Goal: Transaction & Acquisition: Book appointment/travel/reservation

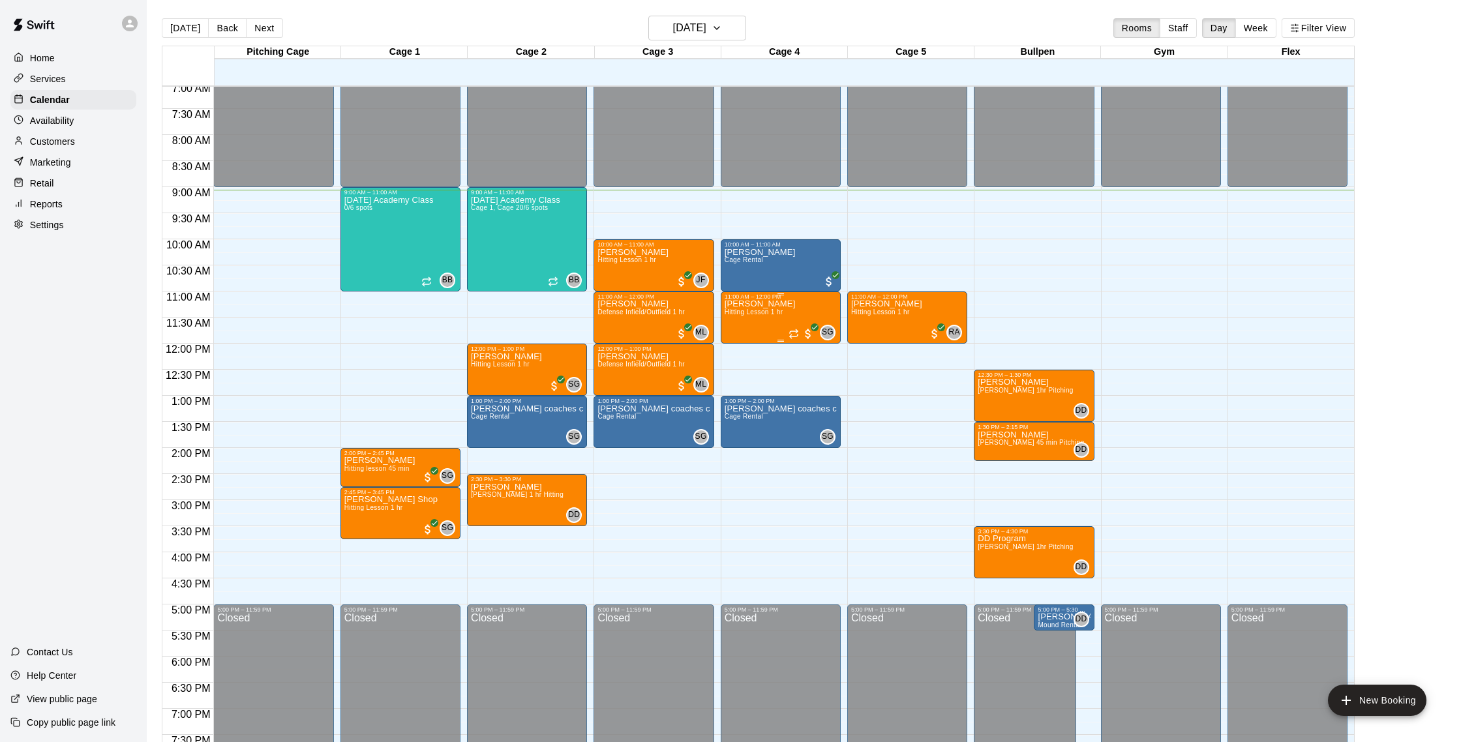
scroll to position [389, 0]
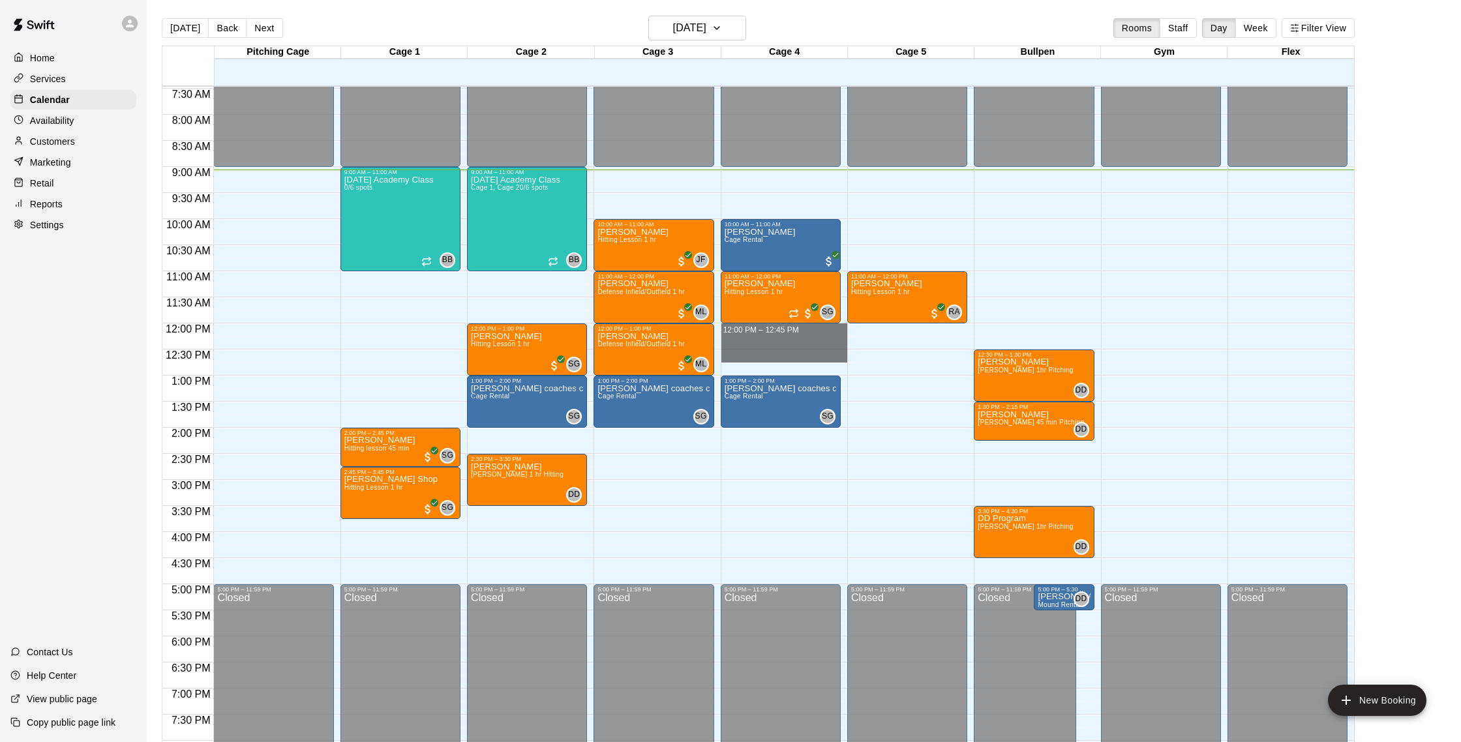
drag, startPoint x: 786, startPoint y: 328, endPoint x: 787, endPoint y: 359, distance: 31.3
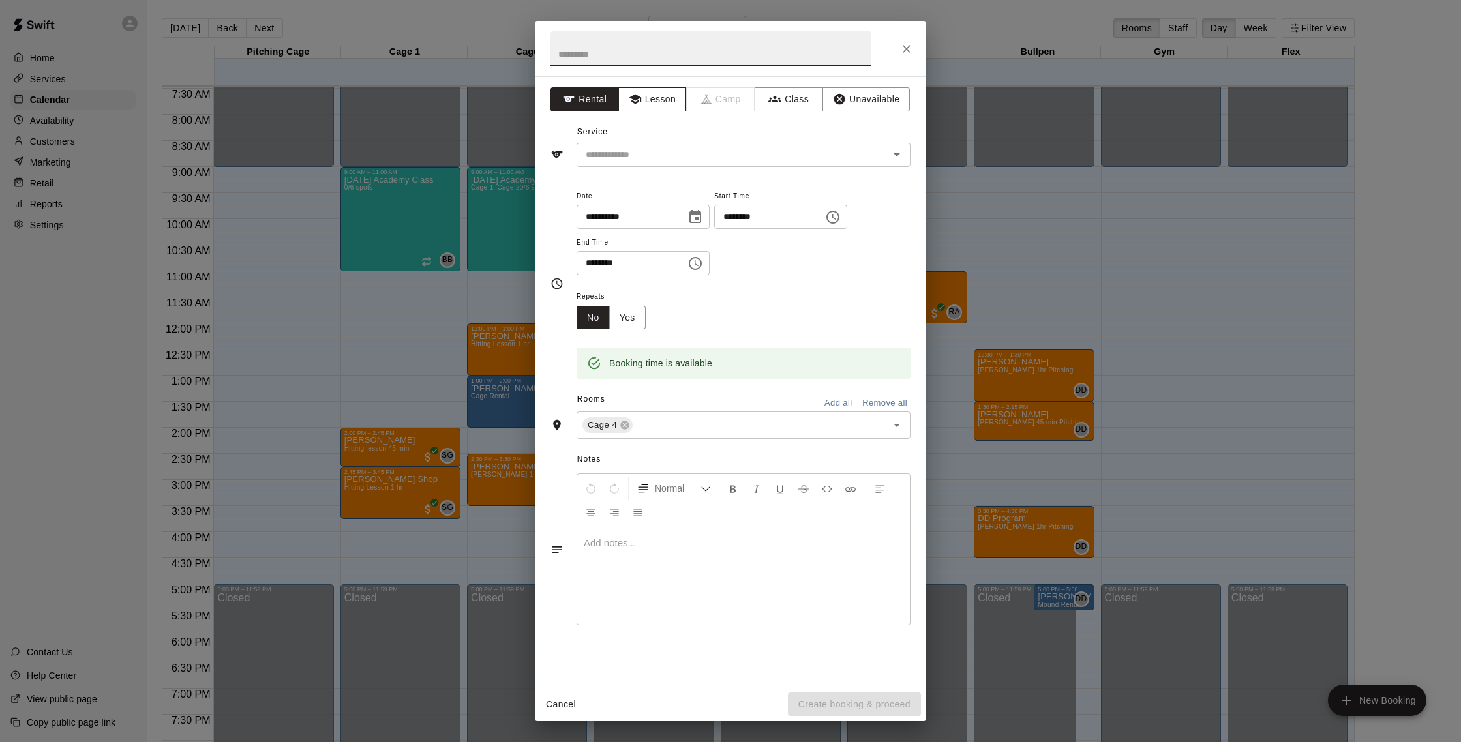
click at [664, 104] on button "Lesson" at bounding box center [652, 99] width 68 height 24
click at [671, 162] on input "text" at bounding box center [724, 155] width 288 height 16
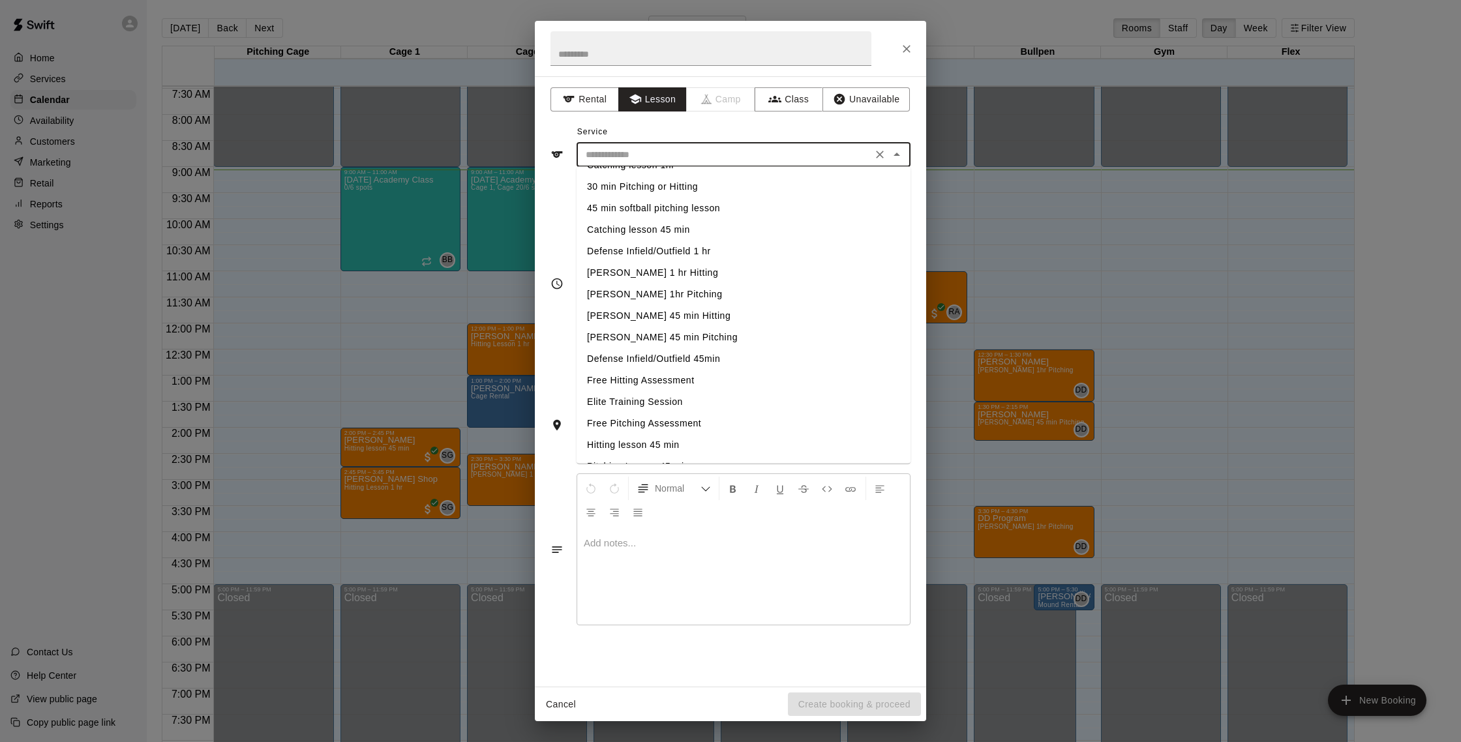
scroll to position [112, 0]
click at [684, 431] on li "Hitting lesson 45 min" at bounding box center [743, 437] width 334 height 22
type input "**********"
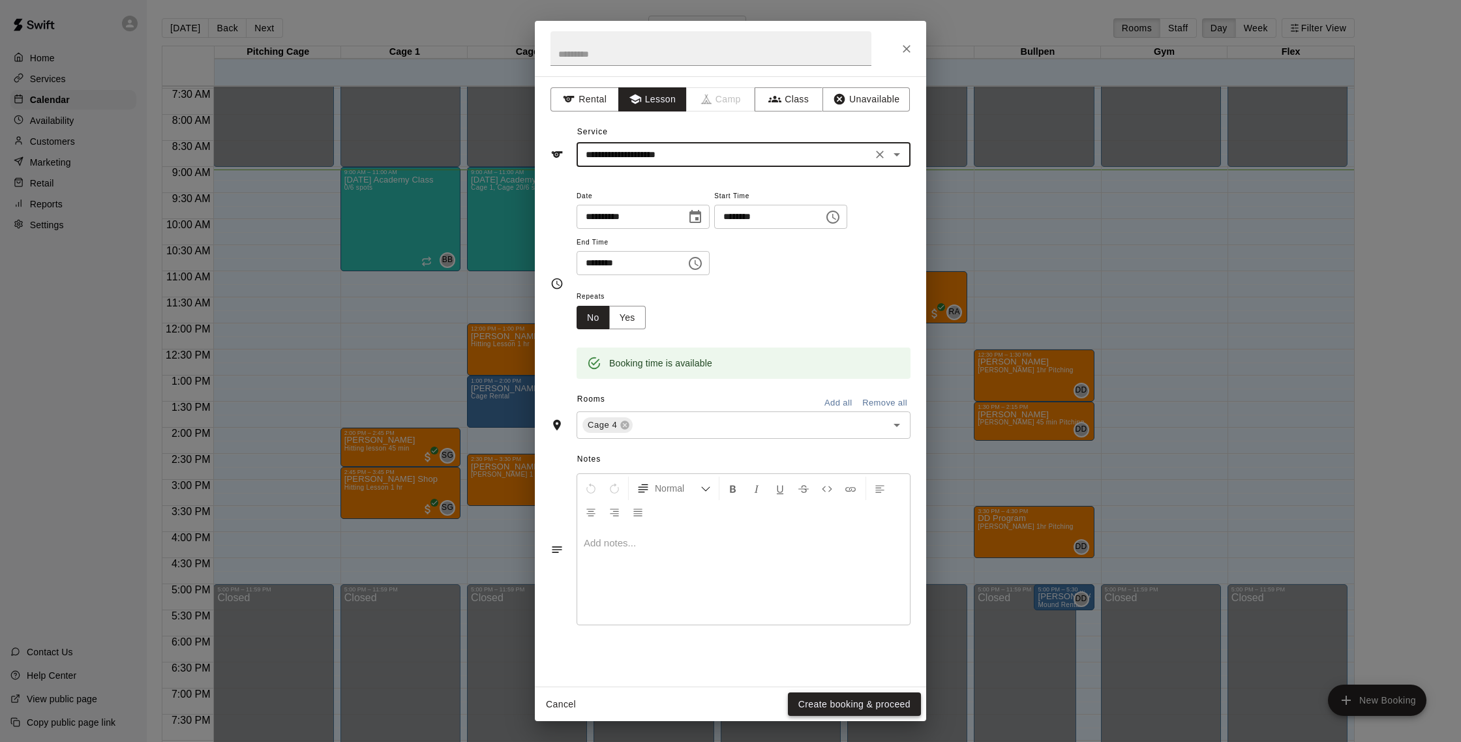
click at [891, 714] on button "Create booking & proceed" at bounding box center [854, 705] width 133 height 24
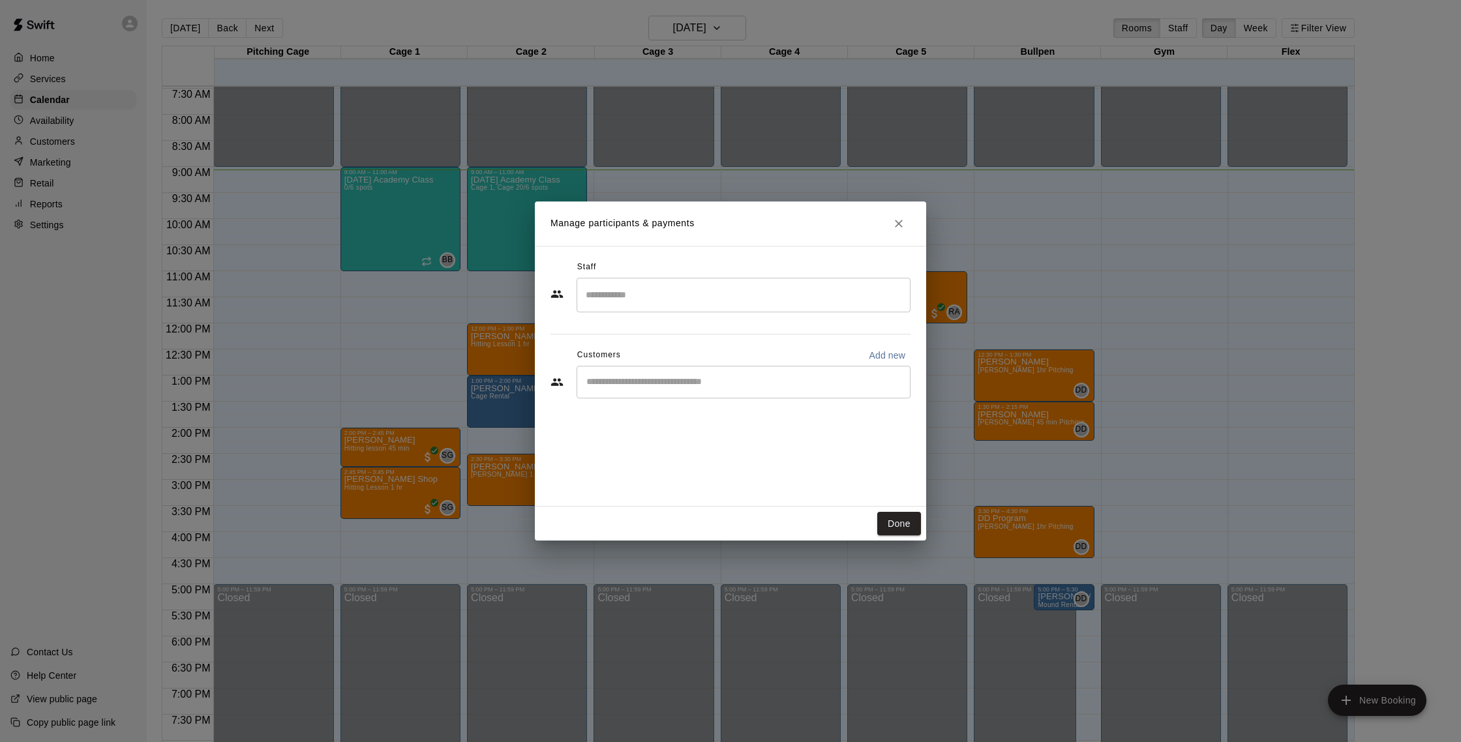
click at [691, 300] on input "Search staff" at bounding box center [743, 295] width 322 height 23
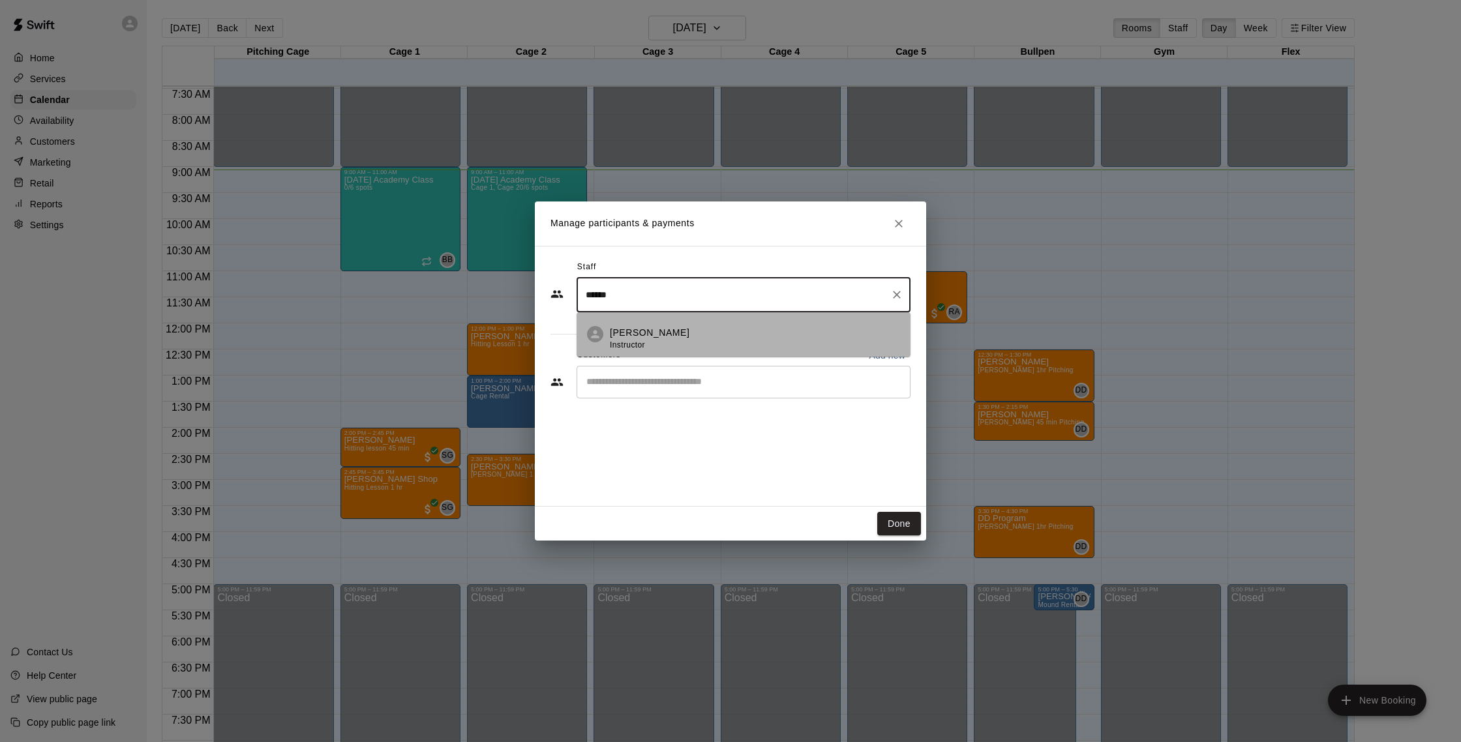
click at [681, 325] on li "Robert Andino Instructor" at bounding box center [743, 334] width 334 height 44
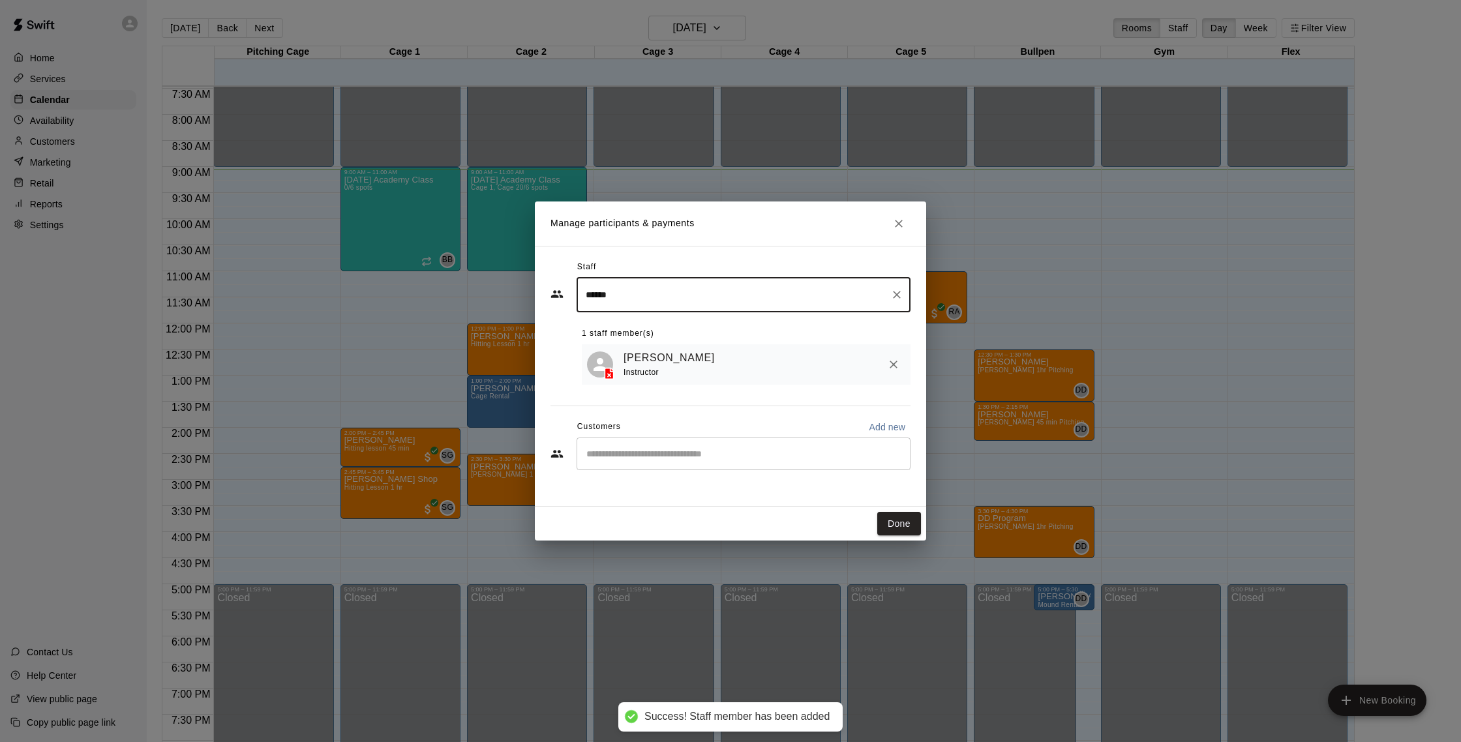
type input "******"
click at [689, 455] on input "Start typing to search customers..." at bounding box center [743, 453] width 322 height 13
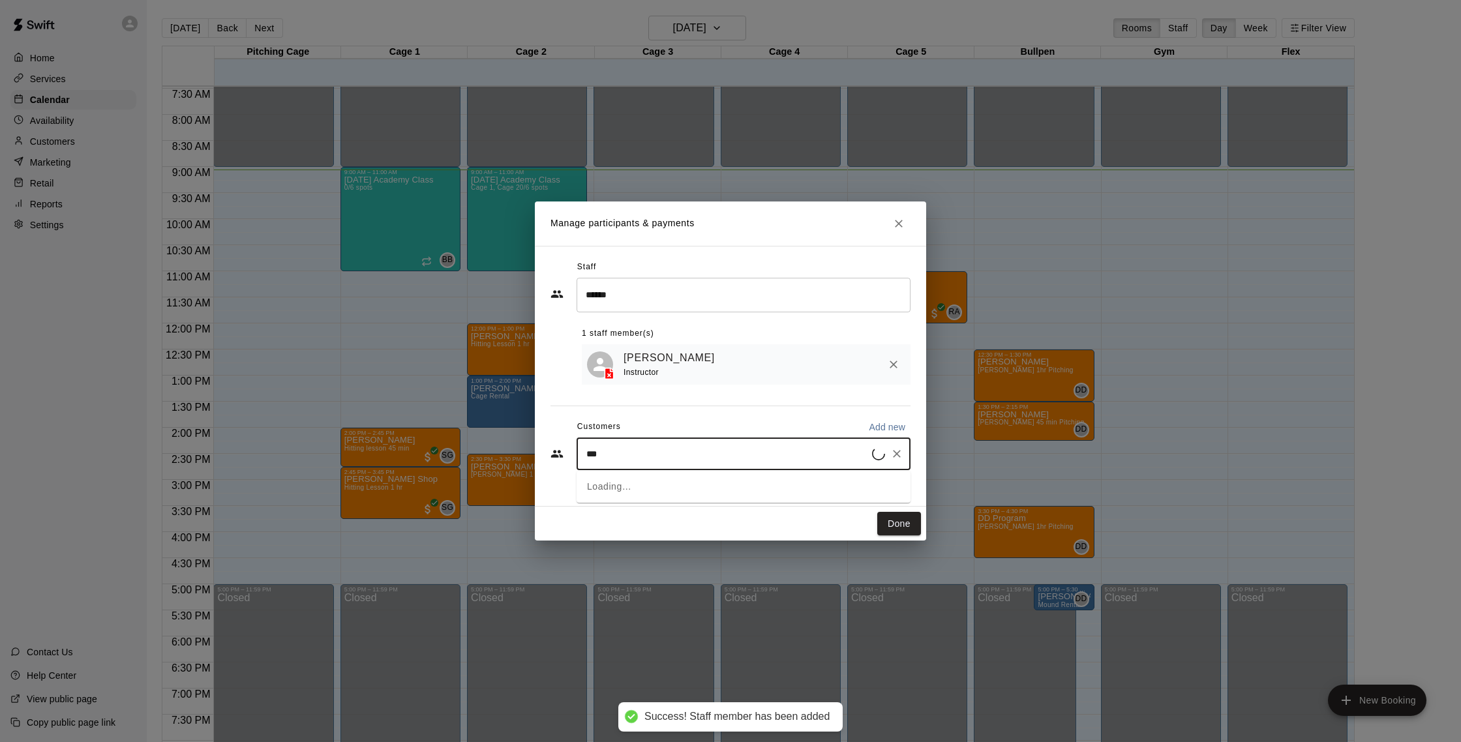
type input "****"
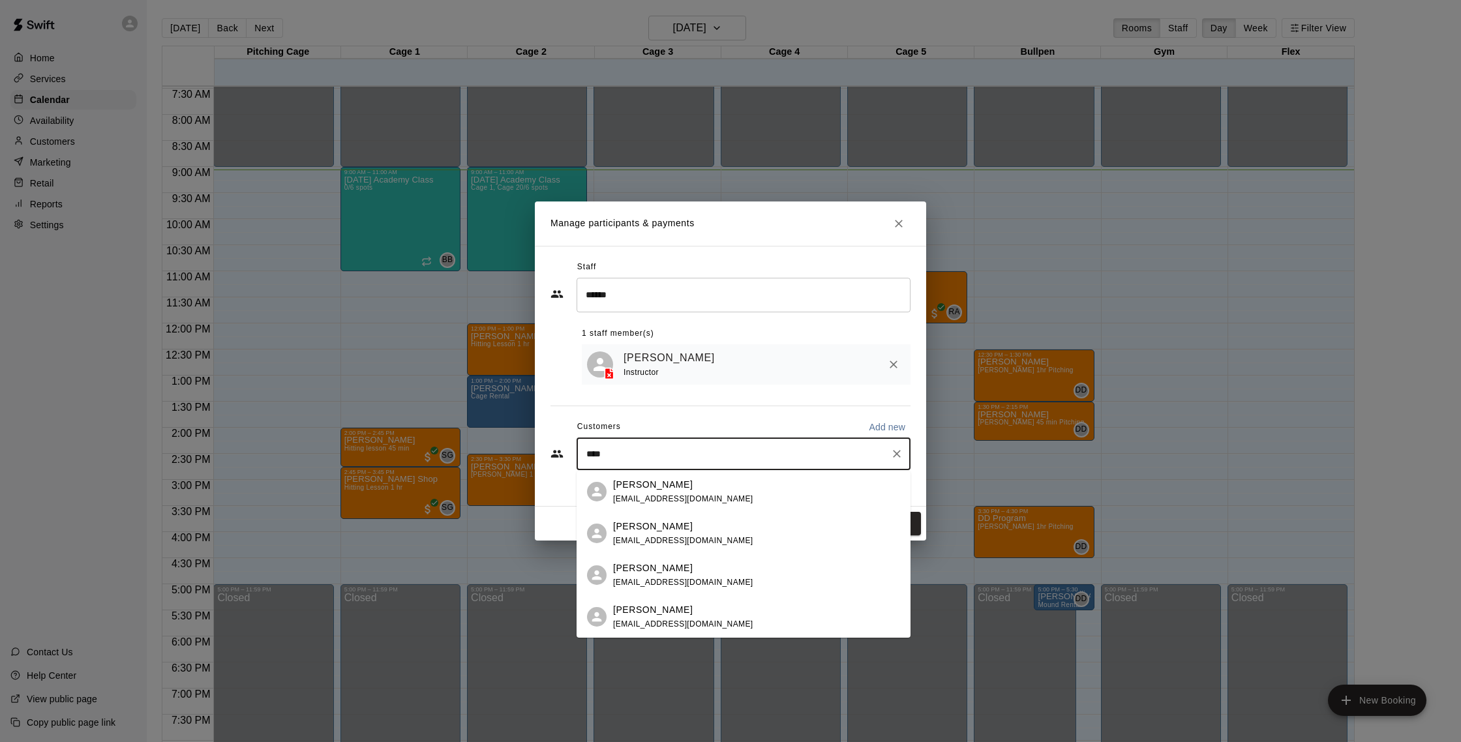
click at [664, 488] on p "[PERSON_NAME]" at bounding box center [653, 485] width 80 height 14
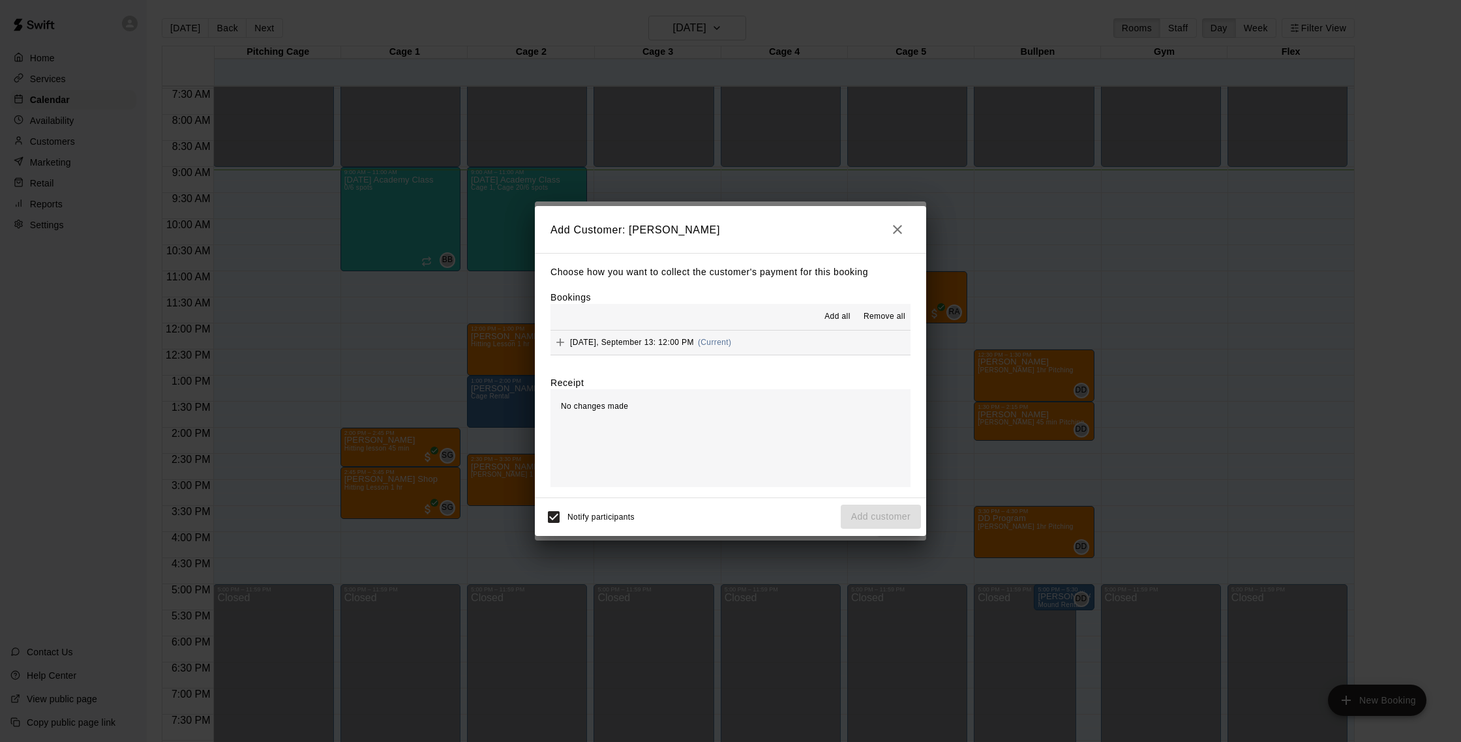
click at [623, 338] on span "Saturday, September 13: 12:00 PM" at bounding box center [632, 342] width 124 height 9
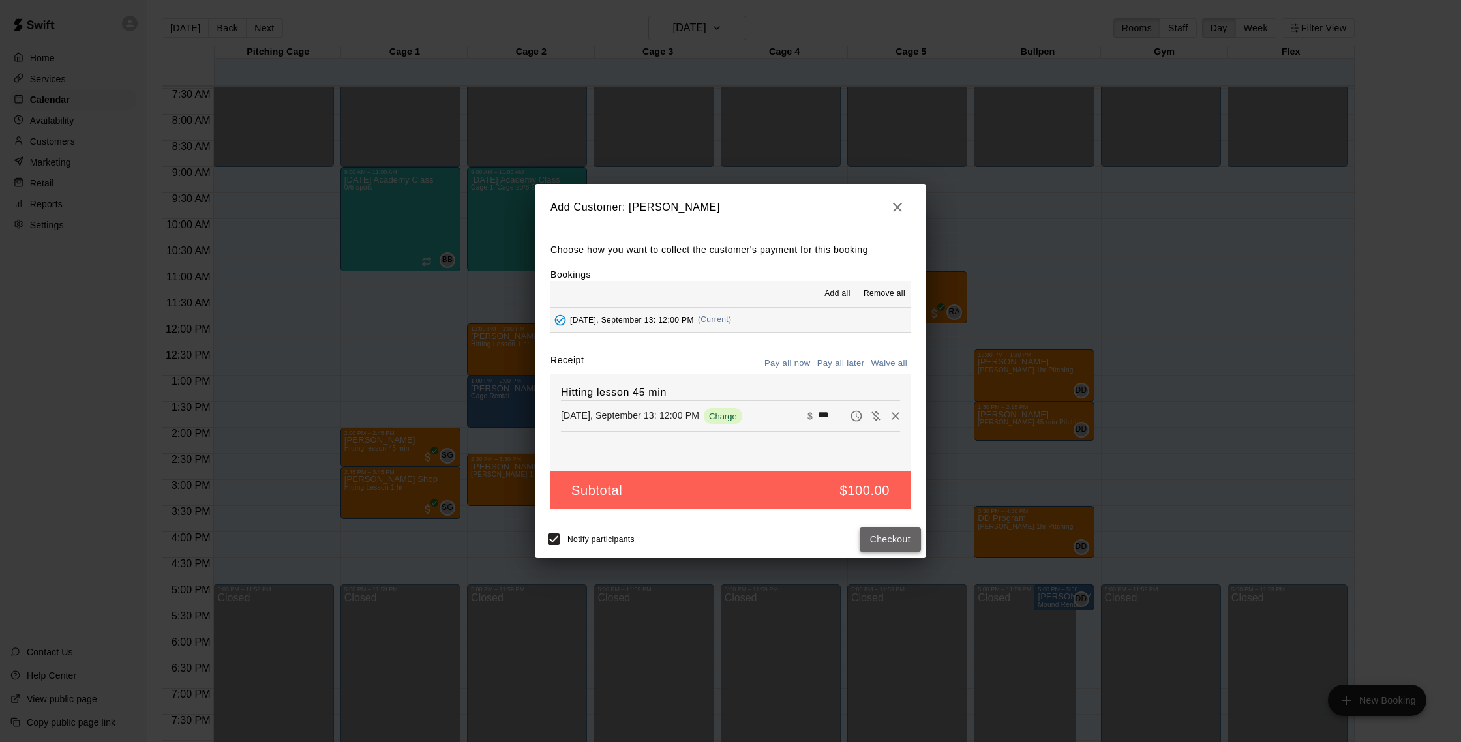
click at [879, 537] on button "Checkout" at bounding box center [889, 540] width 61 height 24
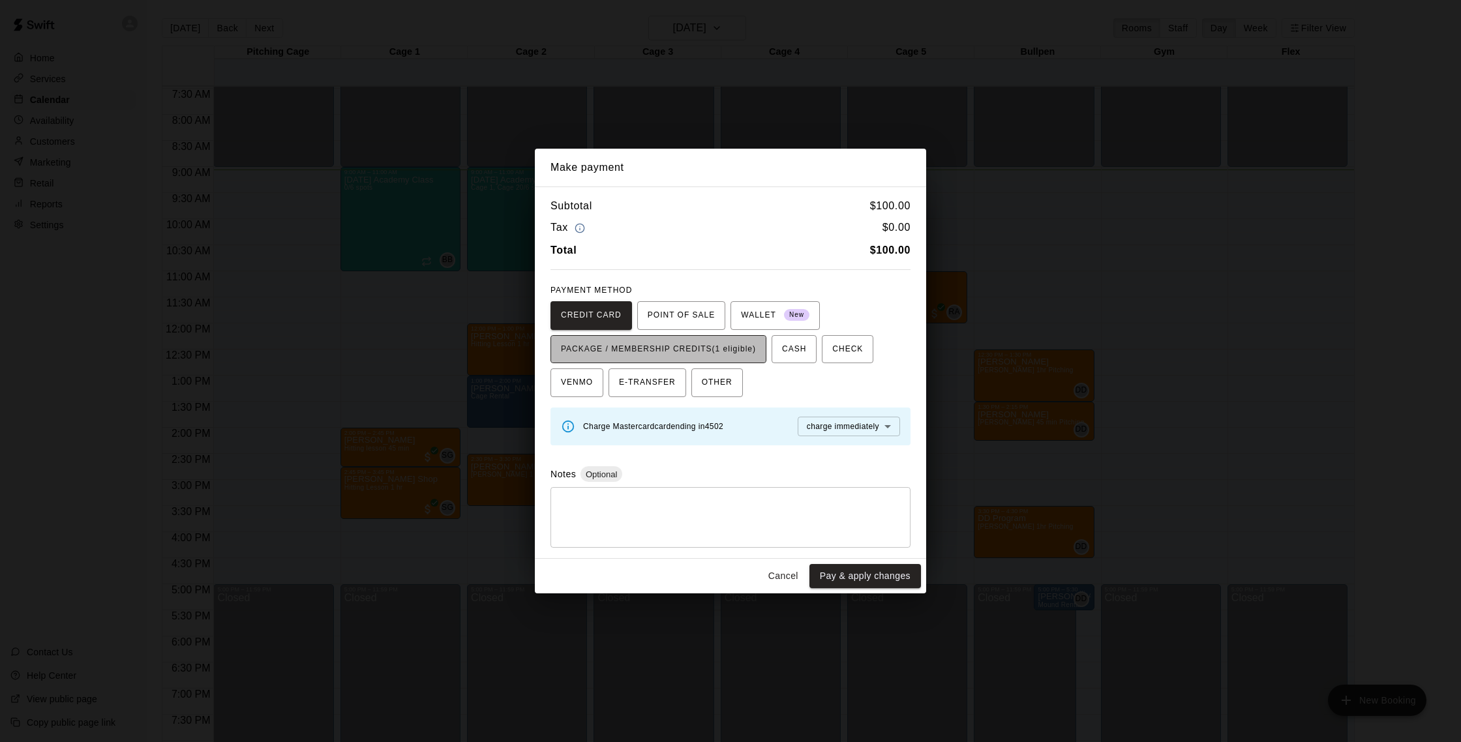
click at [681, 348] on span "PACKAGE / MEMBERSHIP CREDITS (1 eligible)" at bounding box center [658, 349] width 195 height 21
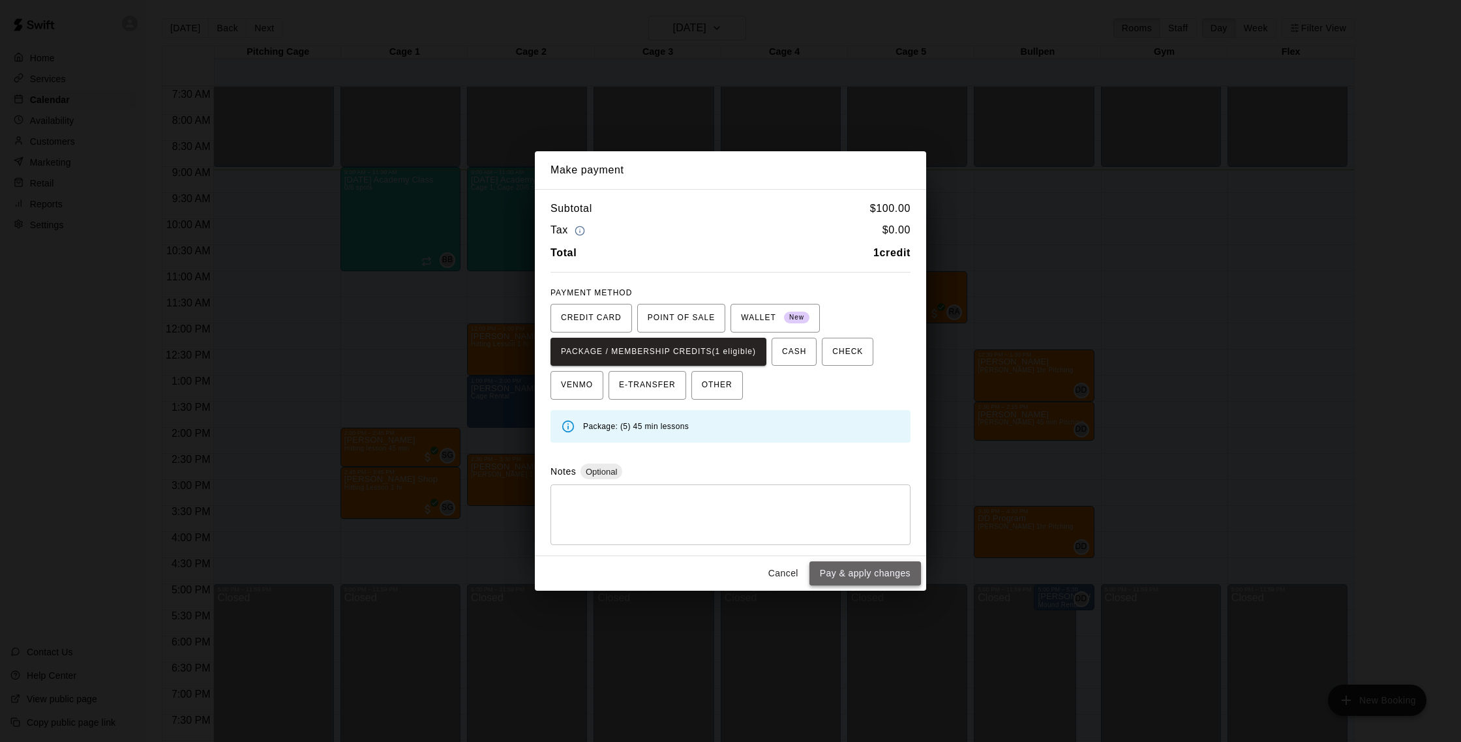
click at [868, 571] on button "Pay & apply changes" at bounding box center [865, 573] width 112 height 24
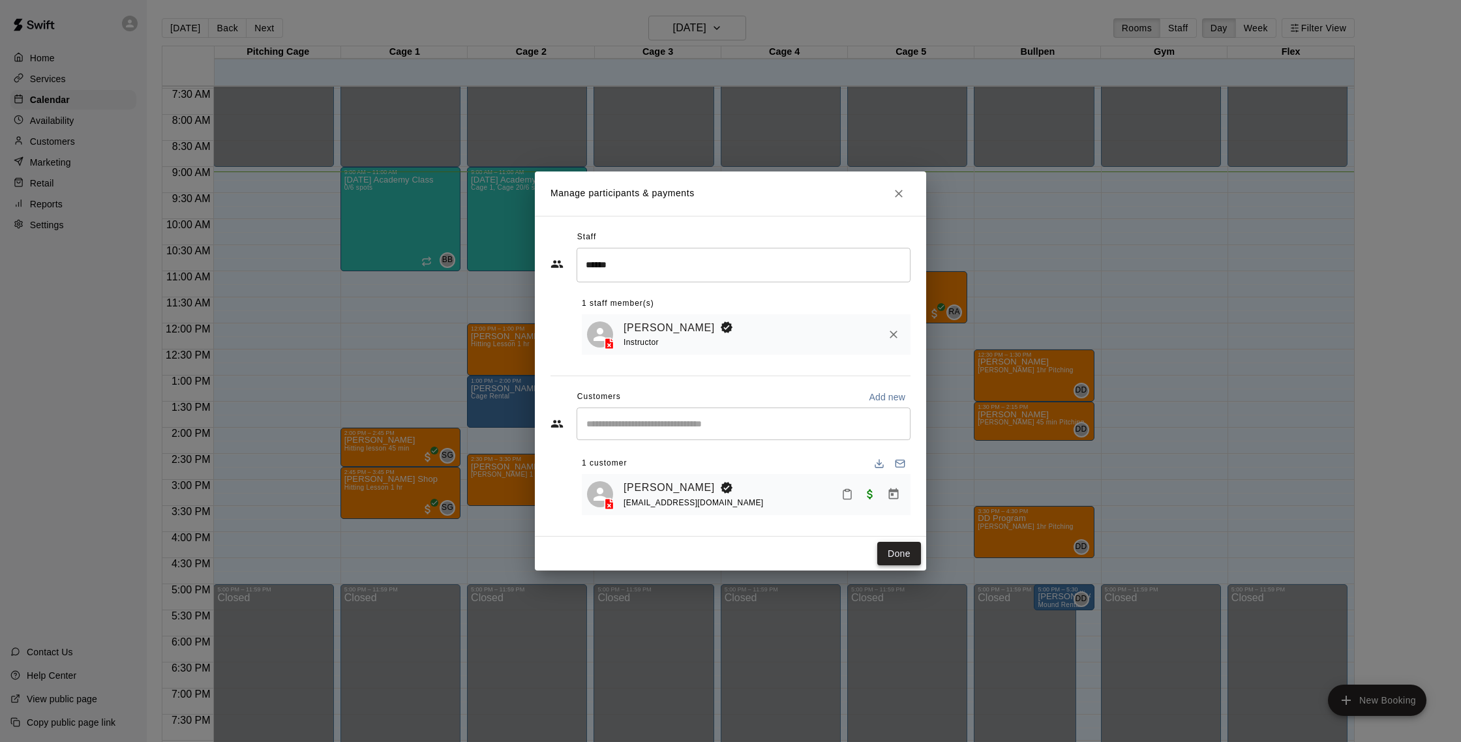
click at [892, 553] on button "Done" at bounding box center [899, 554] width 44 height 24
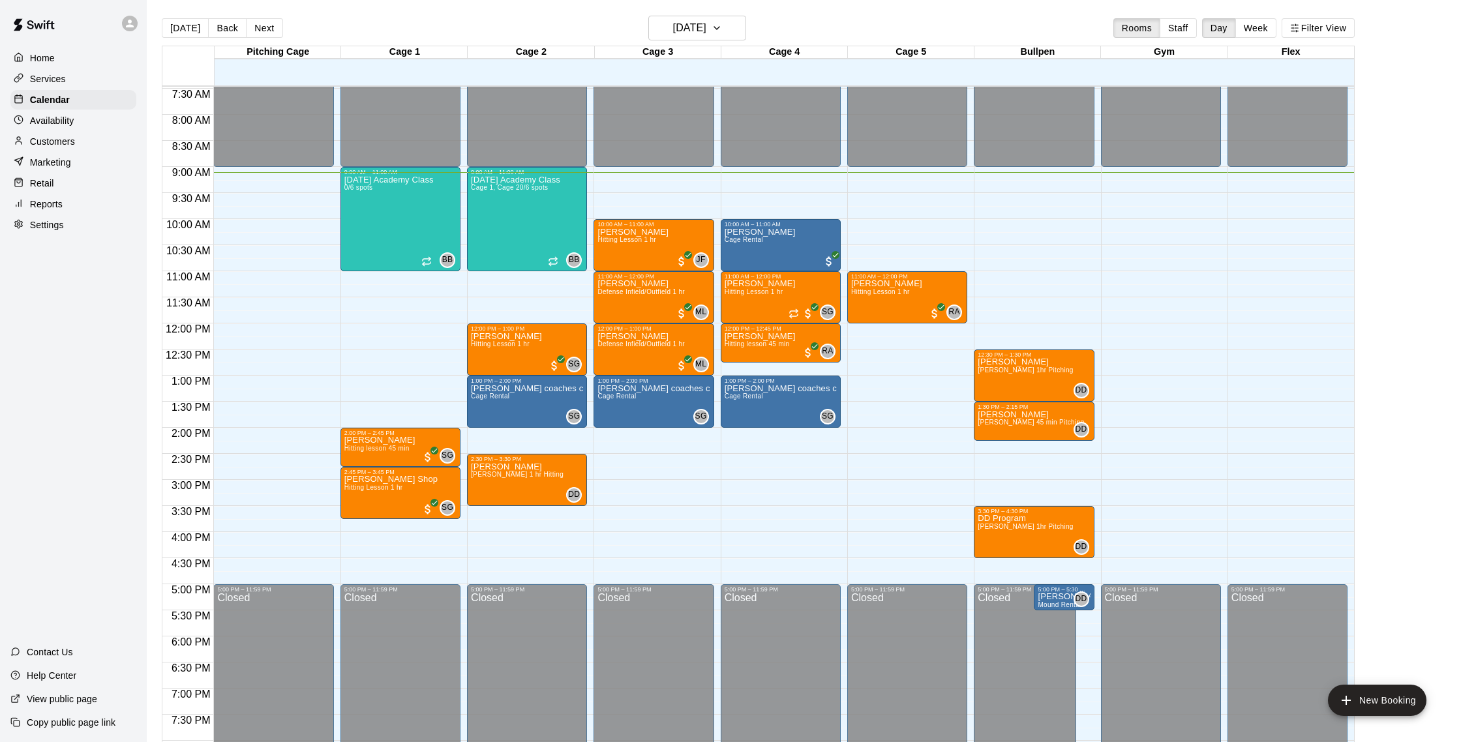
click at [64, 126] on p "Availability" at bounding box center [52, 120] width 44 height 13
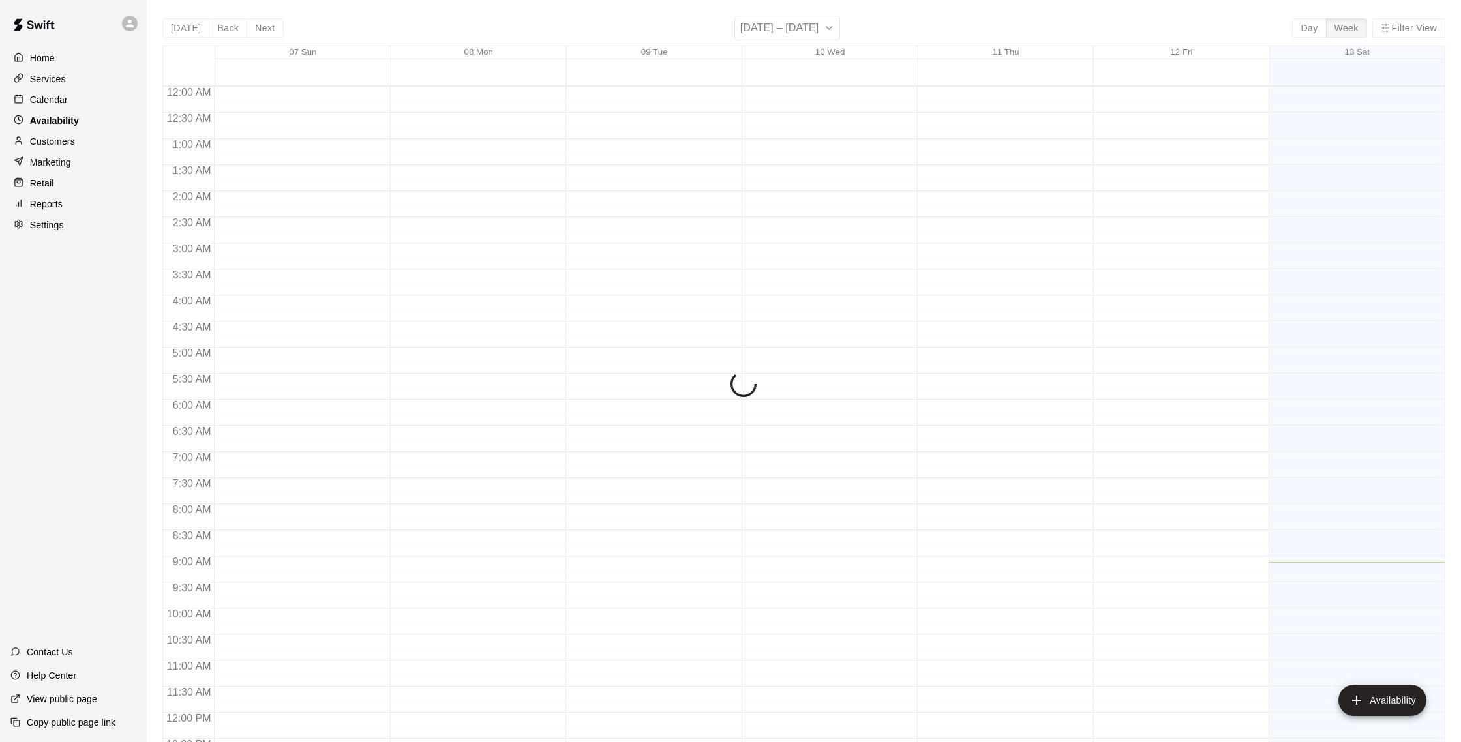
scroll to position [476, 0]
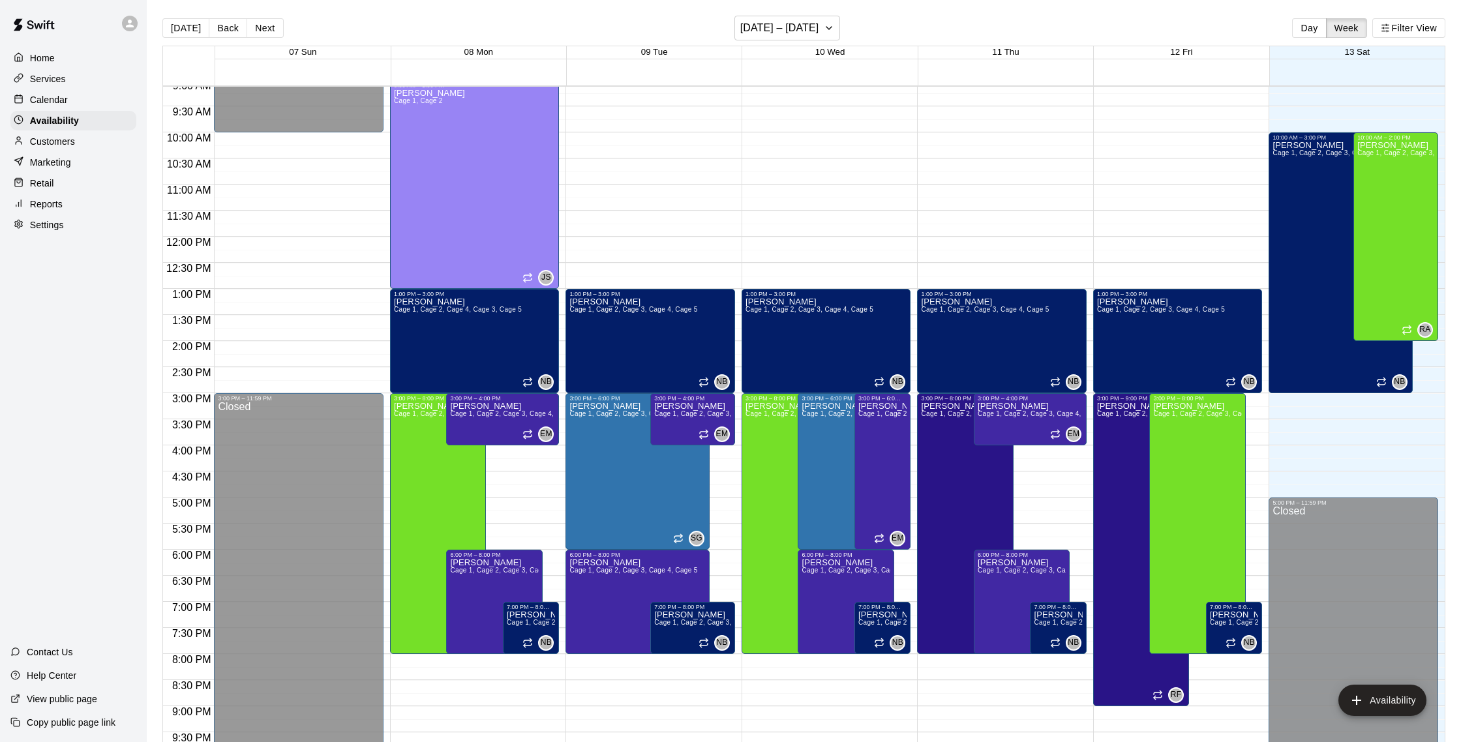
click at [56, 95] on p "Calendar" at bounding box center [49, 99] width 38 height 13
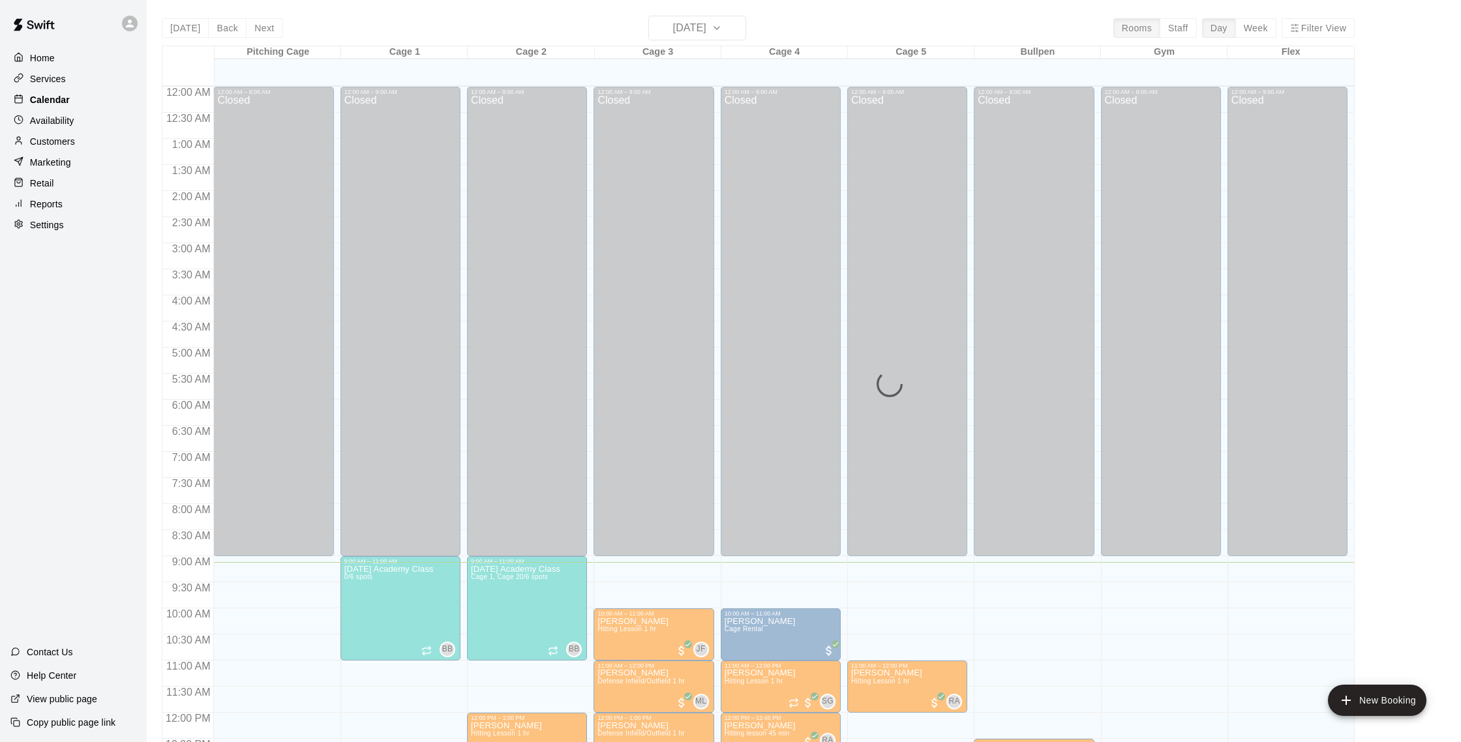
scroll to position [476, 0]
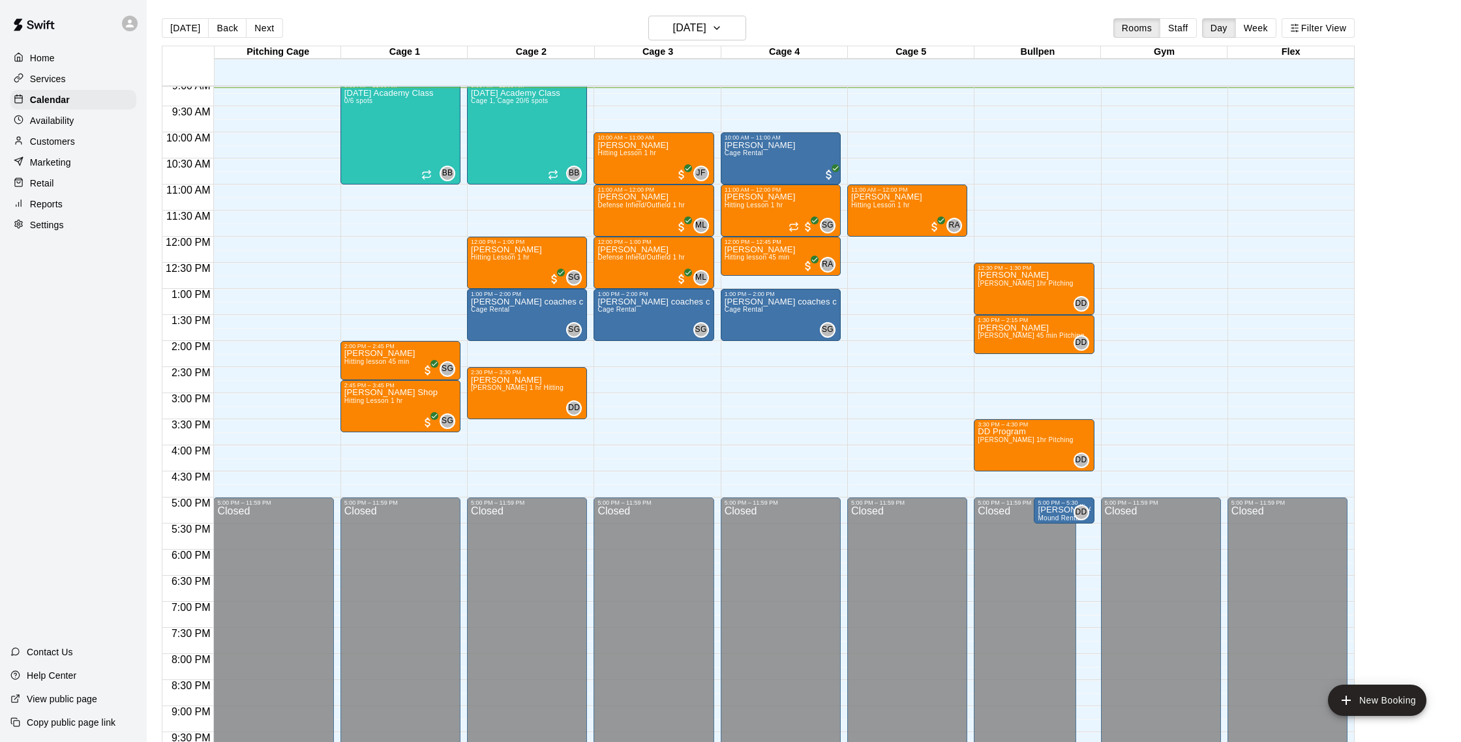
click at [66, 139] on p "Customers" at bounding box center [52, 141] width 45 height 13
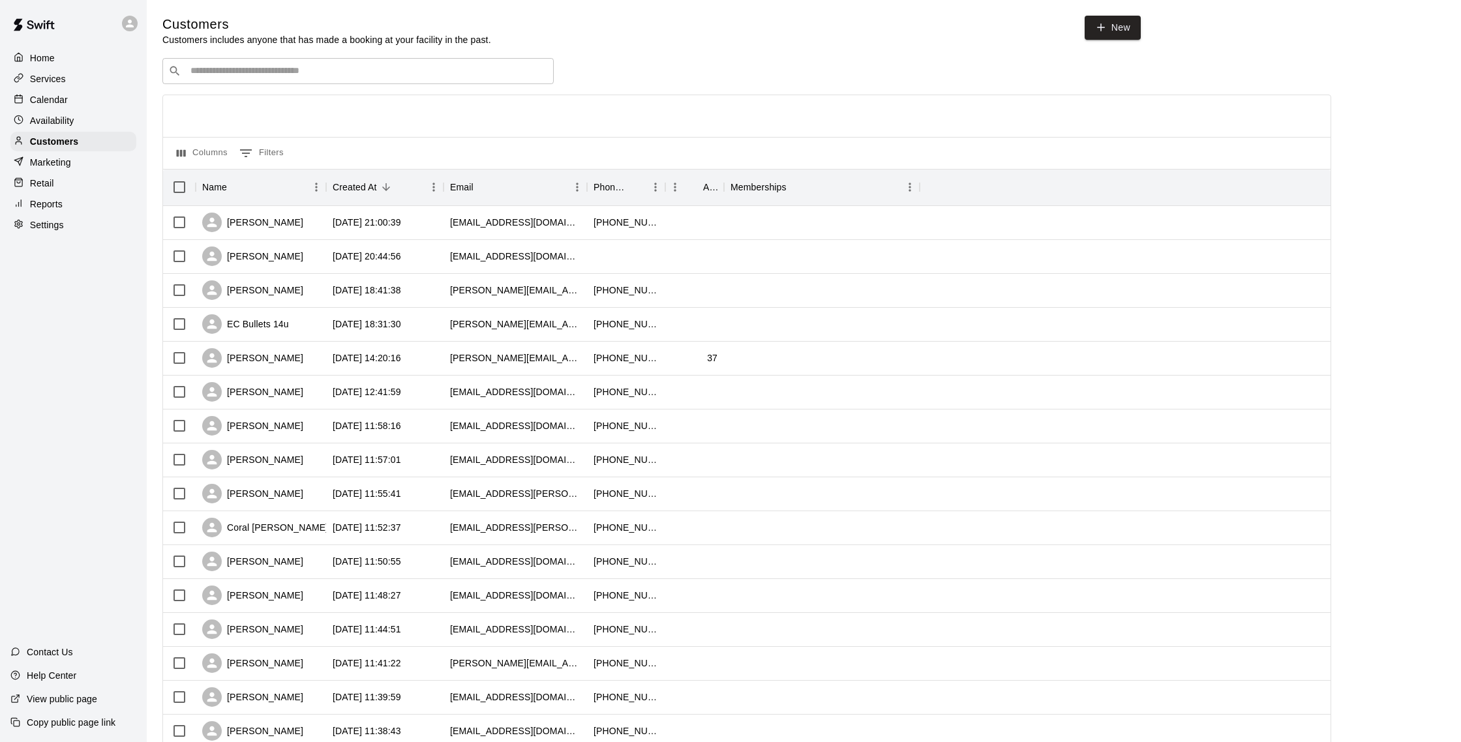
click at [48, 96] on p "Calendar" at bounding box center [49, 99] width 38 height 13
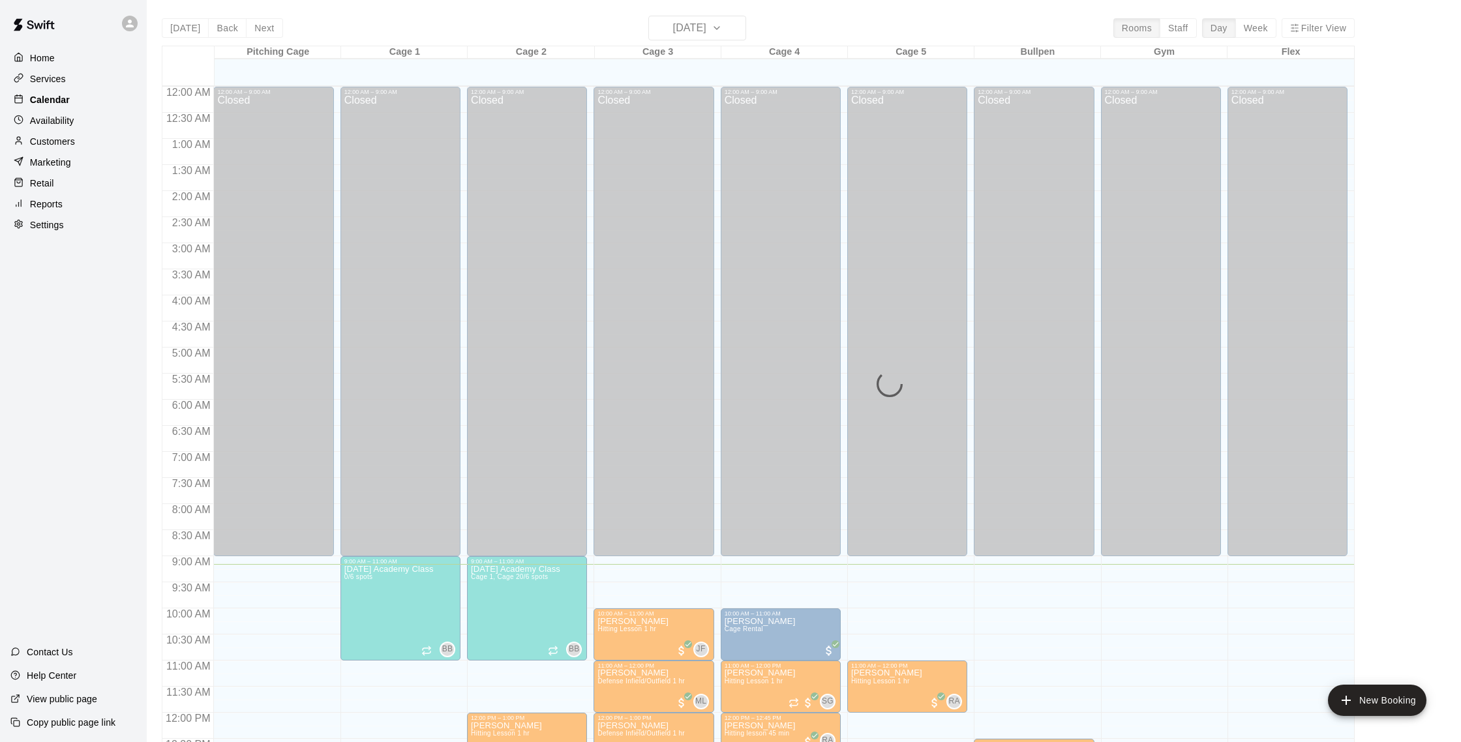
scroll to position [478, 0]
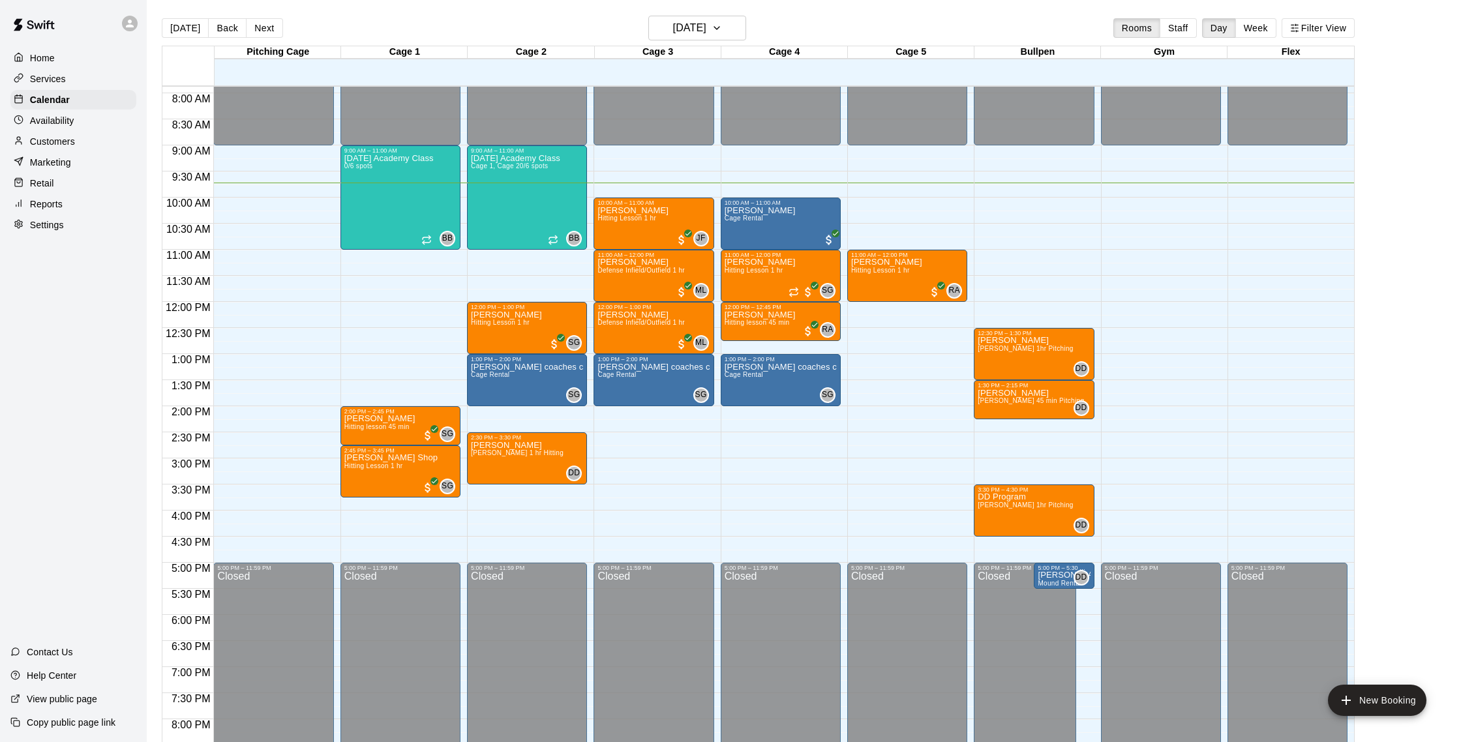
scroll to position [415, 0]
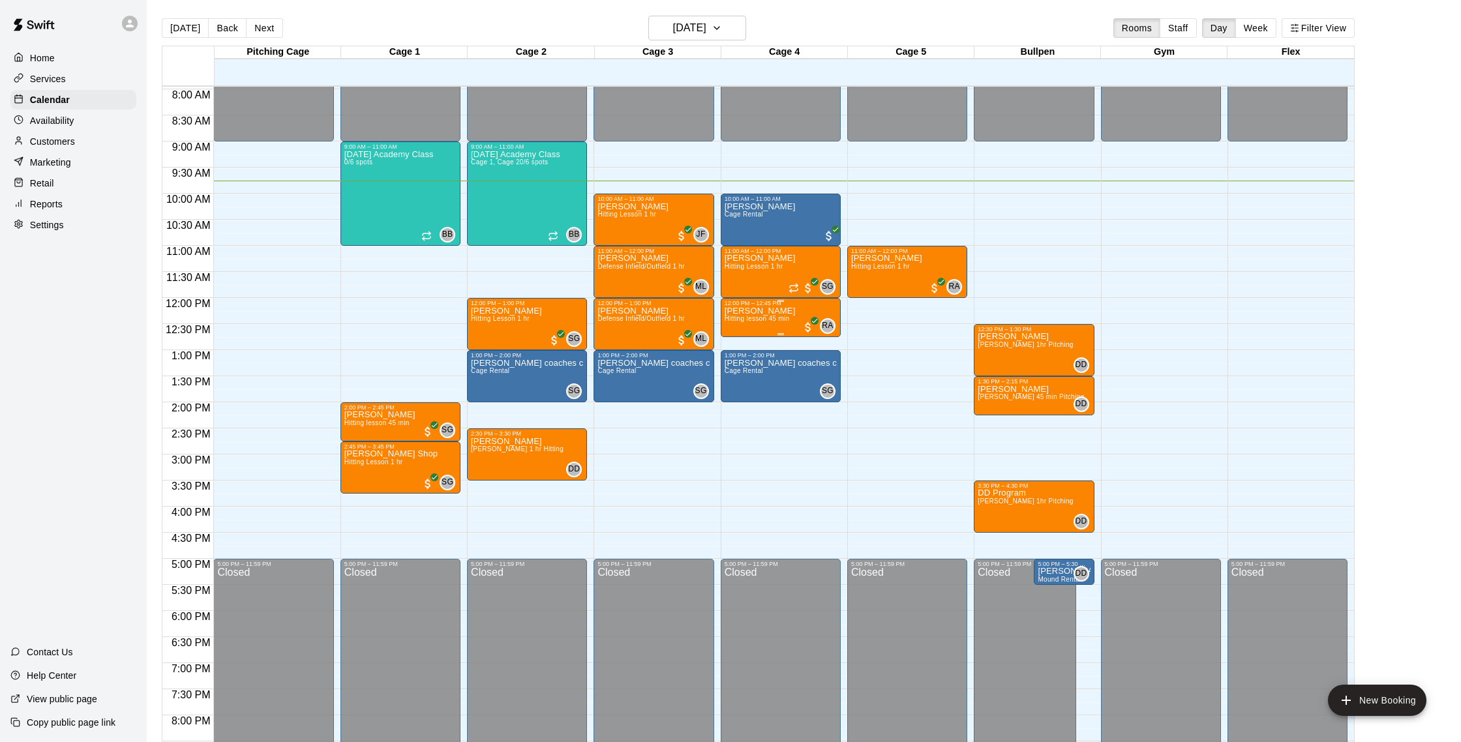
click at [771, 325] on div "Kimani Gopaul Hitting lesson 45 min" at bounding box center [759, 677] width 71 height 742
click at [741, 346] on img "edit" at bounding box center [737, 351] width 15 height 15
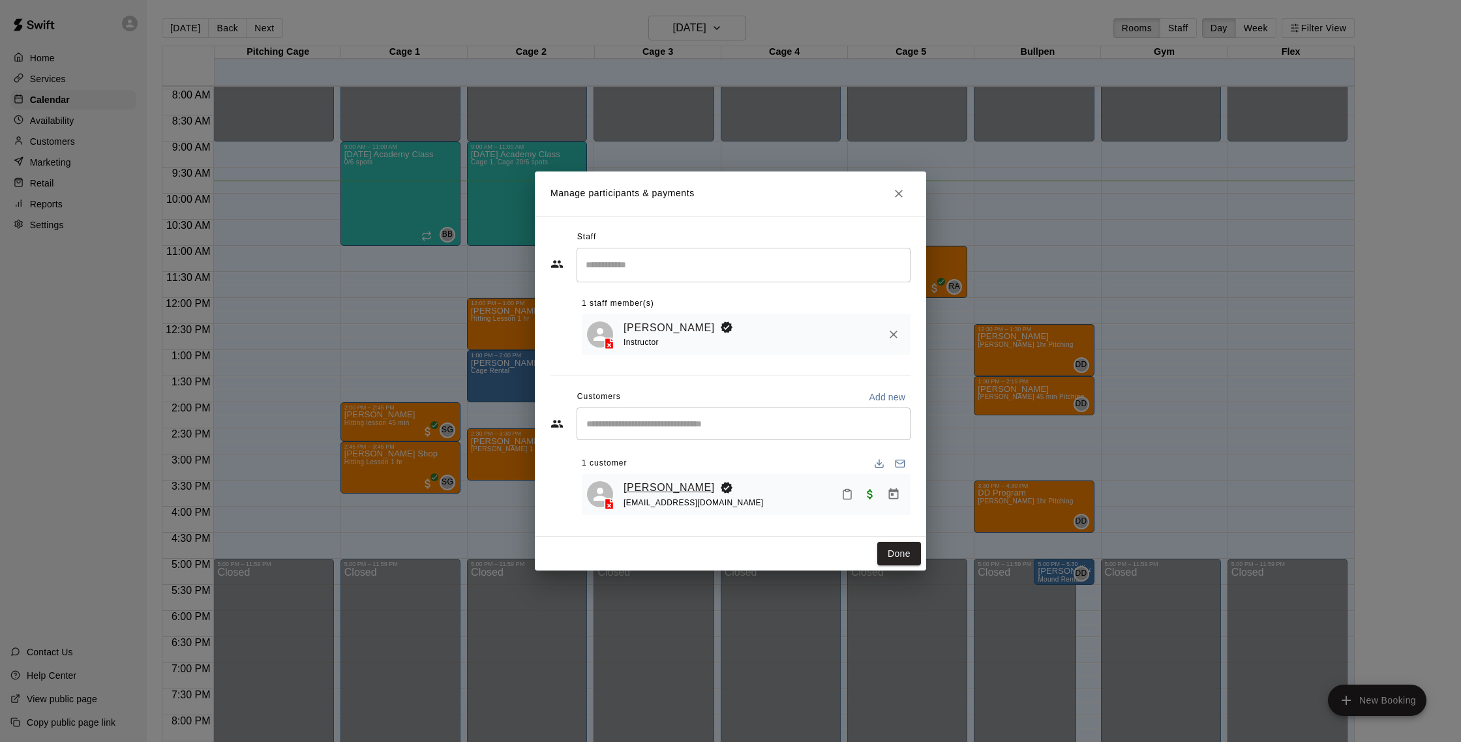
click at [673, 488] on link "[PERSON_NAME]" at bounding box center [668, 487] width 91 height 17
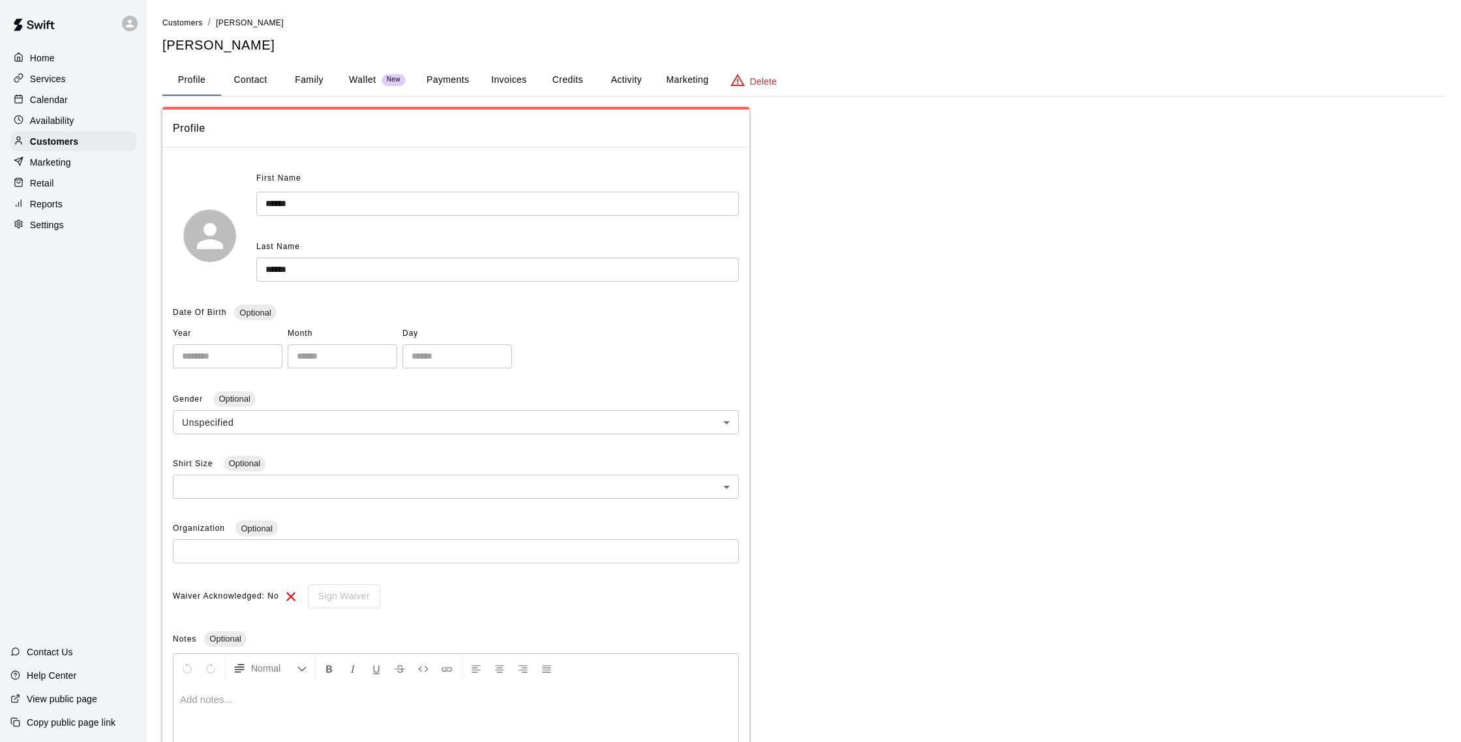
click at [621, 78] on button "Activity" at bounding box center [626, 80] width 59 height 31
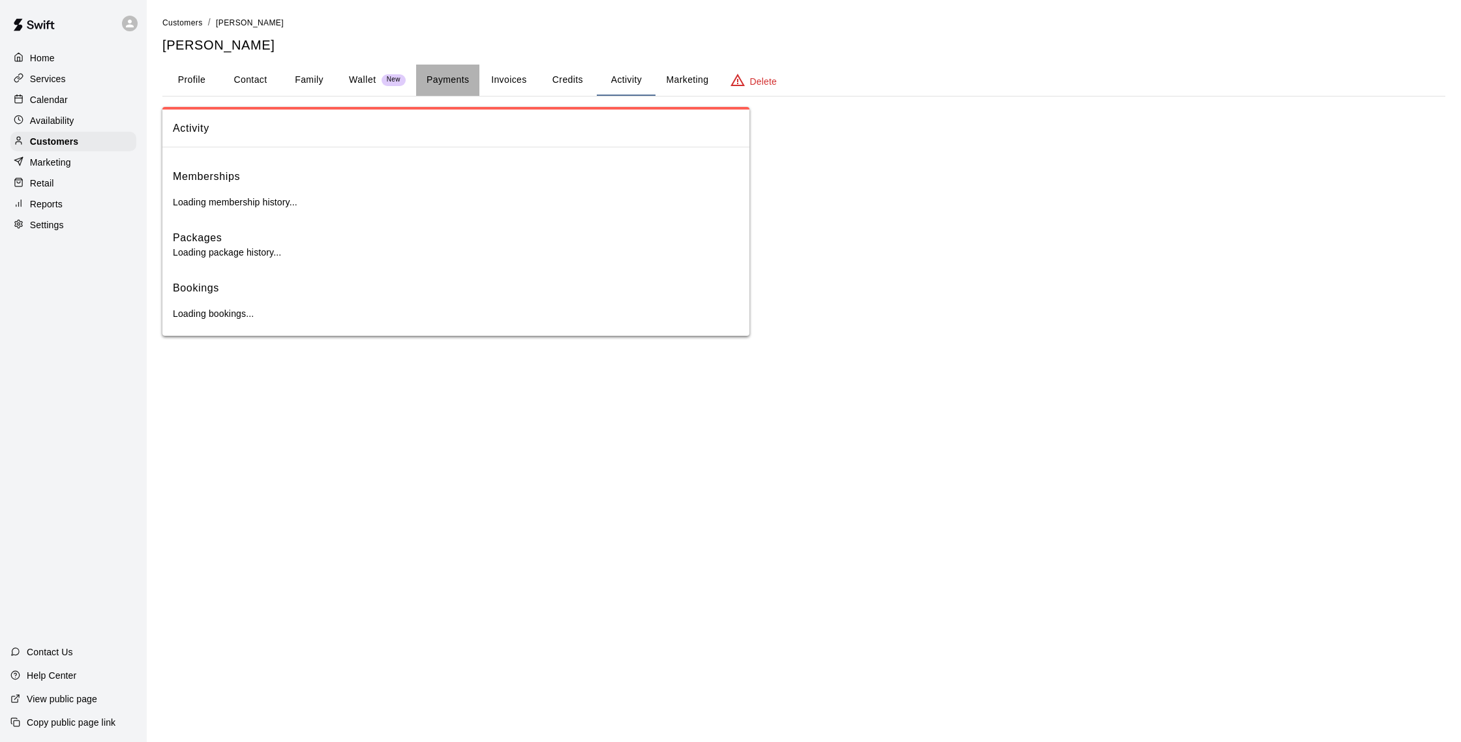
click at [464, 80] on button "Payments" at bounding box center [447, 80] width 63 height 31
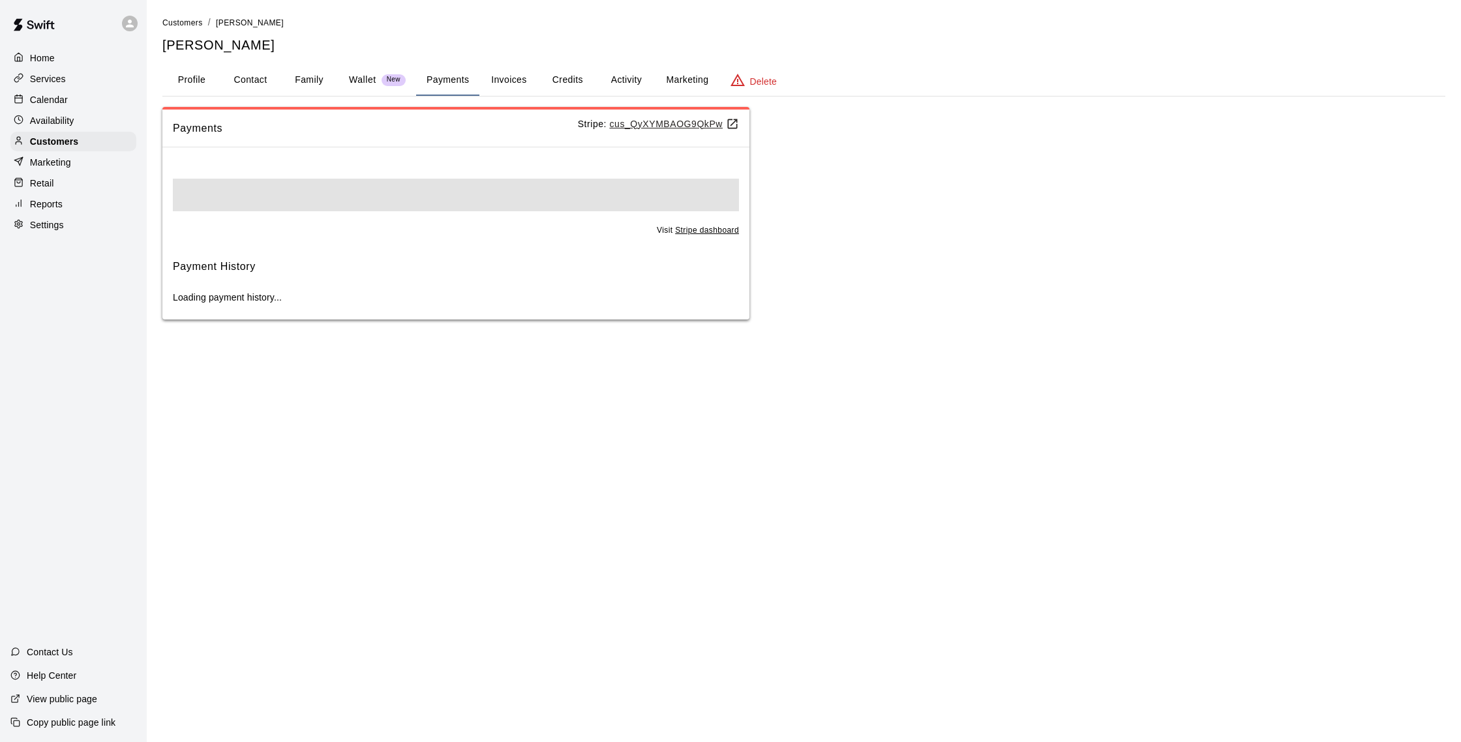
click at [614, 79] on button "Activity" at bounding box center [626, 80] width 59 height 31
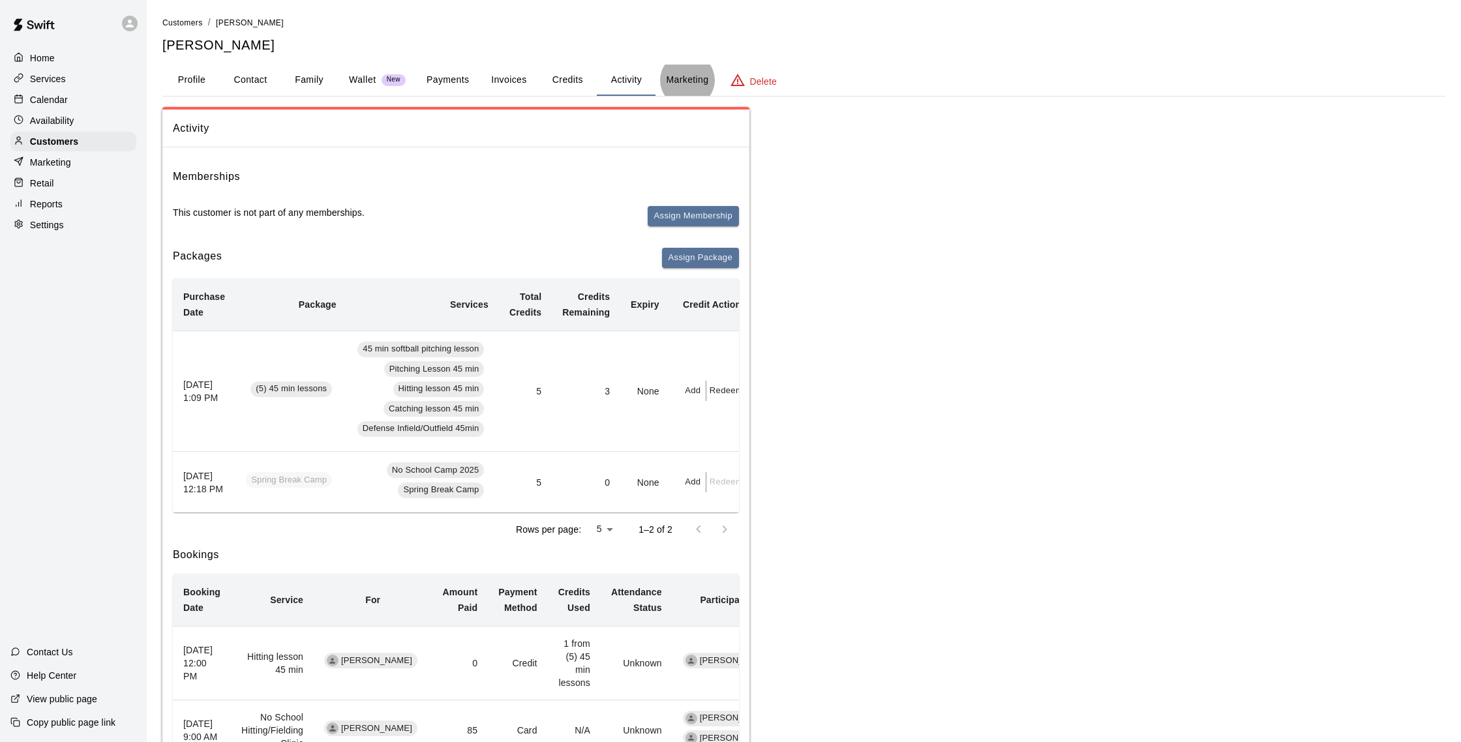
click at [458, 83] on button "Payments" at bounding box center [447, 80] width 63 height 31
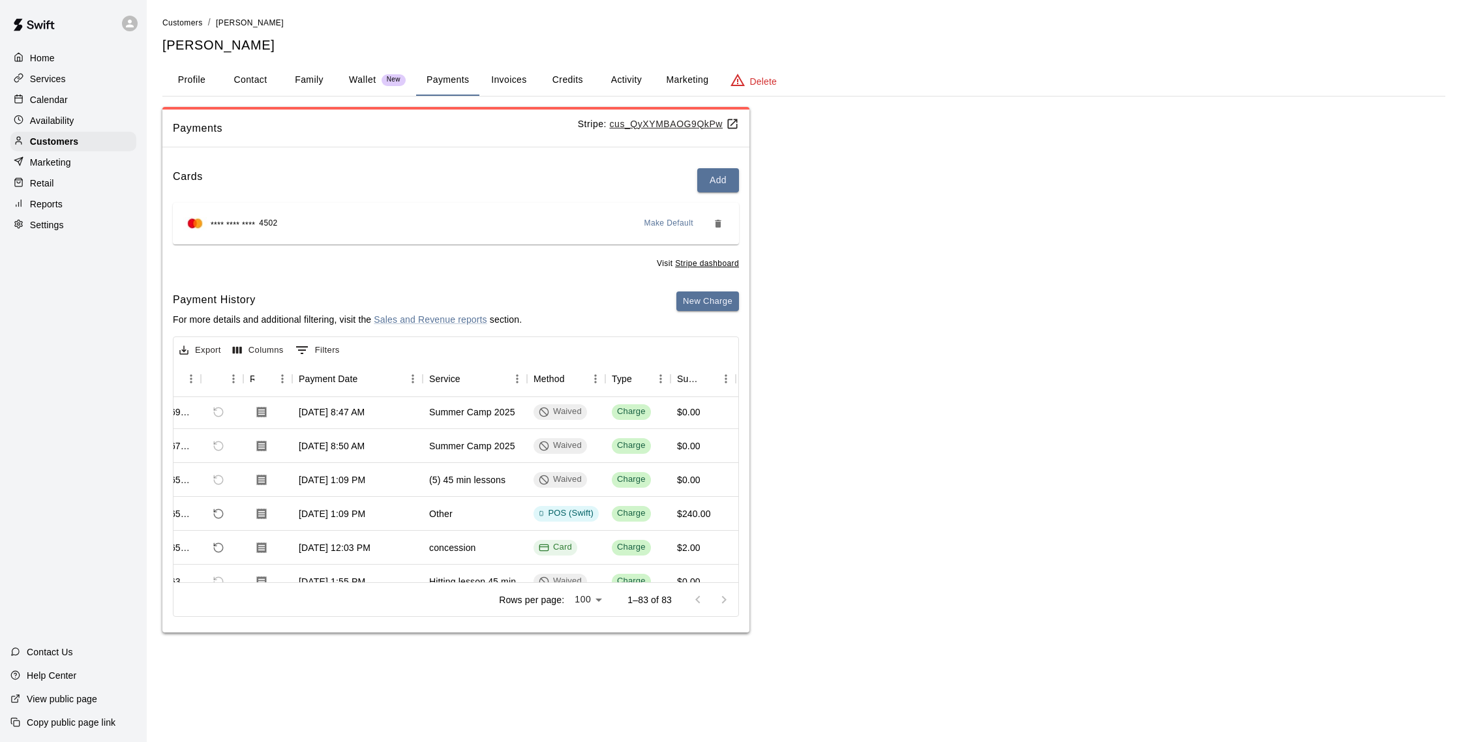
scroll to position [1253, 48]
click at [641, 80] on button "Activity" at bounding box center [626, 80] width 59 height 31
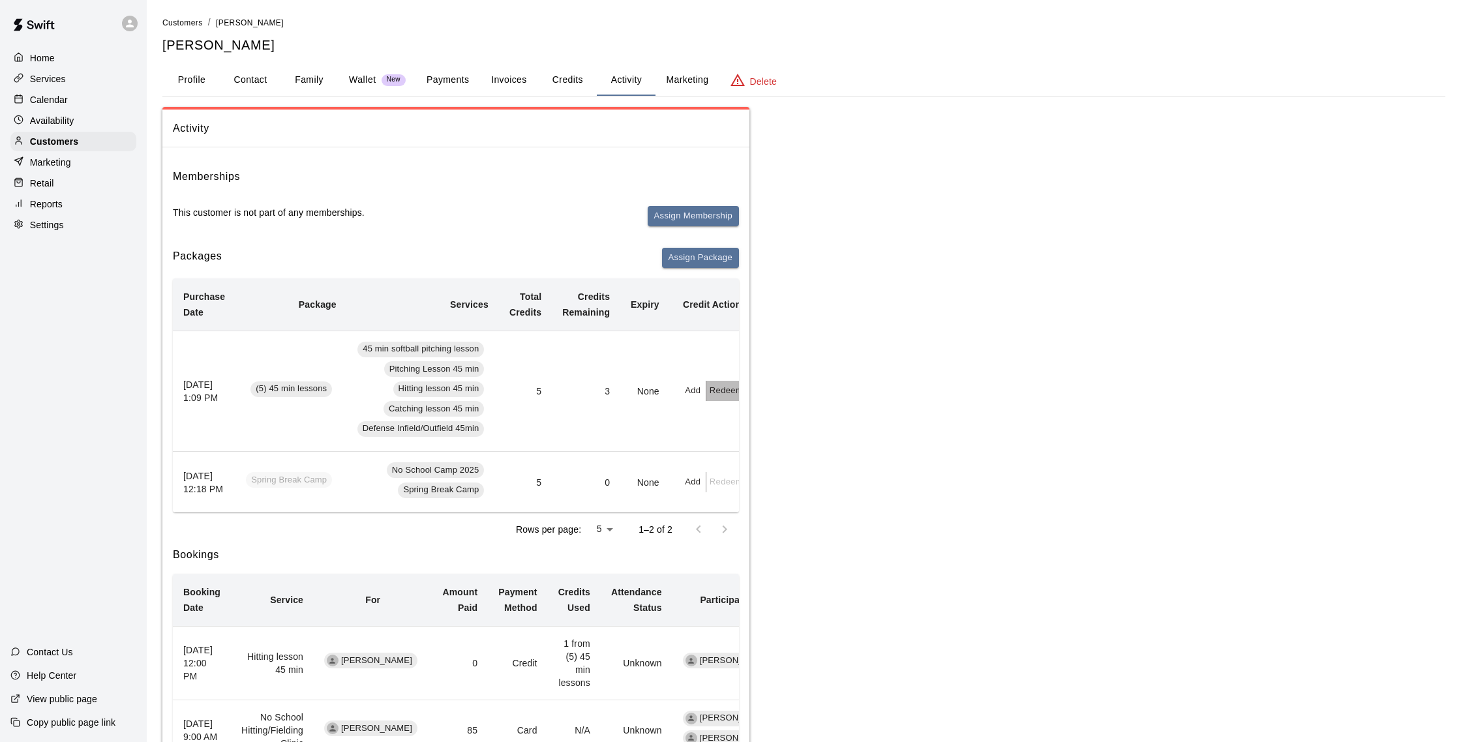
click at [724, 391] on button "Redeem" at bounding box center [726, 391] width 40 height 20
click at [735, 450] on input "text" at bounding box center [740, 442] width 46 height 24
type input "*"
click at [749, 472] on button "Redeem" at bounding box center [772, 477] width 110 height 24
click at [100, 102] on div "Calendar" at bounding box center [73, 100] width 126 height 20
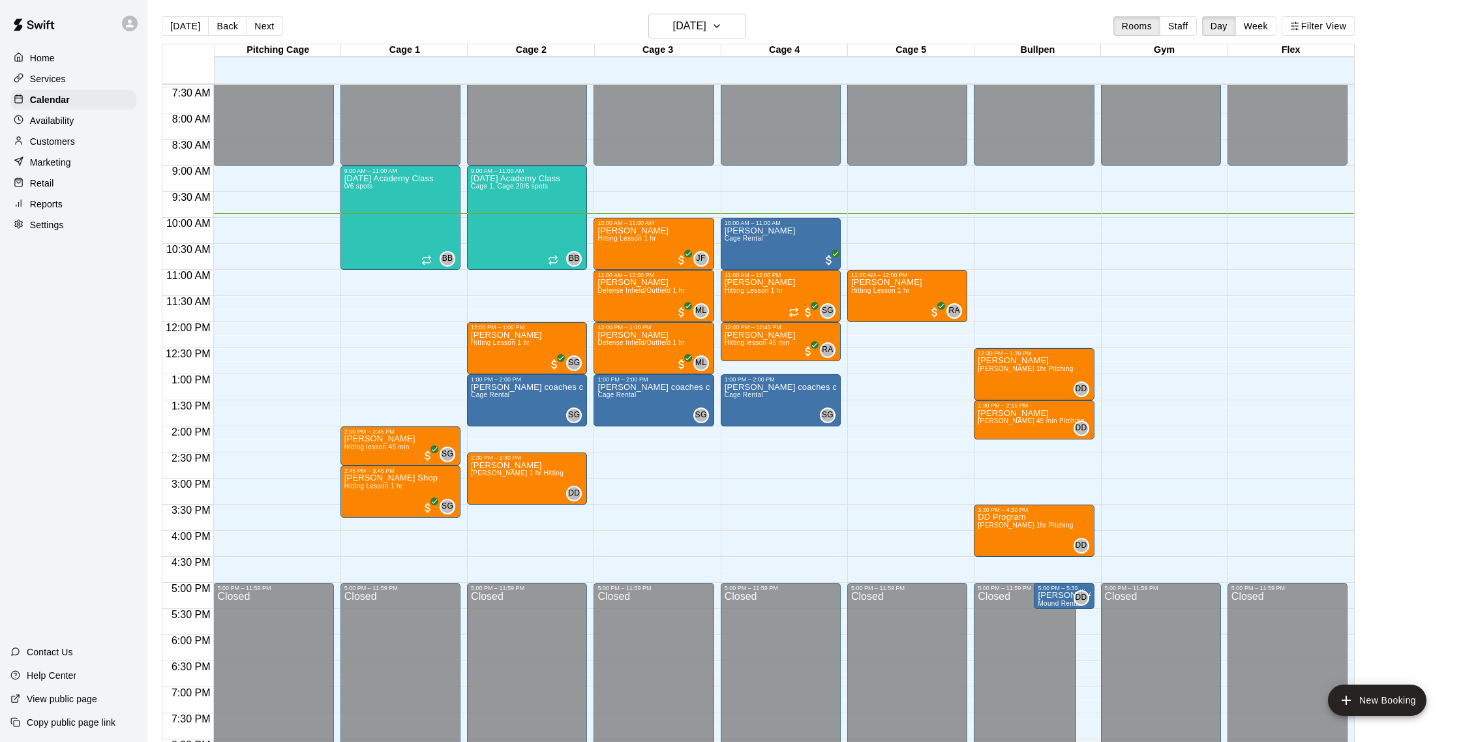
scroll to position [4, 0]
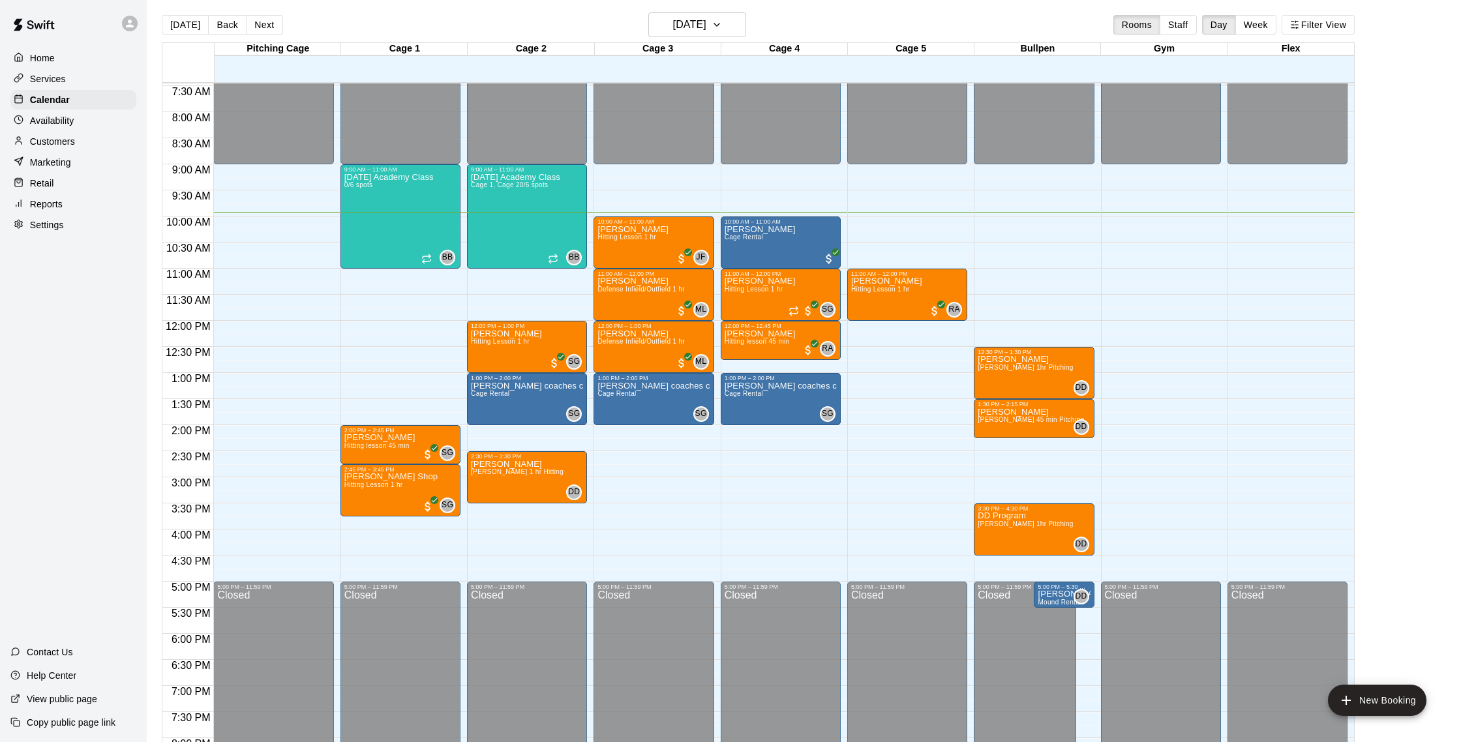
click at [68, 196] on div "Reports" at bounding box center [73, 204] width 126 height 20
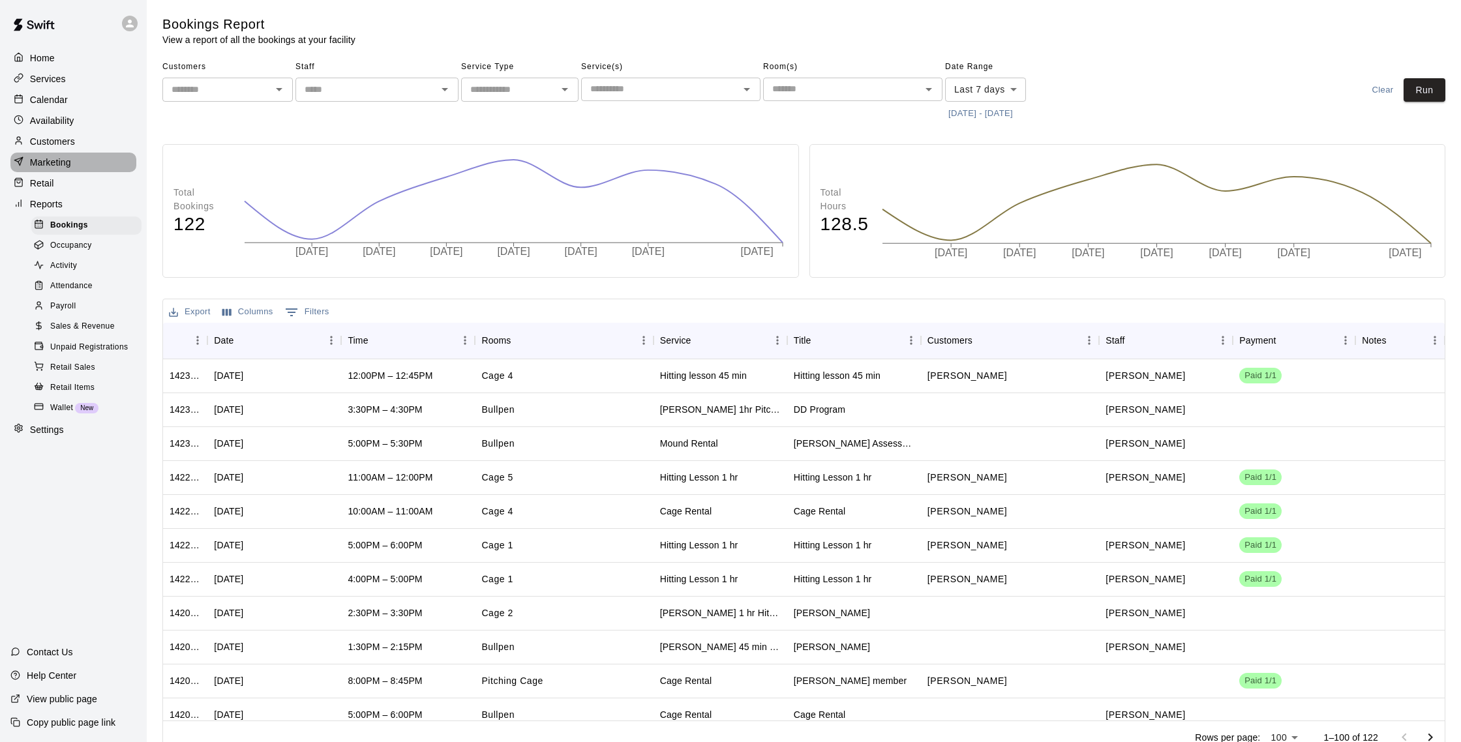
click at [44, 166] on p "Marketing" at bounding box center [50, 162] width 41 height 13
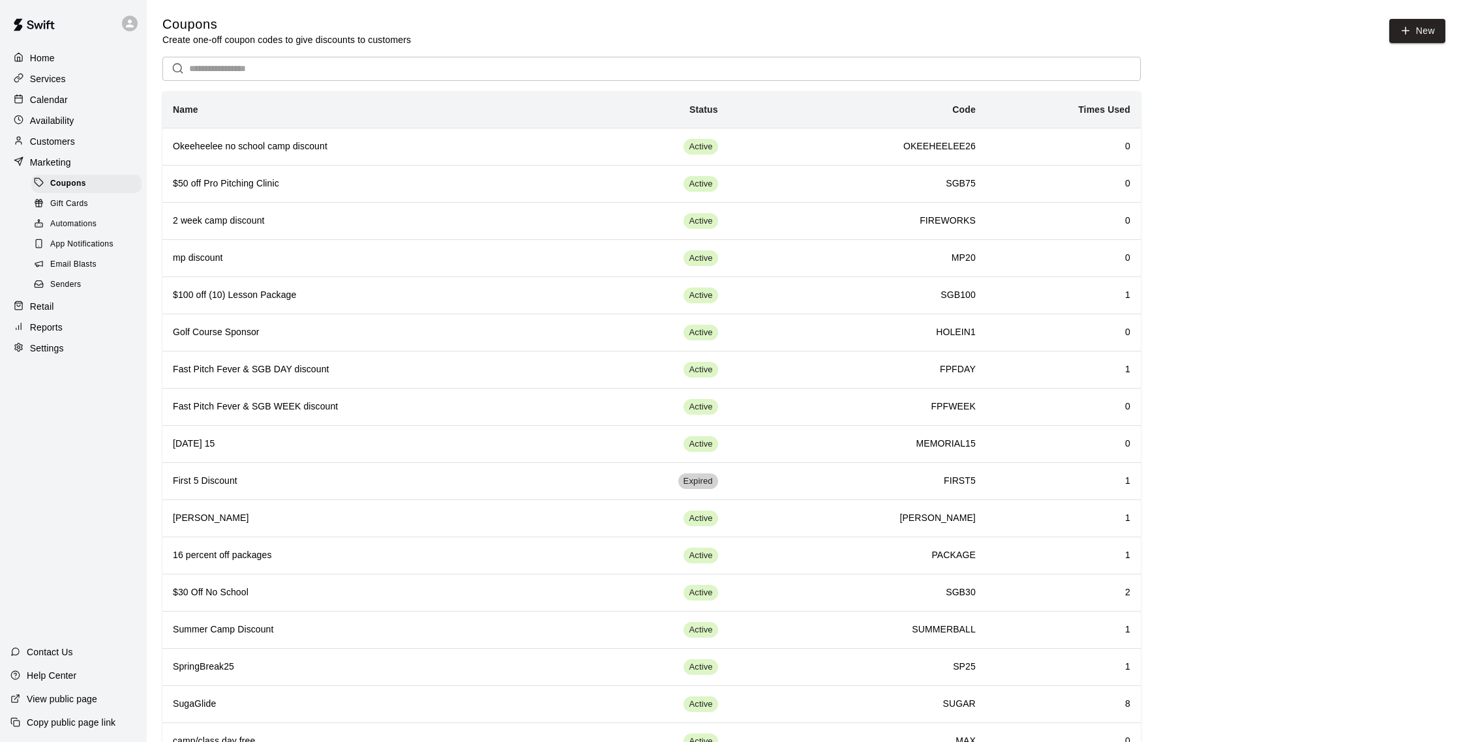
click at [87, 261] on span "Email Blasts" at bounding box center [73, 264] width 46 height 13
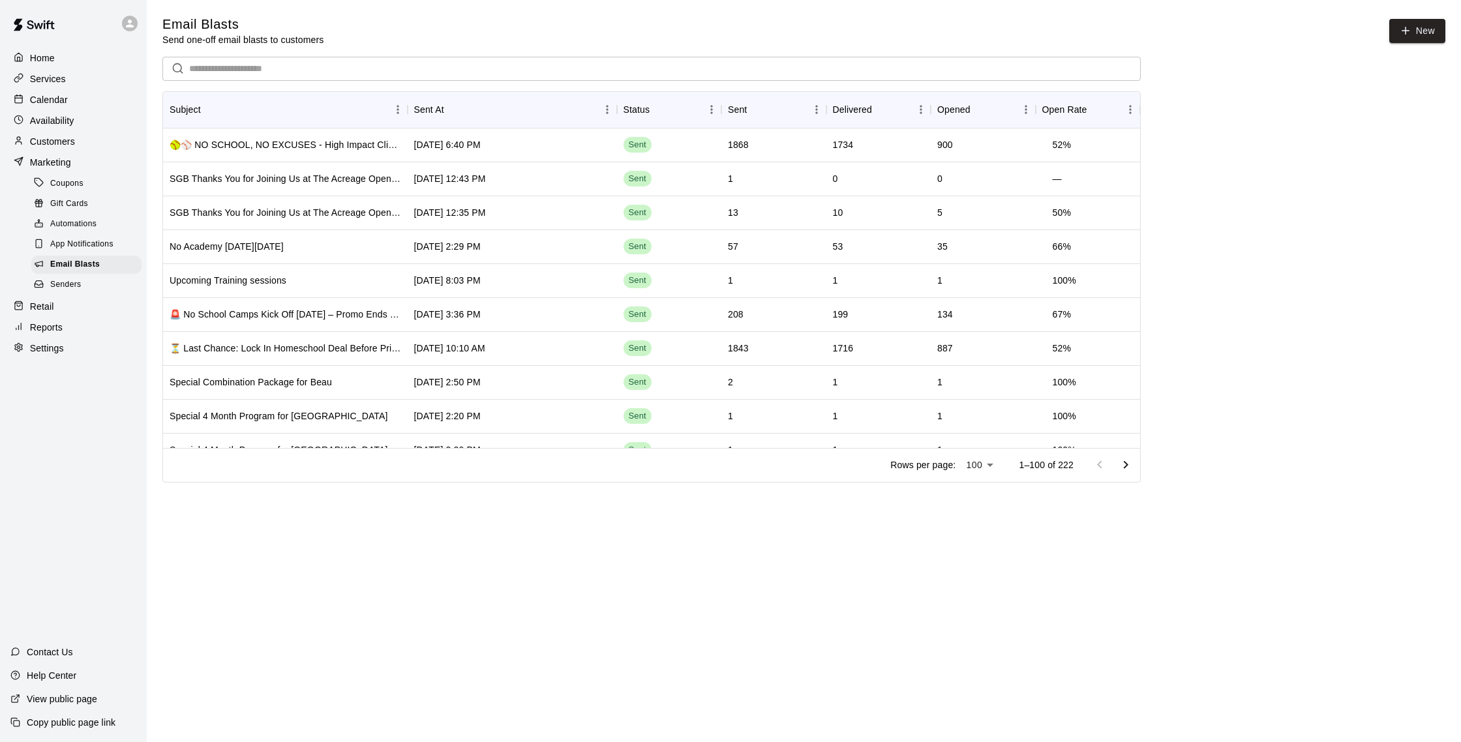
click at [73, 106] on div "Calendar" at bounding box center [73, 100] width 126 height 20
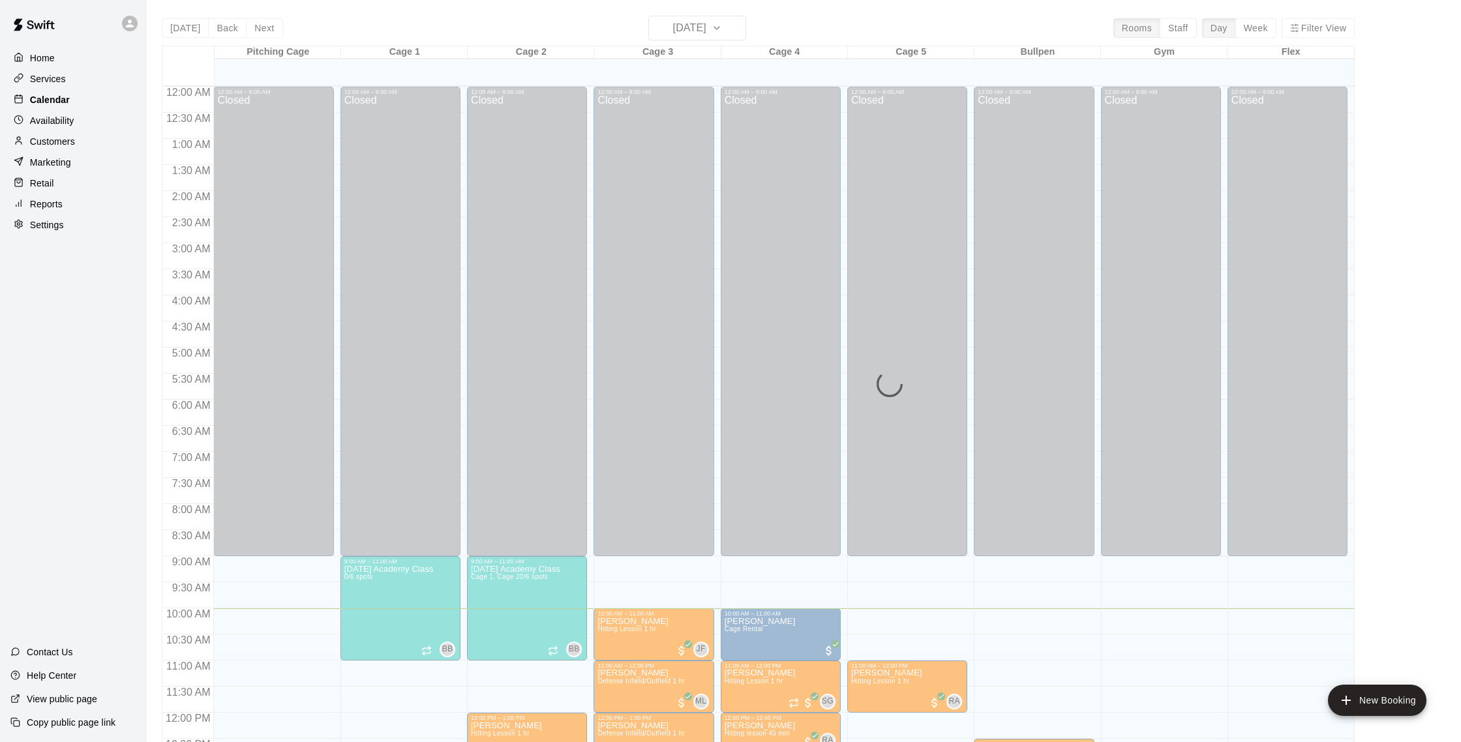
scroll to position [522, 0]
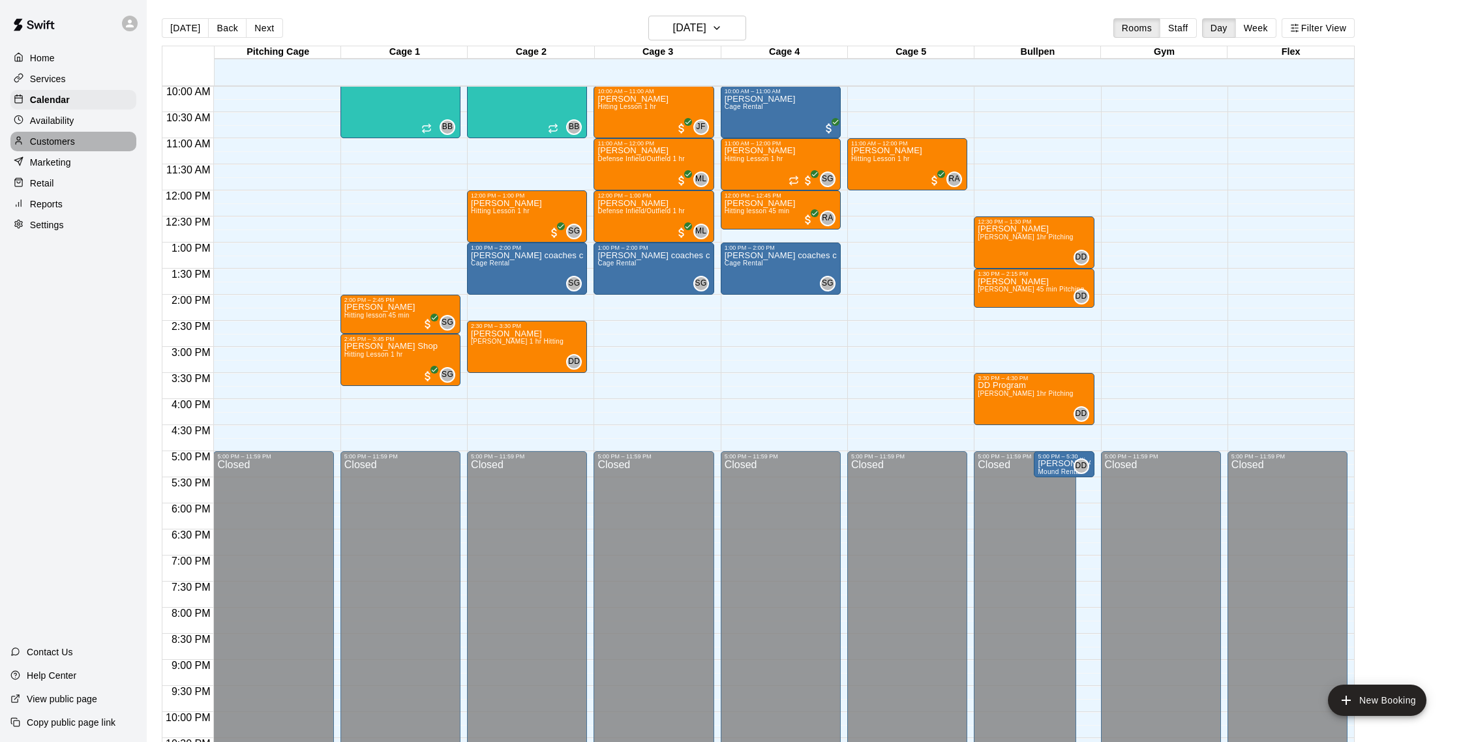
click at [78, 135] on div "Customers" at bounding box center [73, 142] width 126 height 20
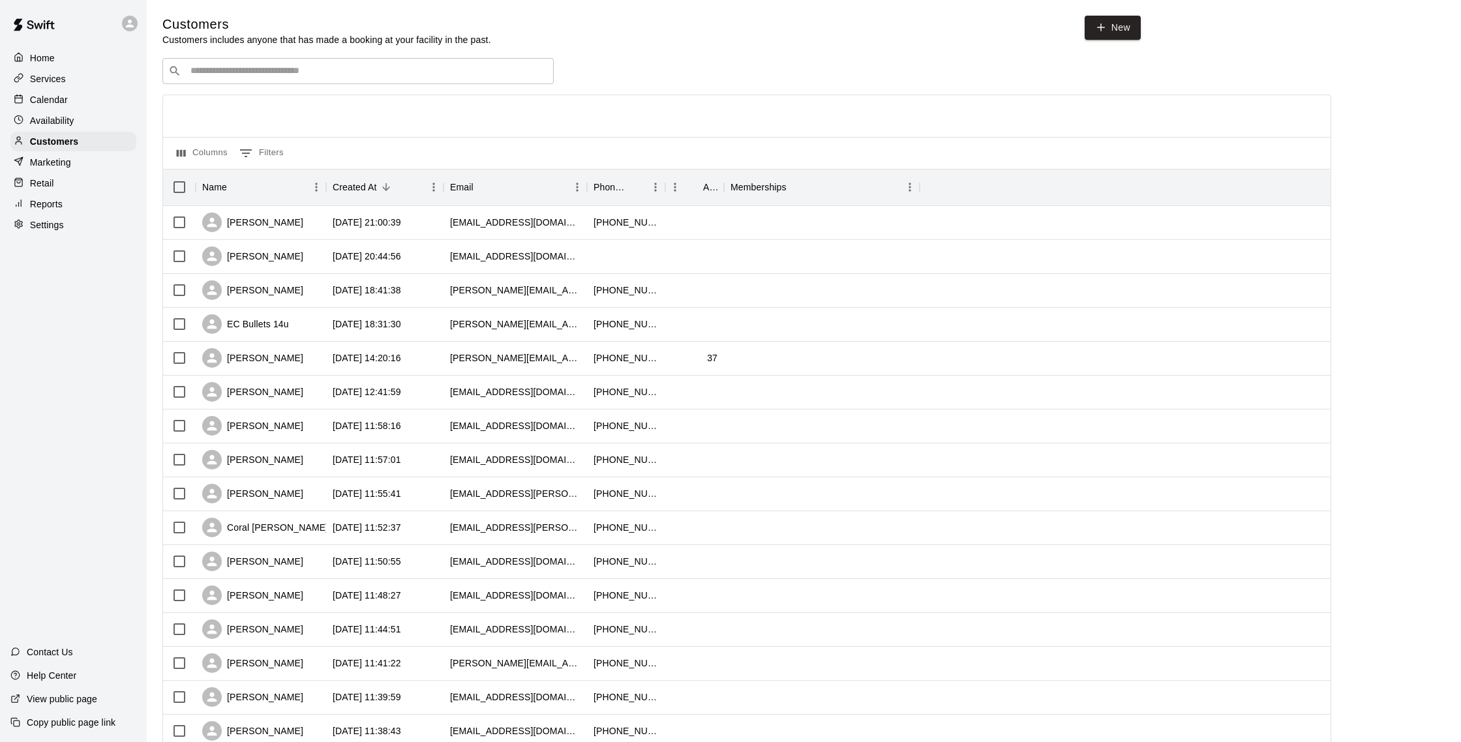
click at [60, 200] on p "Reports" at bounding box center [46, 204] width 33 height 13
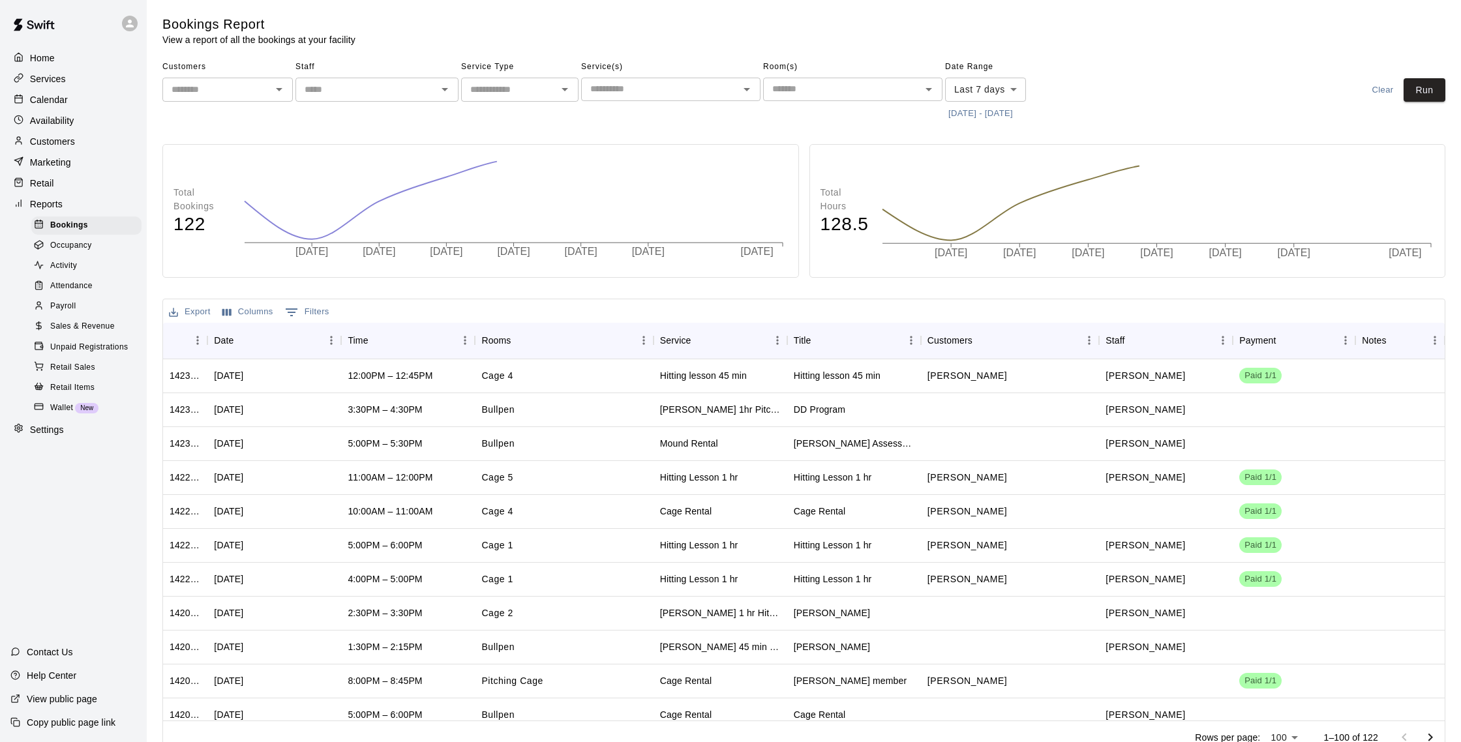
click at [93, 319] on div "Sales & Revenue" at bounding box center [86, 327] width 110 height 18
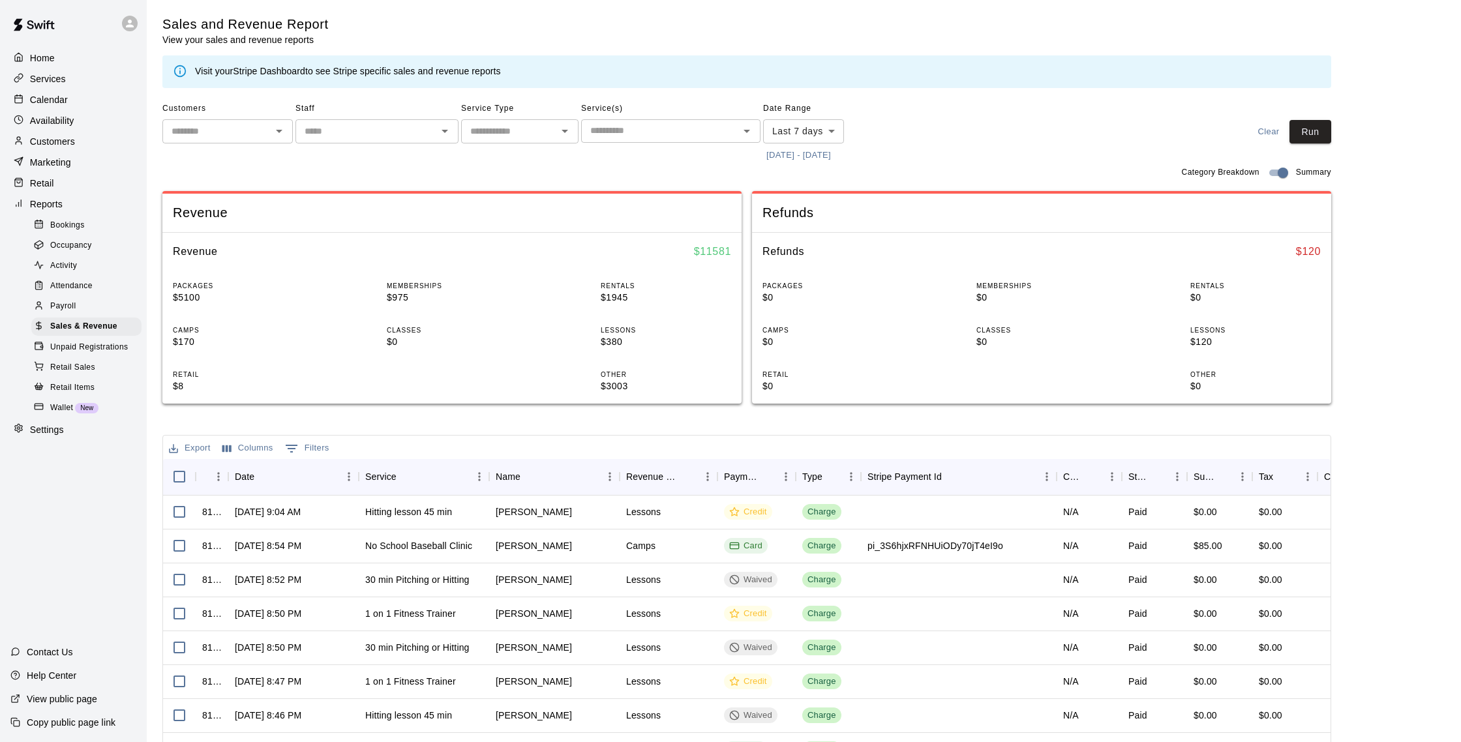
click at [812, 128] on body "Home Services Calendar Availability Customers Marketing Retail Reports Bookings…" at bounding box center [730, 448] width 1461 height 897
click at [801, 284] on li "Custom" at bounding box center [803, 289] width 81 height 22
type input "******"
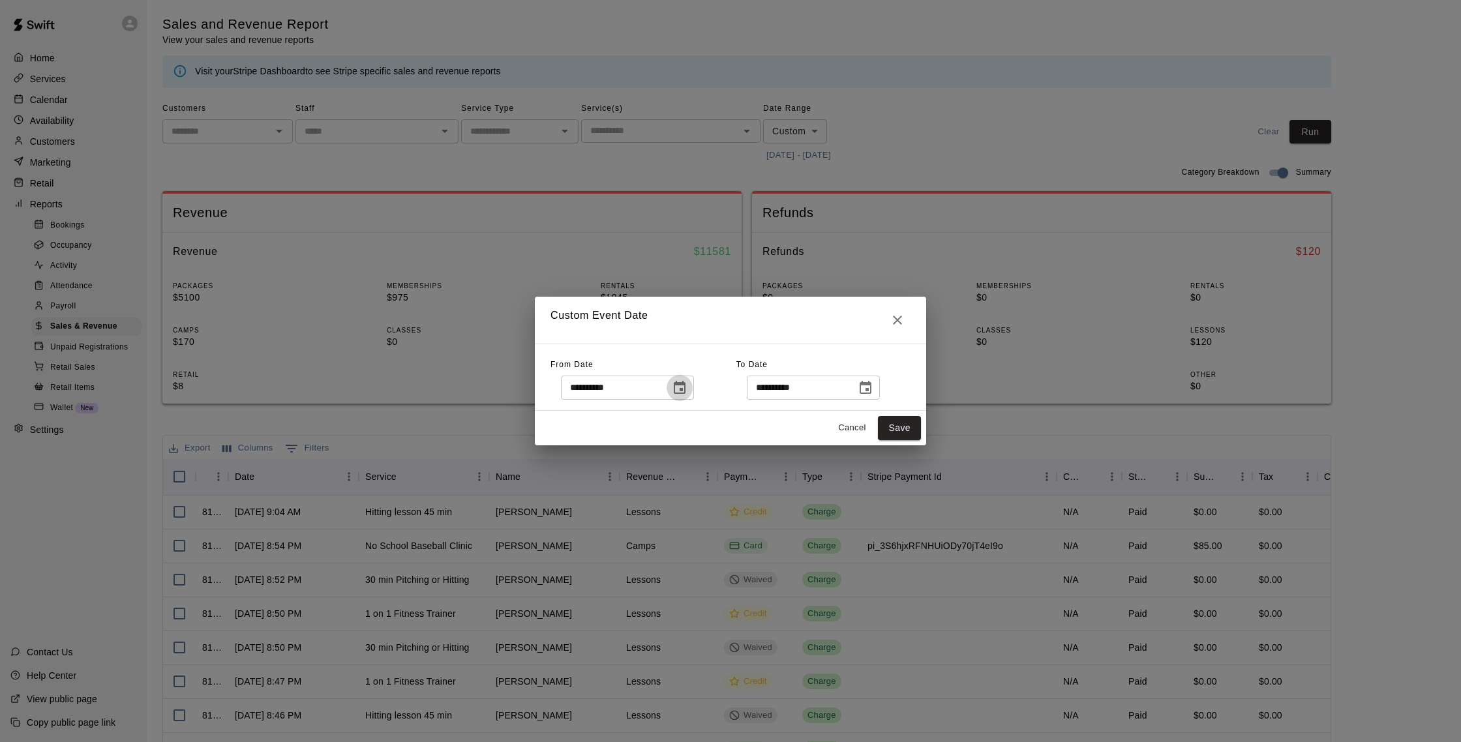
click at [685, 387] on icon "Choose date, selected date is Sep 6, 2025" at bounding box center [680, 387] width 12 height 13
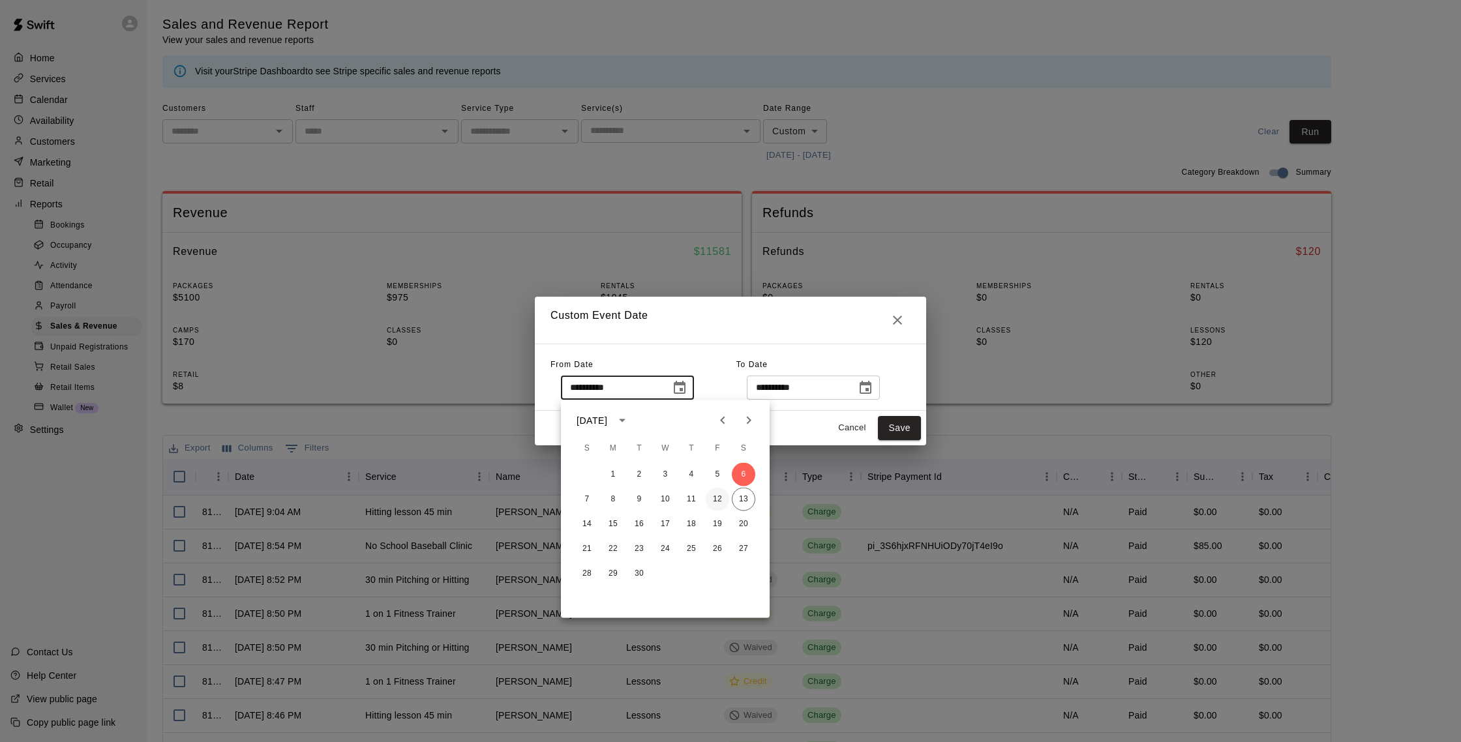
click at [709, 503] on button "12" at bounding box center [717, 499] width 23 height 23
type input "**********"
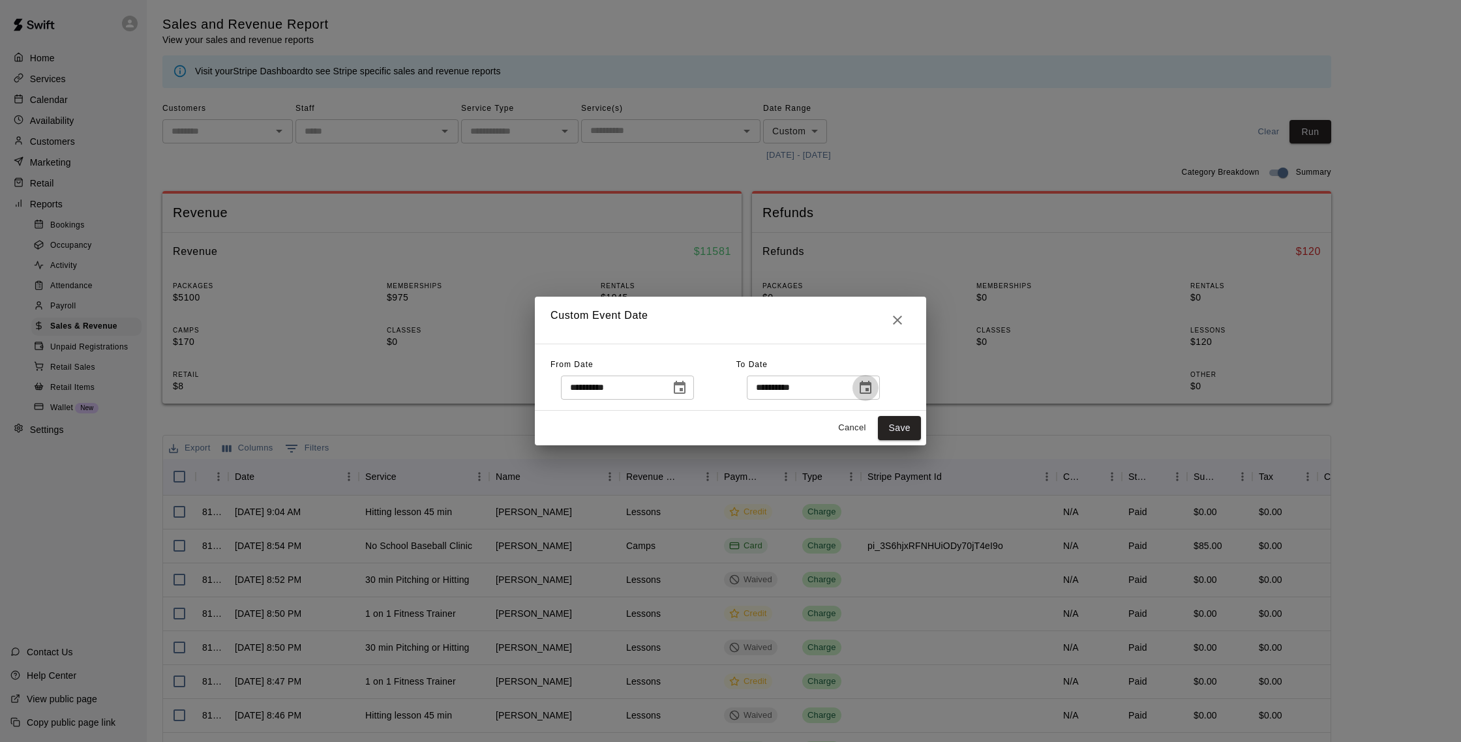
click at [869, 383] on icon "Choose date, selected date is Sep 13, 2025" at bounding box center [865, 387] width 12 height 13
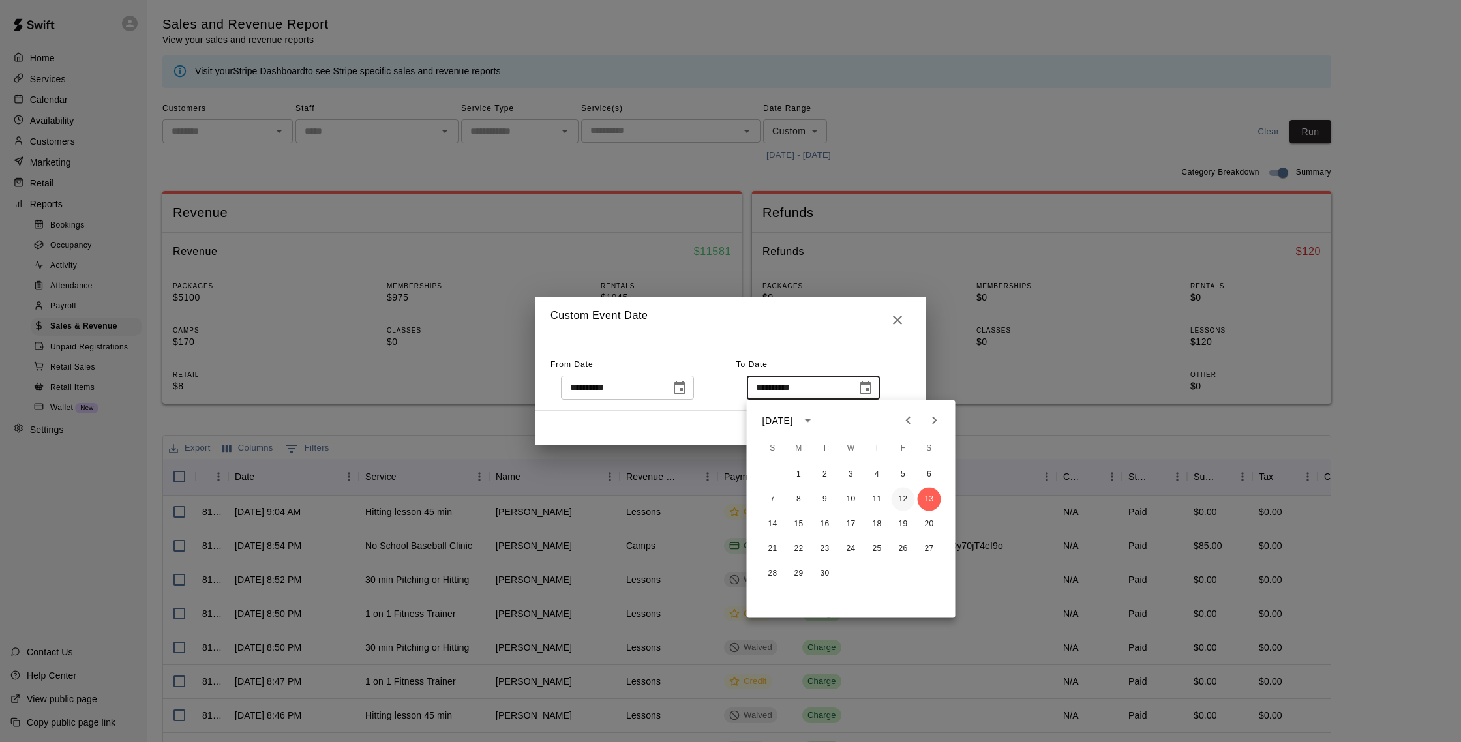
click at [908, 496] on button "12" at bounding box center [902, 499] width 23 height 23
type input "**********"
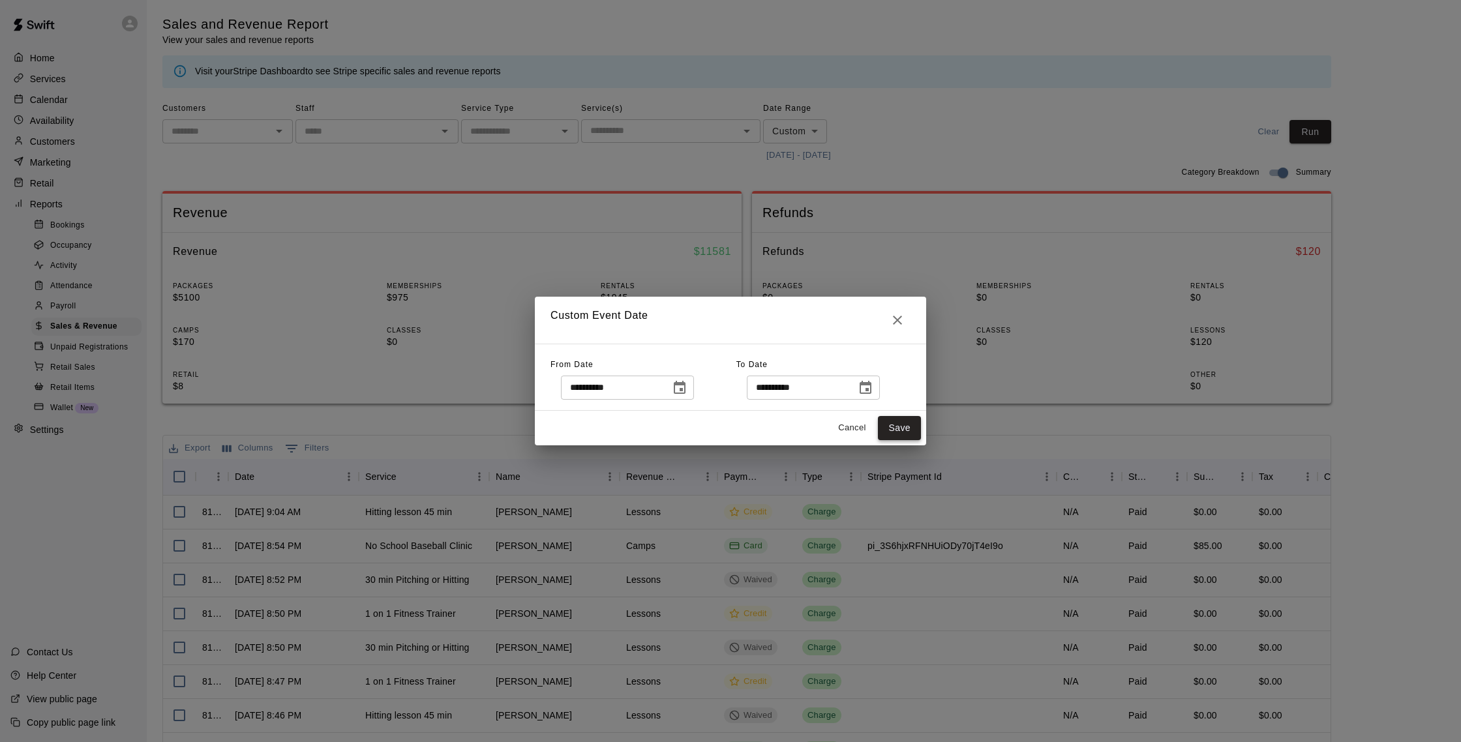
click at [913, 426] on button "Save" at bounding box center [899, 428] width 43 height 24
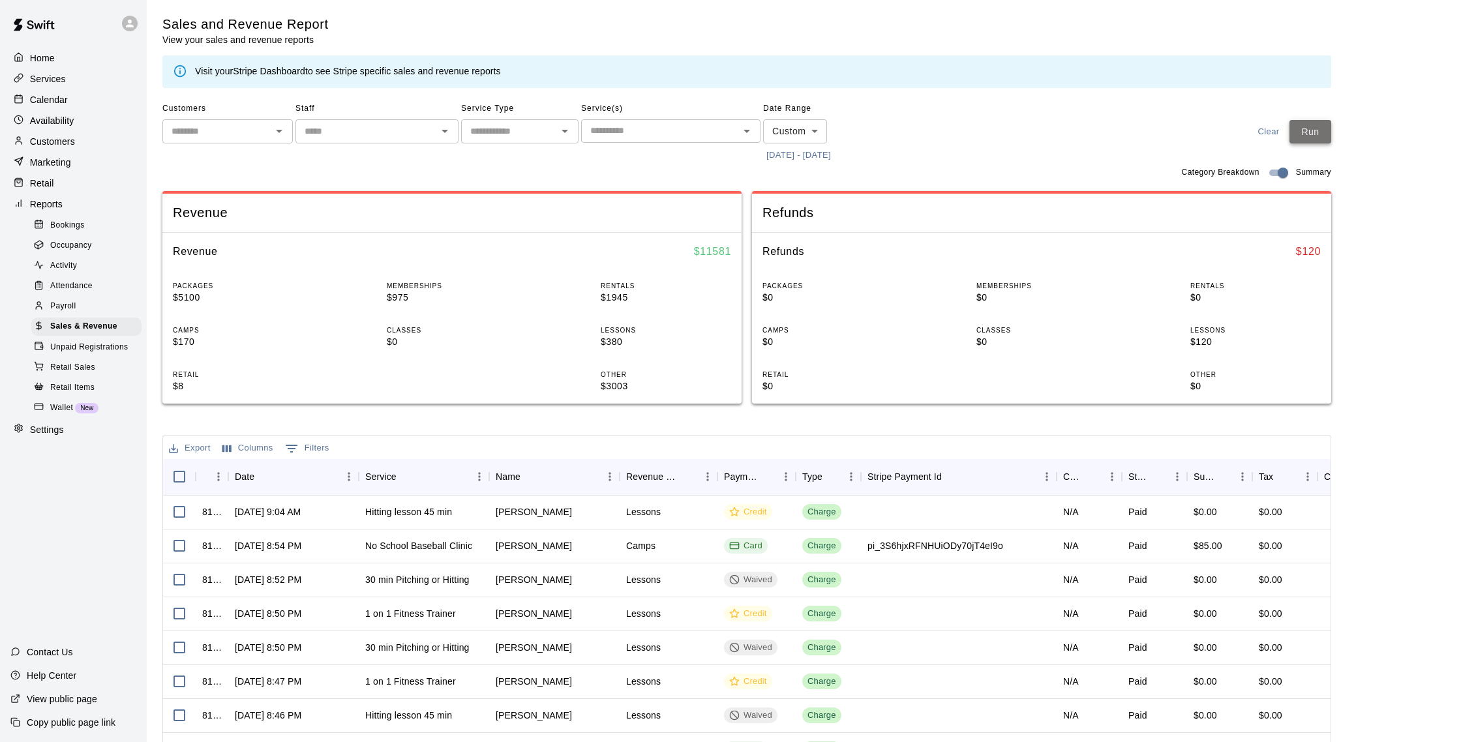
click at [1324, 139] on button "Run" at bounding box center [1310, 132] width 42 height 24
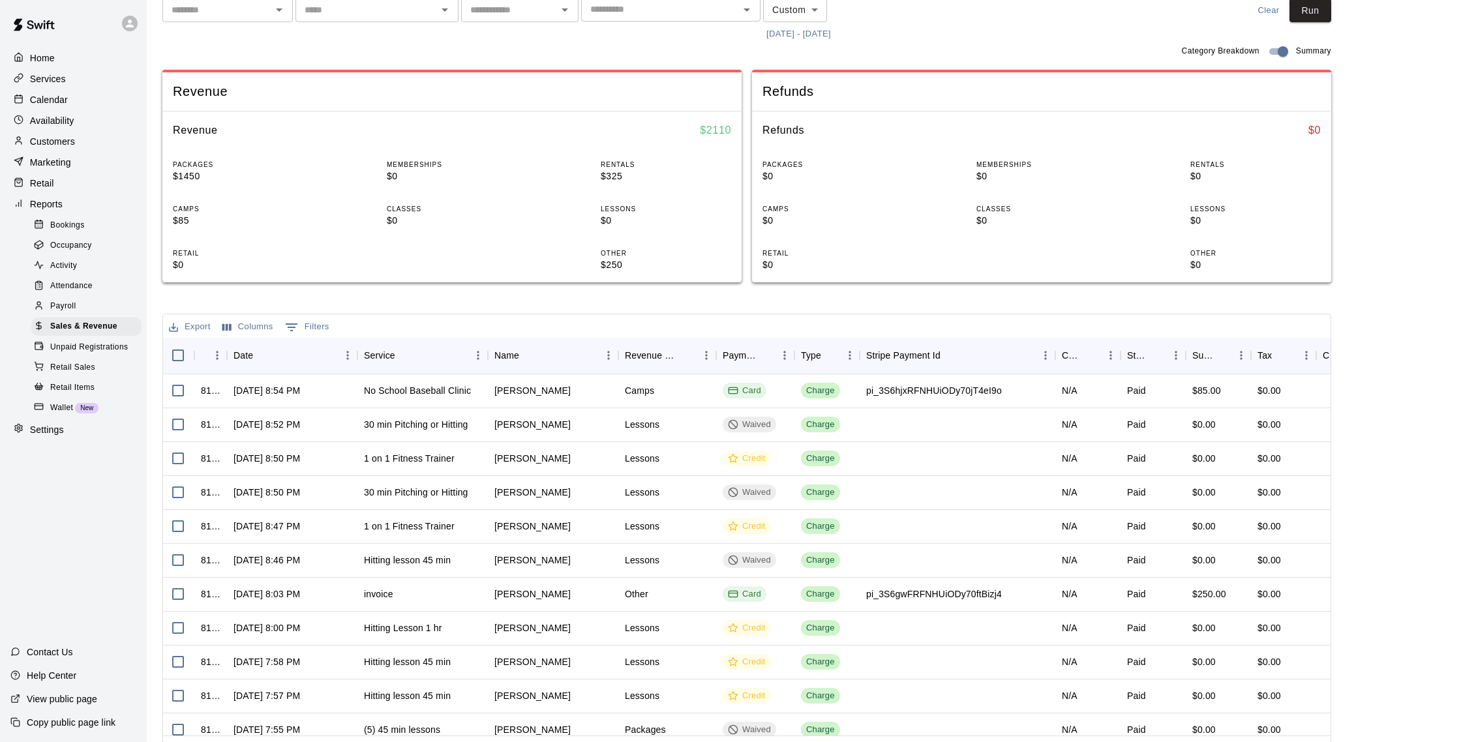
scroll to position [115, 0]
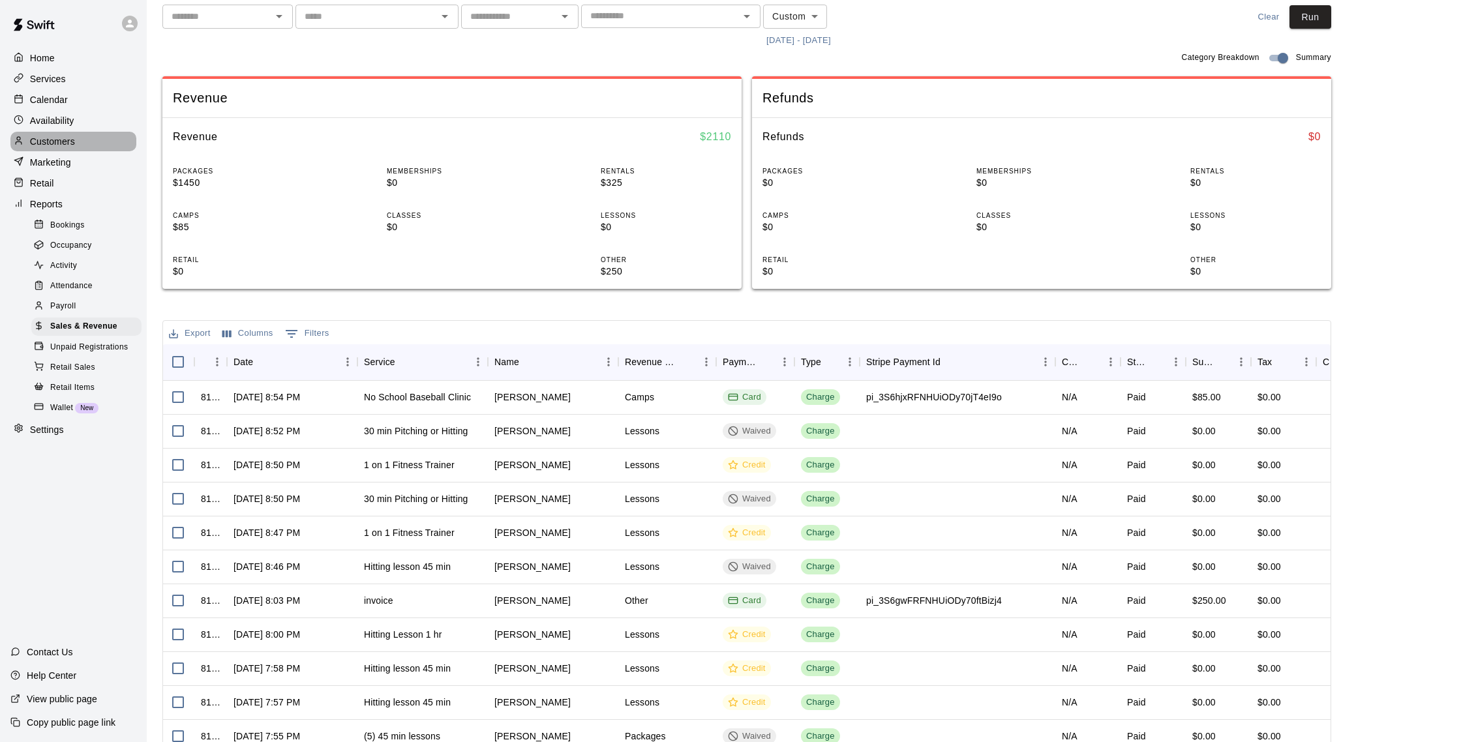
click at [76, 137] on div "Customers" at bounding box center [73, 142] width 126 height 20
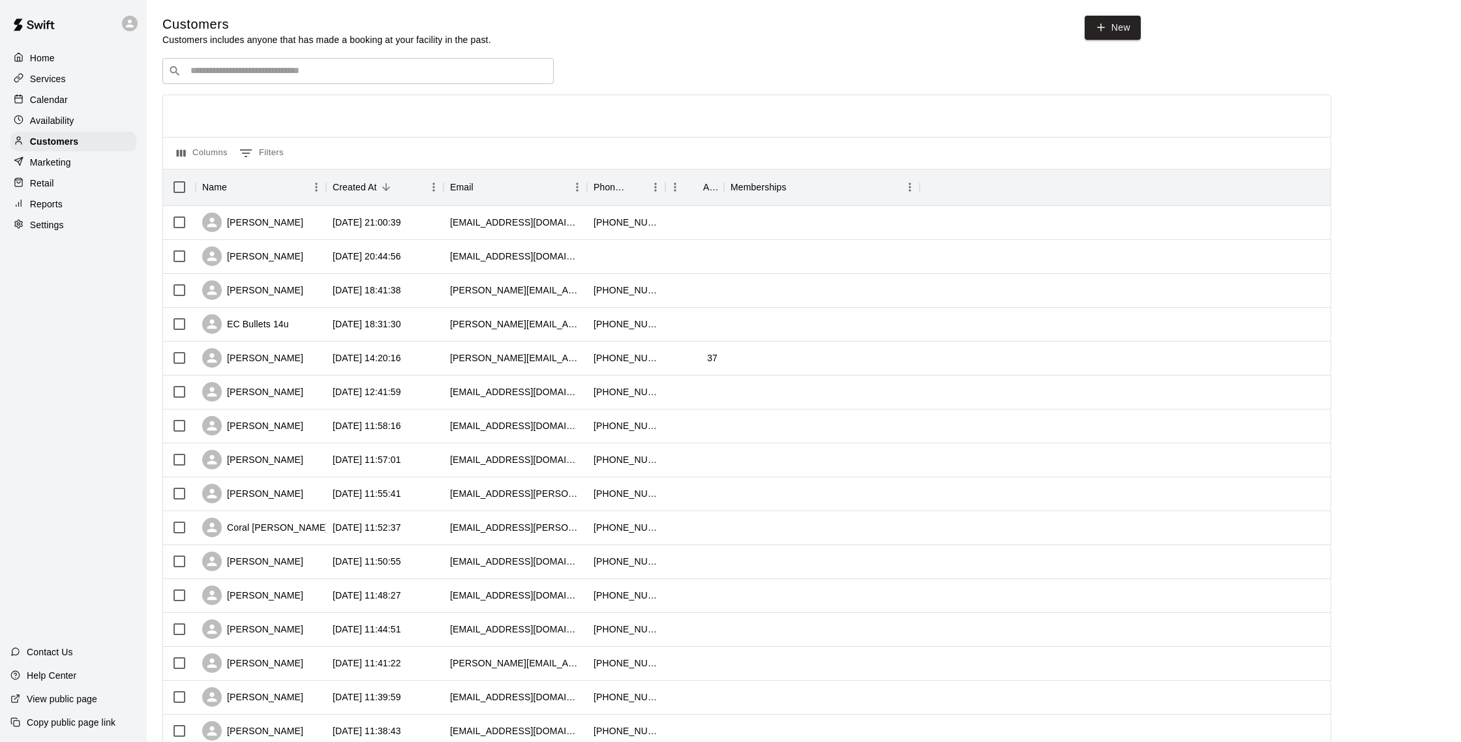
click at [51, 106] on p "Calendar" at bounding box center [49, 99] width 38 height 13
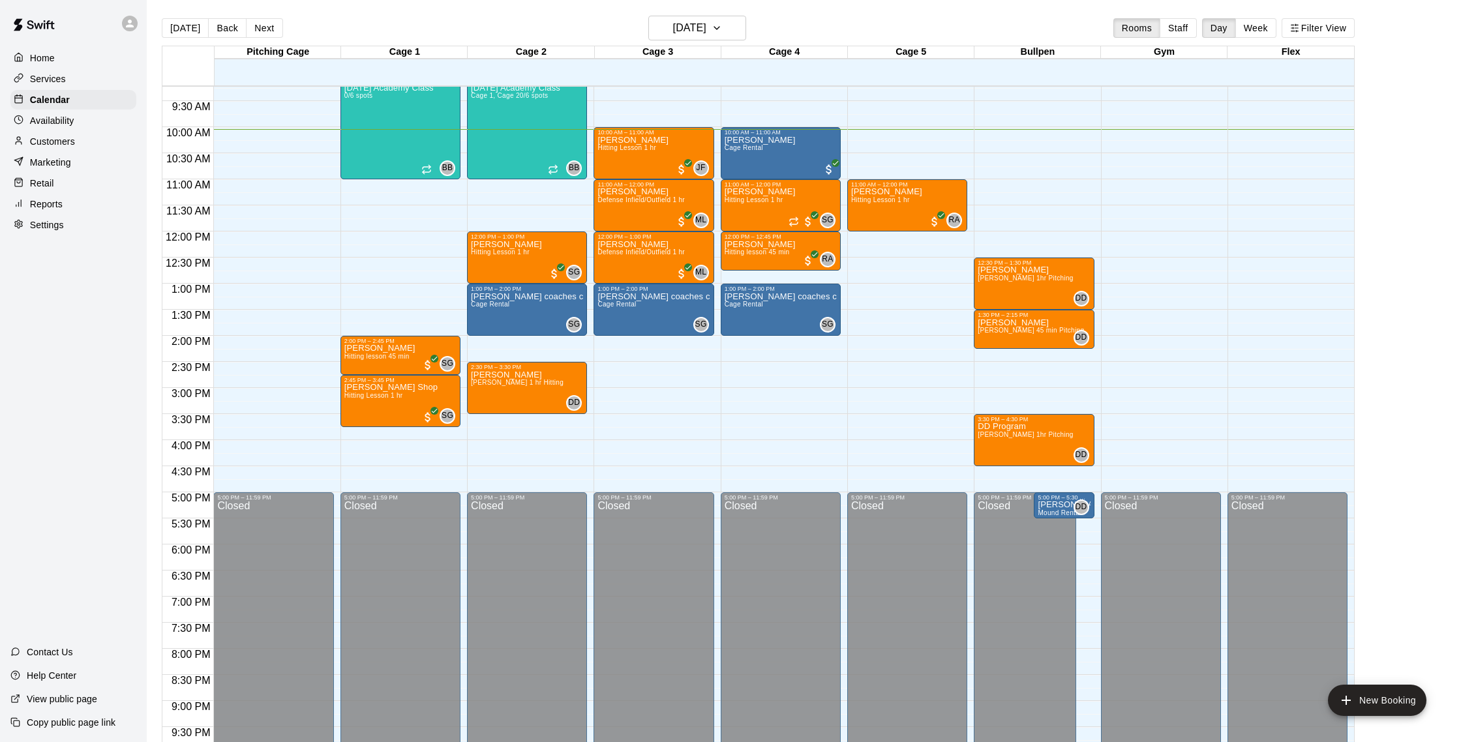
scroll to position [479, 0]
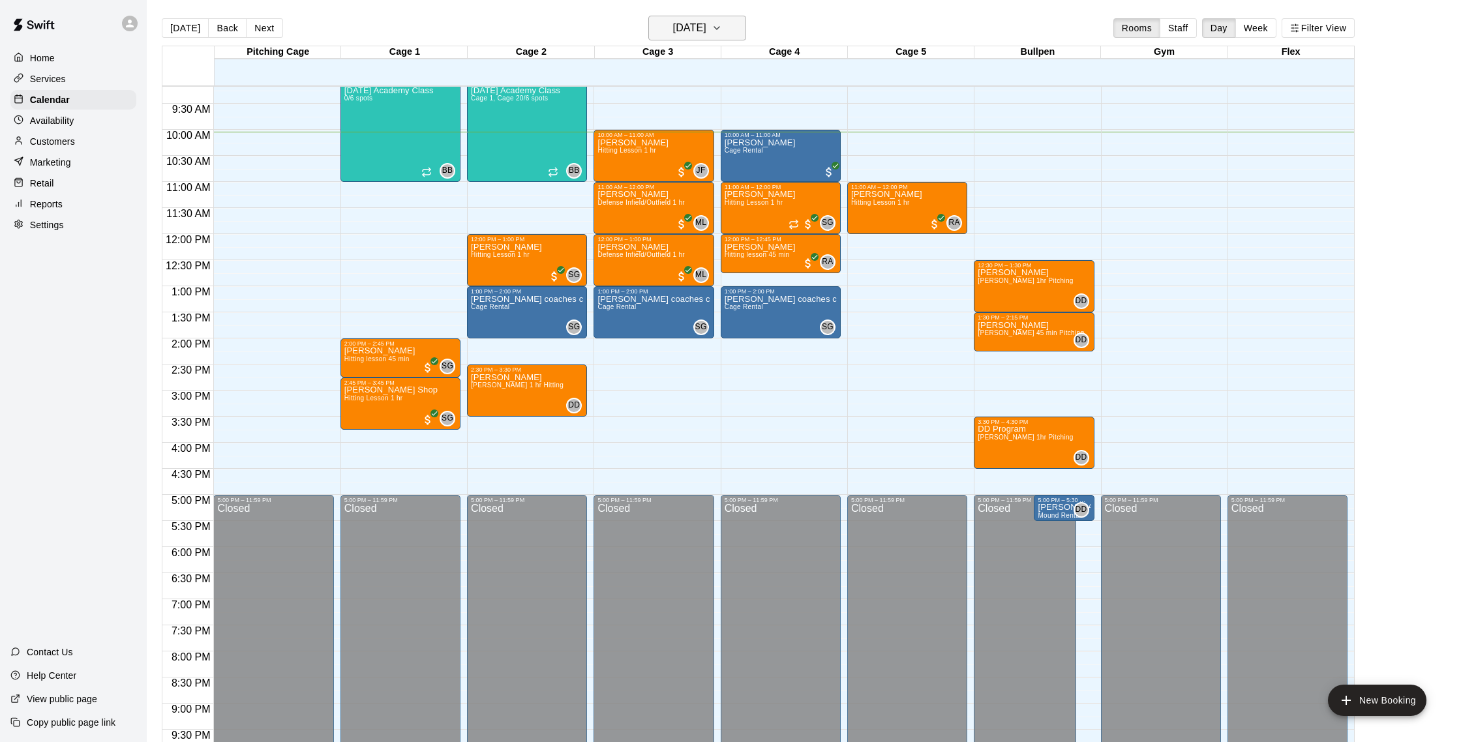
click at [705, 22] on h6 "[DATE]" at bounding box center [689, 28] width 33 height 18
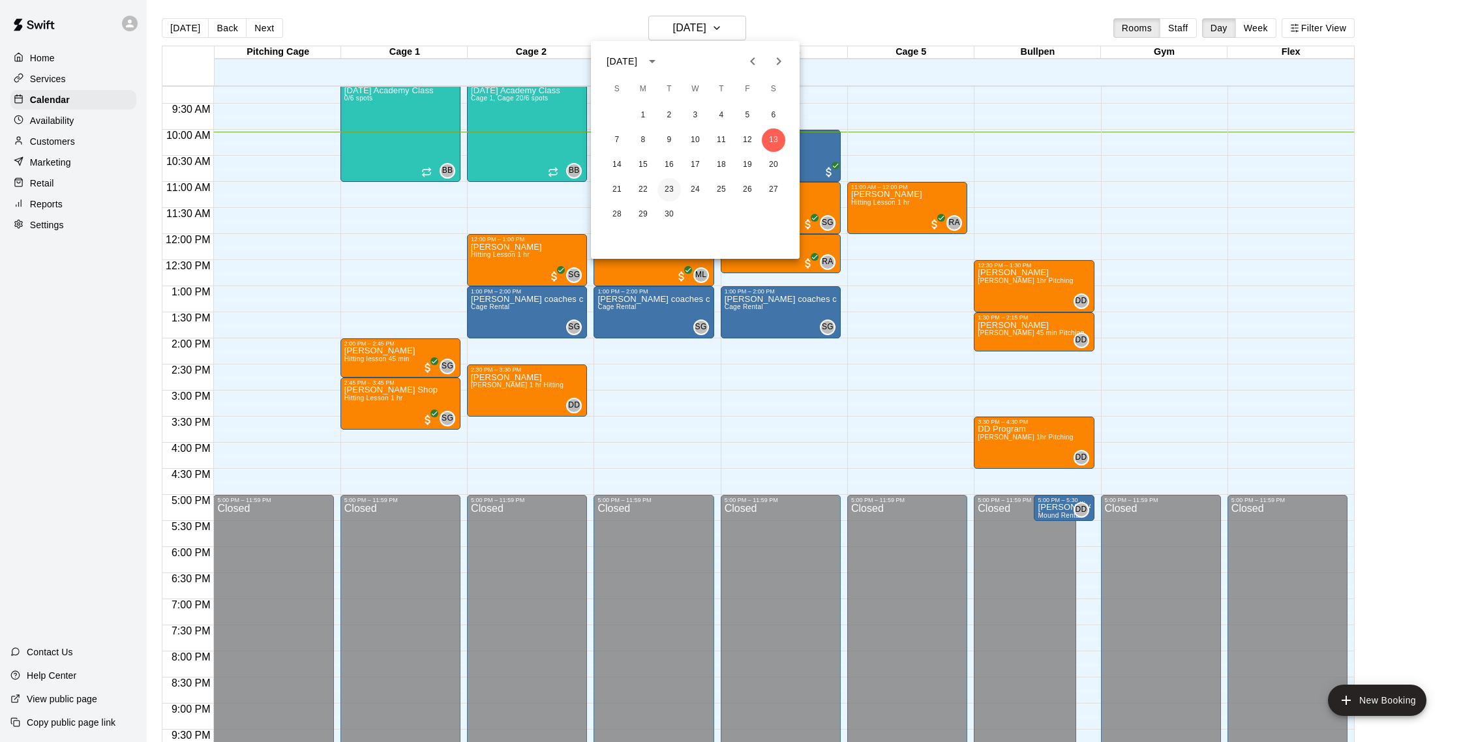
click at [669, 194] on button "23" at bounding box center [668, 189] width 23 height 23
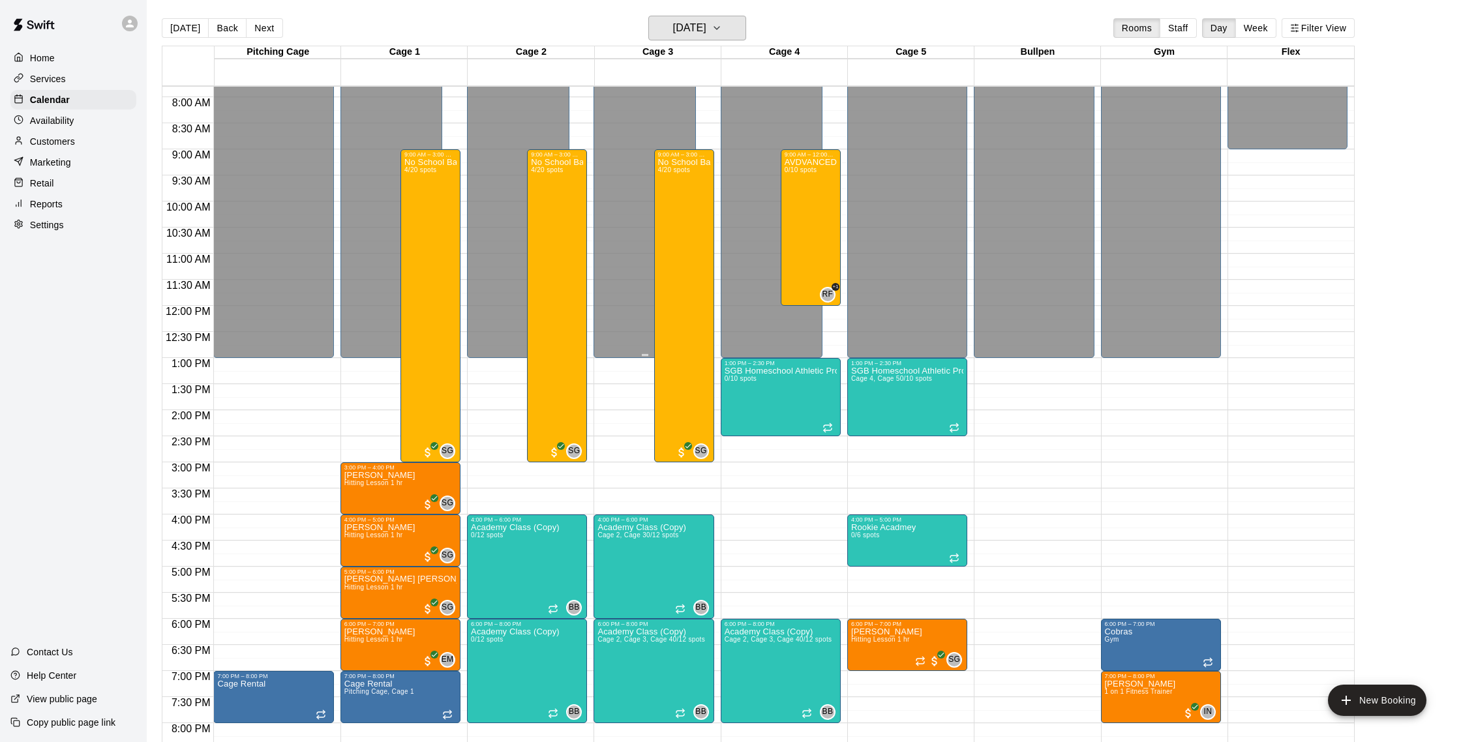
scroll to position [396, 0]
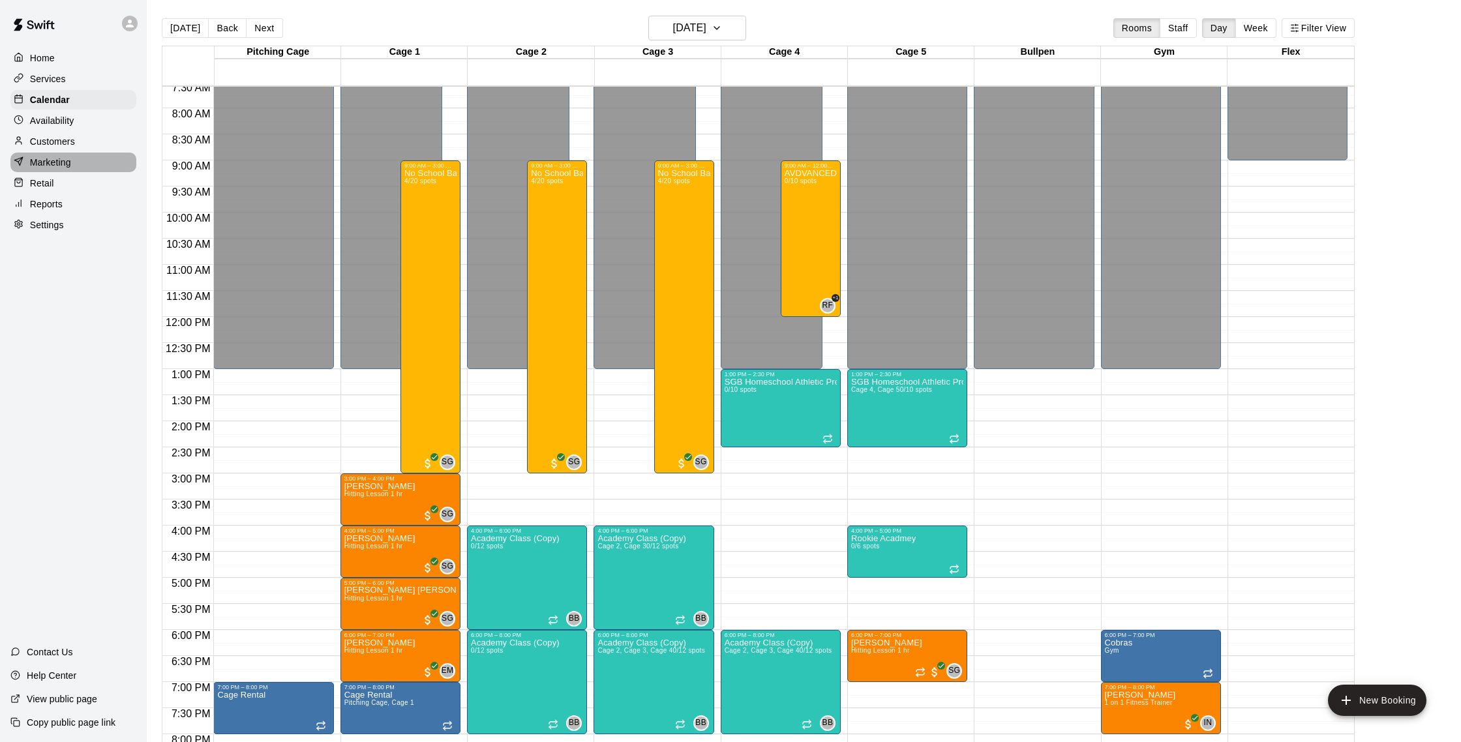
click at [53, 153] on div "Marketing" at bounding box center [73, 163] width 126 height 20
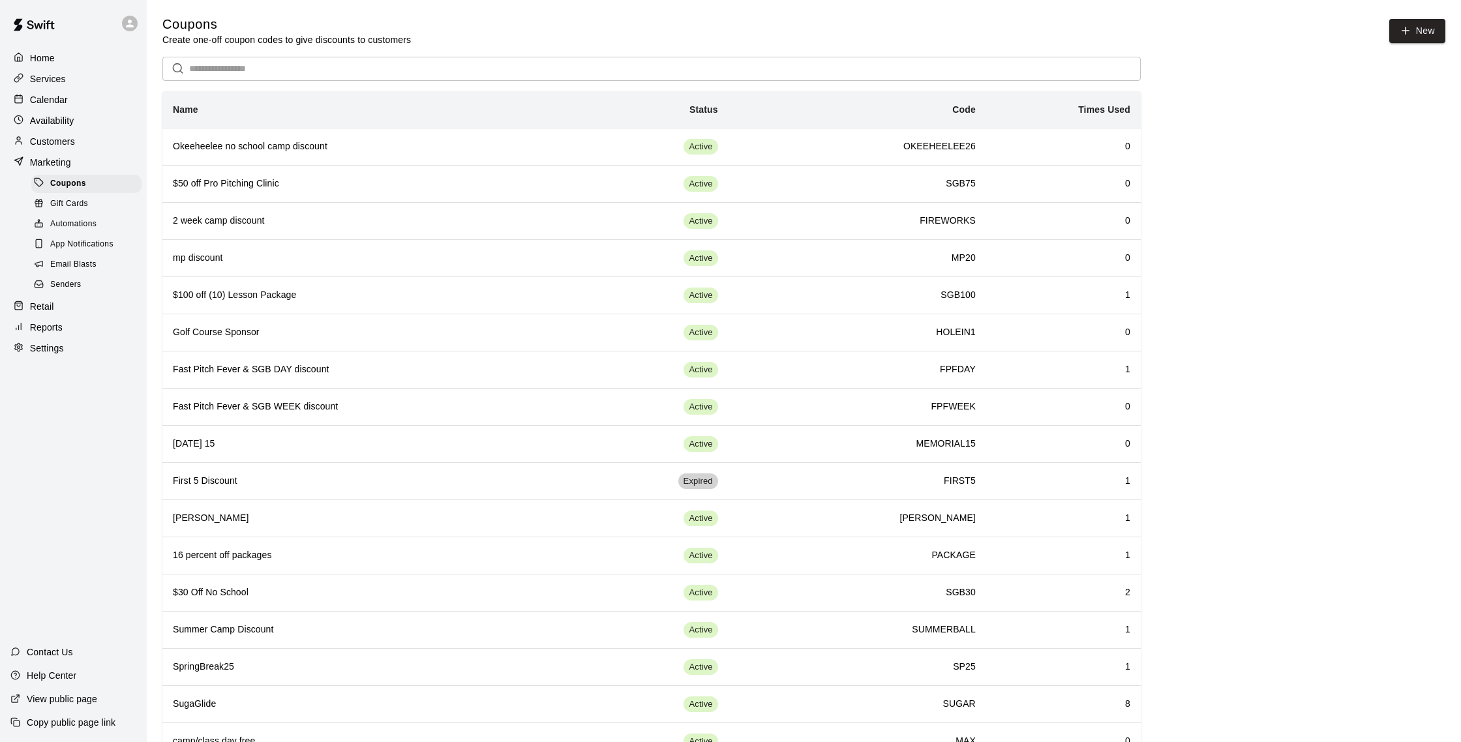
click at [57, 80] on p "Services" at bounding box center [48, 78] width 36 height 13
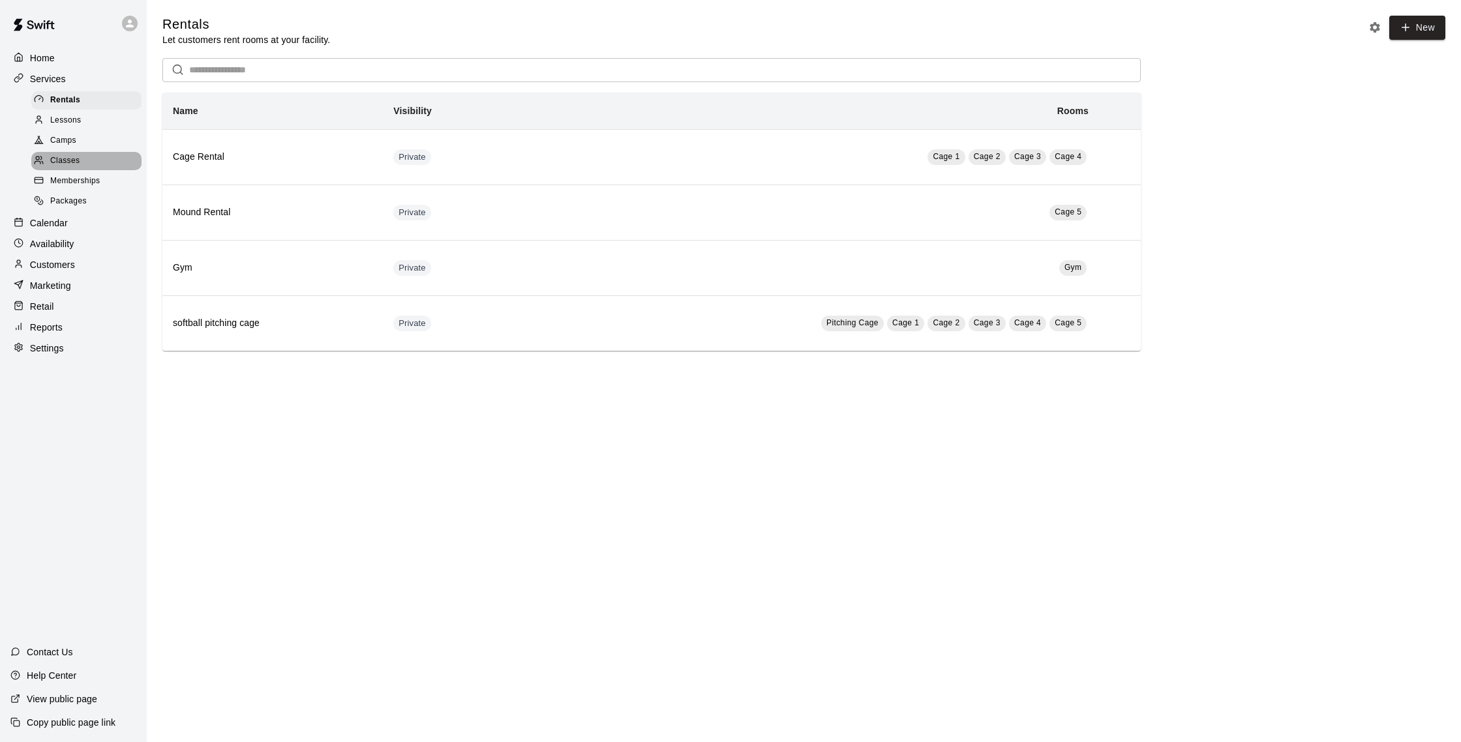
click at [76, 155] on span "Classes" at bounding box center [64, 161] width 29 height 13
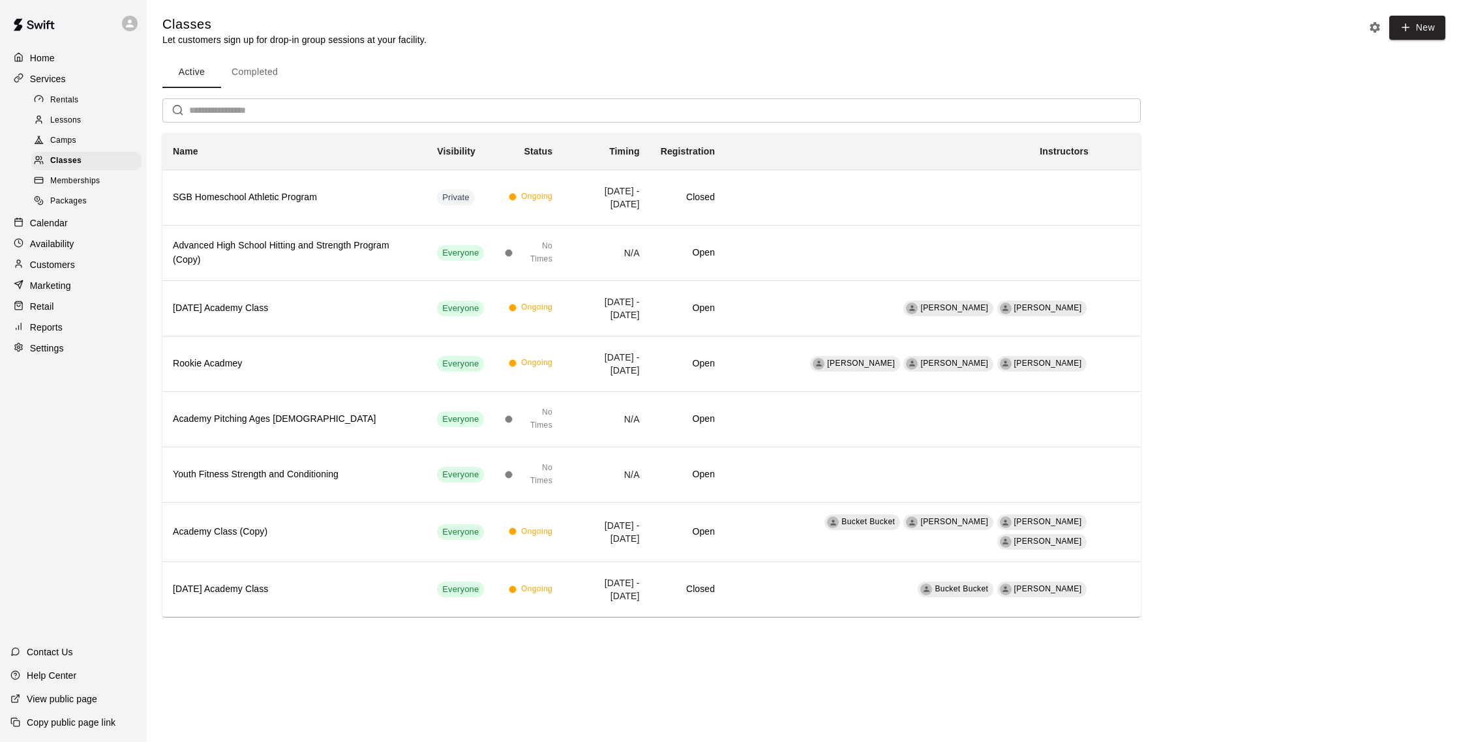
click at [100, 142] on div "Camps" at bounding box center [86, 141] width 110 height 18
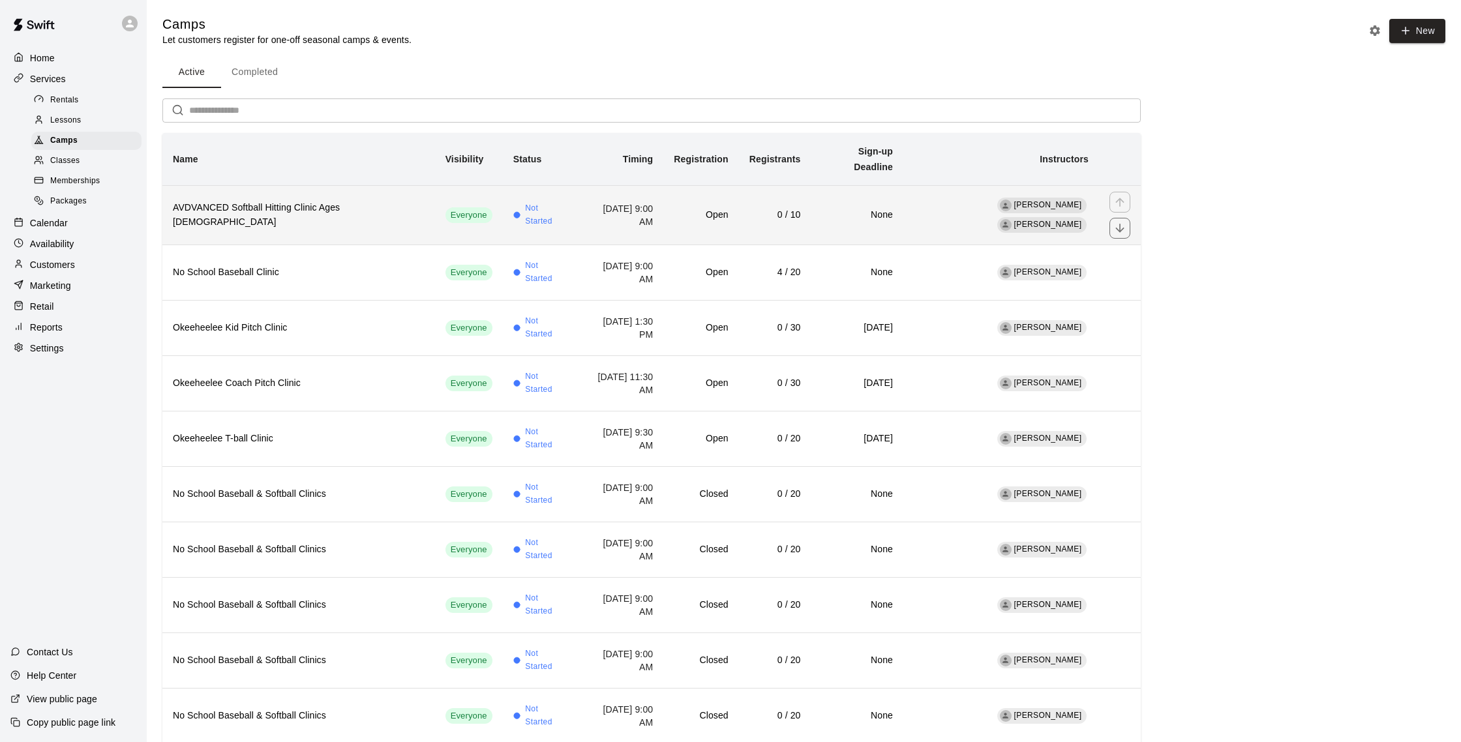
click at [305, 201] on h6 "AVDVANCED Softball Hitting Clinic Ages [DEMOGRAPHIC_DATA]" at bounding box center [299, 215] width 252 height 29
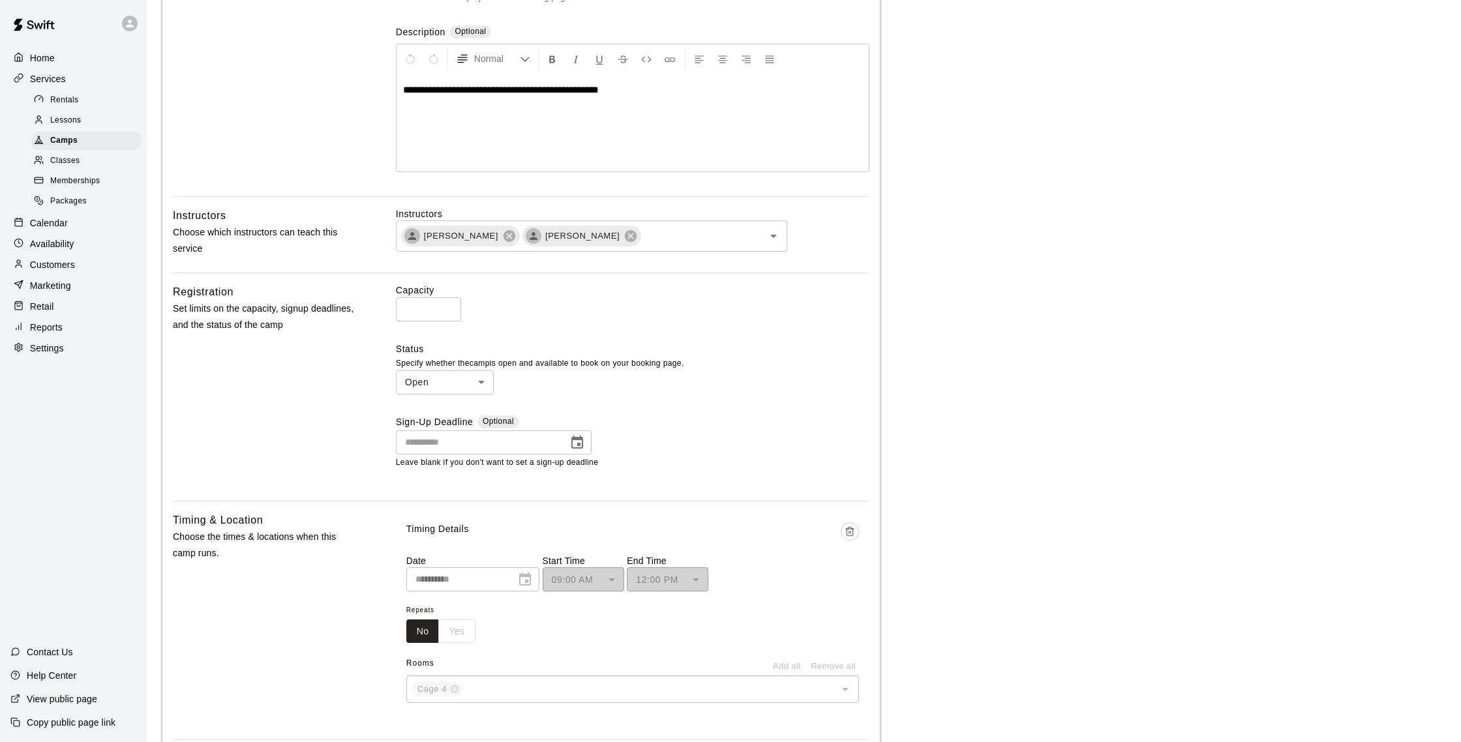
scroll to position [239, 0]
click at [65, 268] on p "Customers" at bounding box center [52, 264] width 45 height 13
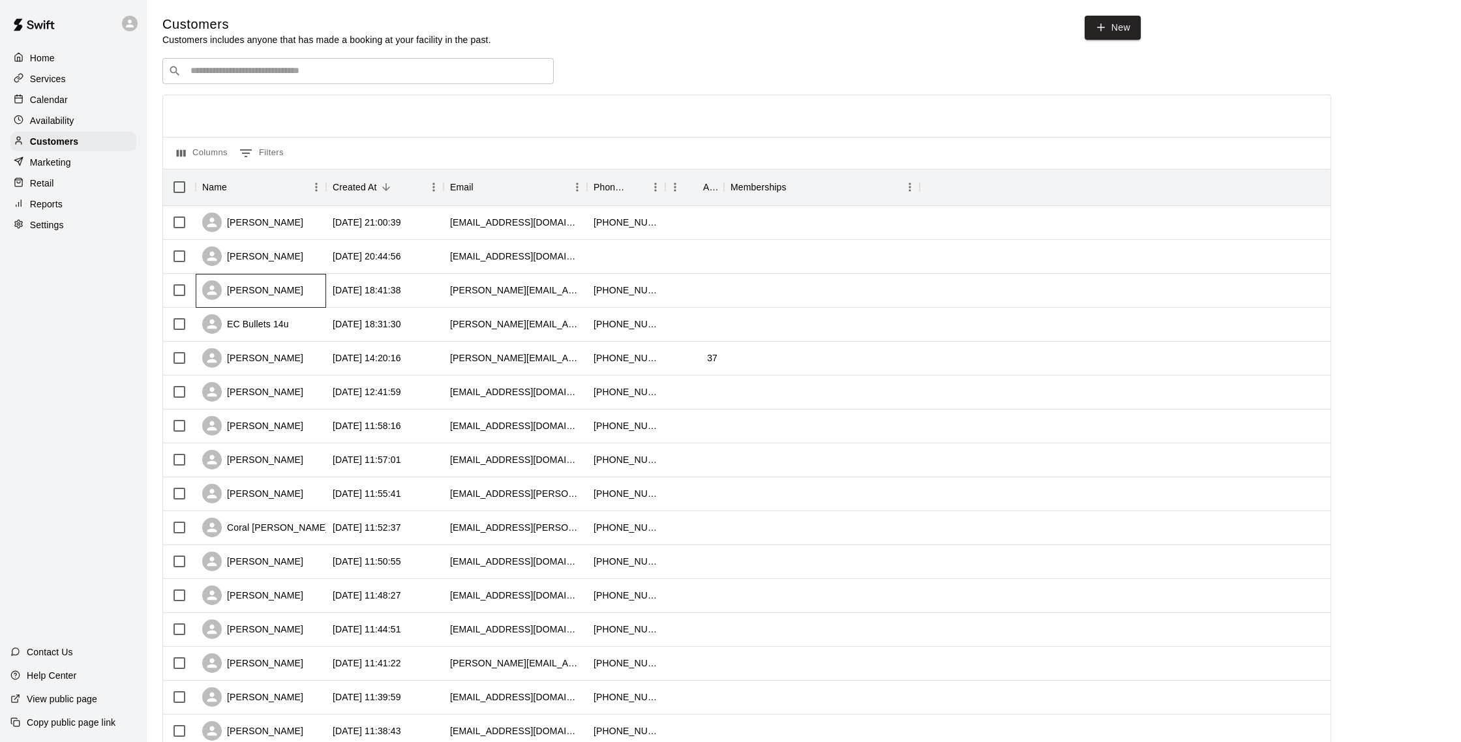
click at [305, 292] on div "[PERSON_NAME]" at bounding box center [261, 291] width 130 height 34
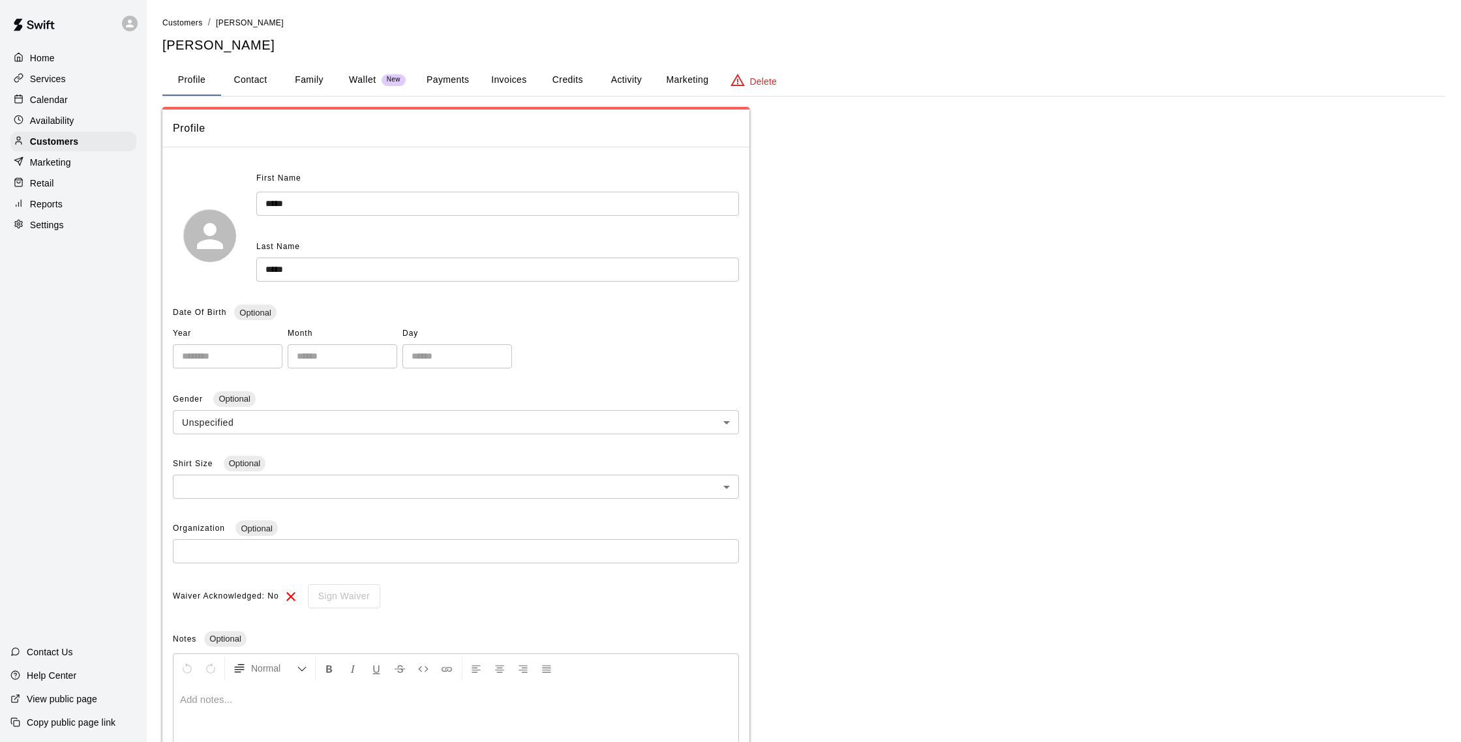
click at [683, 84] on button "Marketing" at bounding box center [686, 80] width 63 height 31
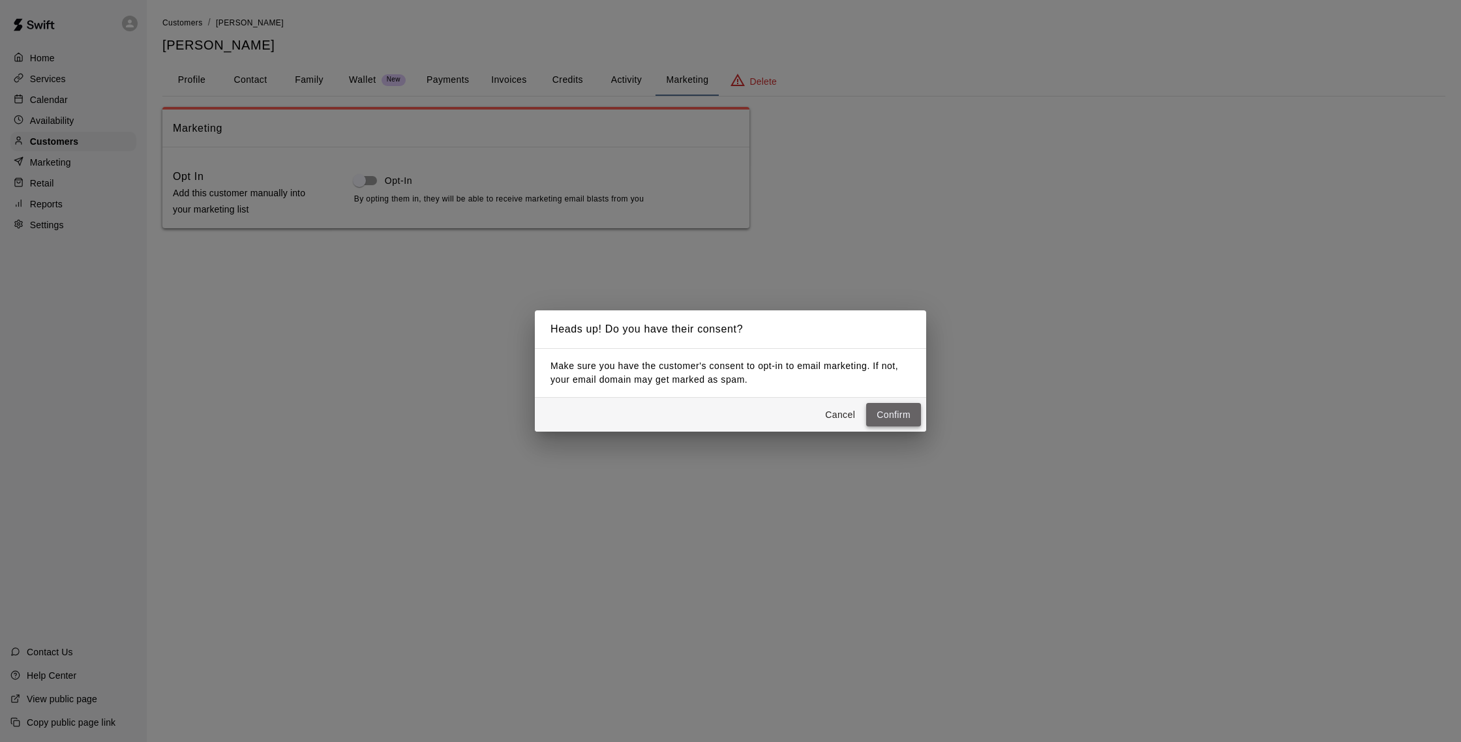
click at [888, 405] on button "Confirm" at bounding box center [893, 415] width 55 height 24
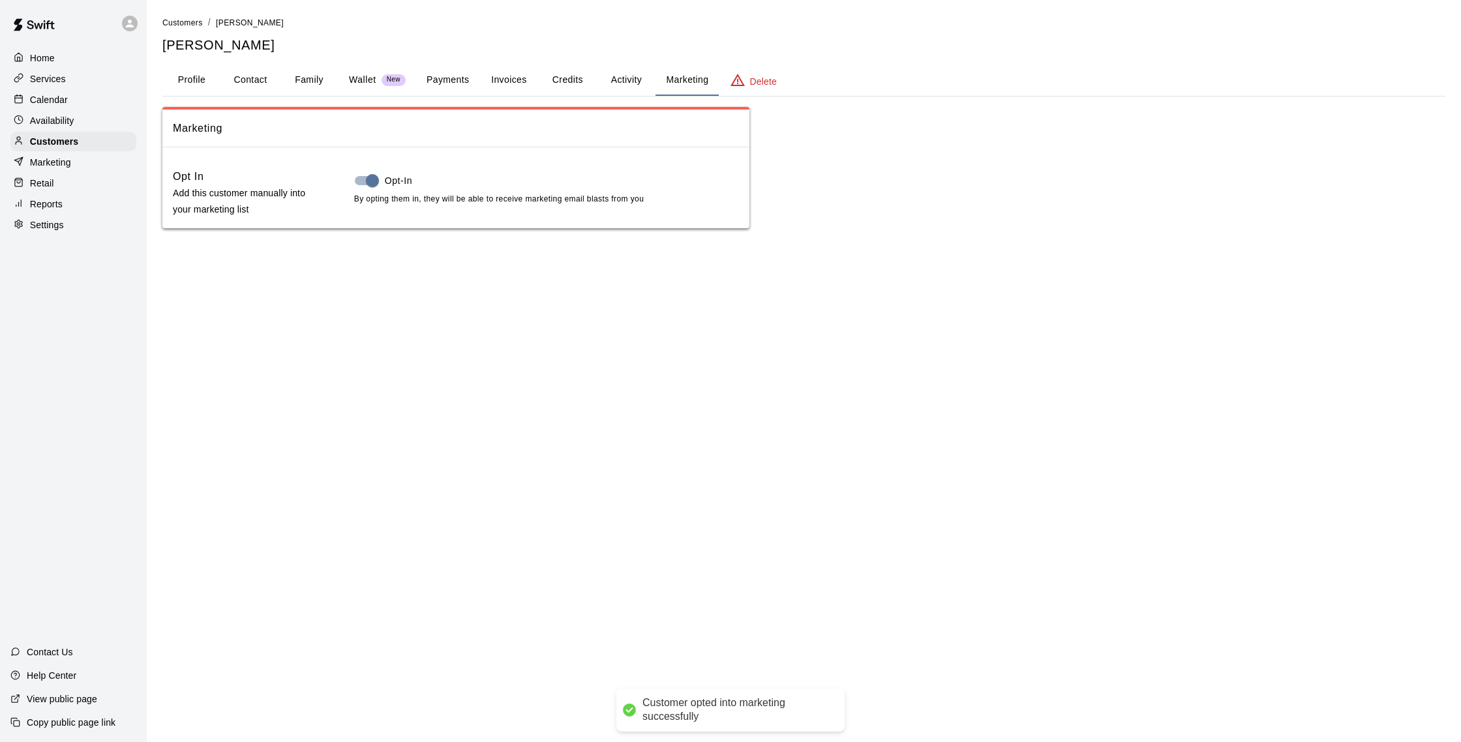
click at [116, 130] on div "Home Services Calendar Availability Customers Marketing Retail Reports Settings" at bounding box center [73, 141] width 147 height 189
click at [113, 136] on div "Customers" at bounding box center [73, 142] width 126 height 20
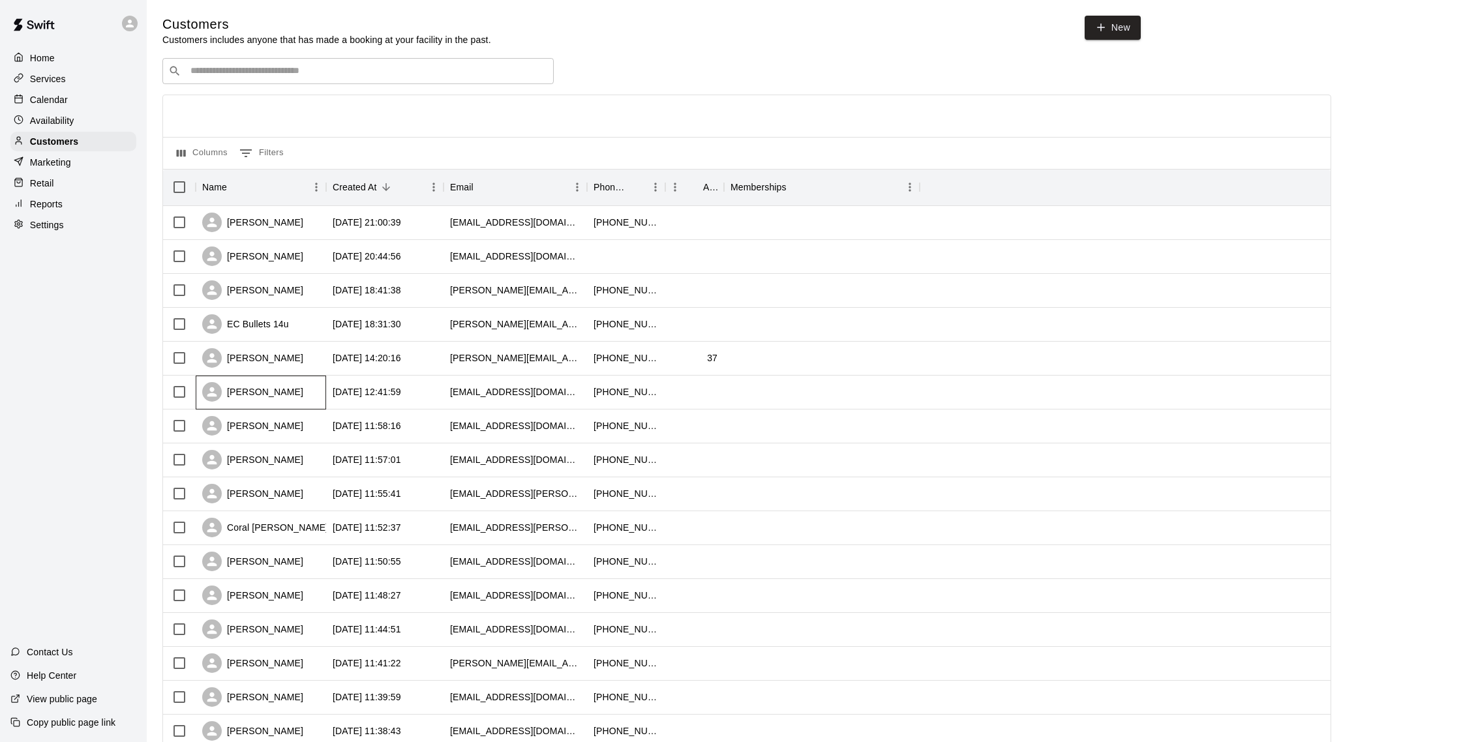
click at [306, 393] on div "[PERSON_NAME]" at bounding box center [261, 393] width 130 height 34
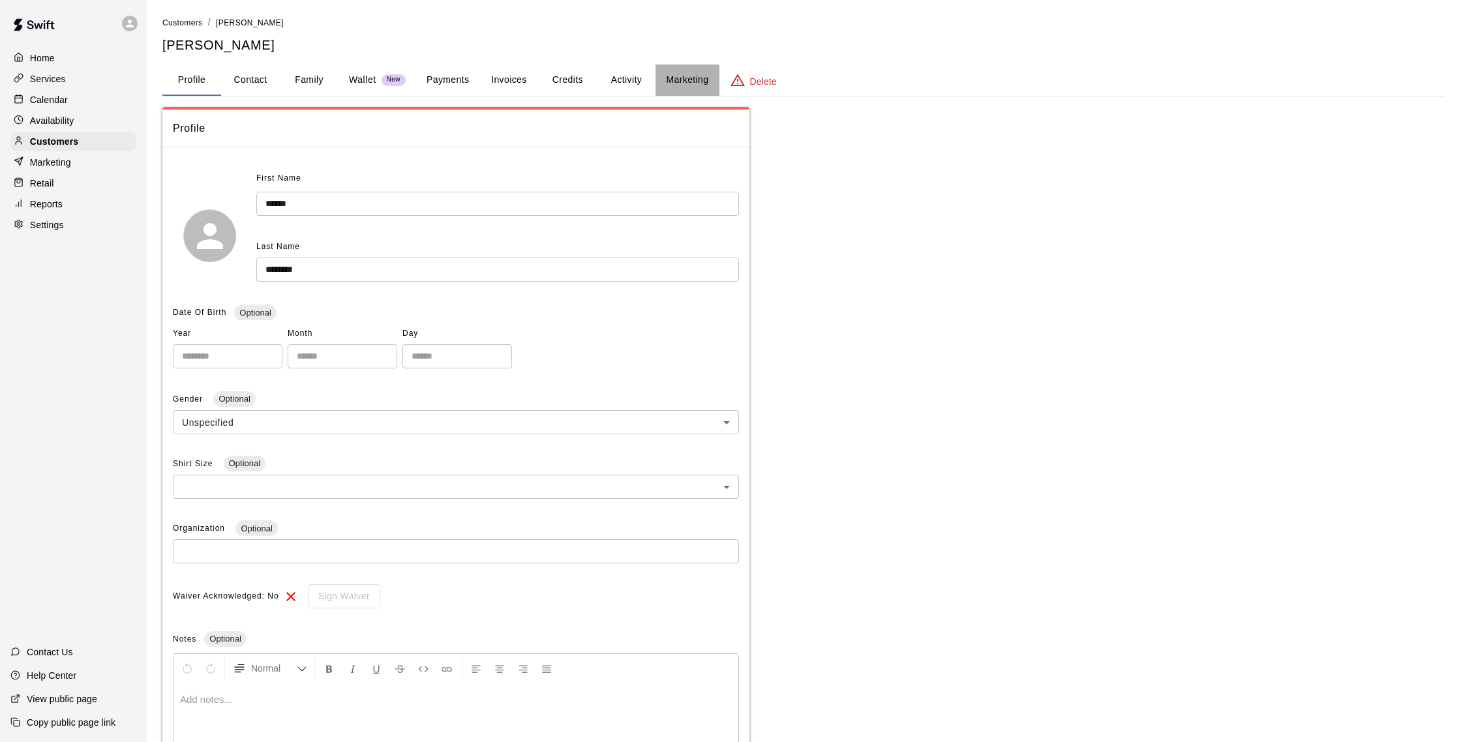
click at [671, 82] on button "Marketing" at bounding box center [686, 80] width 63 height 31
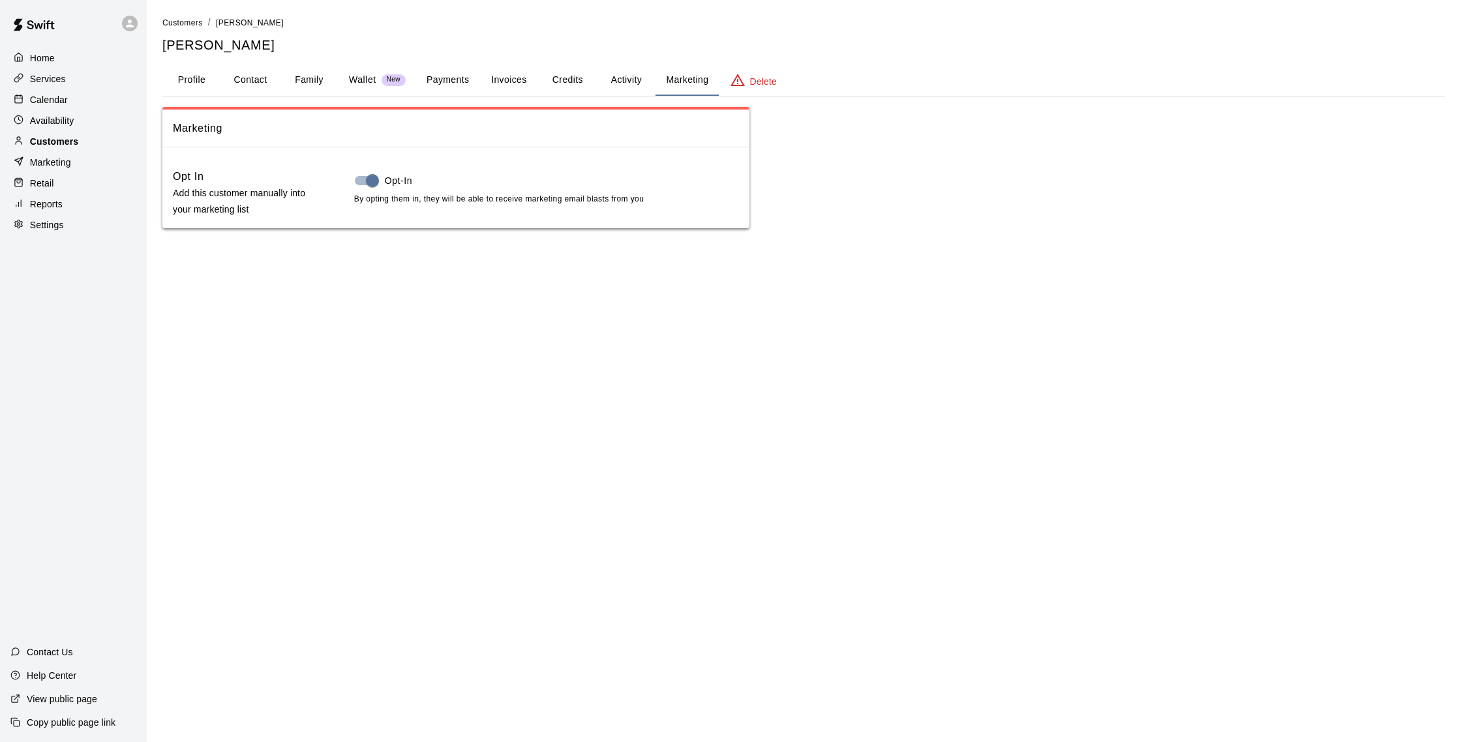
click at [94, 145] on div "Customers" at bounding box center [73, 142] width 126 height 20
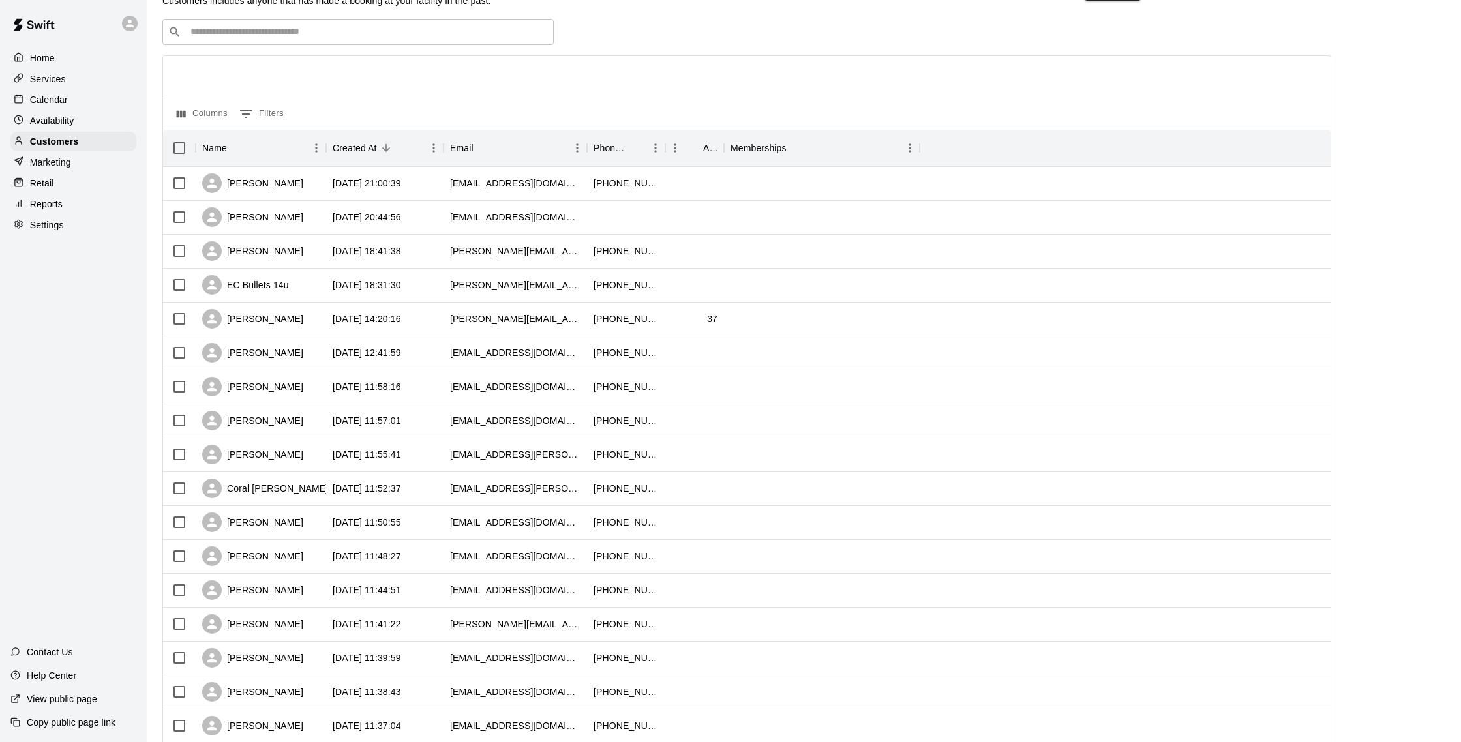
scroll to position [40, 0]
click at [288, 520] on div "[PERSON_NAME]" at bounding box center [252, 521] width 101 height 20
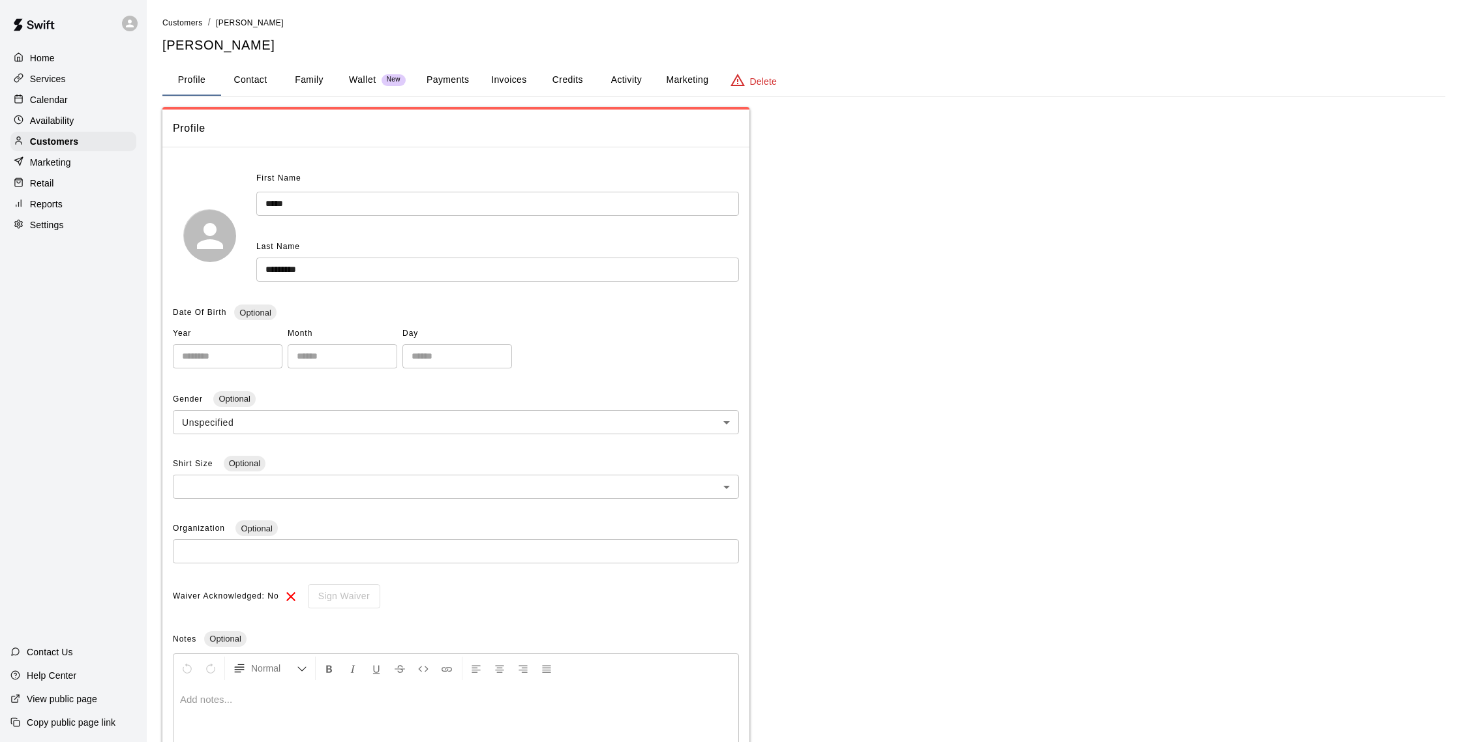
click at [681, 81] on button "Marketing" at bounding box center [686, 80] width 63 height 31
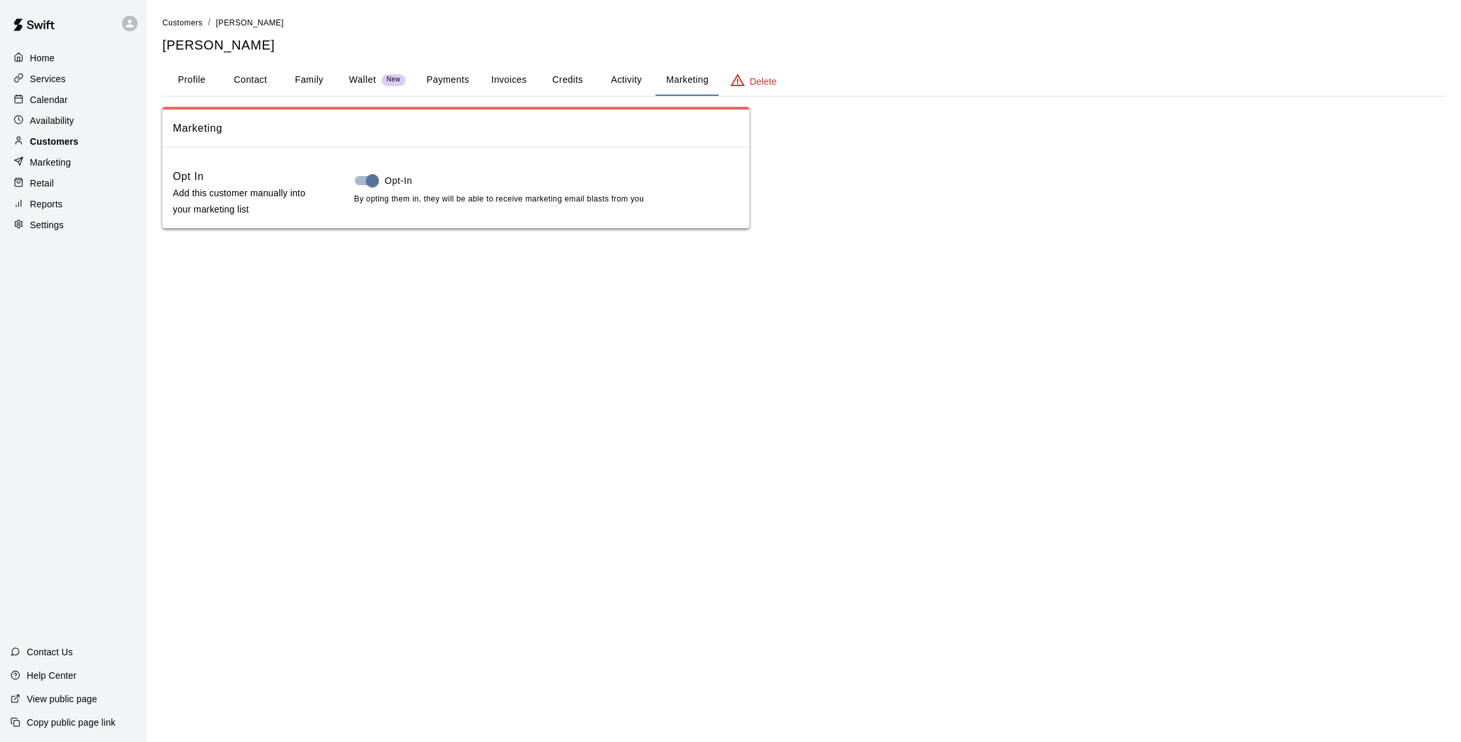
click at [38, 146] on p "Customers" at bounding box center [54, 141] width 48 height 13
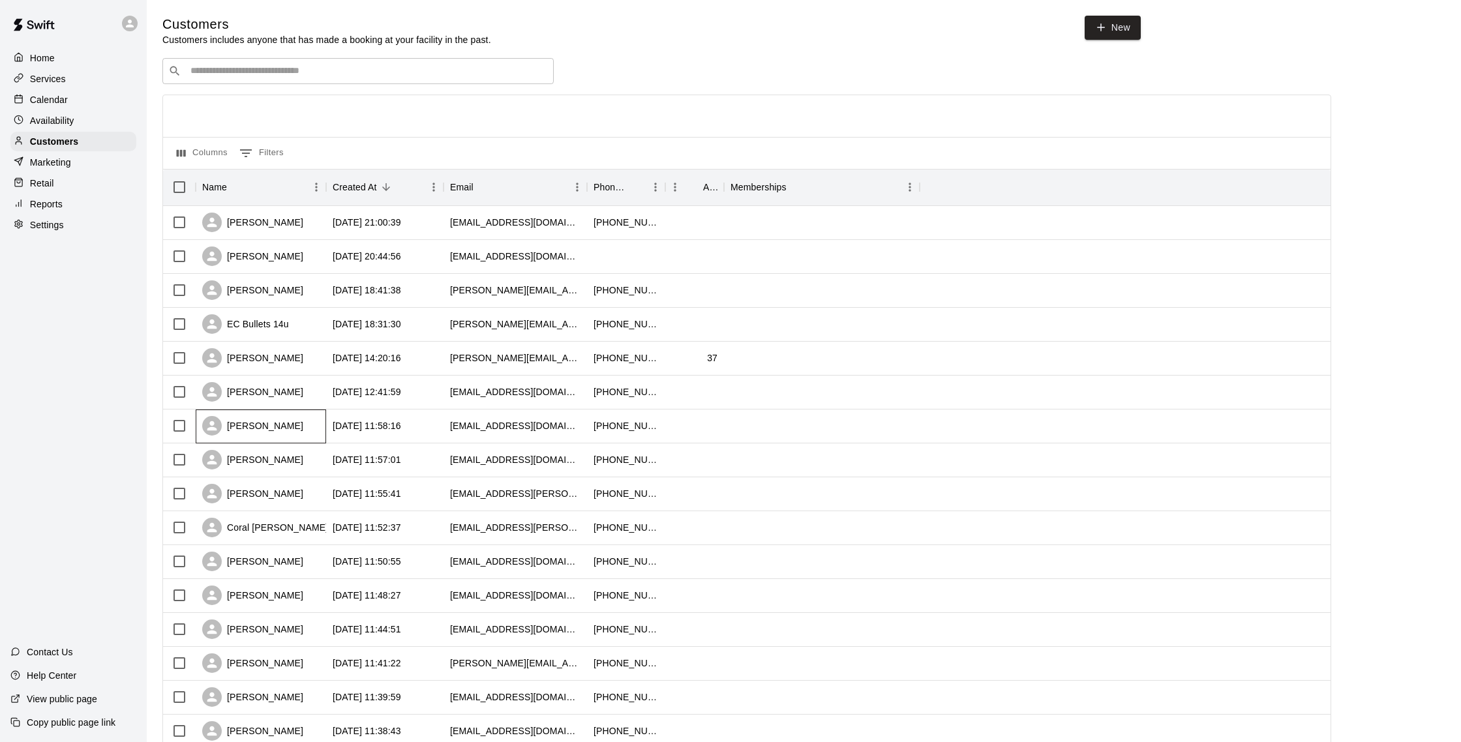
click at [241, 417] on div "[PERSON_NAME]" at bounding box center [252, 426] width 101 height 20
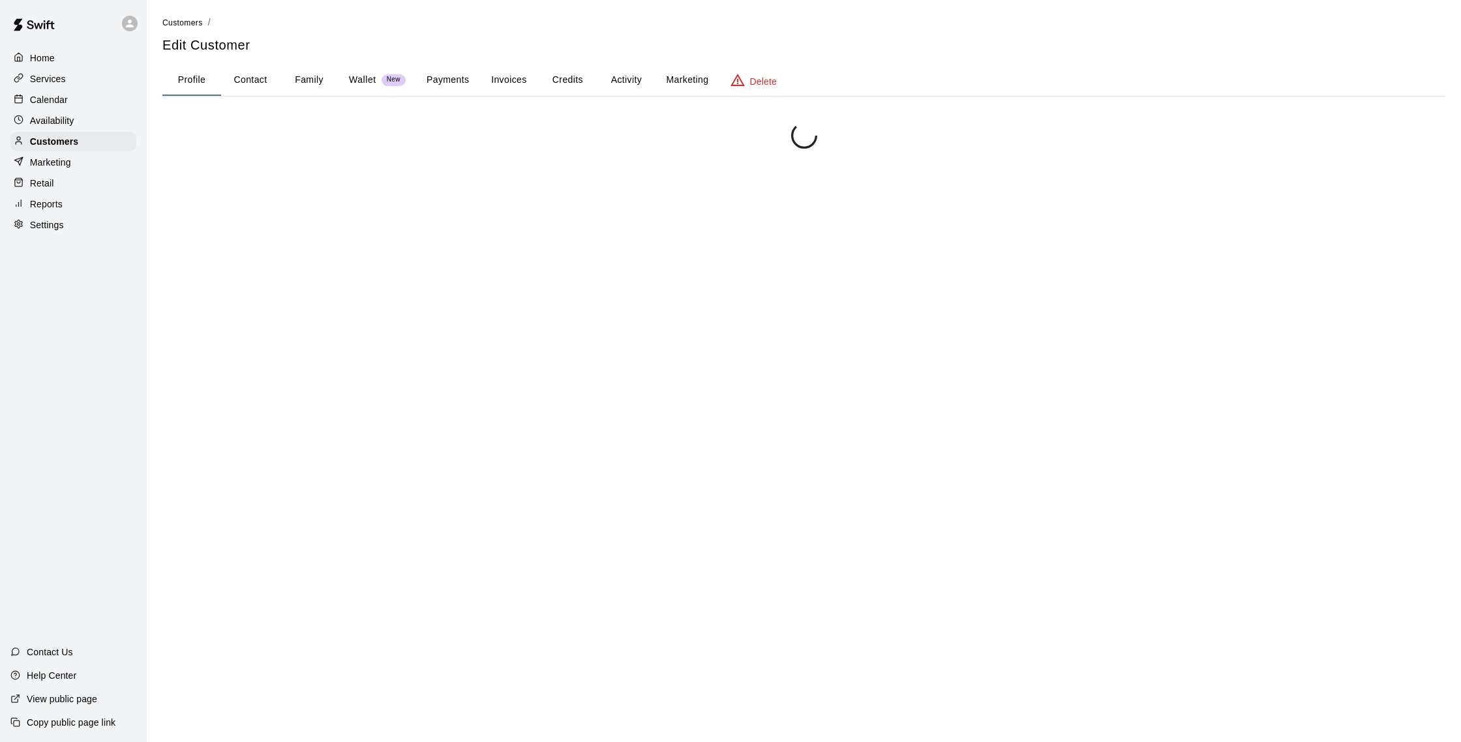
click at [715, 78] on button "Marketing" at bounding box center [686, 80] width 63 height 31
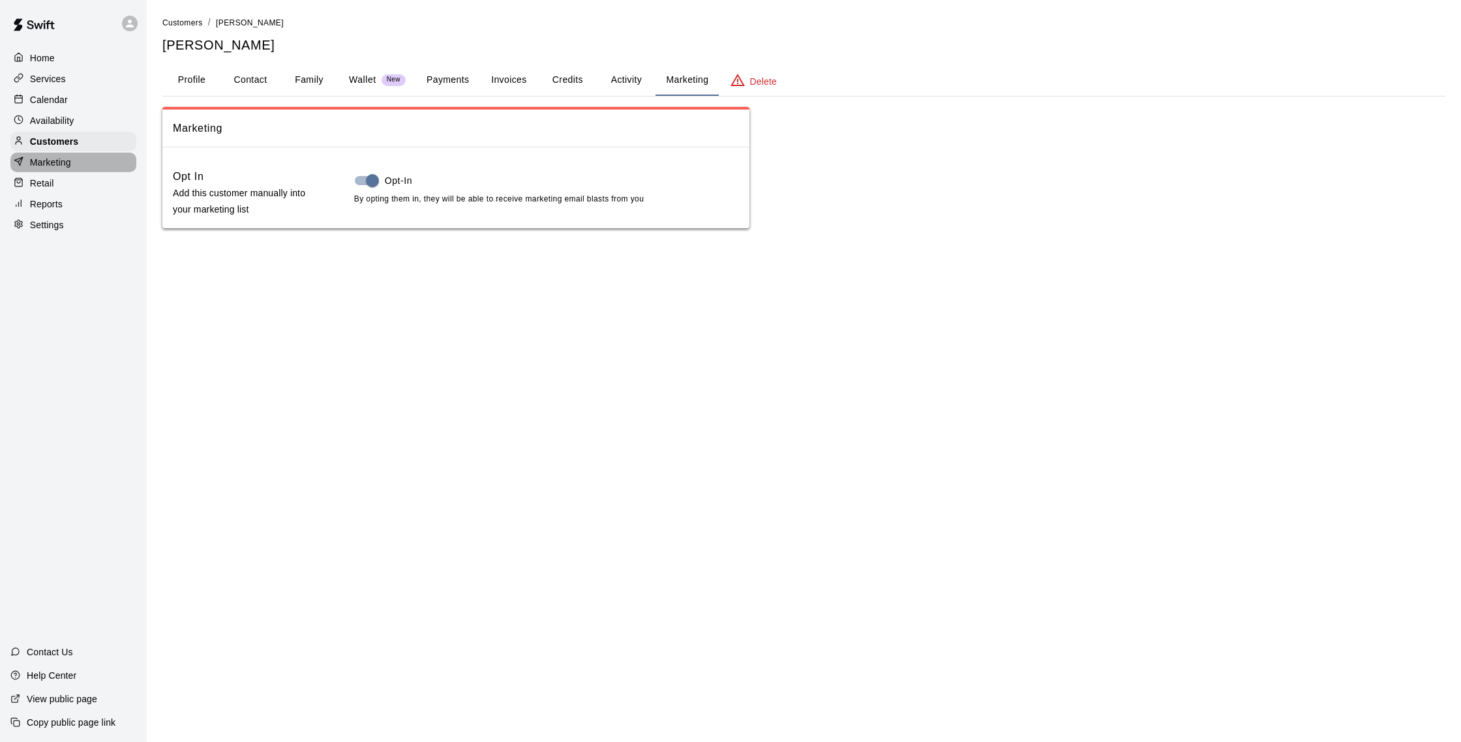
click at [62, 156] on p "Marketing" at bounding box center [50, 162] width 41 height 13
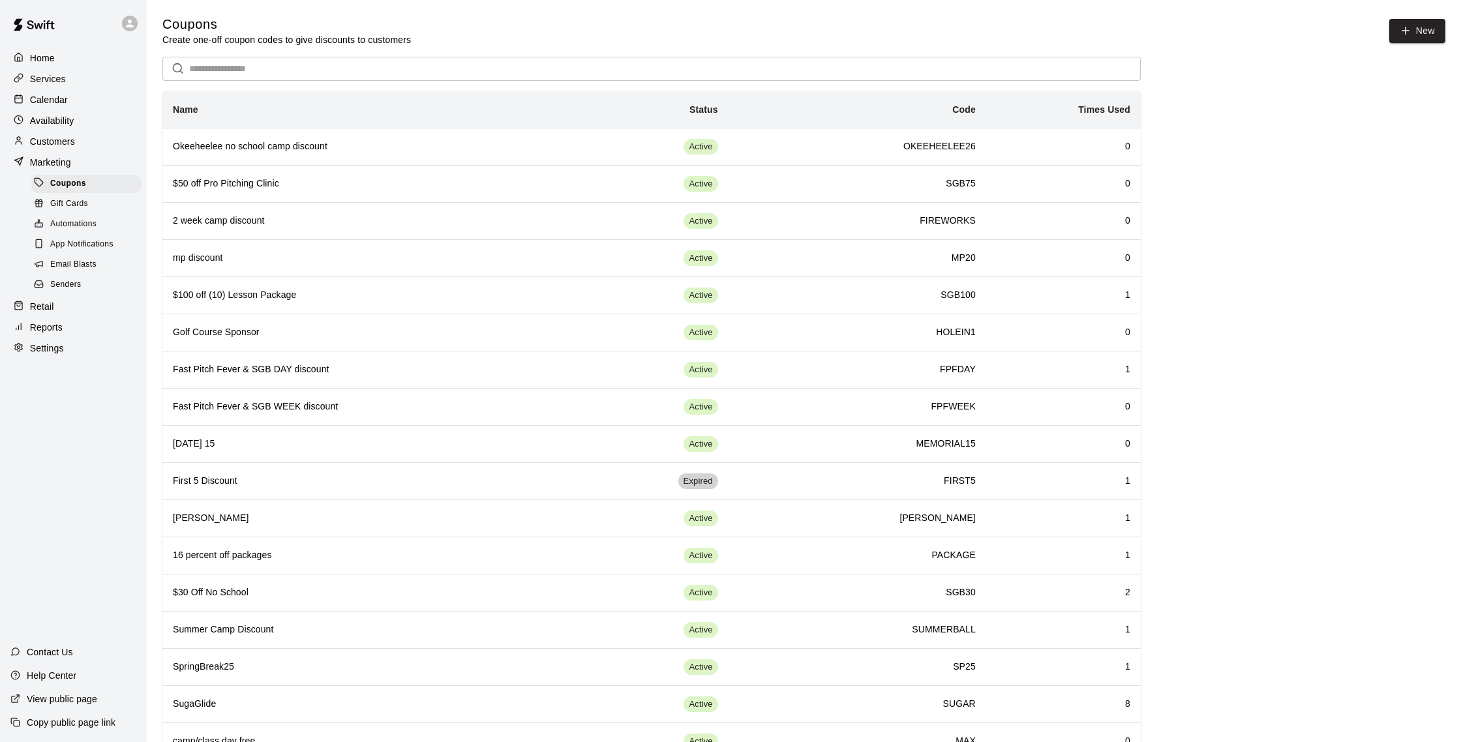
click at [86, 261] on span "Email Blasts" at bounding box center [73, 264] width 46 height 13
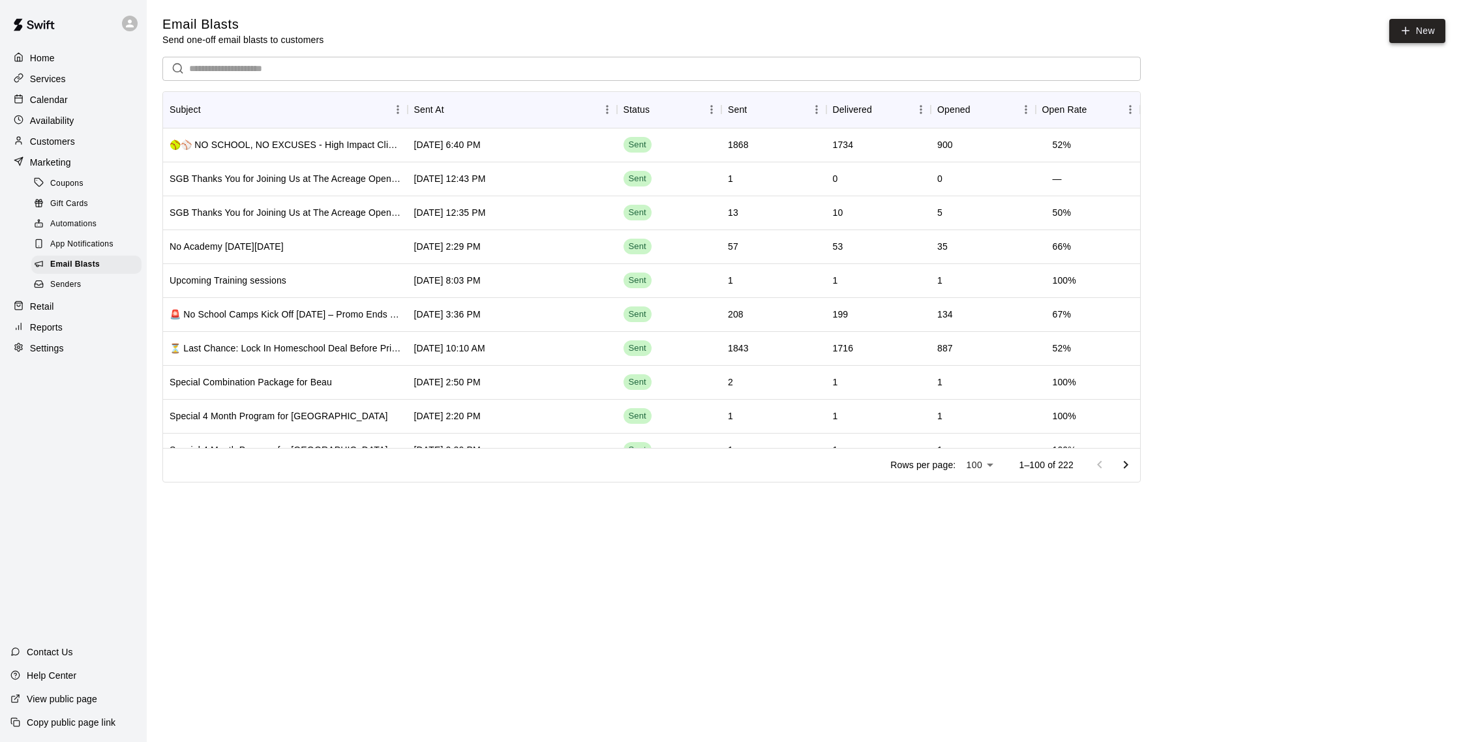
click at [1412, 36] on link "New" at bounding box center [1417, 31] width 56 height 24
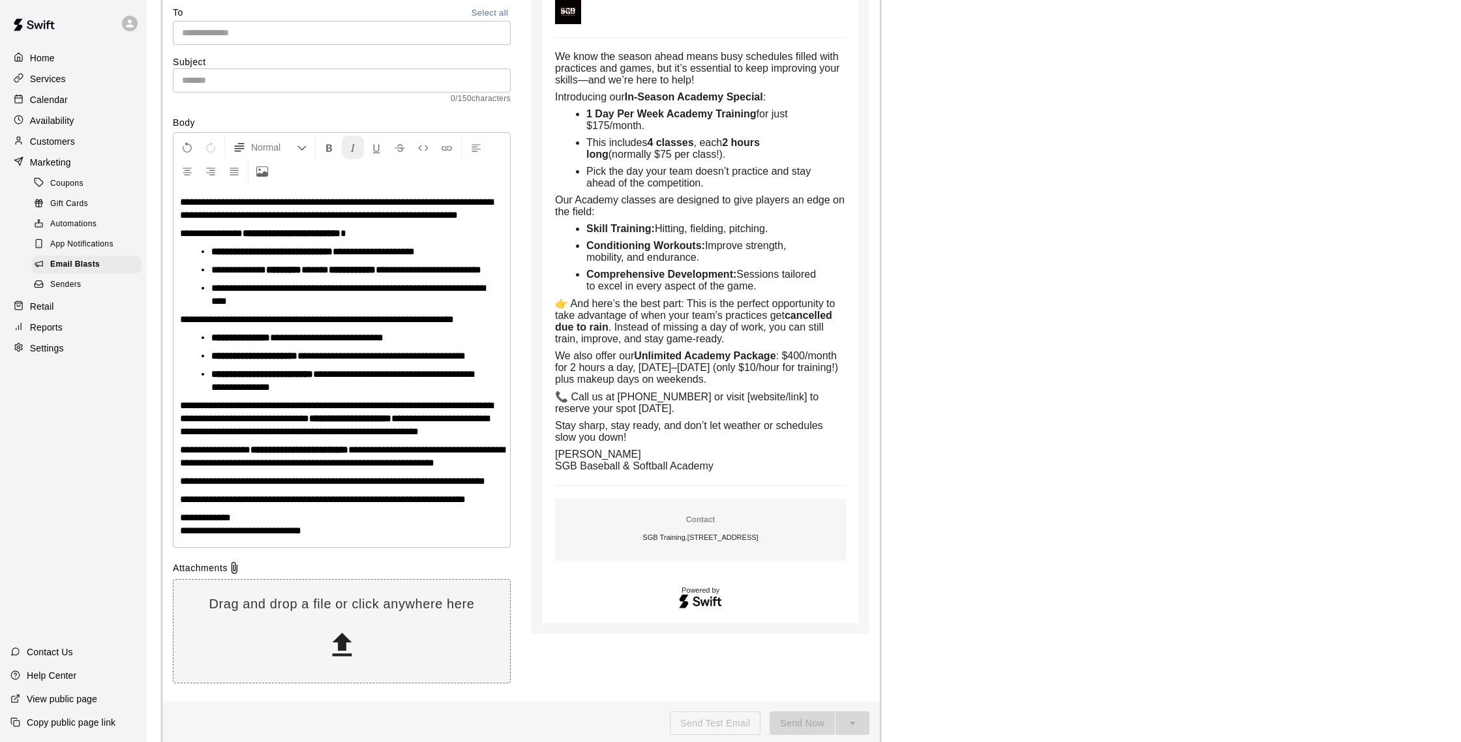
scroll to position [136, 0]
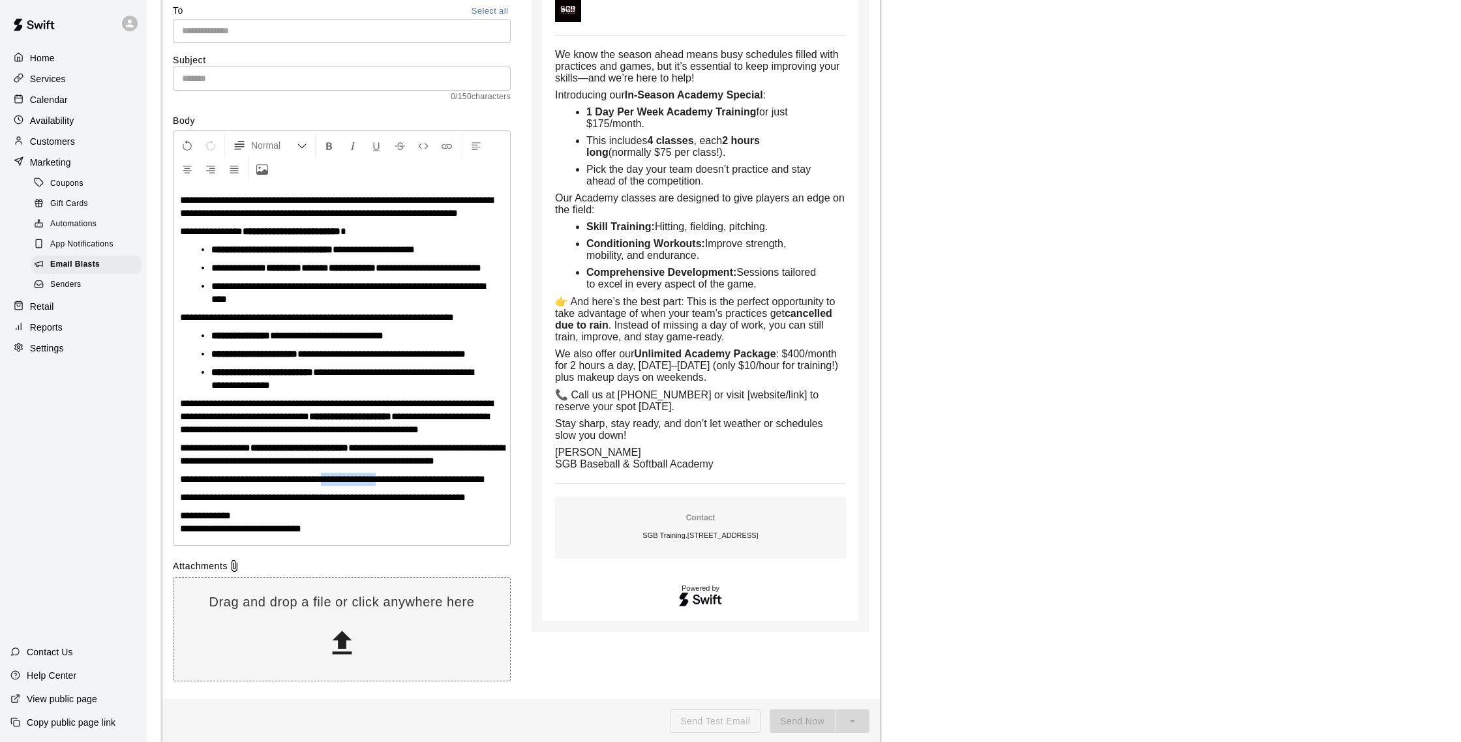
drag, startPoint x: 334, startPoint y: 544, endPoint x: 394, endPoint y: 541, distance: 60.1
click at [394, 484] on span "**********" at bounding box center [332, 479] width 305 height 10
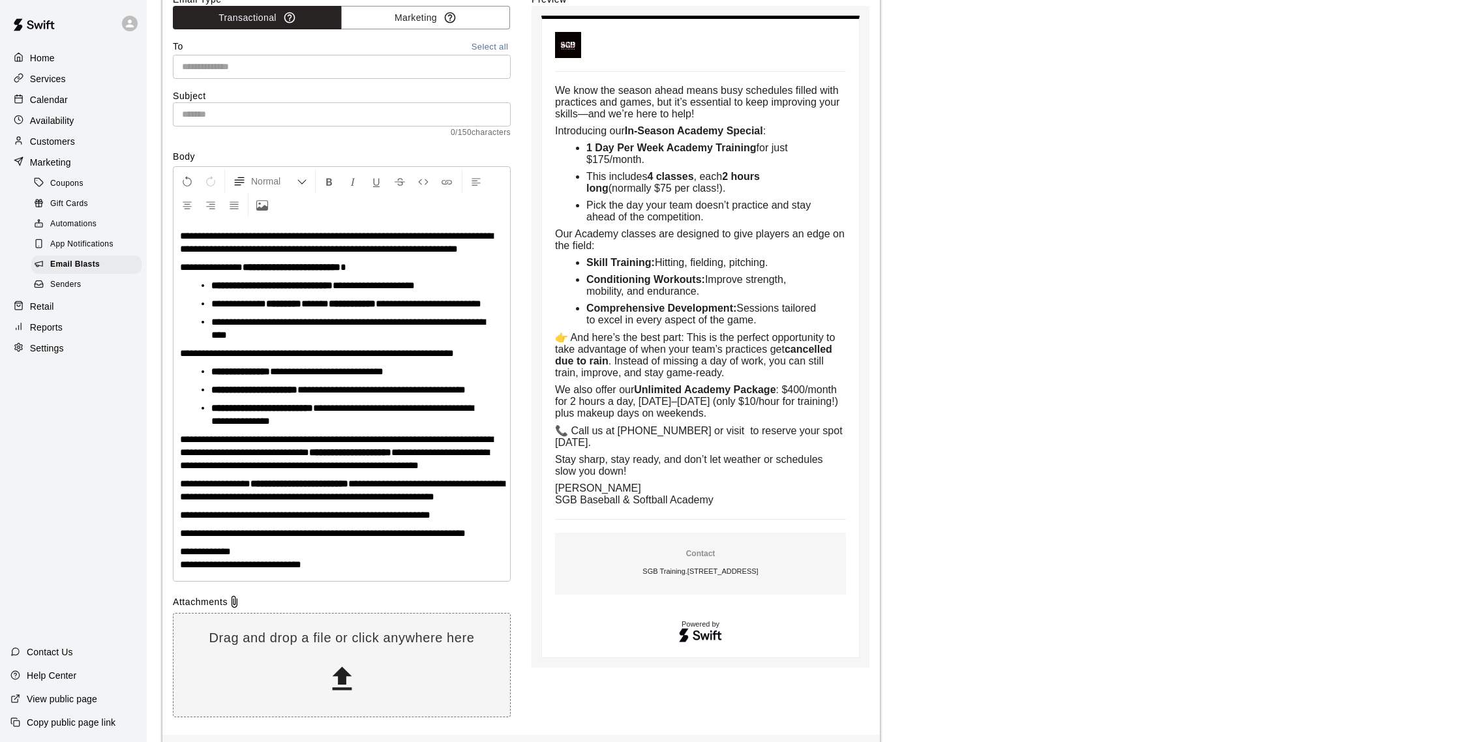
scroll to position [103, 0]
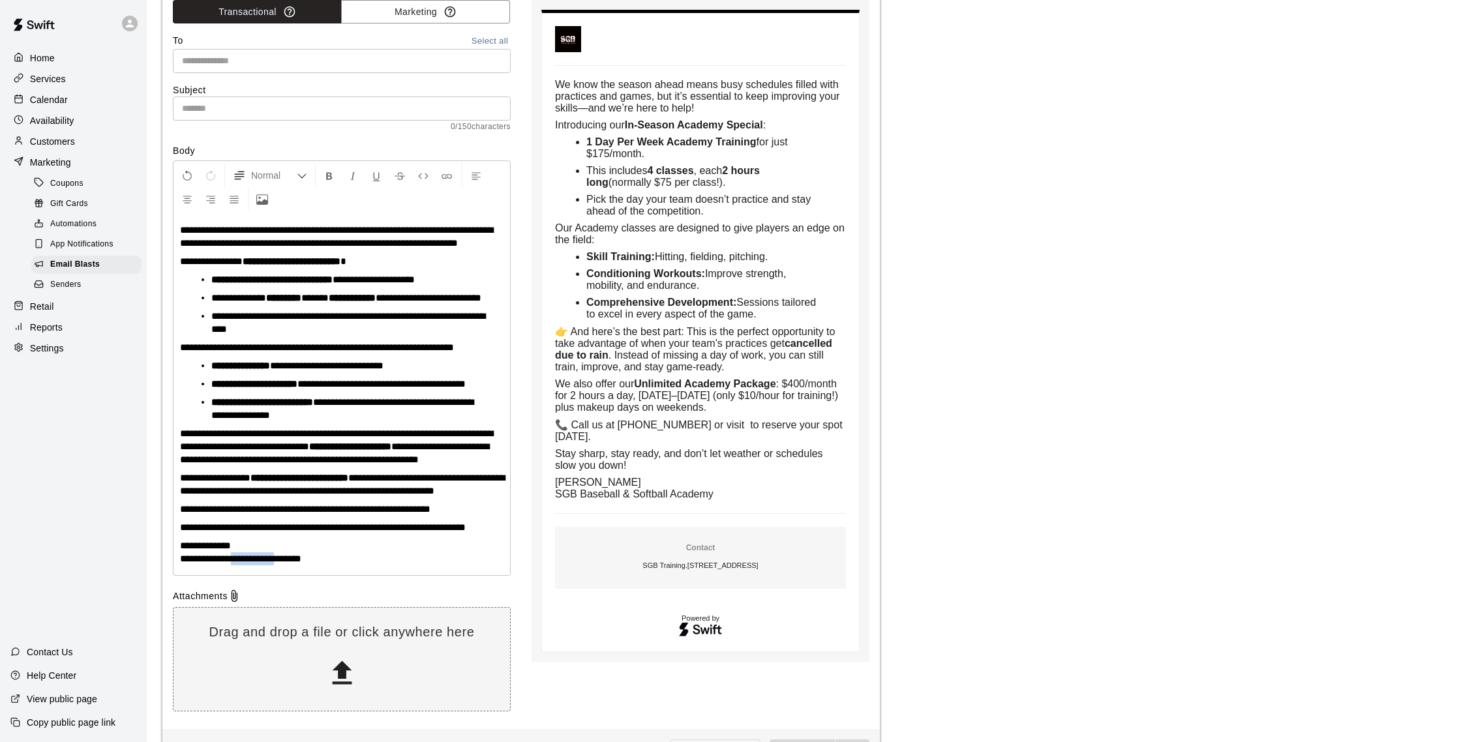
drag, startPoint x: 242, startPoint y: 641, endPoint x: 288, endPoint y: 638, distance: 45.7
click at [288, 563] on span "**********" at bounding box center [240, 559] width 121 height 10
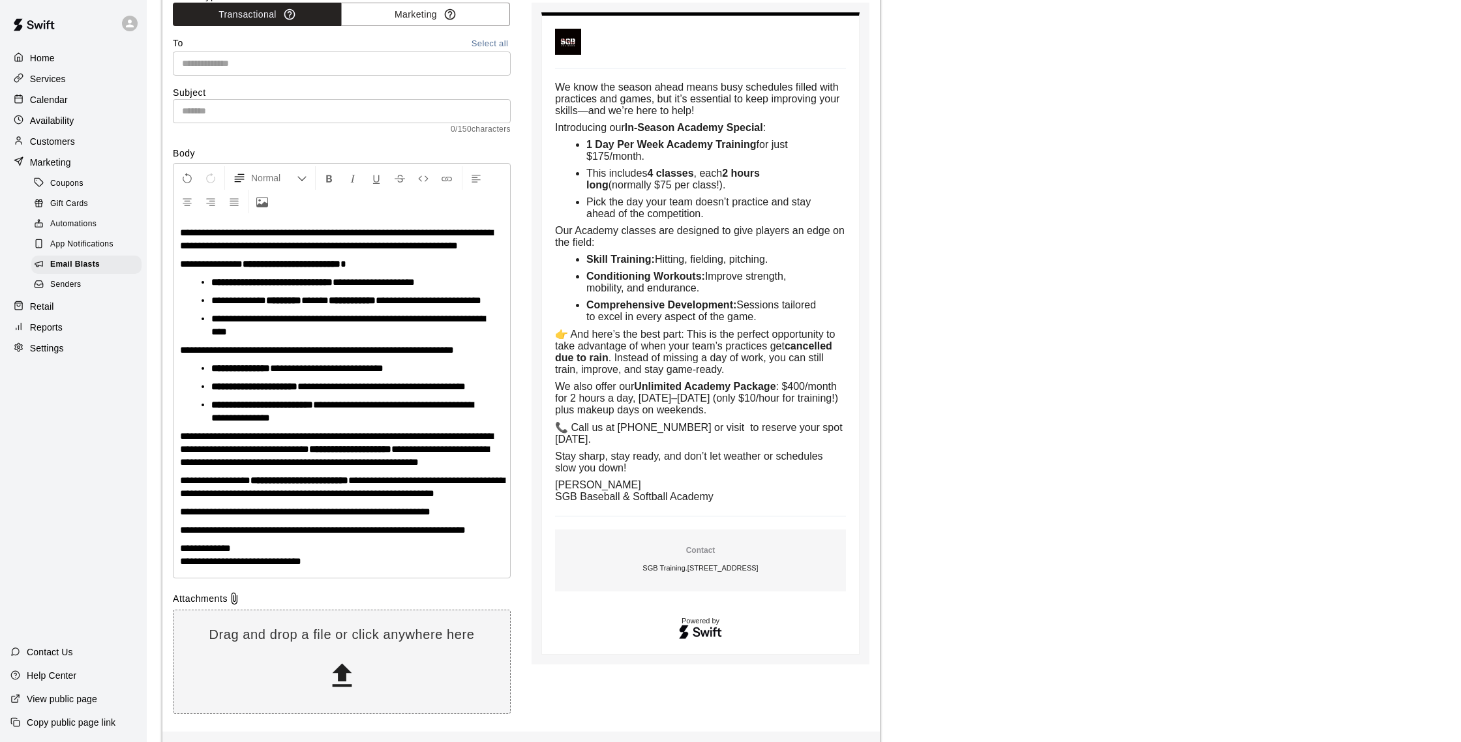
click at [293, 568] on p "**********" at bounding box center [341, 555] width 323 height 26
click at [336, 517] on span "**********" at bounding box center [305, 512] width 250 height 10
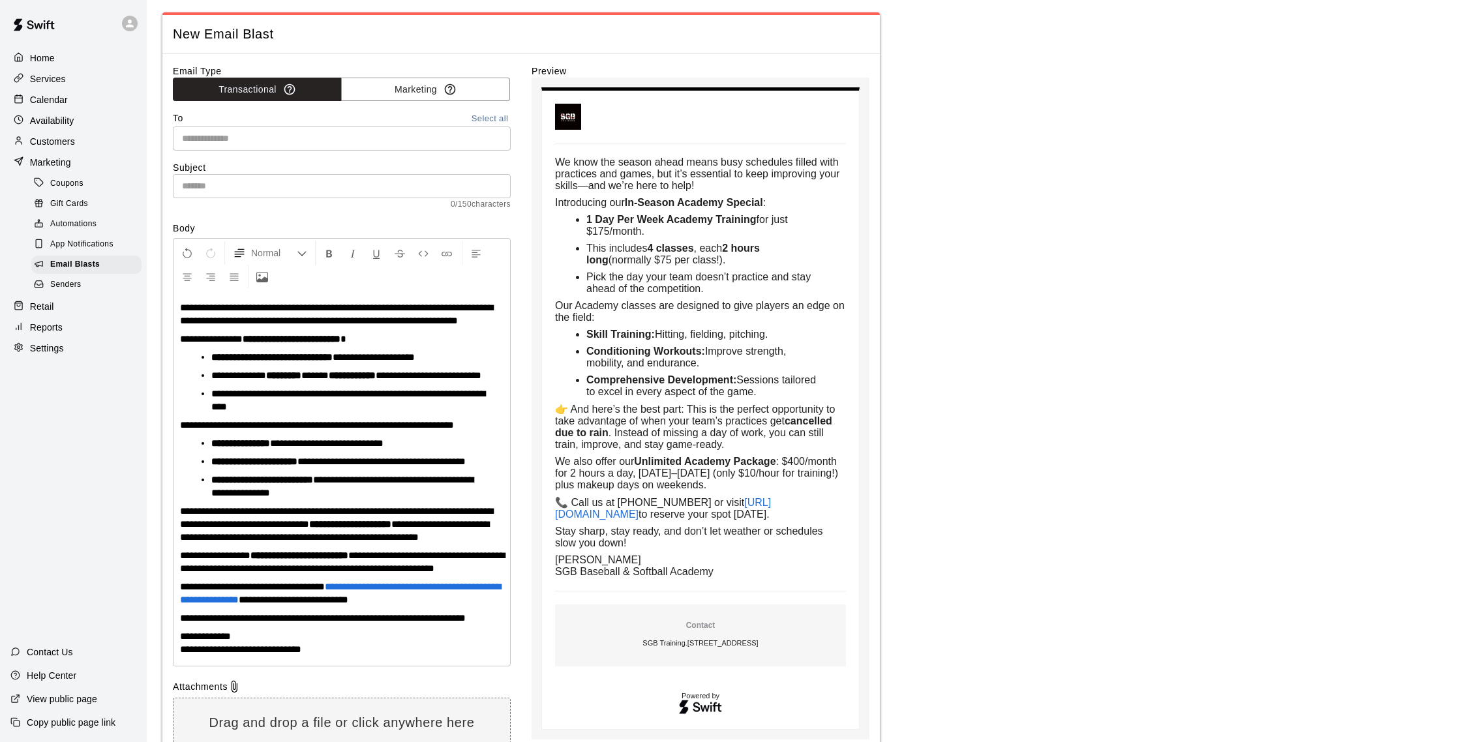
scroll to position [0, 0]
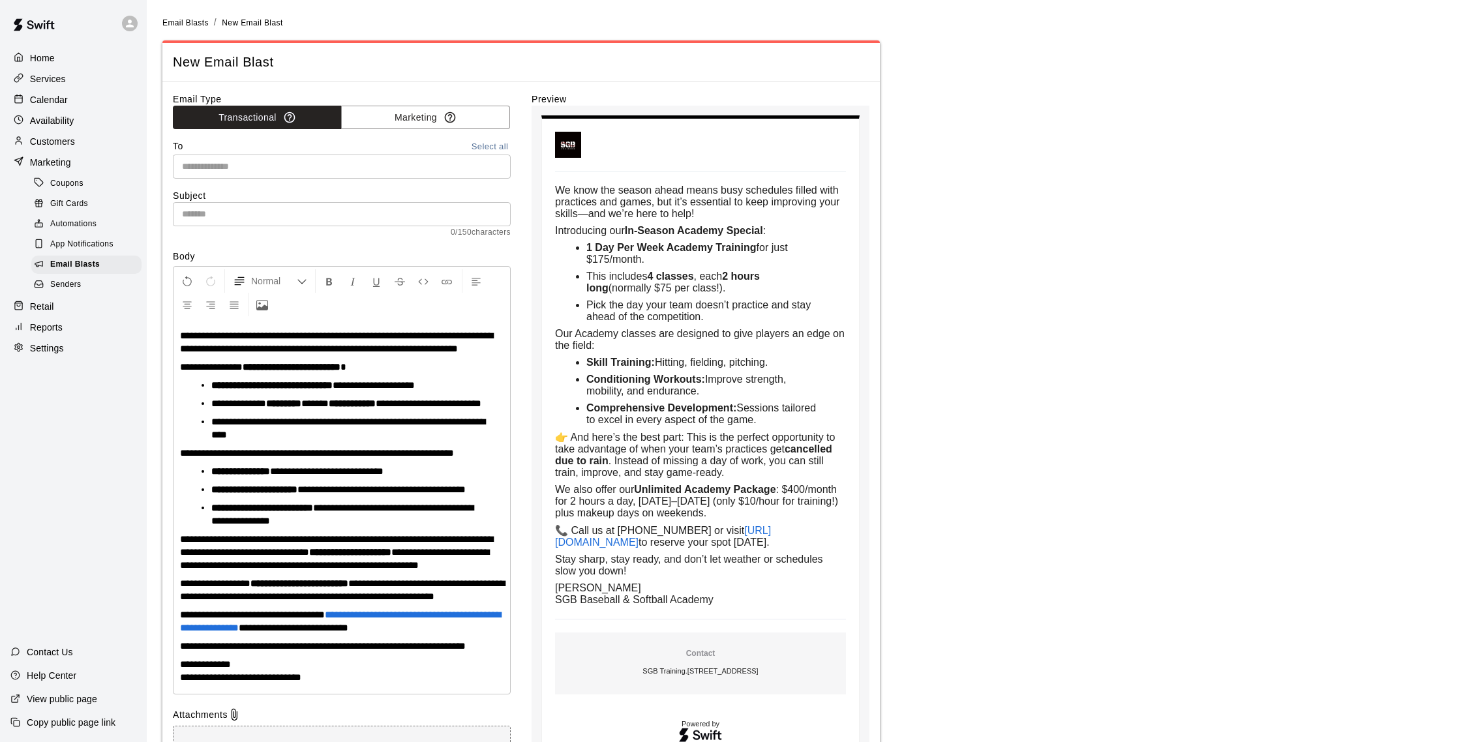
click at [247, 209] on input "text" at bounding box center [342, 214] width 338 height 24
paste input "**********"
type input "**********"
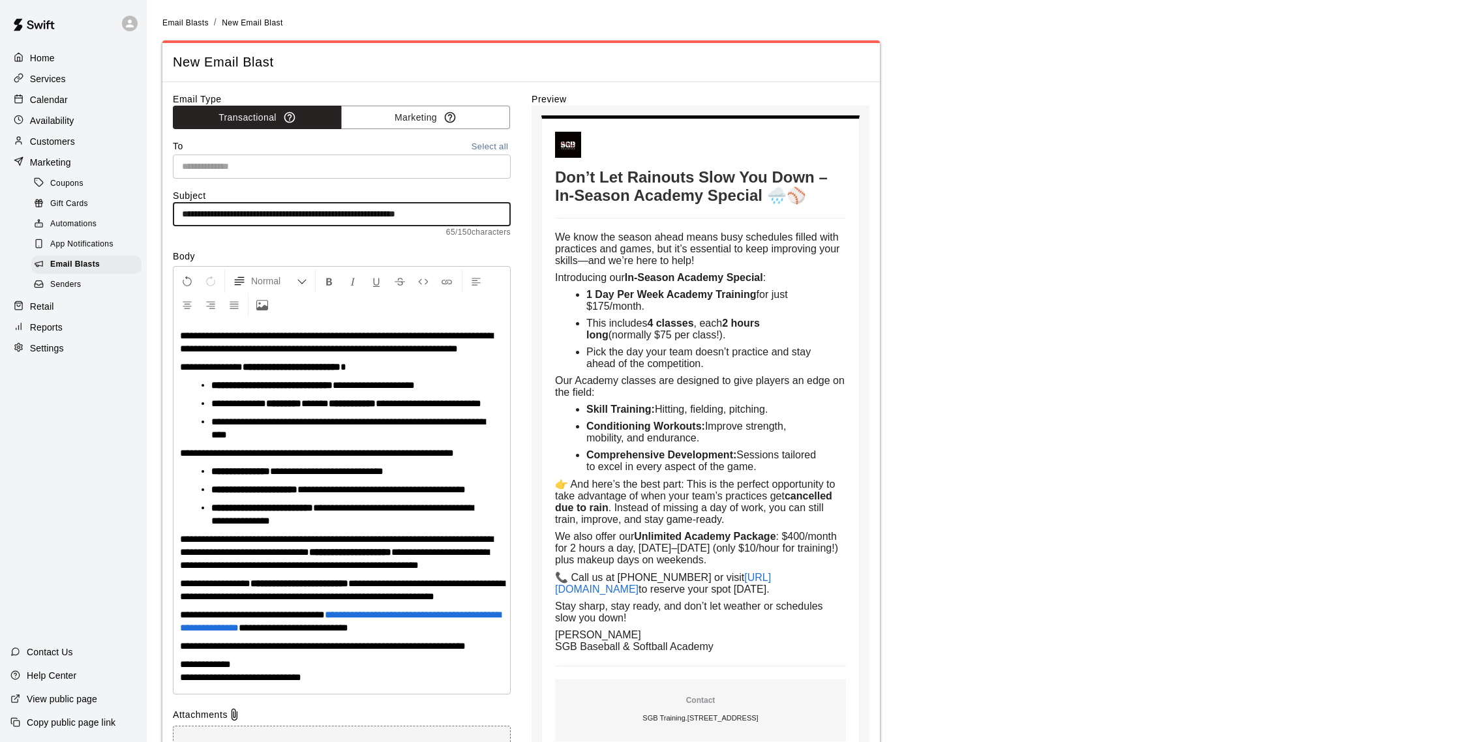
click at [499, 145] on button "Select all" at bounding box center [490, 147] width 42 height 15
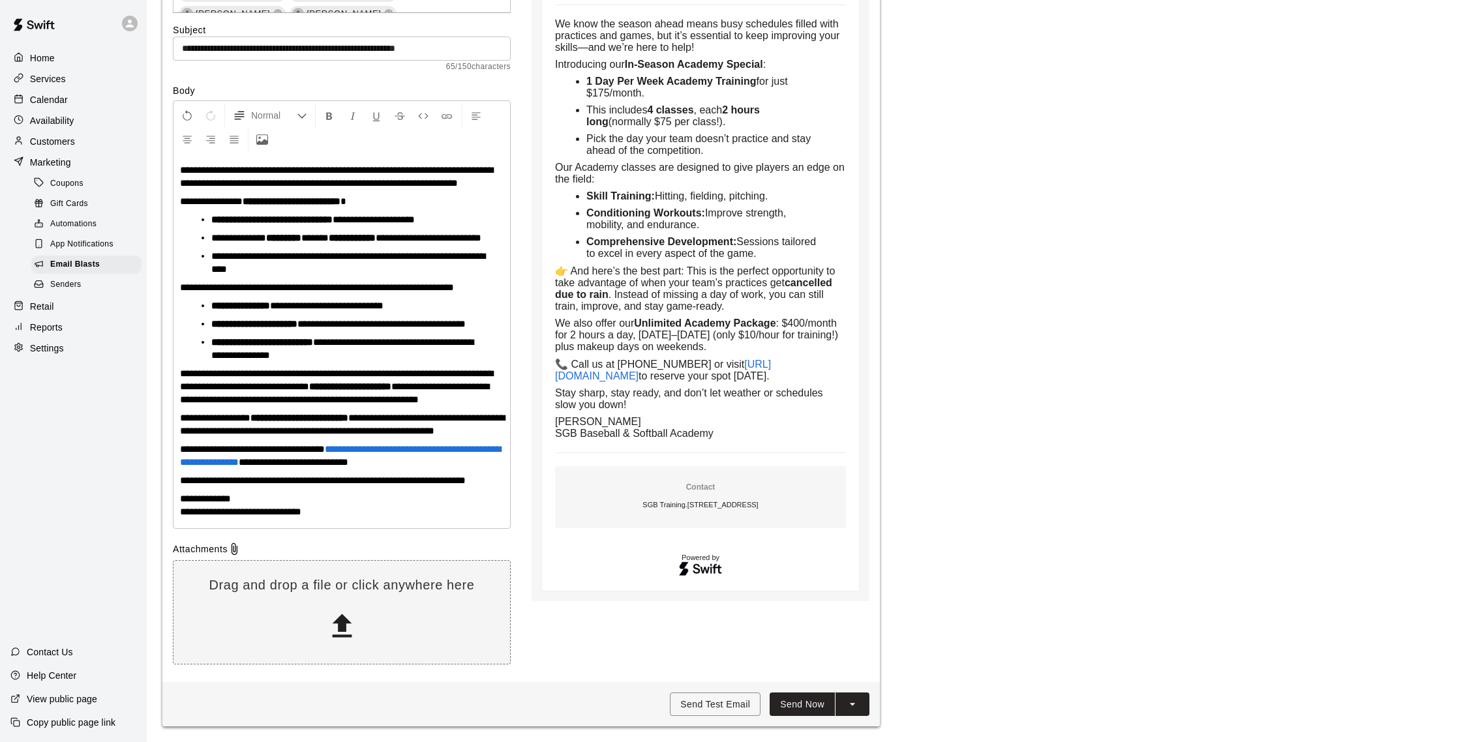
scroll to position [354, 0]
click at [787, 695] on button "Send Now" at bounding box center [801, 705] width 65 height 24
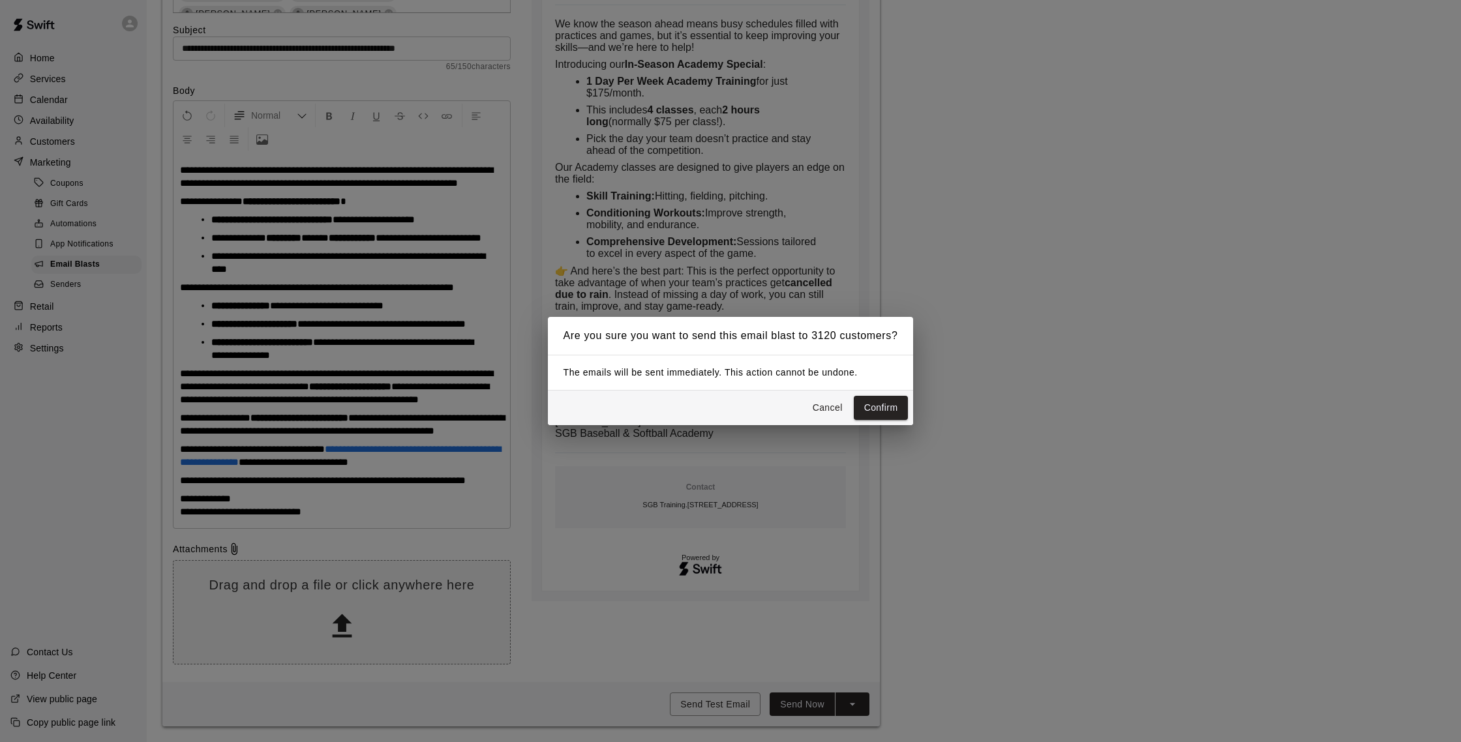
click at [565, 490] on div "Are you sure you want to send this email blast to 3120 customers? The emails wi…" at bounding box center [730, 371] width 1461 height 742
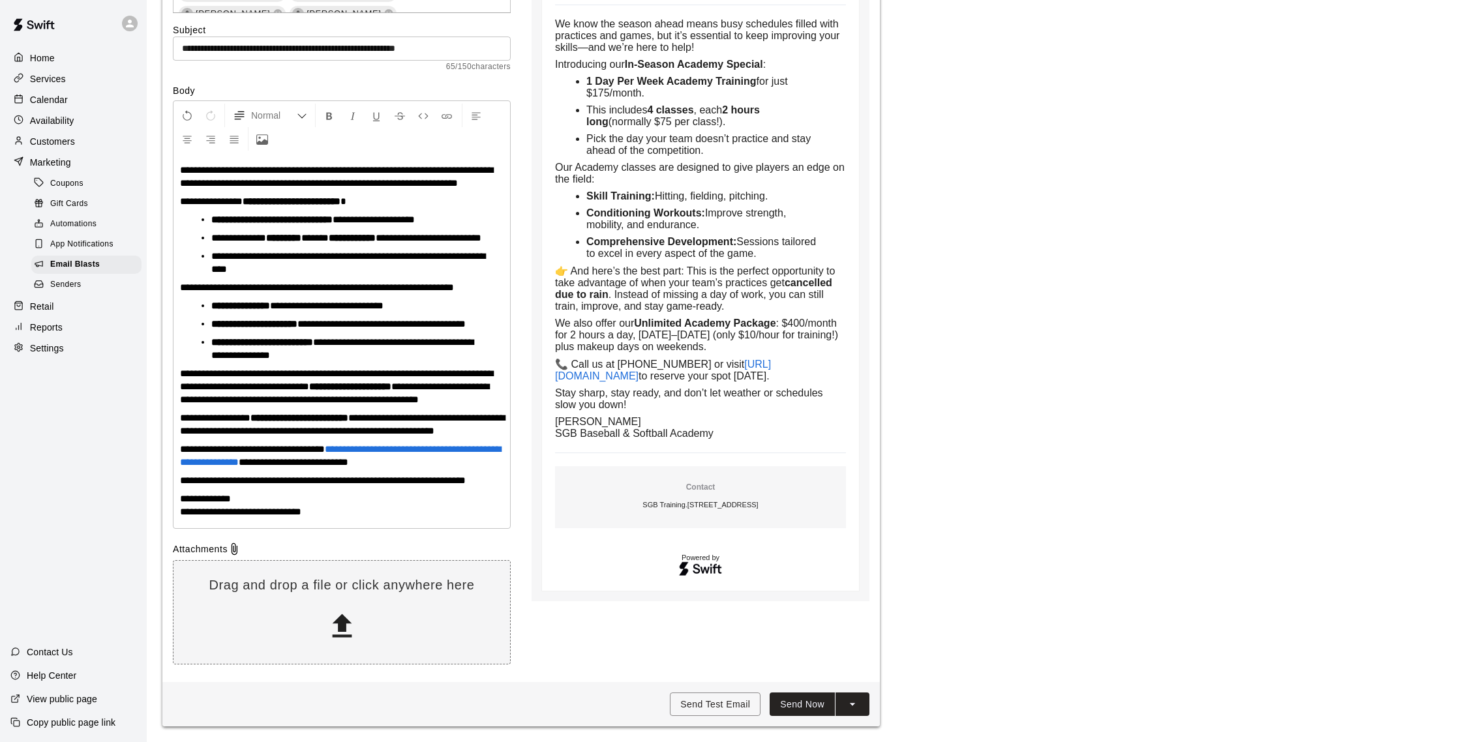
click at [797, 711] on button "Send Now" at bounding box center [801, 705] width 65 height 24
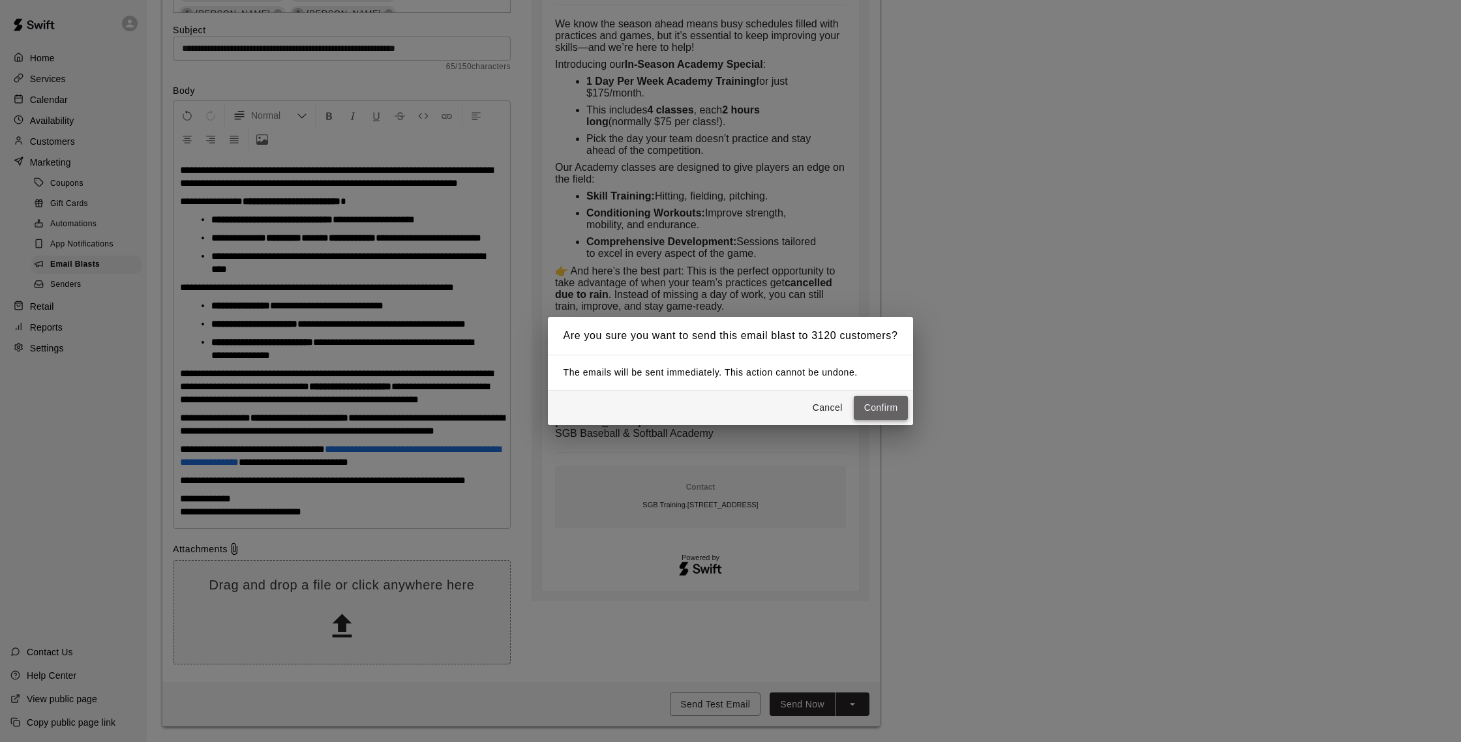
click at [867, 402] on button "Confirm" at bounding box center [881, 408] width 55 height 24
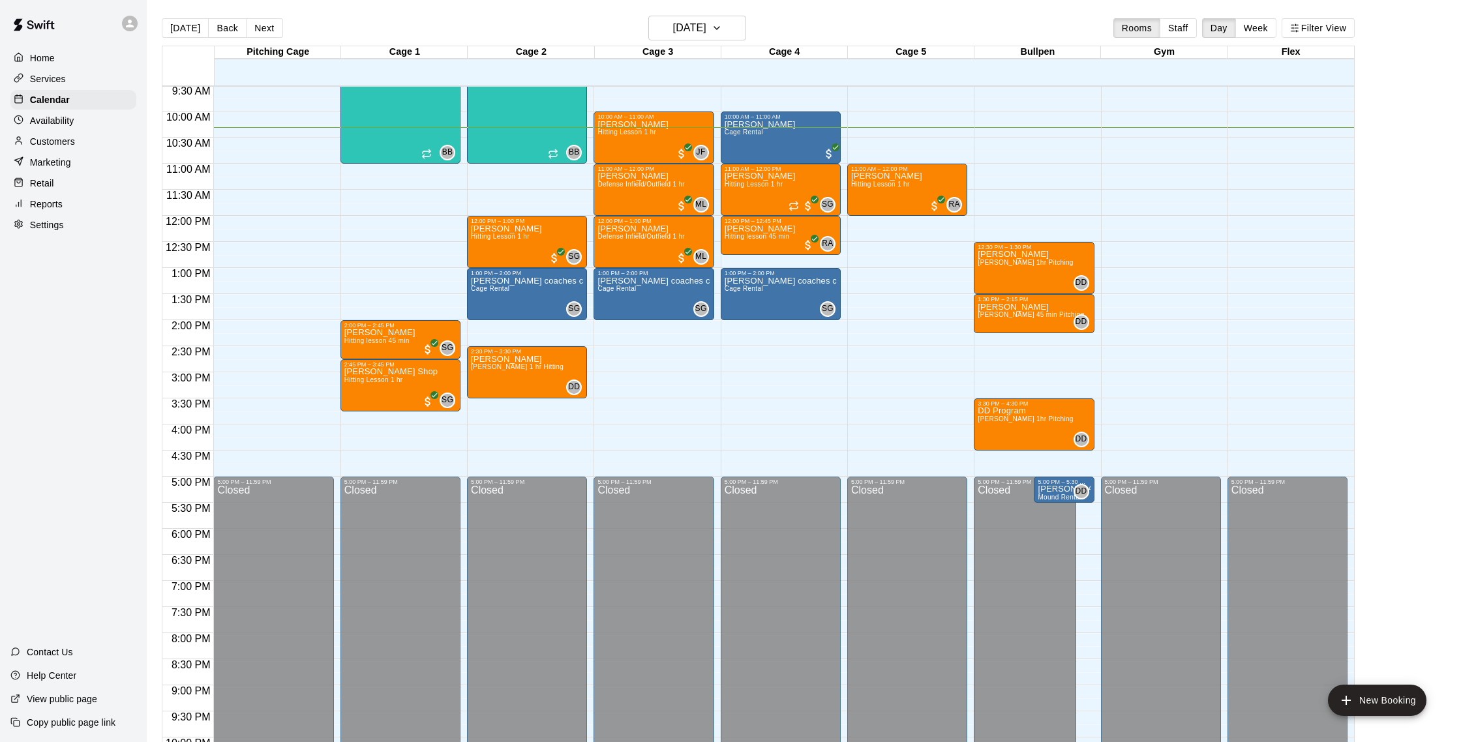
scroll to position [495, 0]
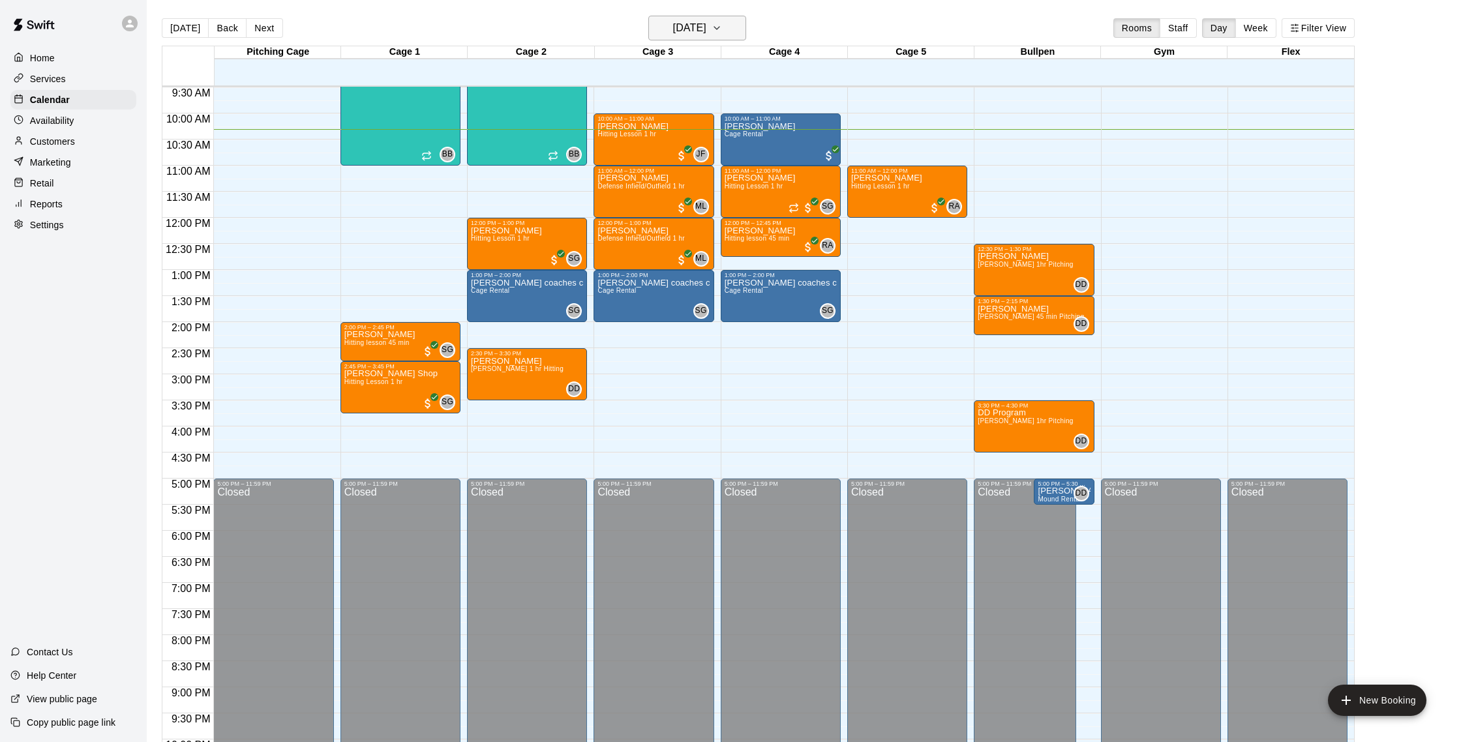
click at [692, 26] on h6 "Saturday Sep 13" at bounding box center [689, 28] width 33 height 18
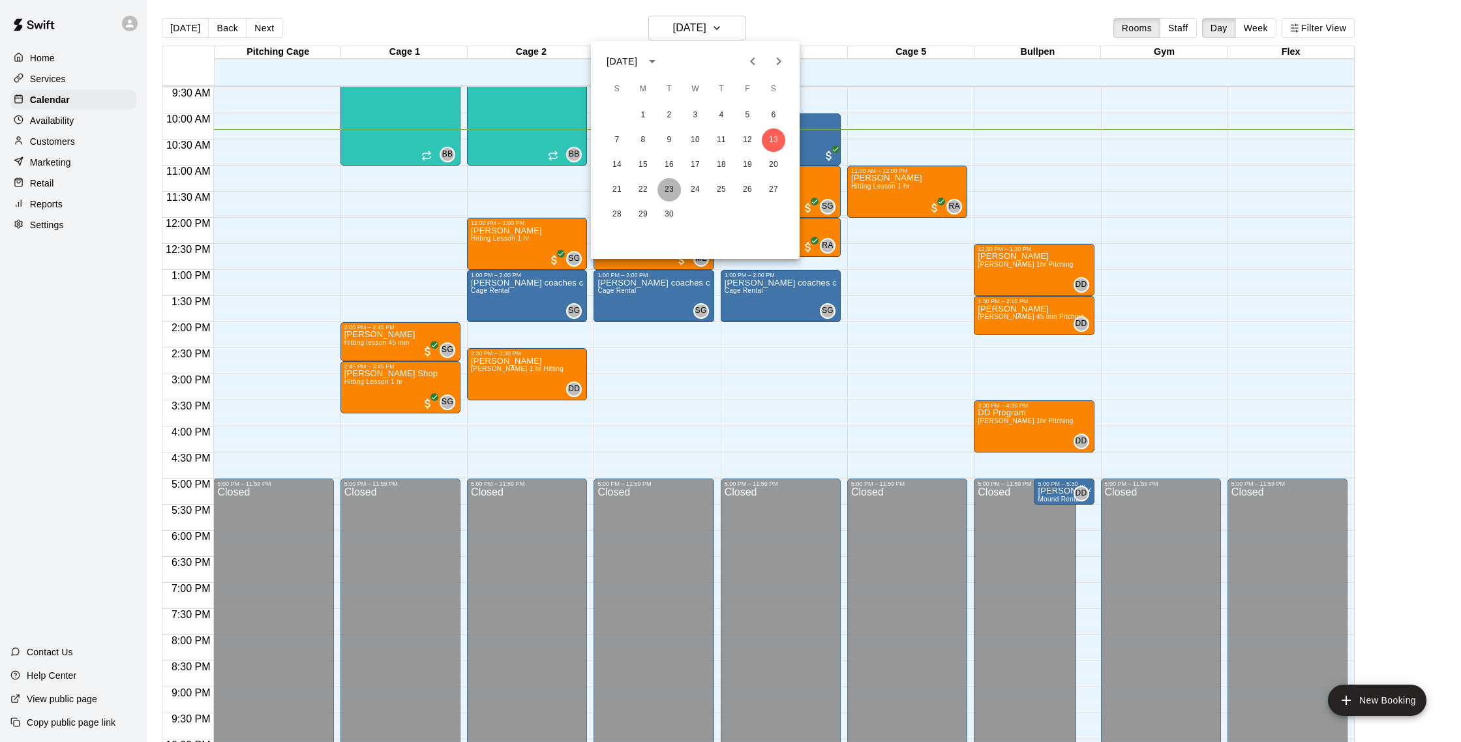
click at [668, 189] on button "23" at bounding box center [668, 189] width 23 height 23
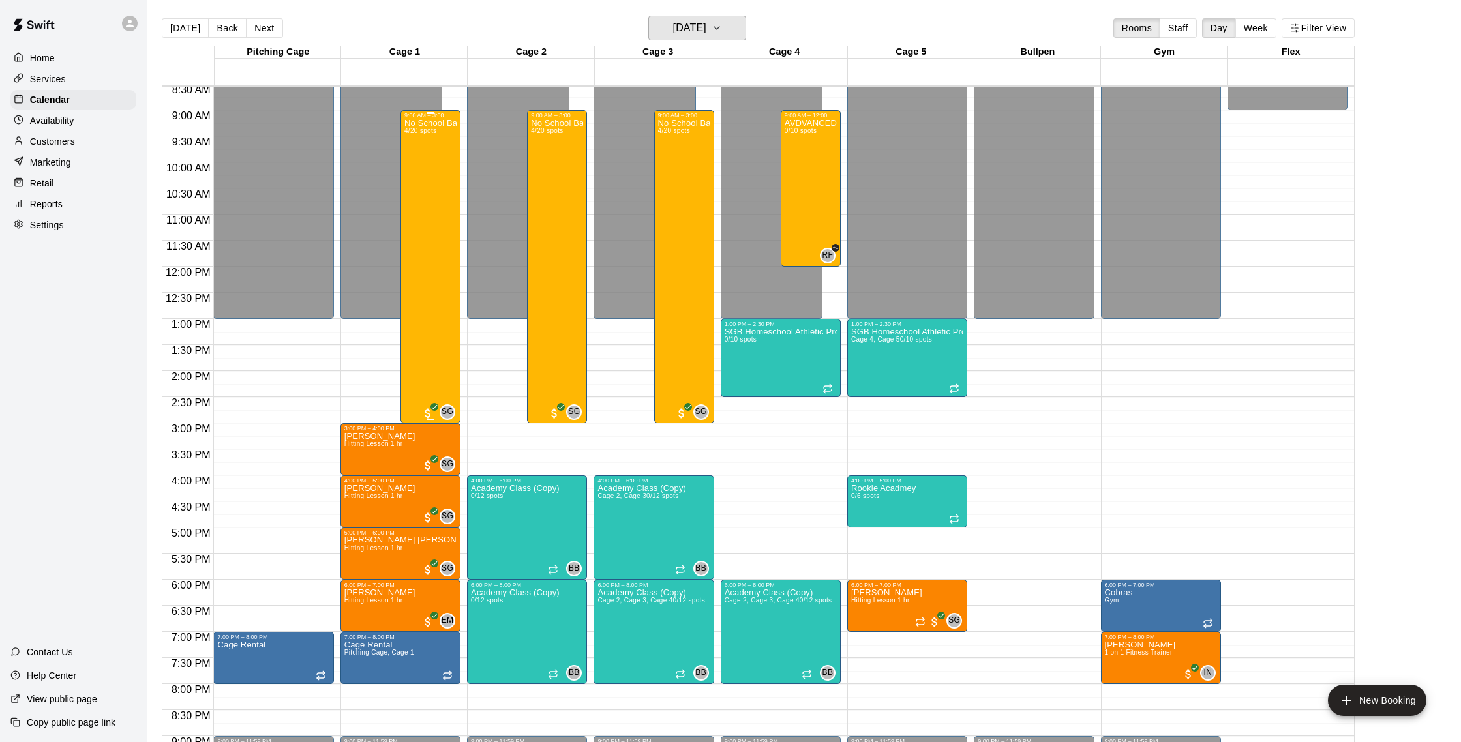
scroll to position [429, 0]
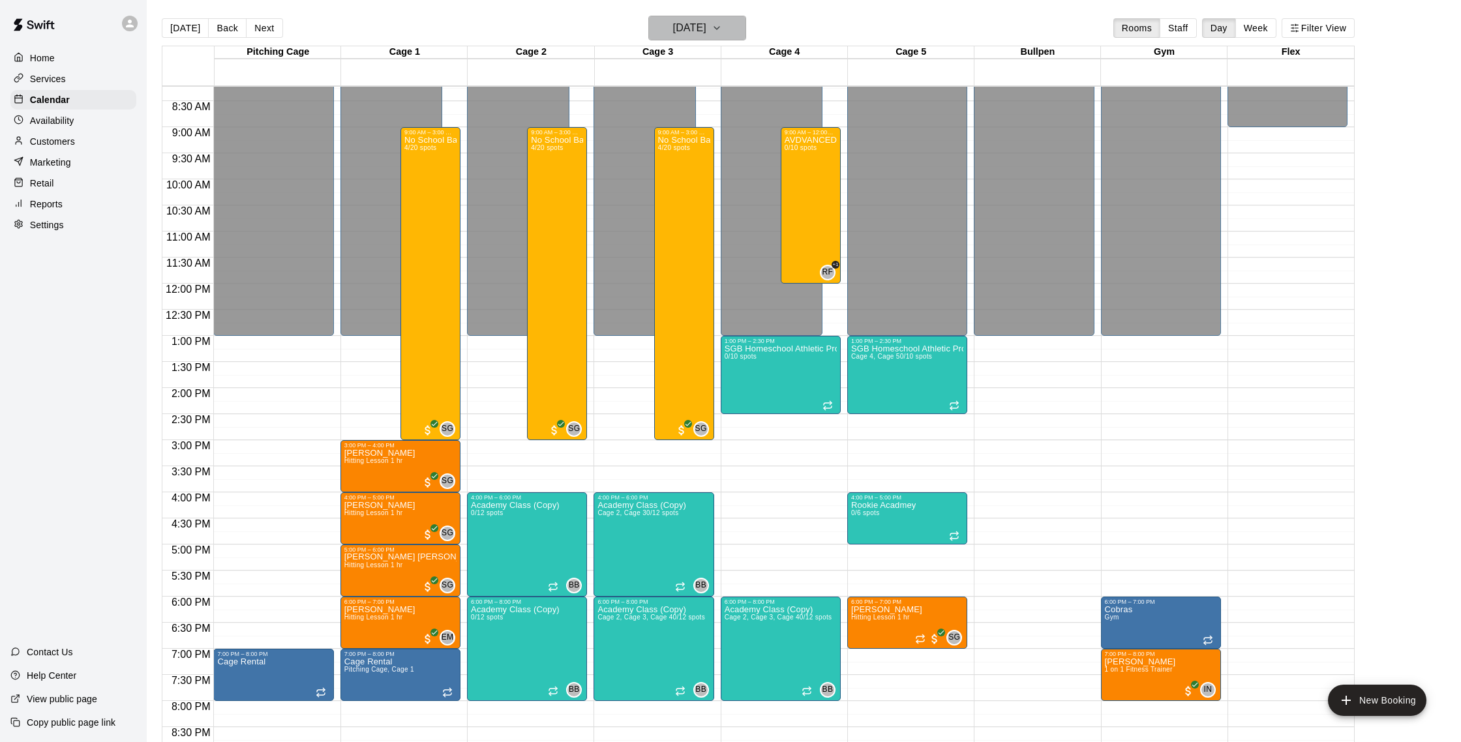
click at [678, 25] on h6 "Tuesday Sep 23" at bounding box center [689, 28] width 33 height 18
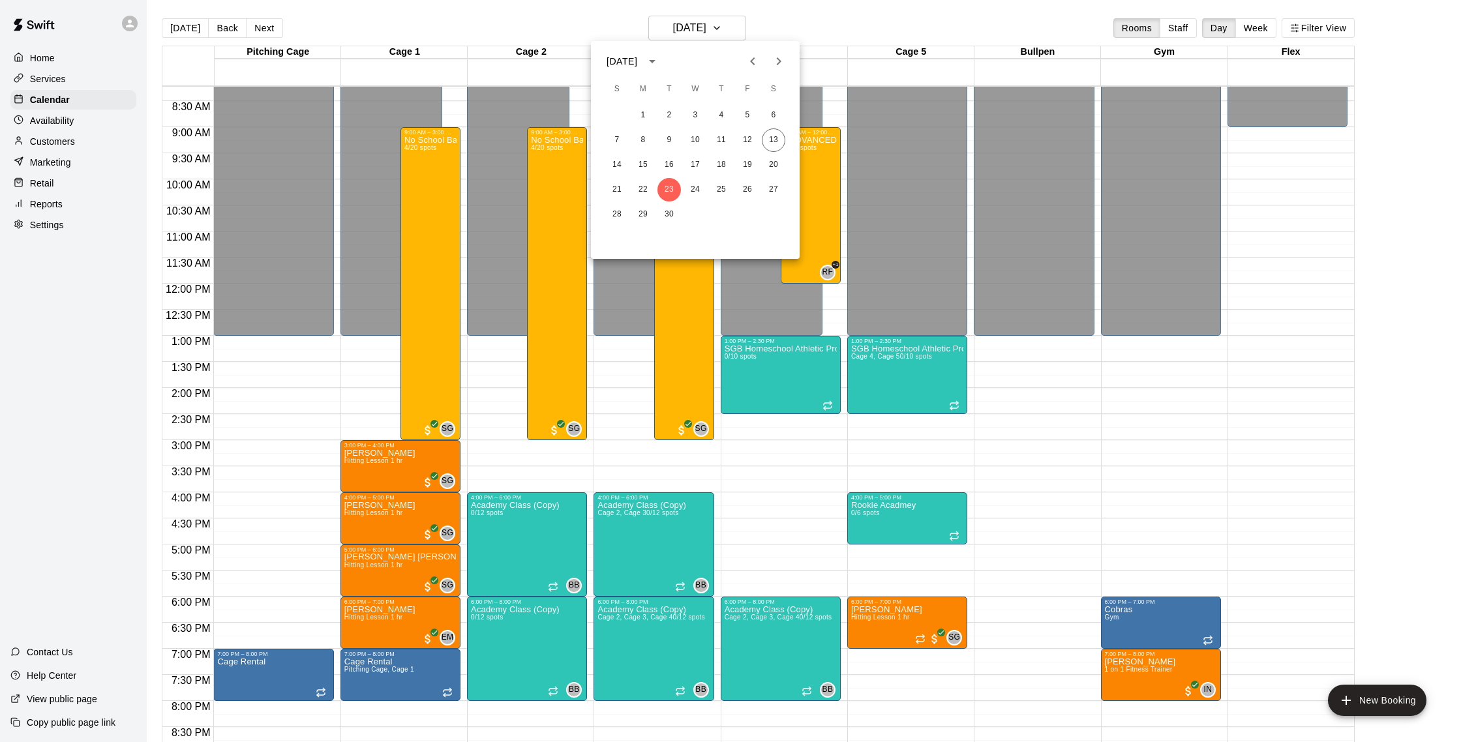
click at [591, 17] on div at bounding box center [730, 371] width 1461 height 742
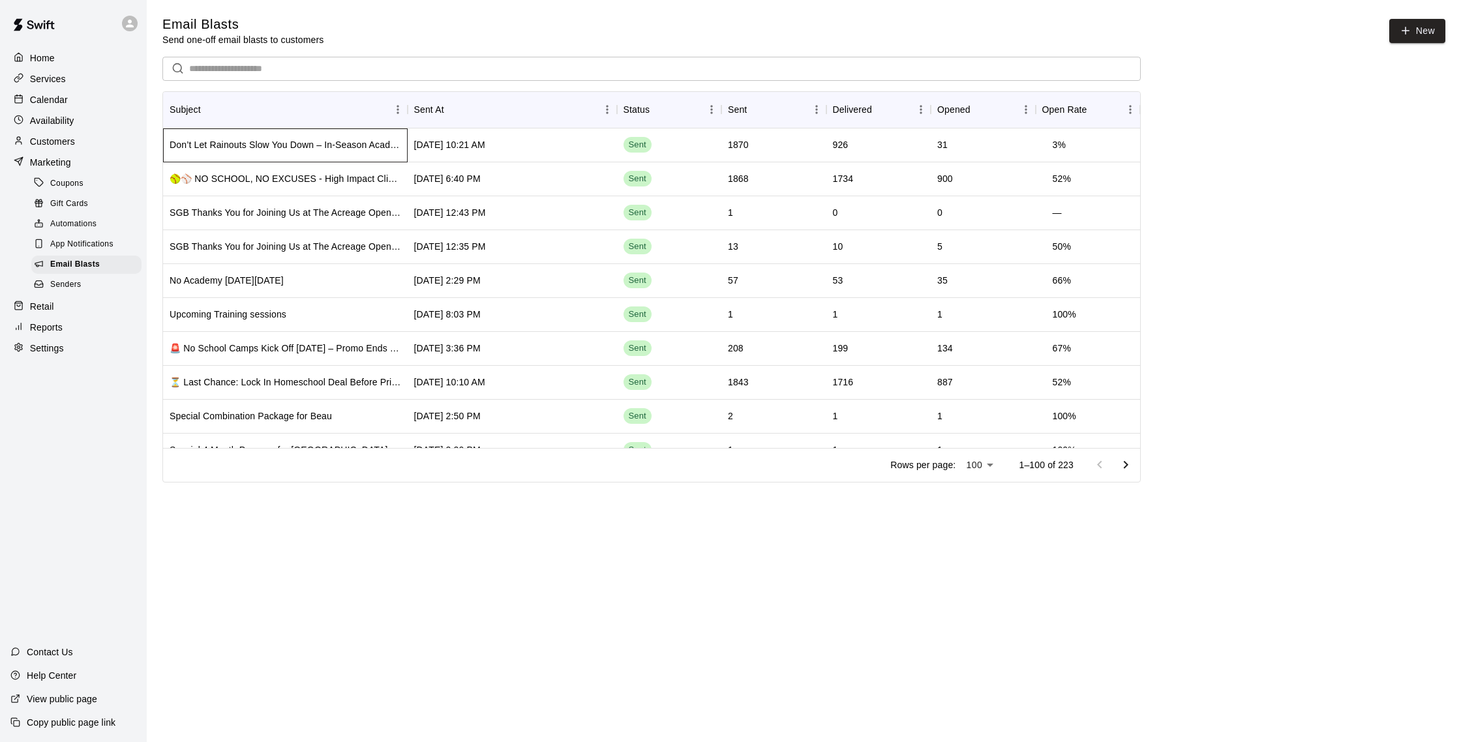
click at [290, 147] on div "Don’t Let Rainouts Slow You Down – In-Season Academy Special 🌧️⚾" at bounding box center [286, 144] width 232 height 13
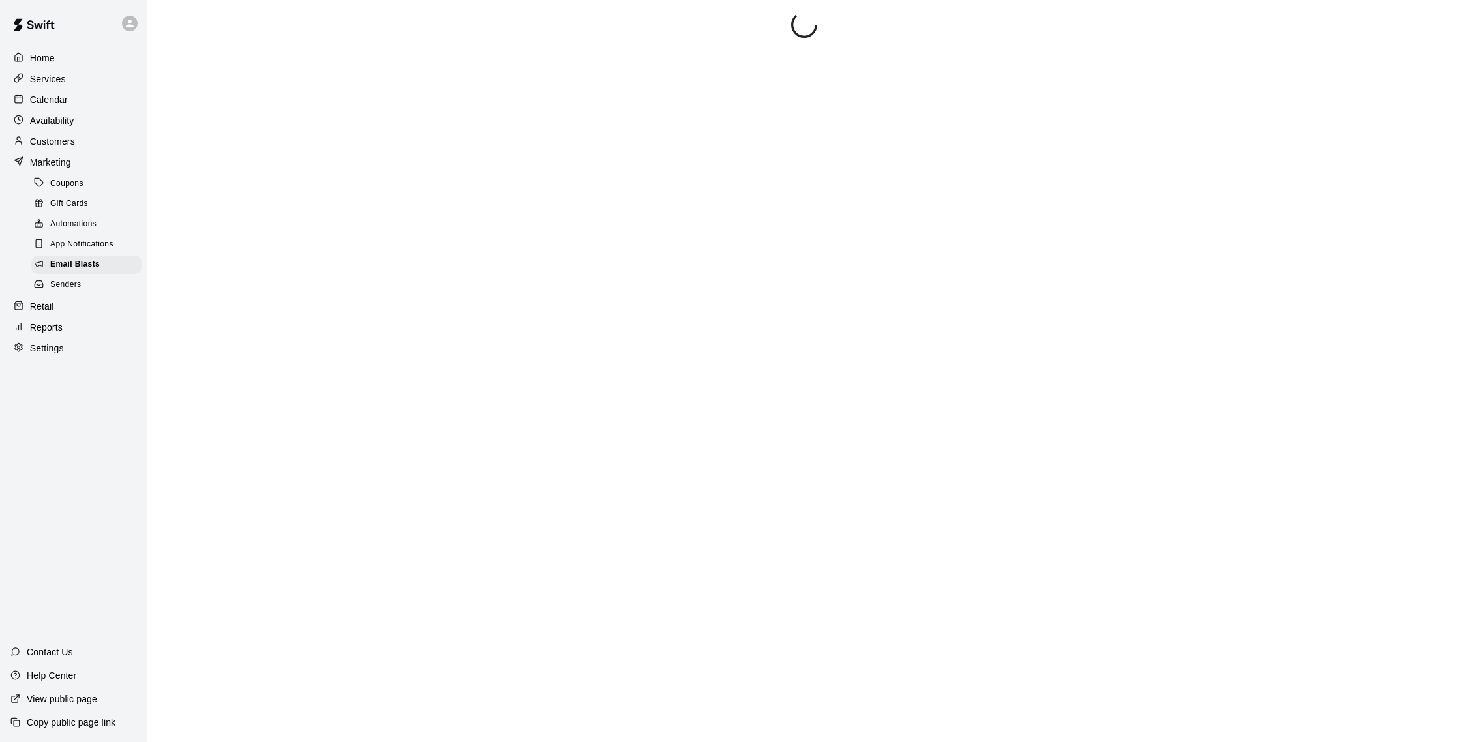
scroll to position [6, 0]
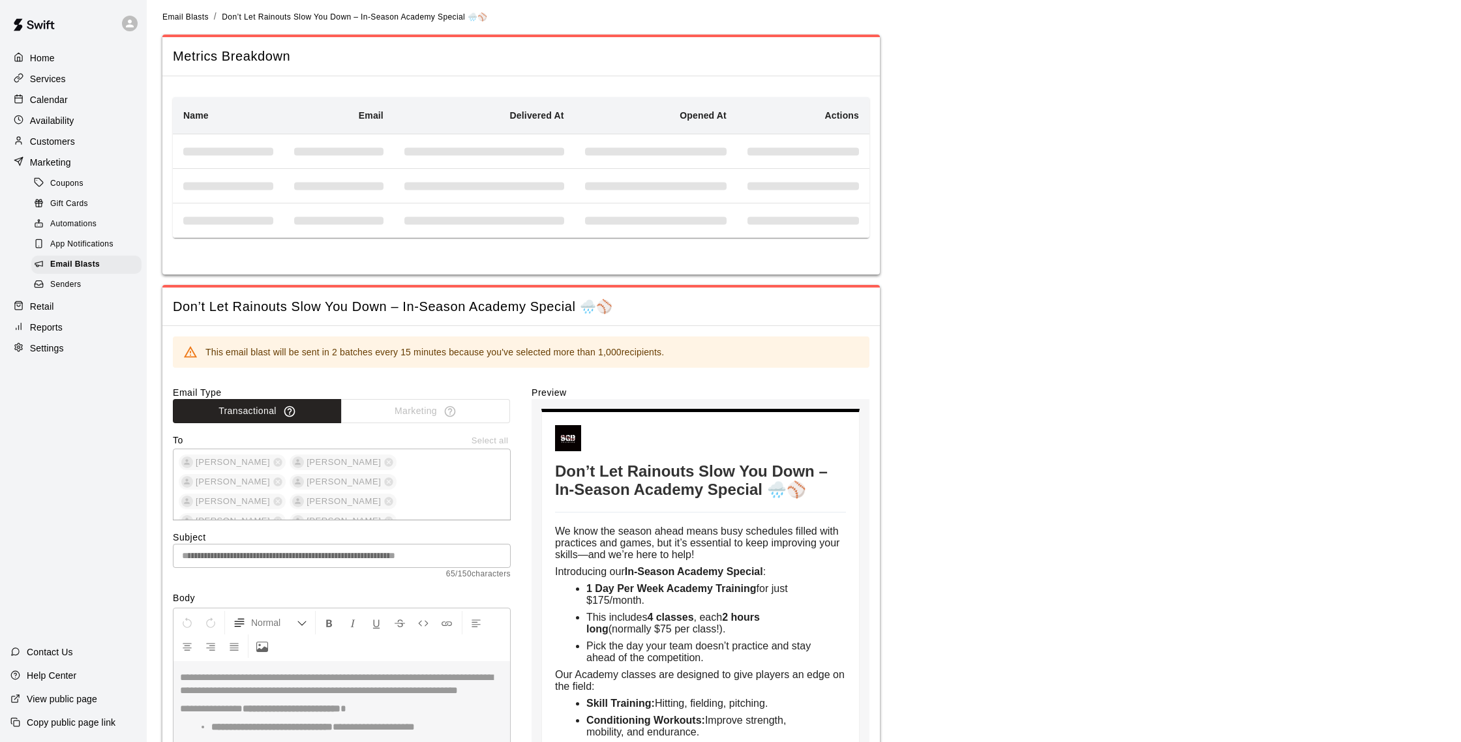
click at [72, 145] on p "Customers" at bounding box center [52, 141] width 45 height 13
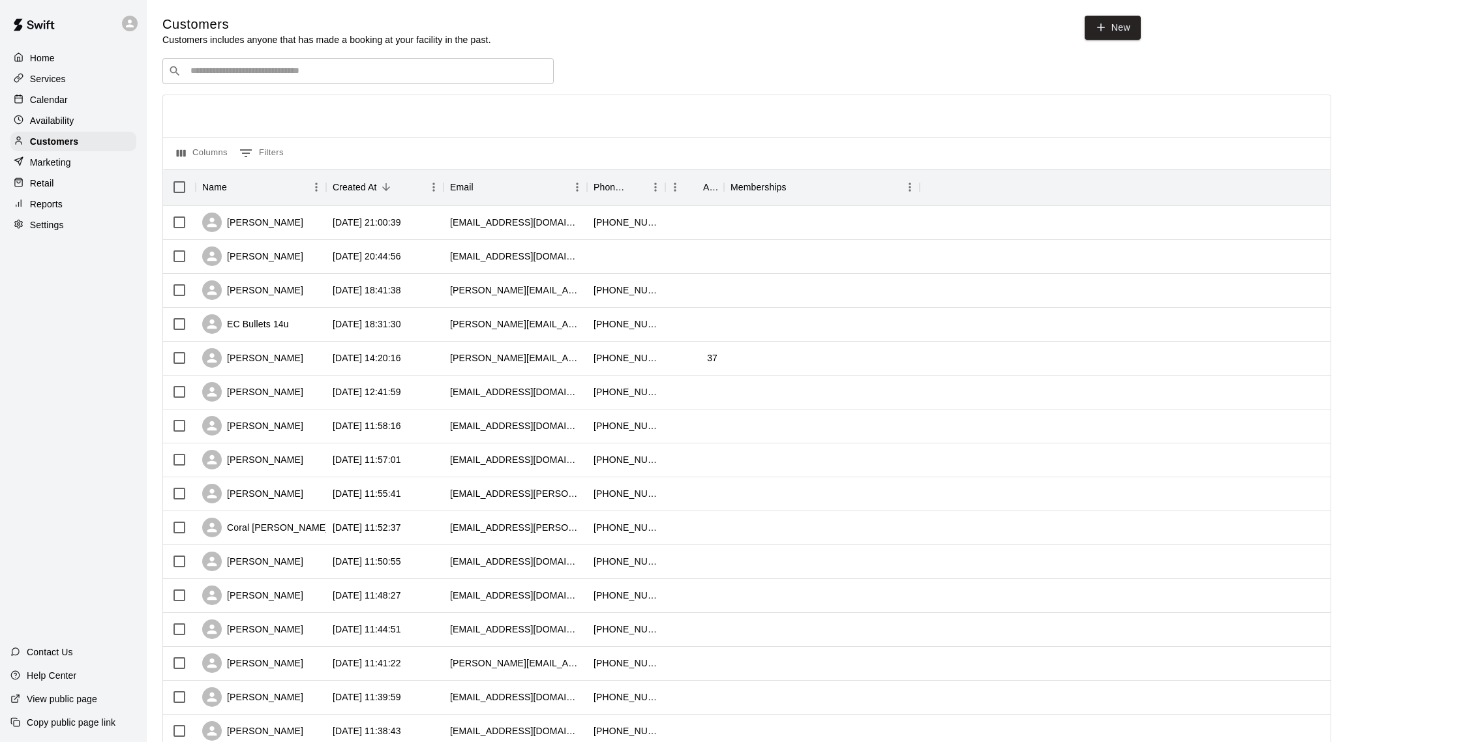
click at [86, 105] on div "Calendar" at bounding box center [73, 100] width 126 height 20
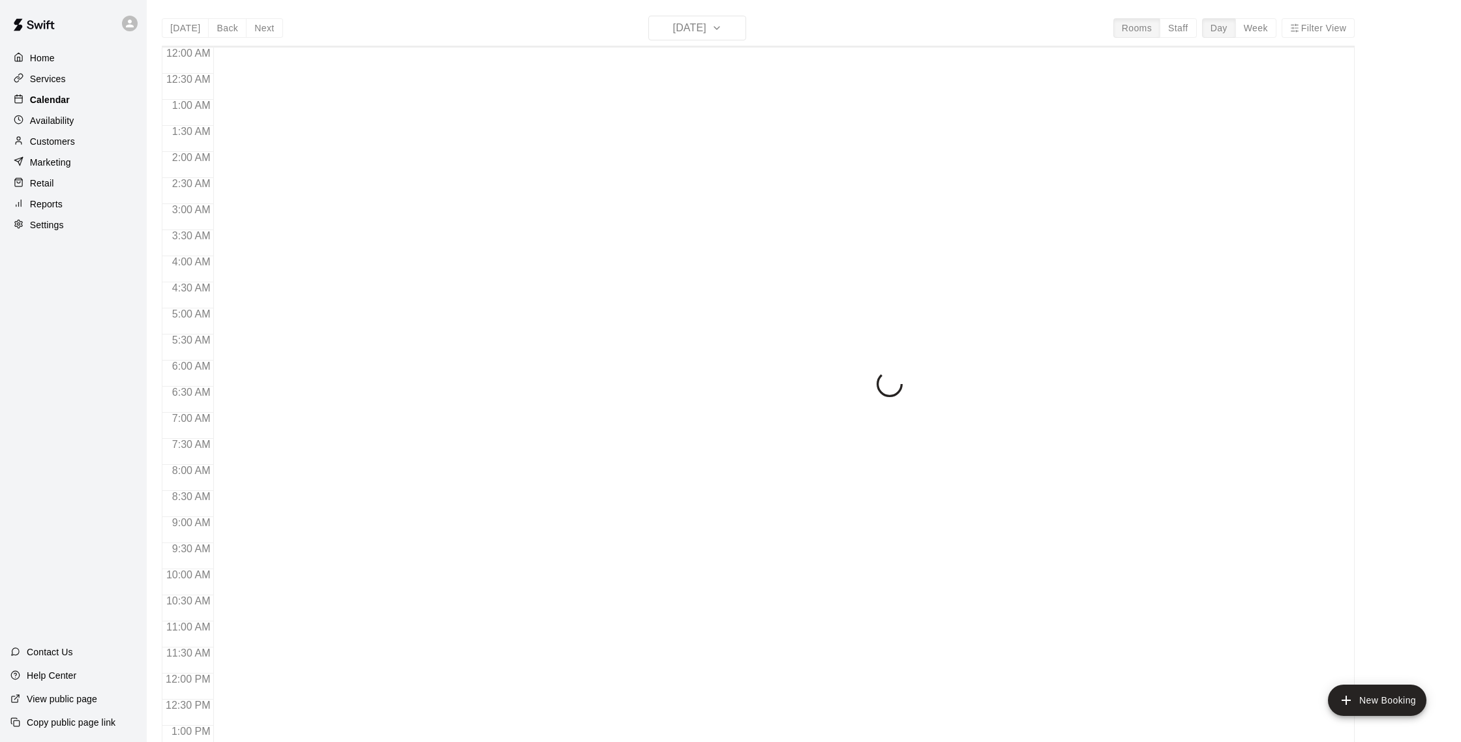
scroll to position [543, 0]
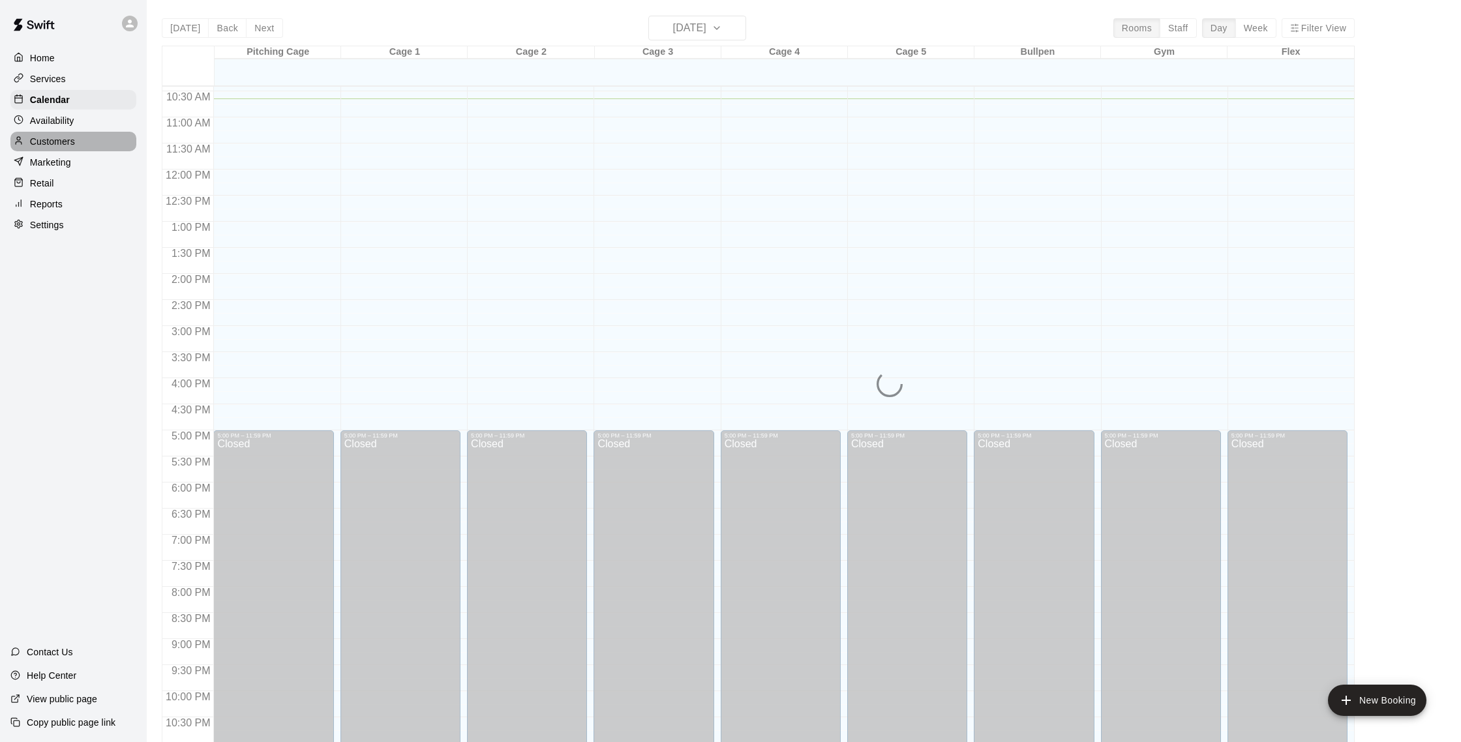
click at [74, 147] on p "Customers" at bounding box center [52, 141] width 45 height 13
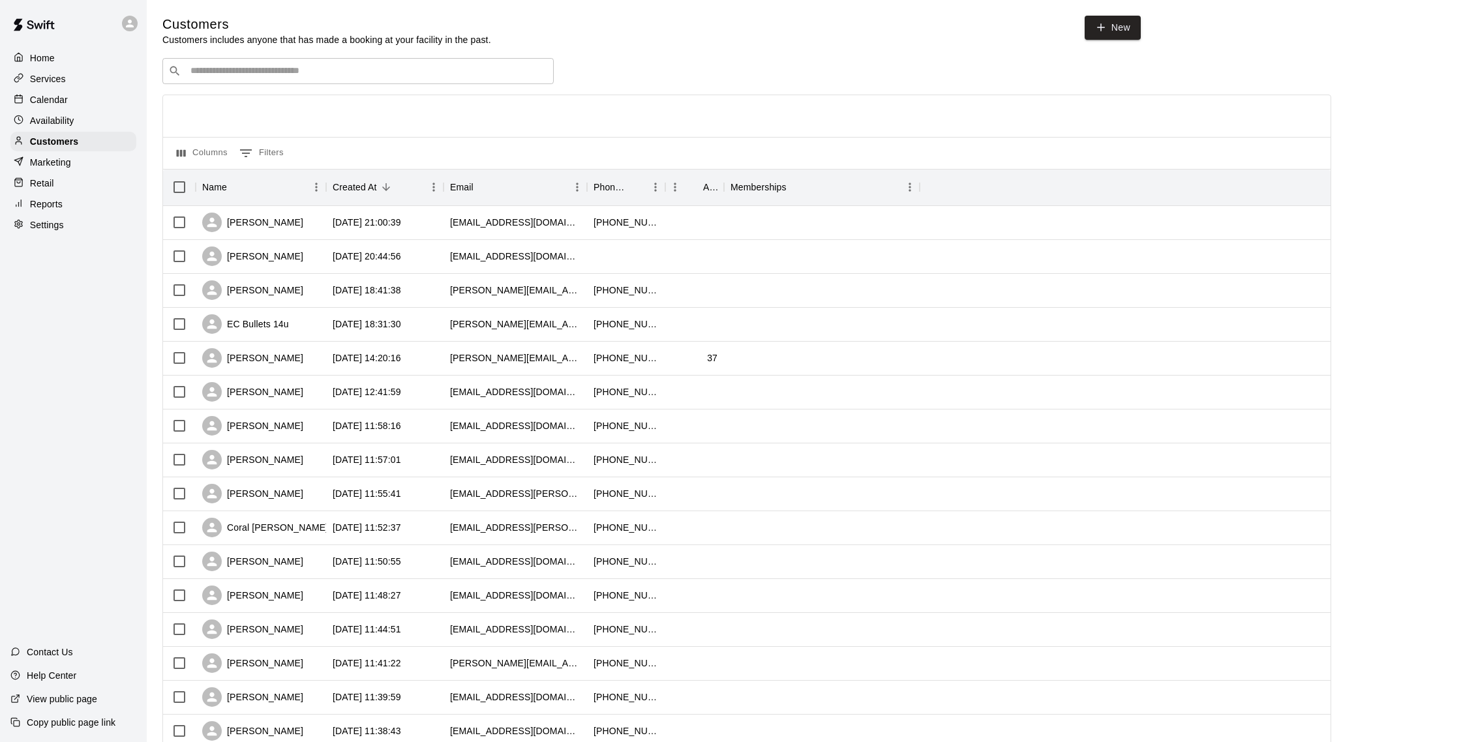
click at [292, 76] on input "Search customers by name or email" at bounding box center [367, 71] width 361 height 13
type input "******"
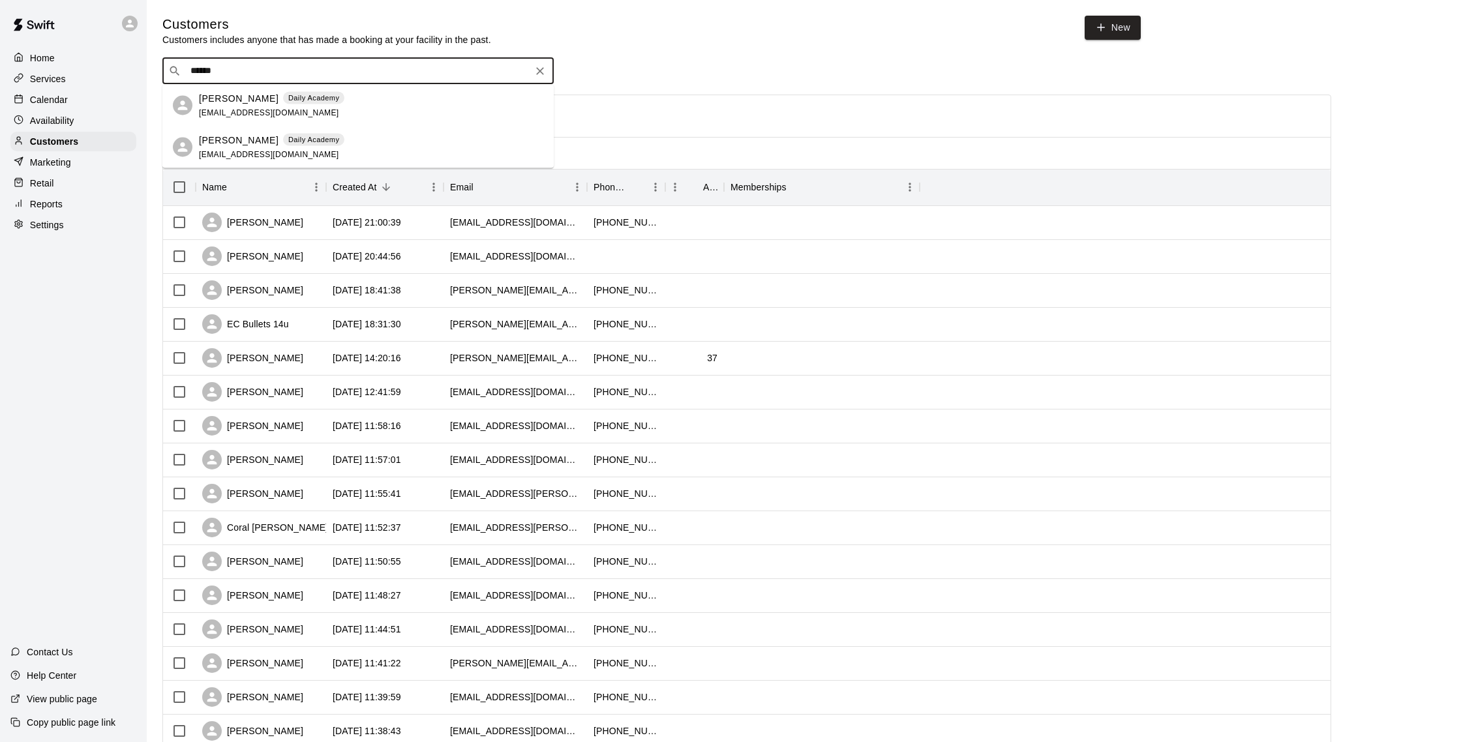
click at [344, 99] on div "[PERSON_NAME] Daily Academy [EMAIL_ADDRESS][DOMAIN_NAME]" at bounding box center [371, 105] width 344 height 28
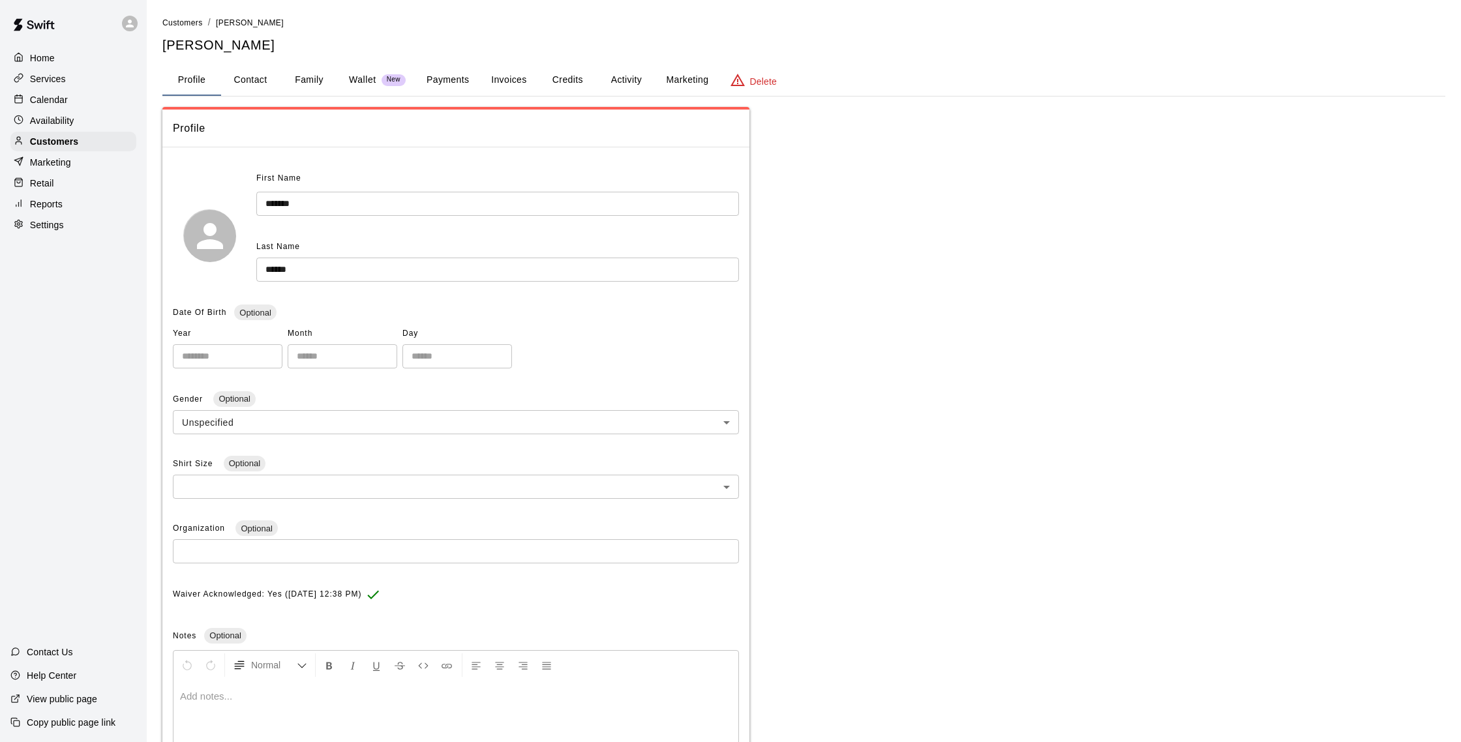
click at [620, 78] on button "Activity" at bounding box center [626, 80] width 59 height 31
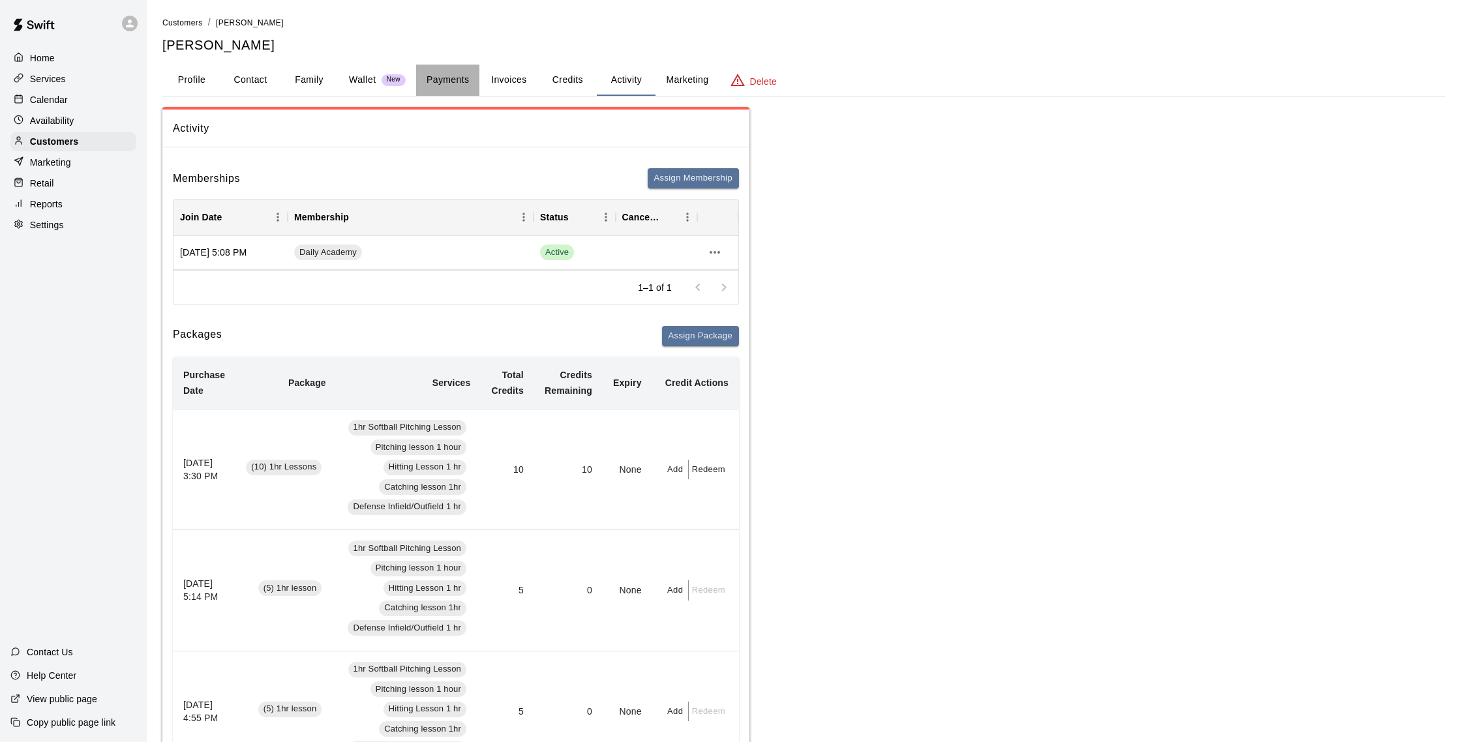
drag, startPoint x: 439, startPoint y: 75, endPoint x: 447, endPoint y: 73, distance: 8.7
click at [439, 75] on button "Payments" at bounding box center [447, 80] width 63 height 31
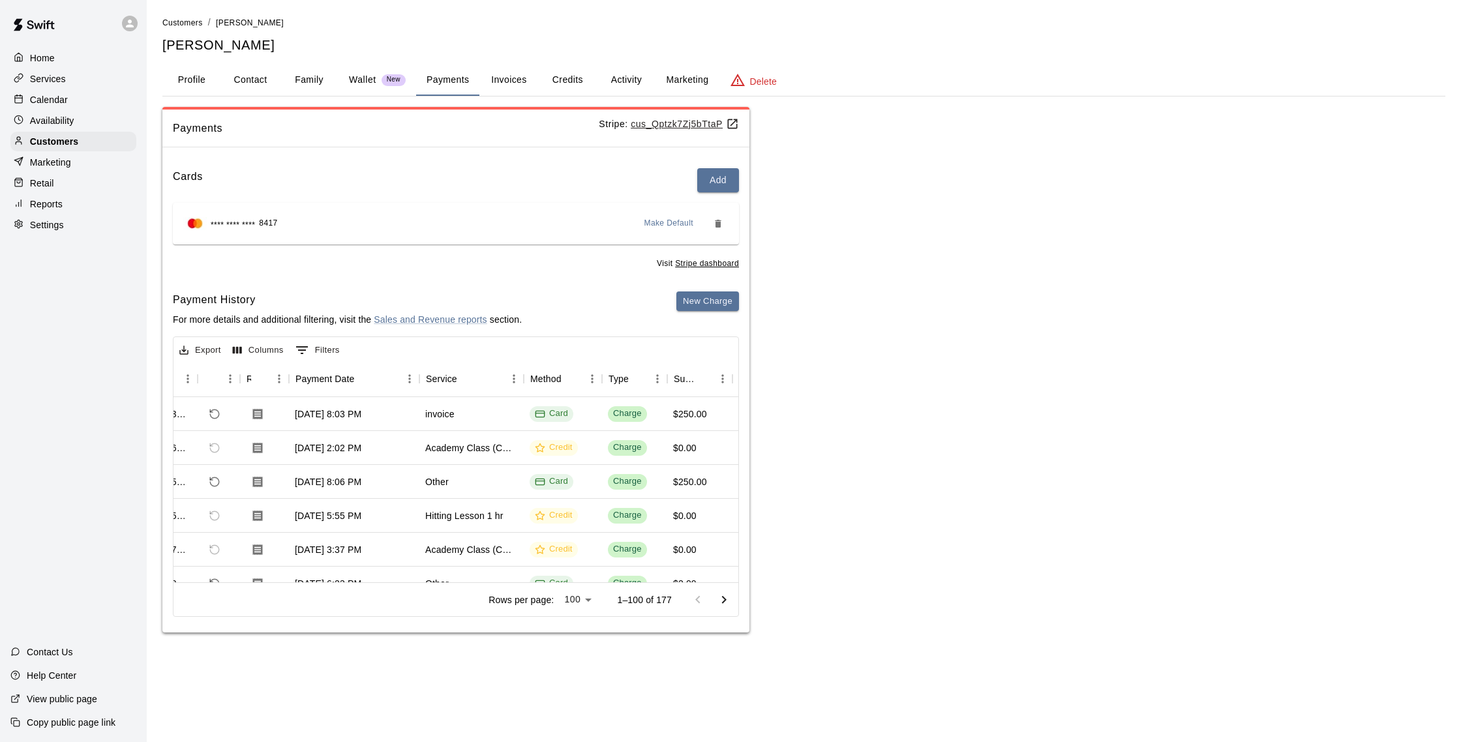
scroll to position [1, 51]
click at [70, 95] on div "Calendar" at bounding box center [73, 100] width 126 height 20
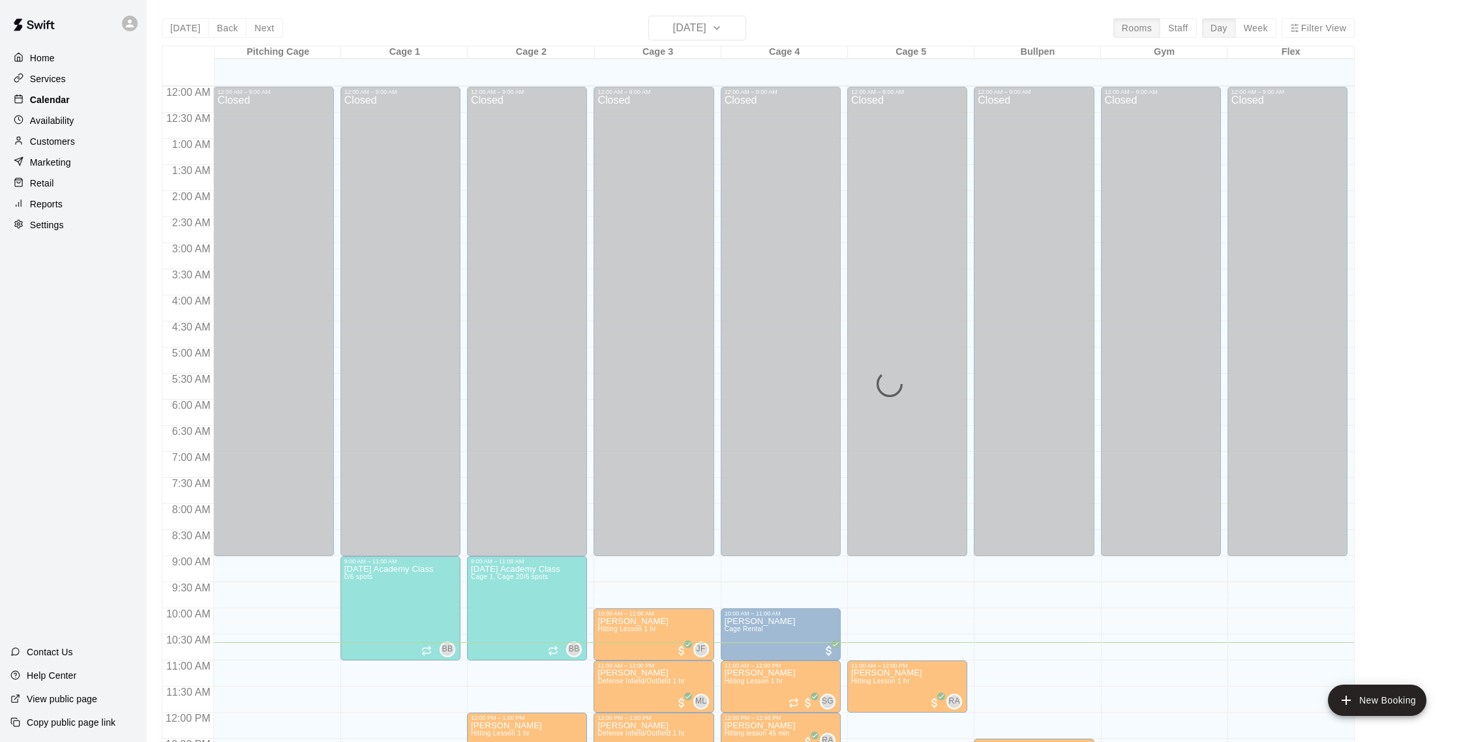
scroll to position [543, 0]
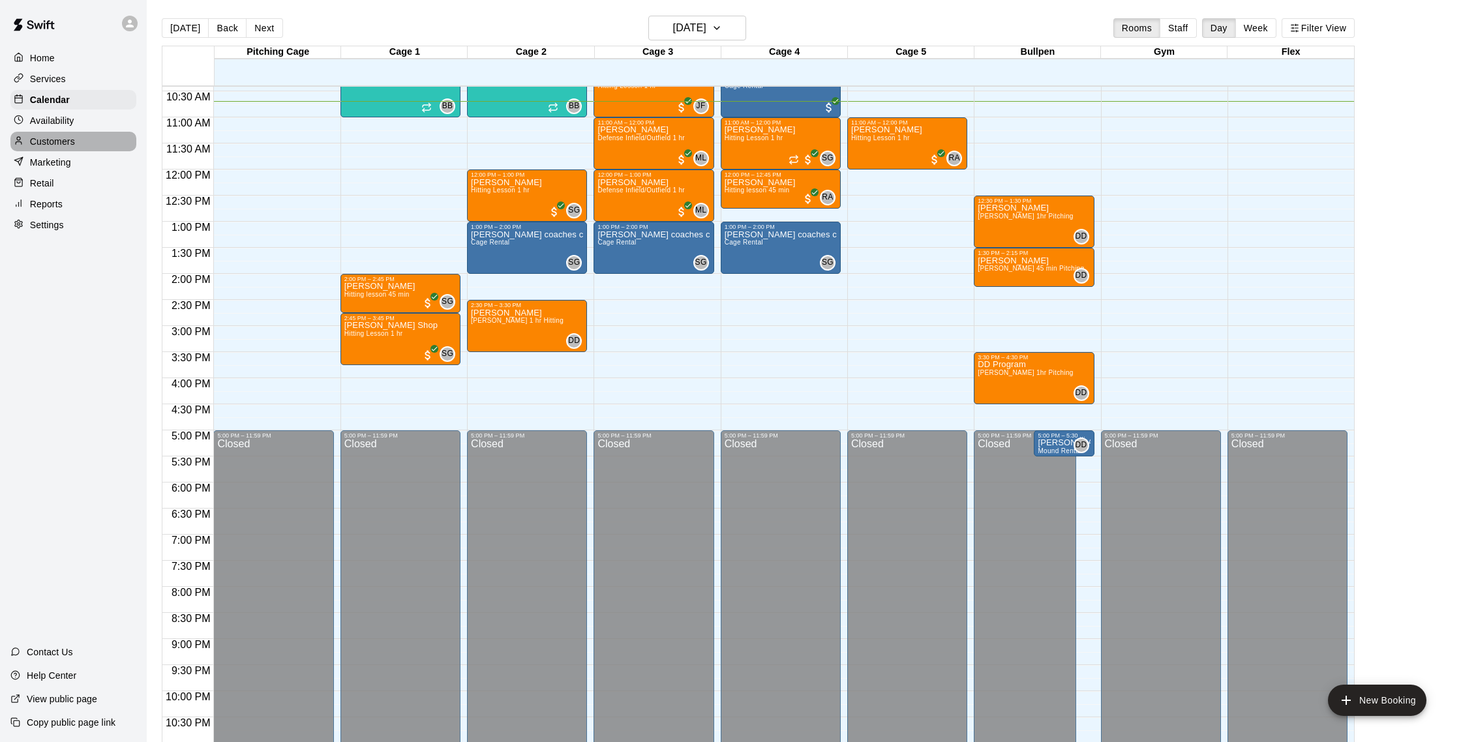
click at [77, 145] on div "Customers" at bounding box center [73, 142] width 126 height 20
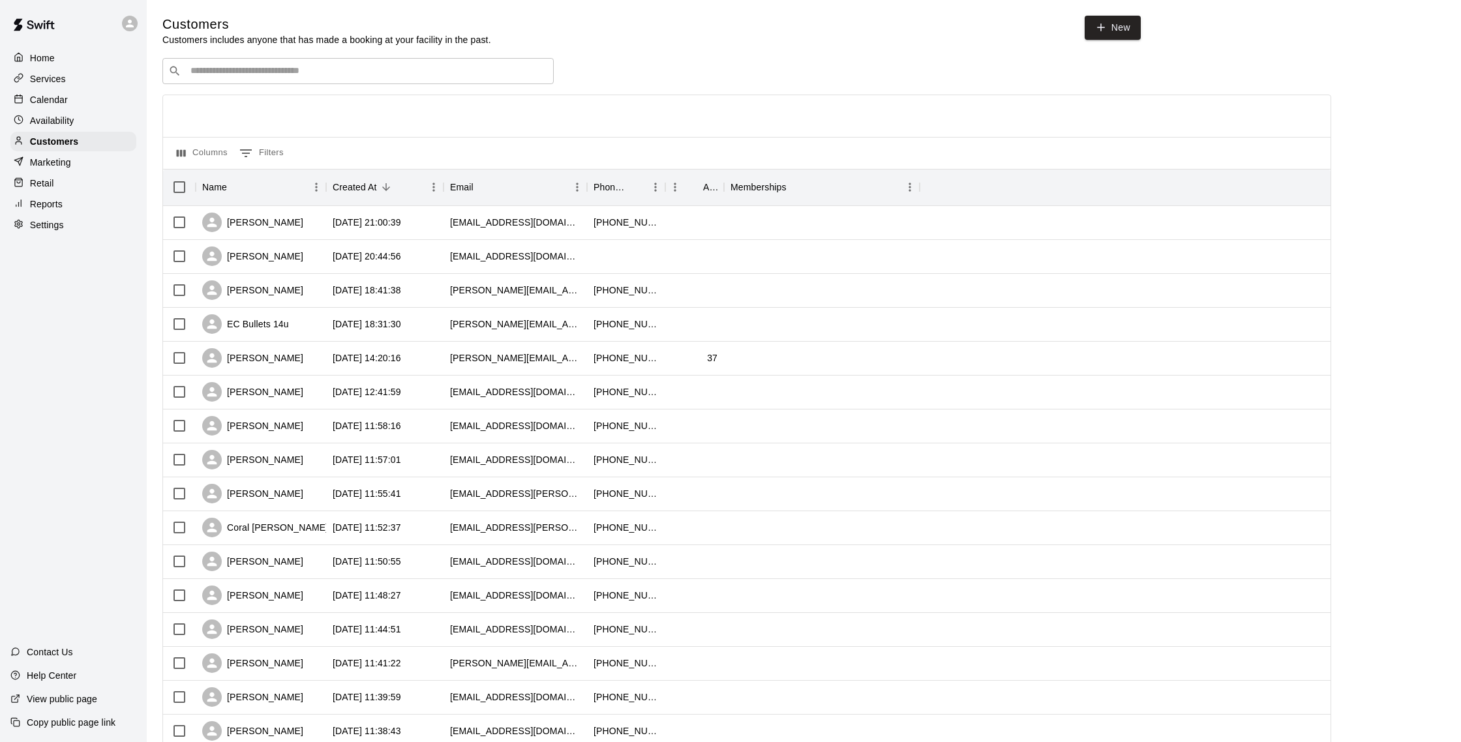
click at [331, 70] on input "Search customers by name or email" at bounding box center [367, 71] width 361 height 13
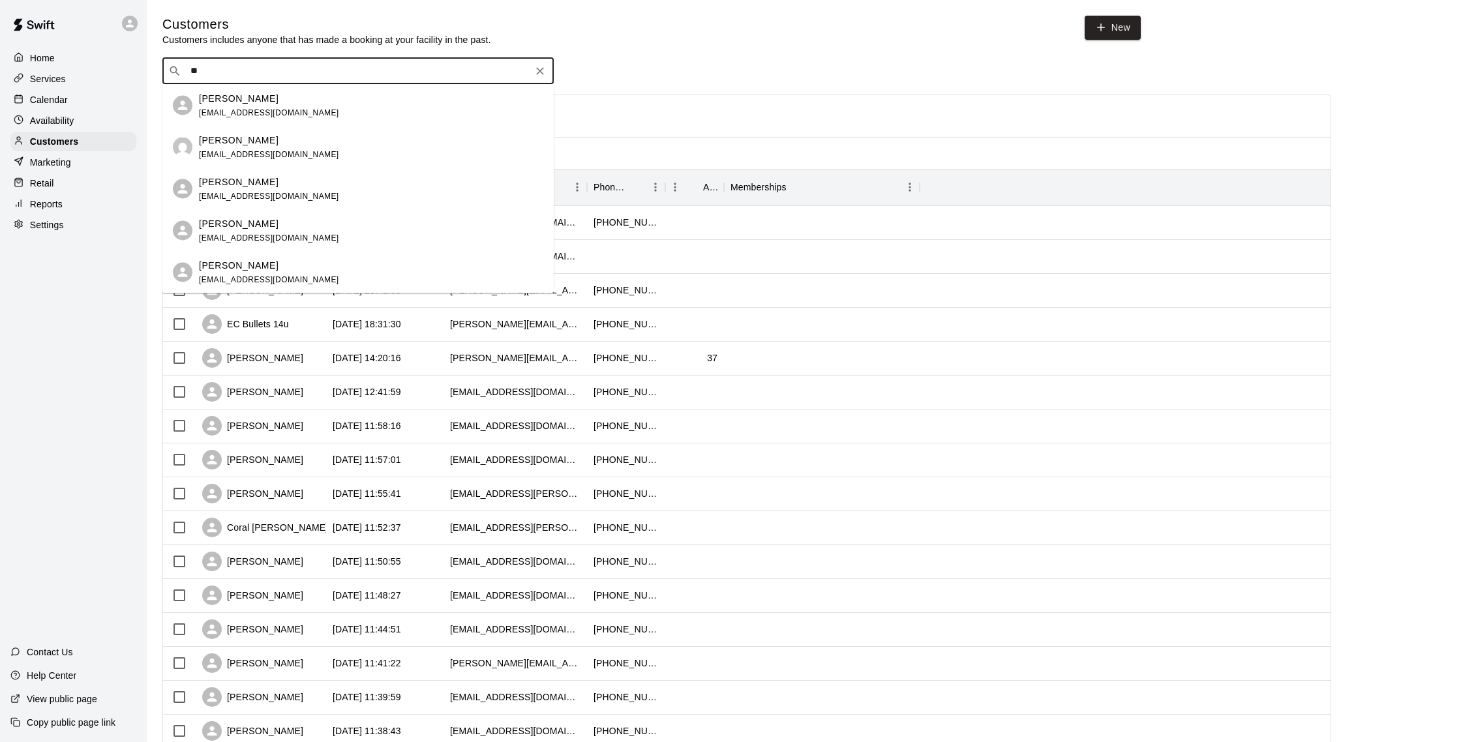
type input "*"
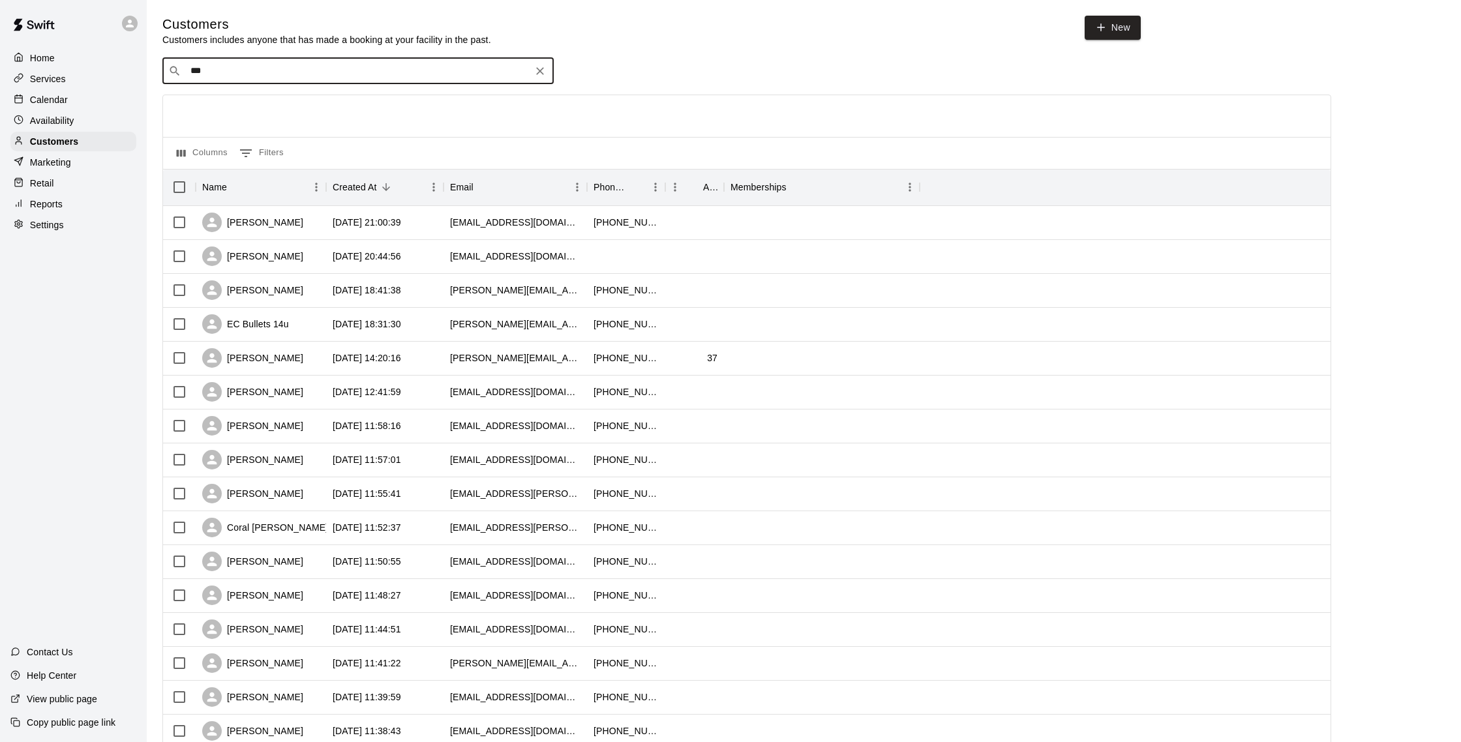
type input "****"
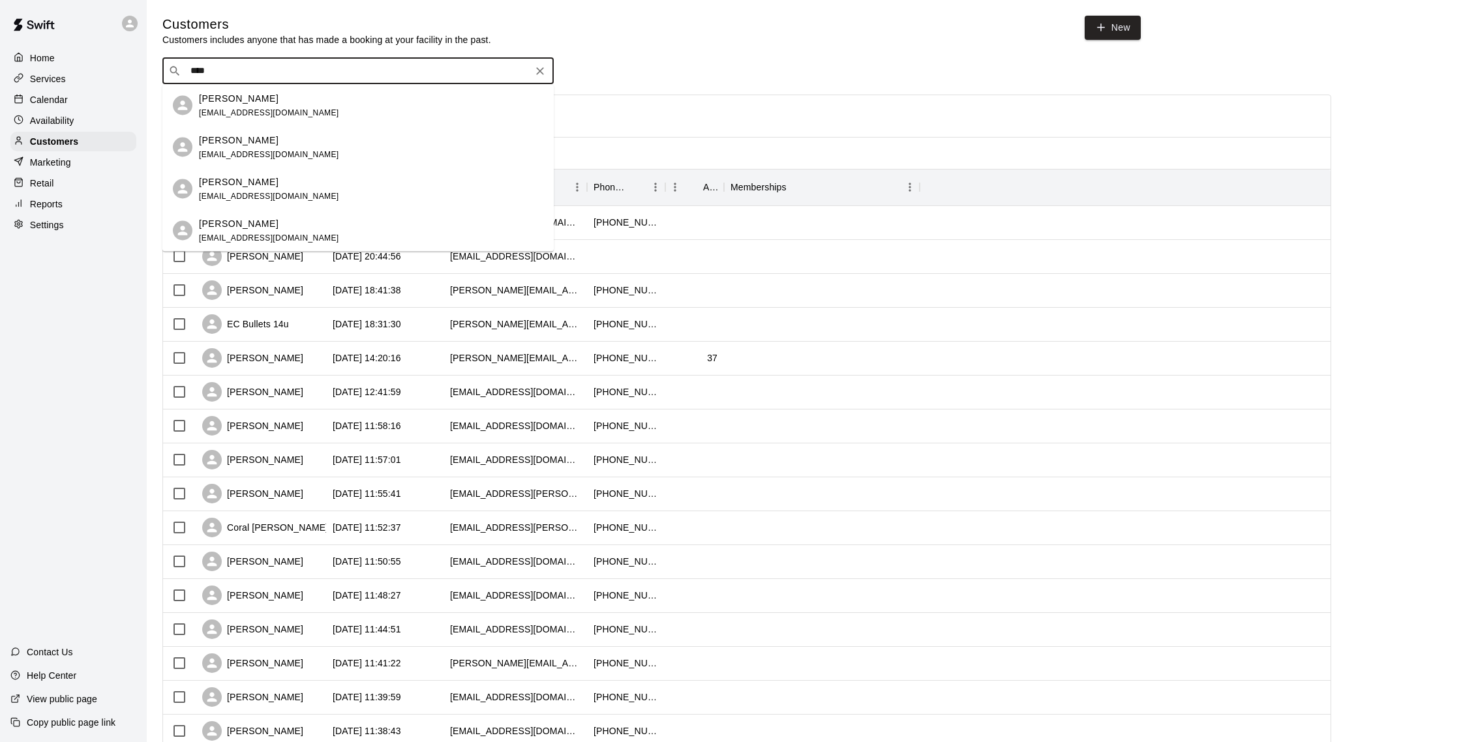
click at [331, 106] on div "[PERSON_NAME] [EMAIL_ADDRESS][DOMAIN_NAME]" at bounding box center [371, 105] width 344 height 28
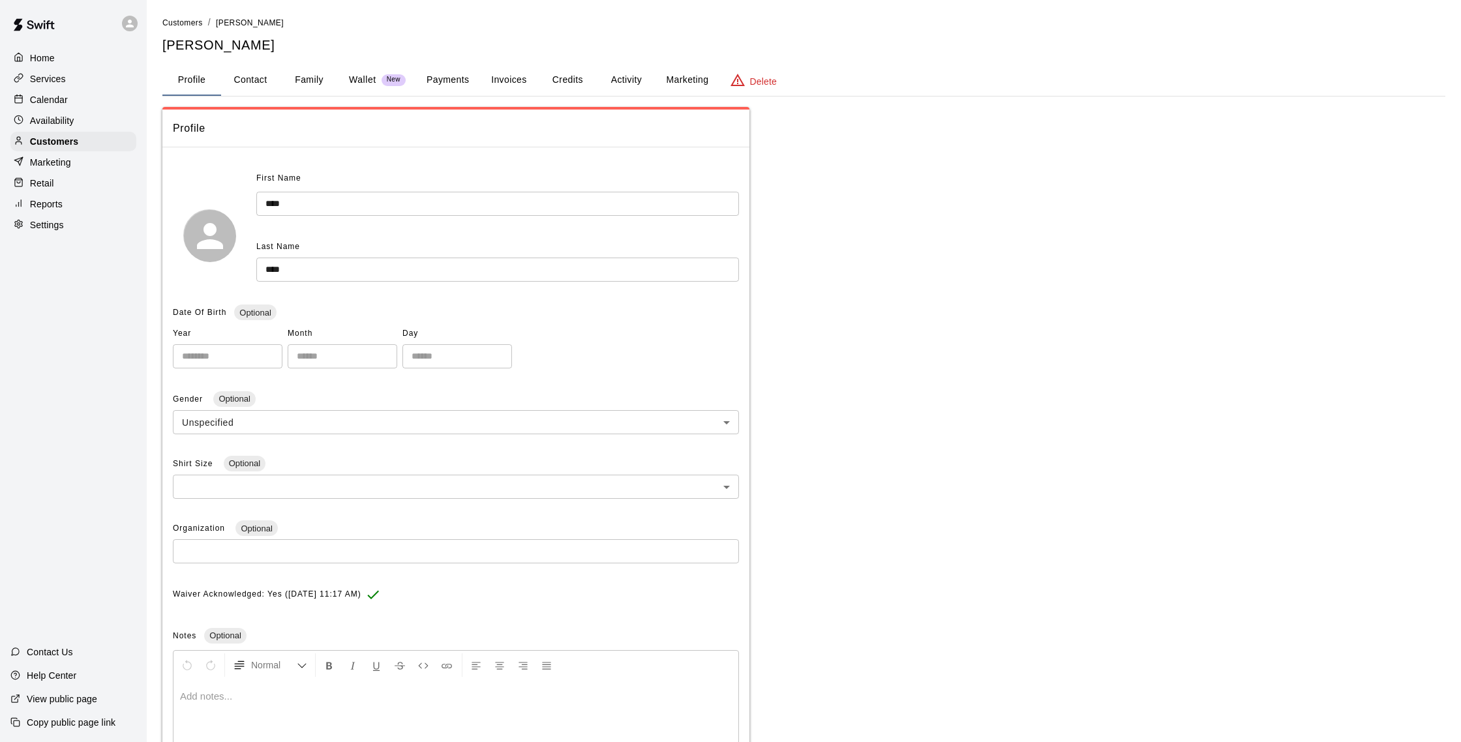
click at [629, 83] on button "Activity" at bounding box center [626, 80] width 59 height 31
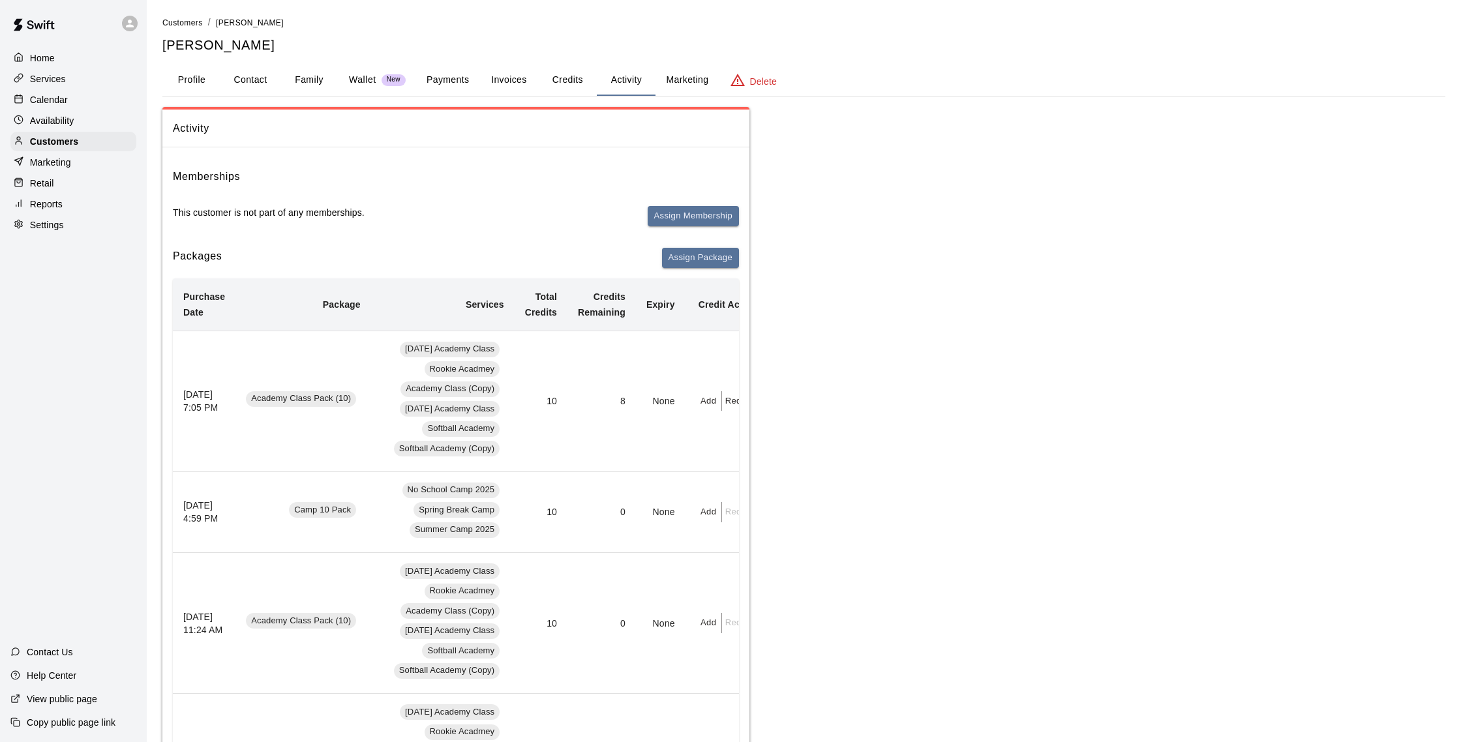
click at [429, 78] on button "Payments" at bounding box center [447, 80] width 63 height 31
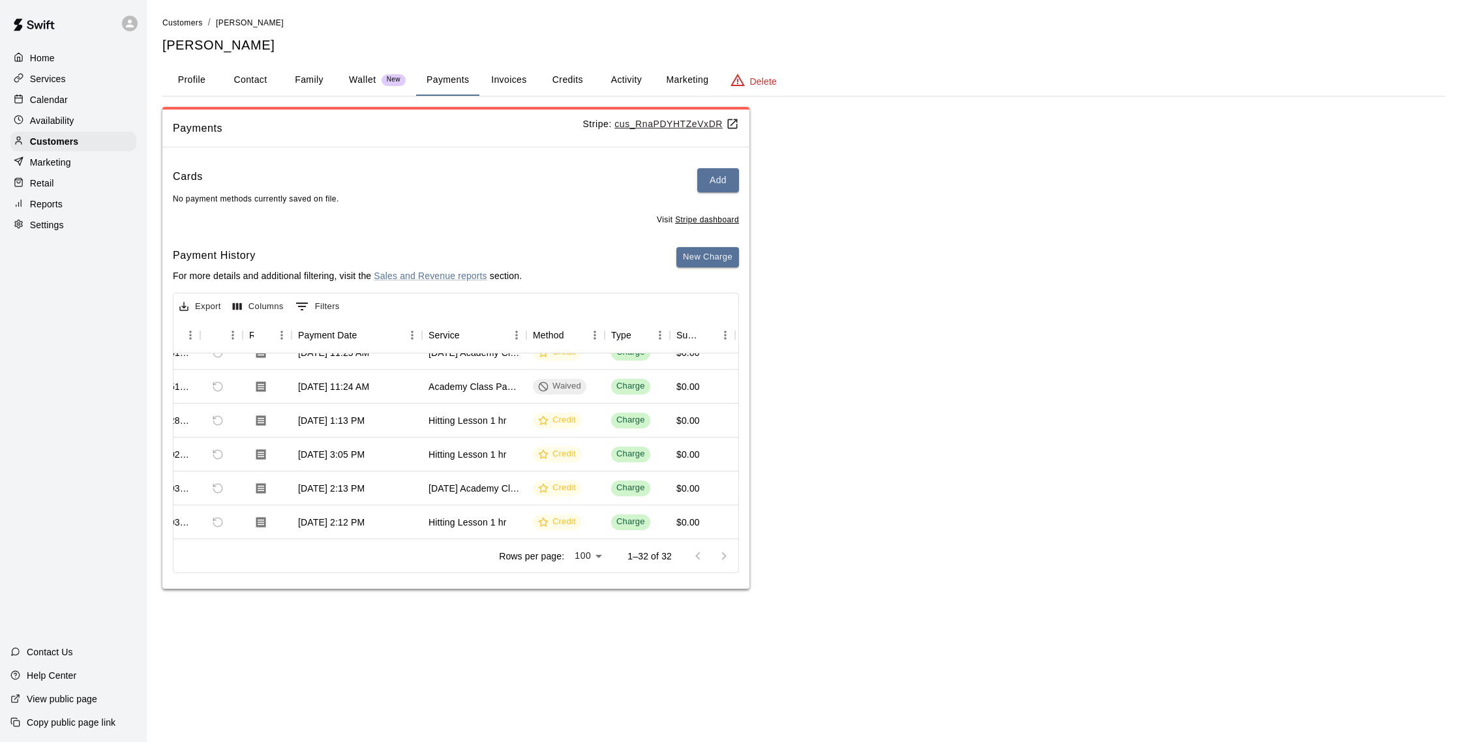
scroll to position [900, 48]
click at [718, 556] on div at bounding box center [711, 556] width 52 height 26
click at [80, 104] on div "Calendar" at bounding box center [73, 100] width 126 height 20
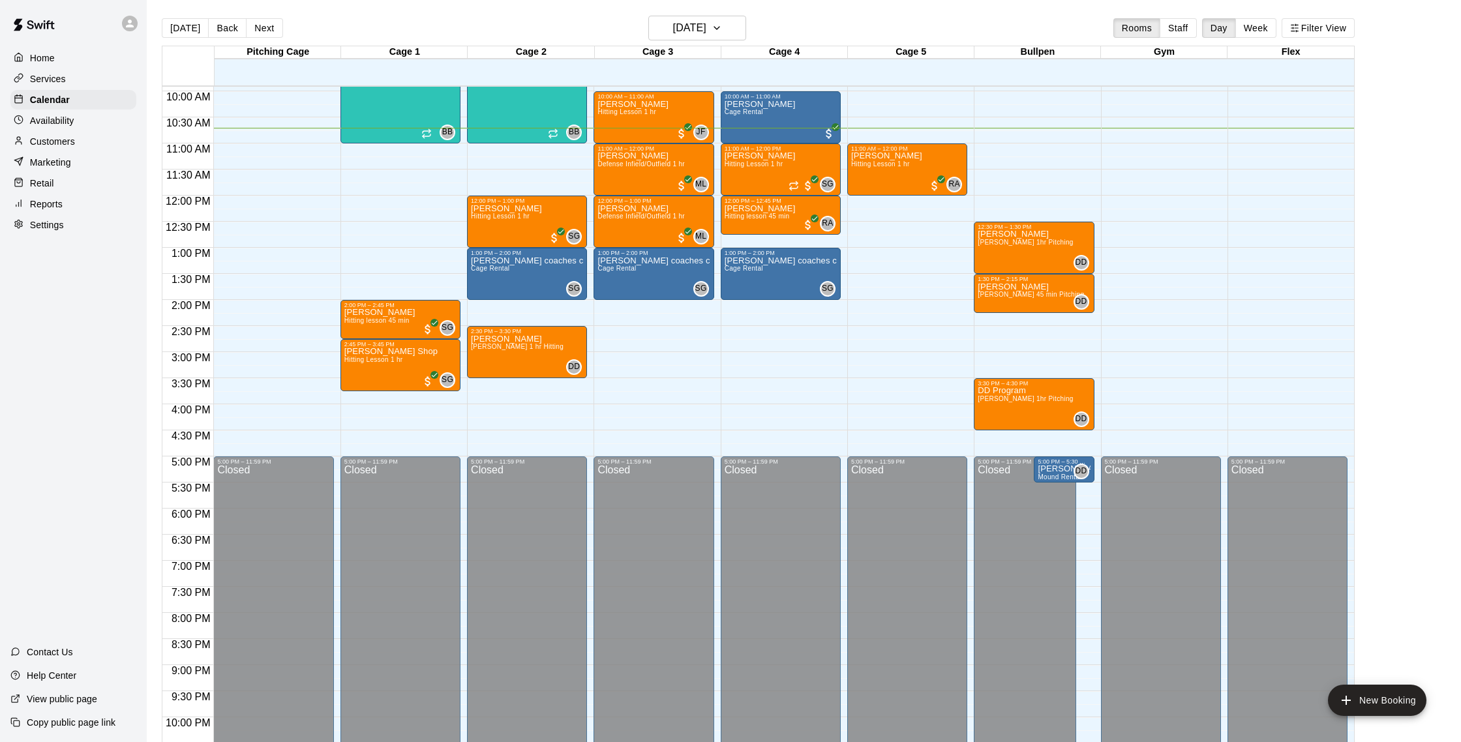
scroll to position [520, 0]
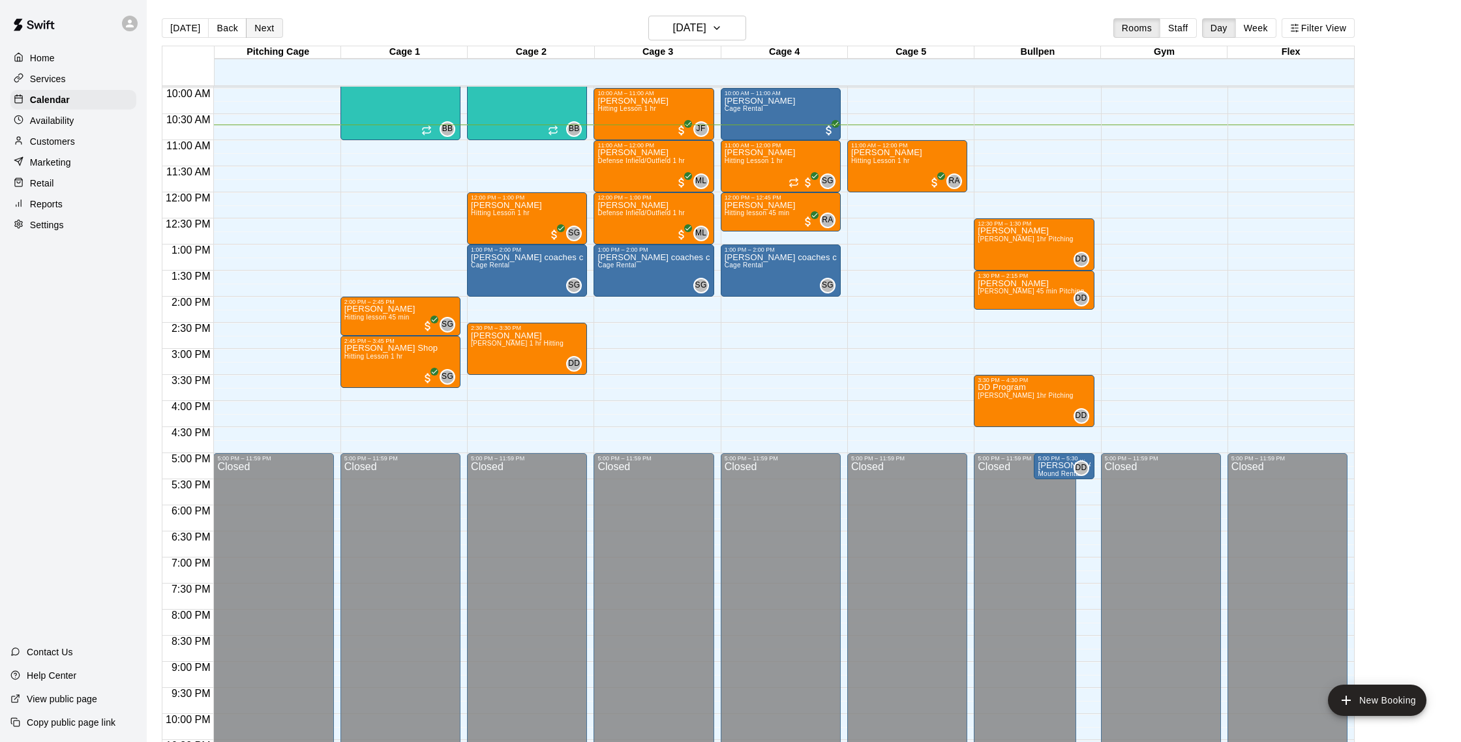
click at [270, 28] on button "Next" at bounding box center [264, 28] width 37 height 20
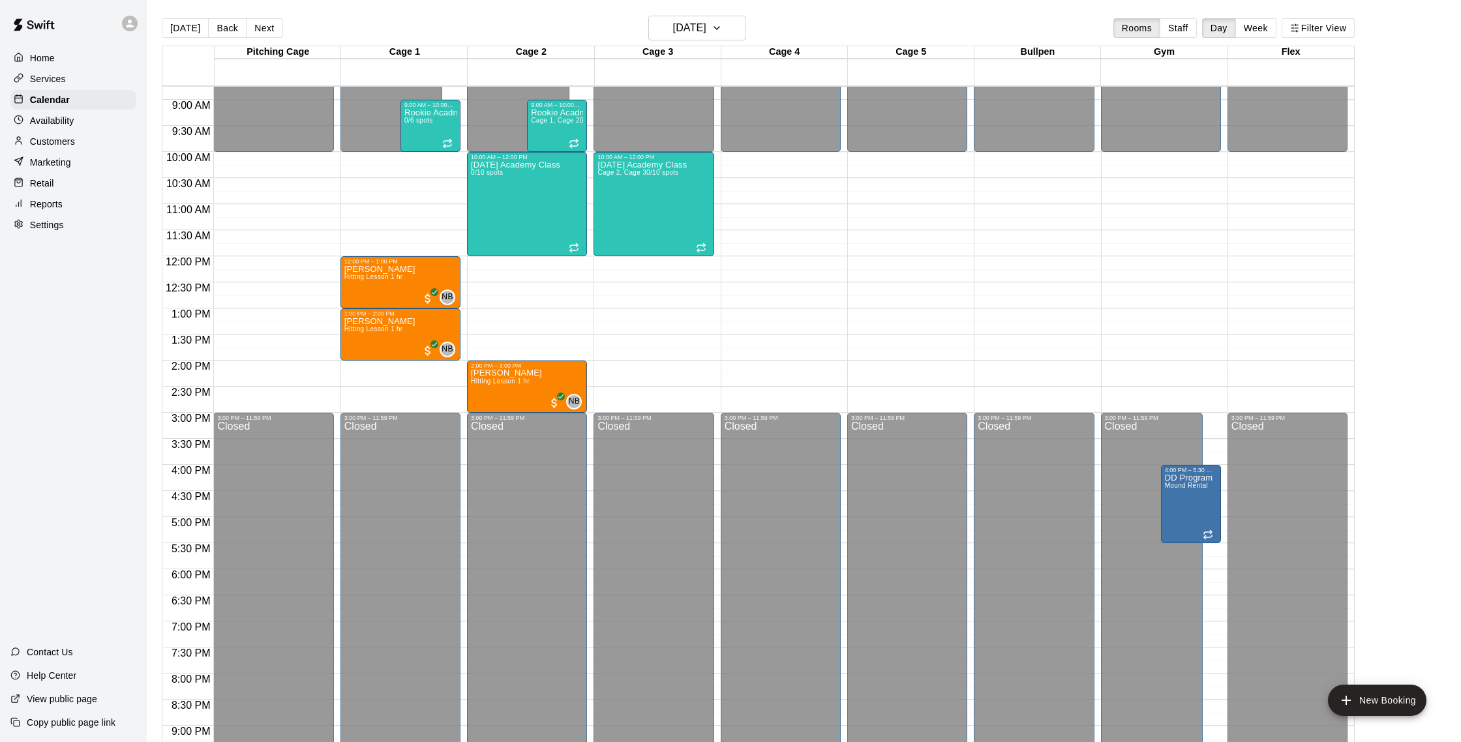
scroll to position [454, 0]
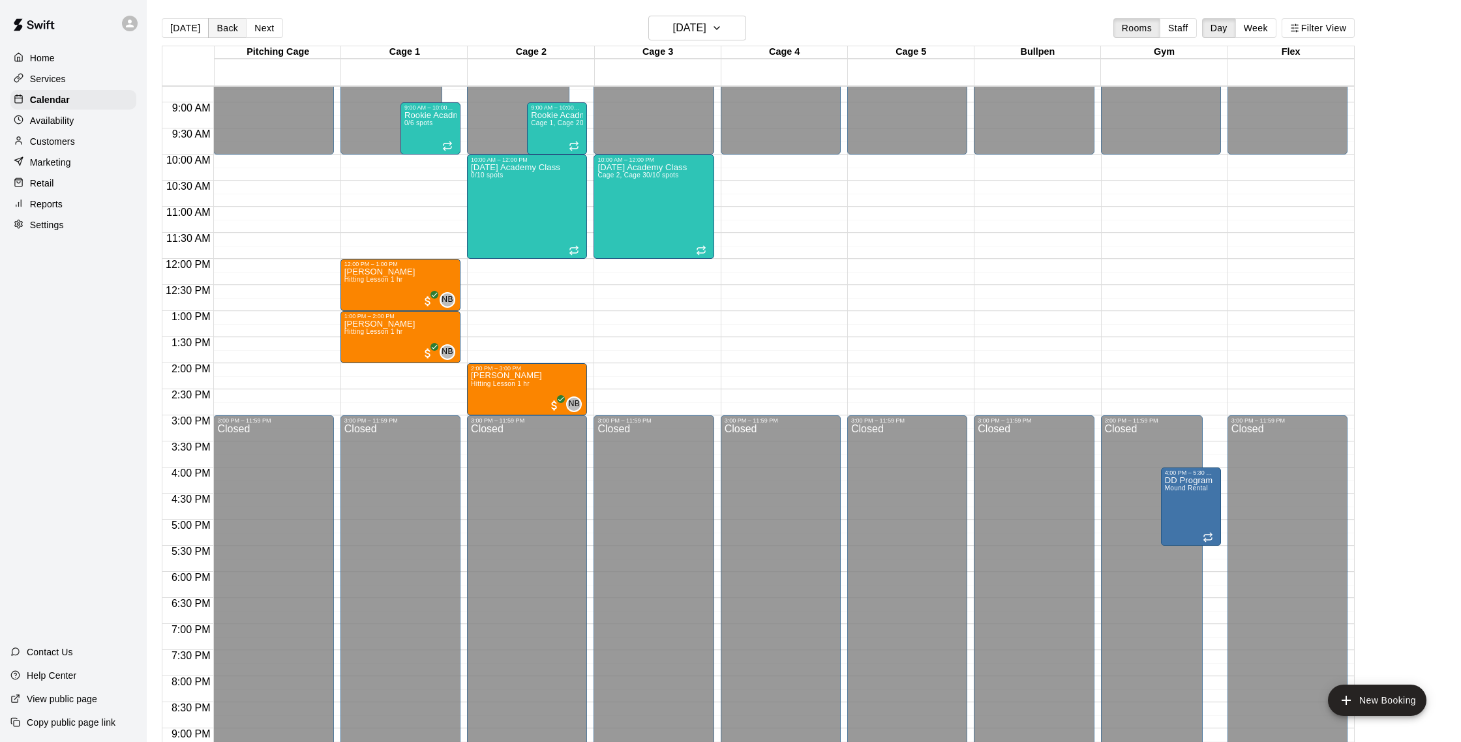
click at [233, 29] on button "Back" at bounding box center [227, 28] width 38 height 20
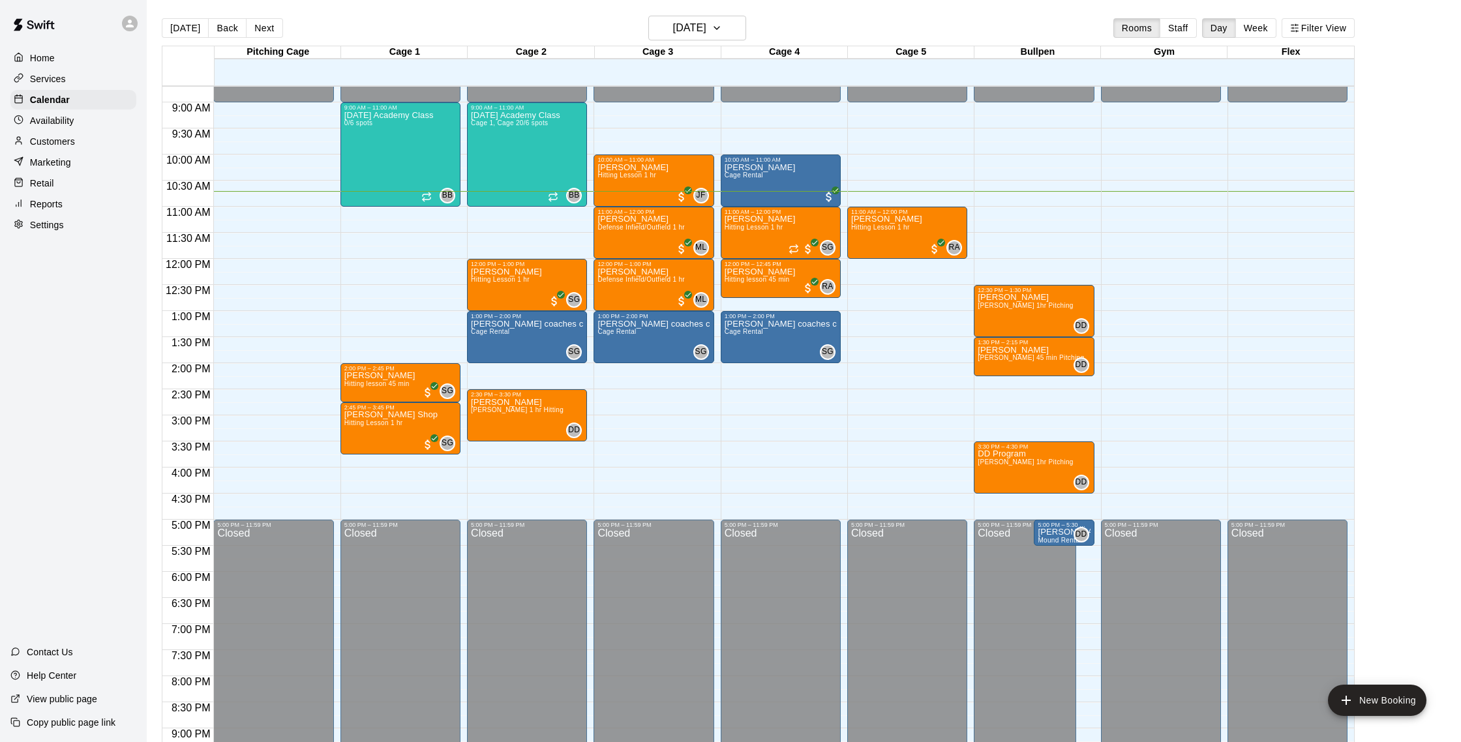
scroll to position [453, 0]
click at [768, 283] on span "Hitting lesson 45 min" at bounding box center [756, 279] width 65 height 7
click at [743, 351] on icon "delete" at bounding box center [738, 353] width 16 height 16
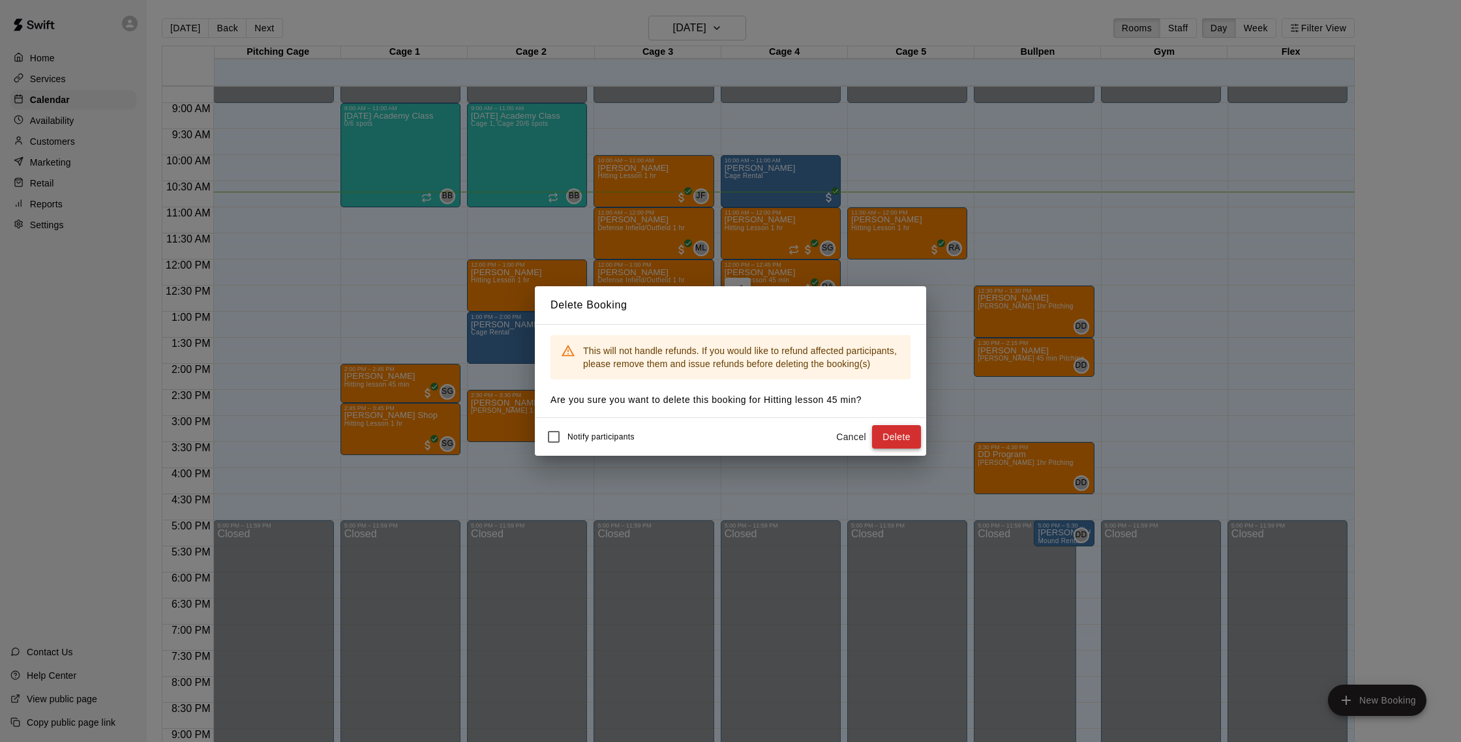
click at [911, 439] on button "Delete" at bounding box center [896, 437] width 49 height 24
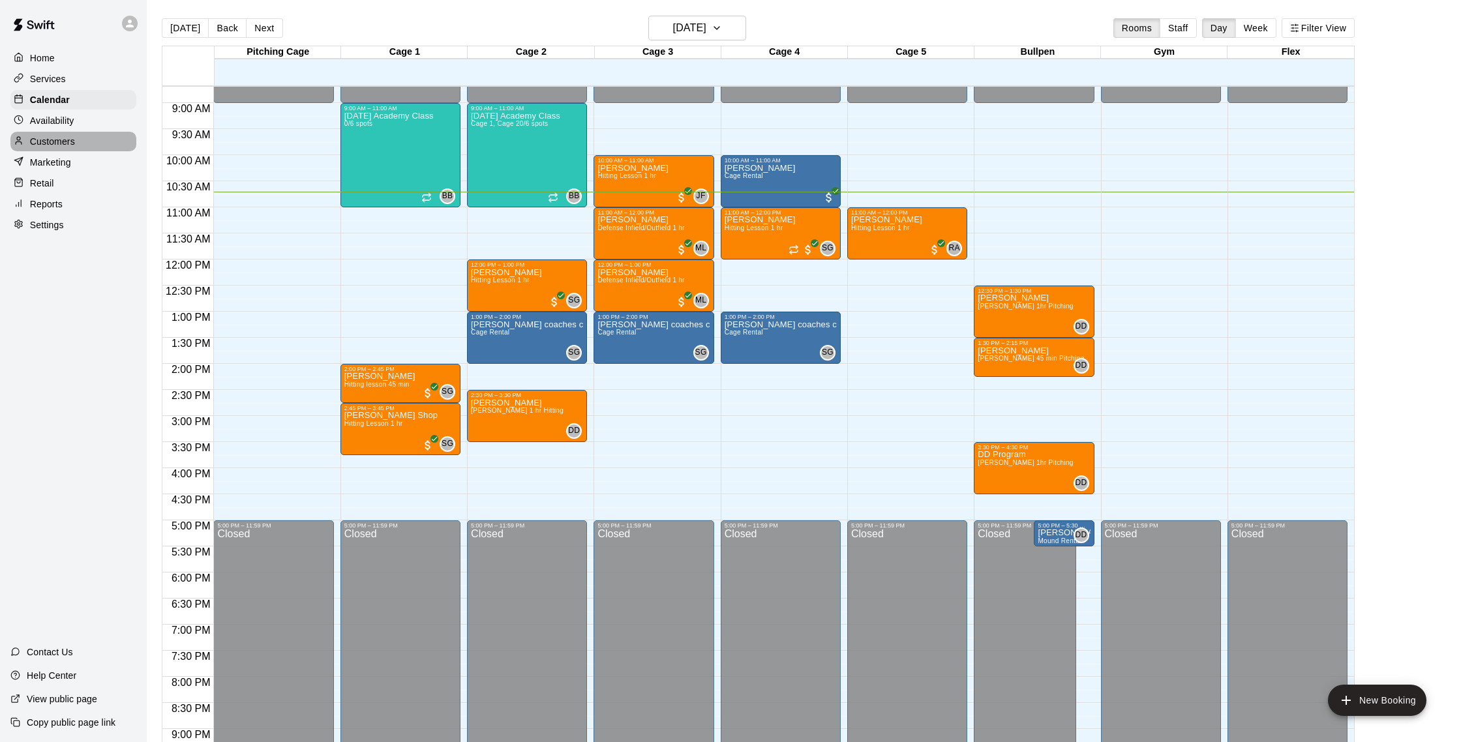
click at [52, 145] on p "Customers" at bounding box center [52, 141] width 45 height 13
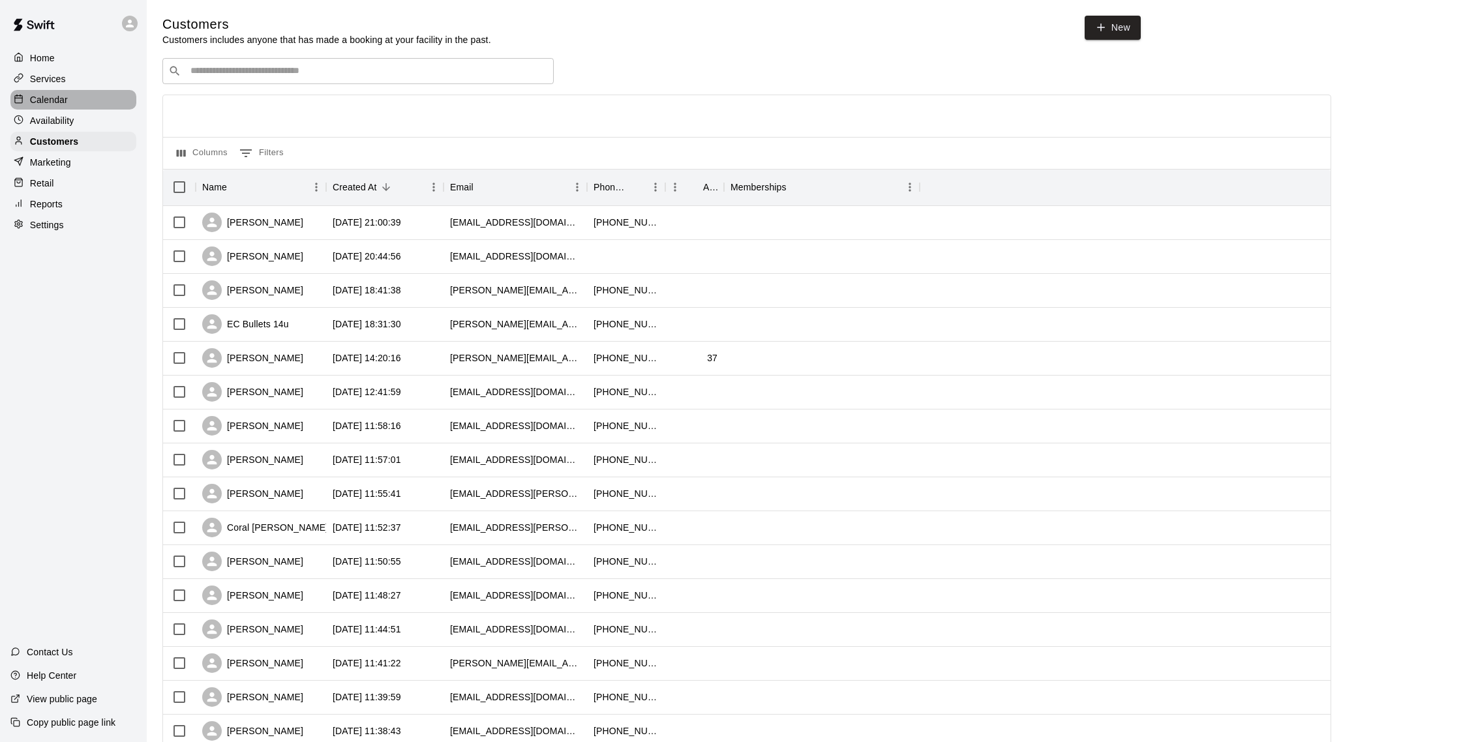
click at [72, 97] on div "Calendar" at bounding box center [73, 100] width 126 height 20
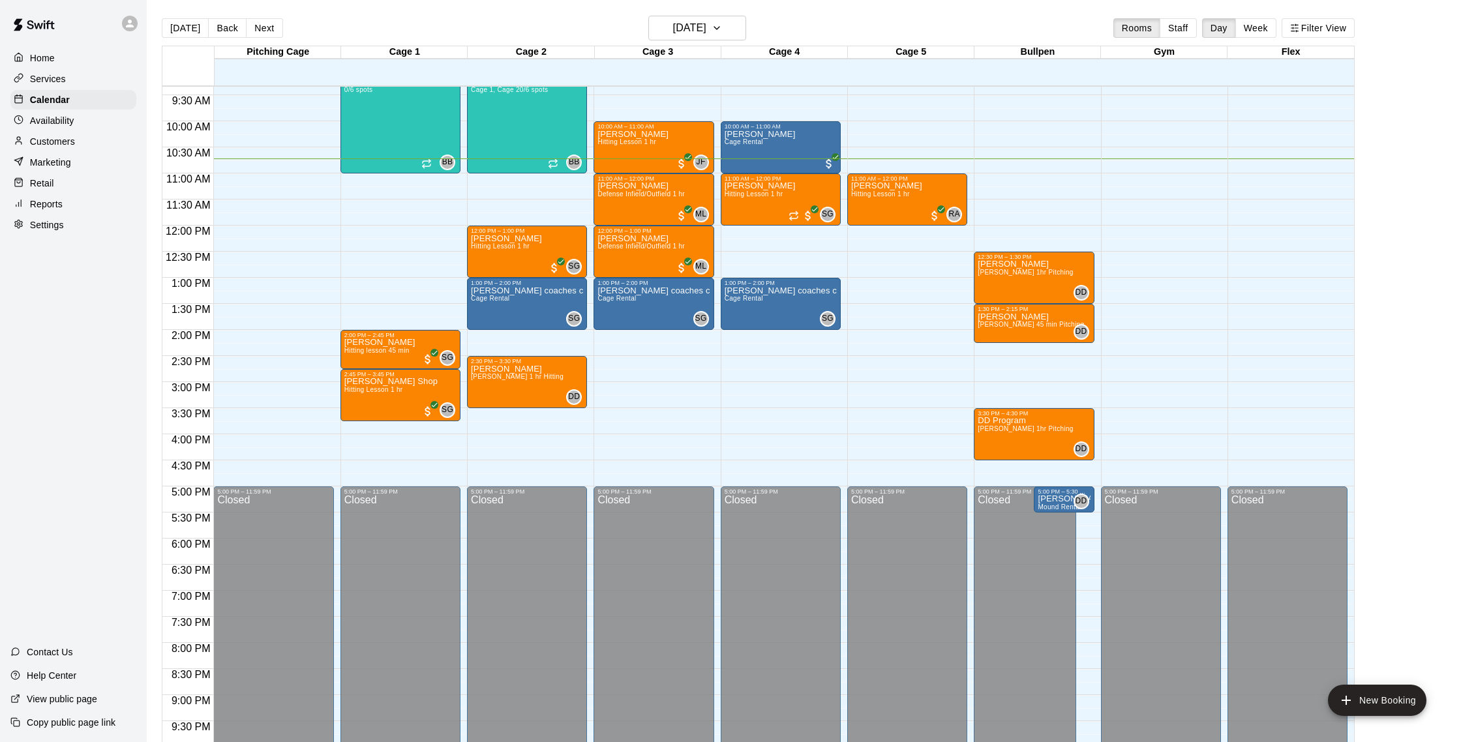
scroll to position [485, 0]
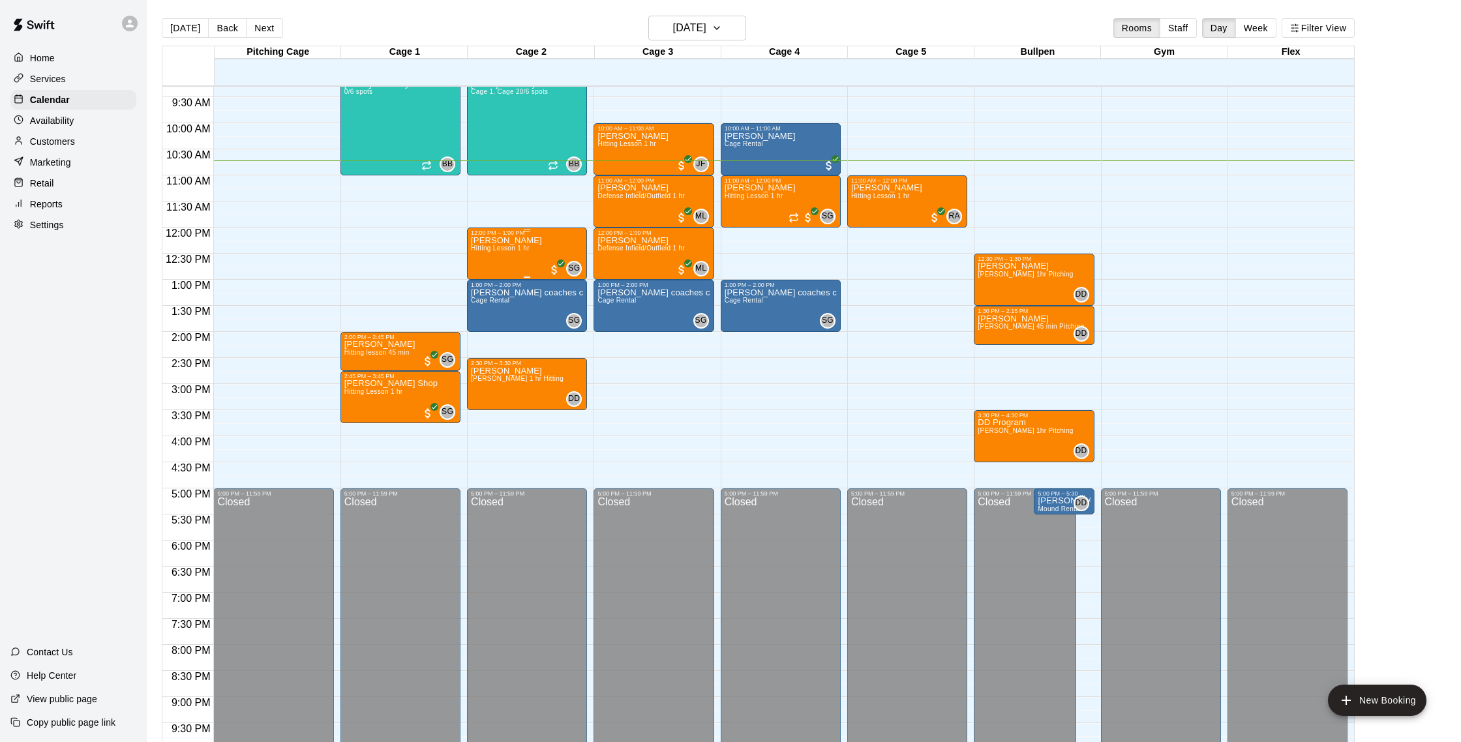
click at [509, 244] on div "[PERSON_NAME] Hitting Lesson 1 hr" at bounding box center [506, 607] width 71 height 742
click at [483, 288] on img "edit" at bounding box center [484, 281] width 15 height 15
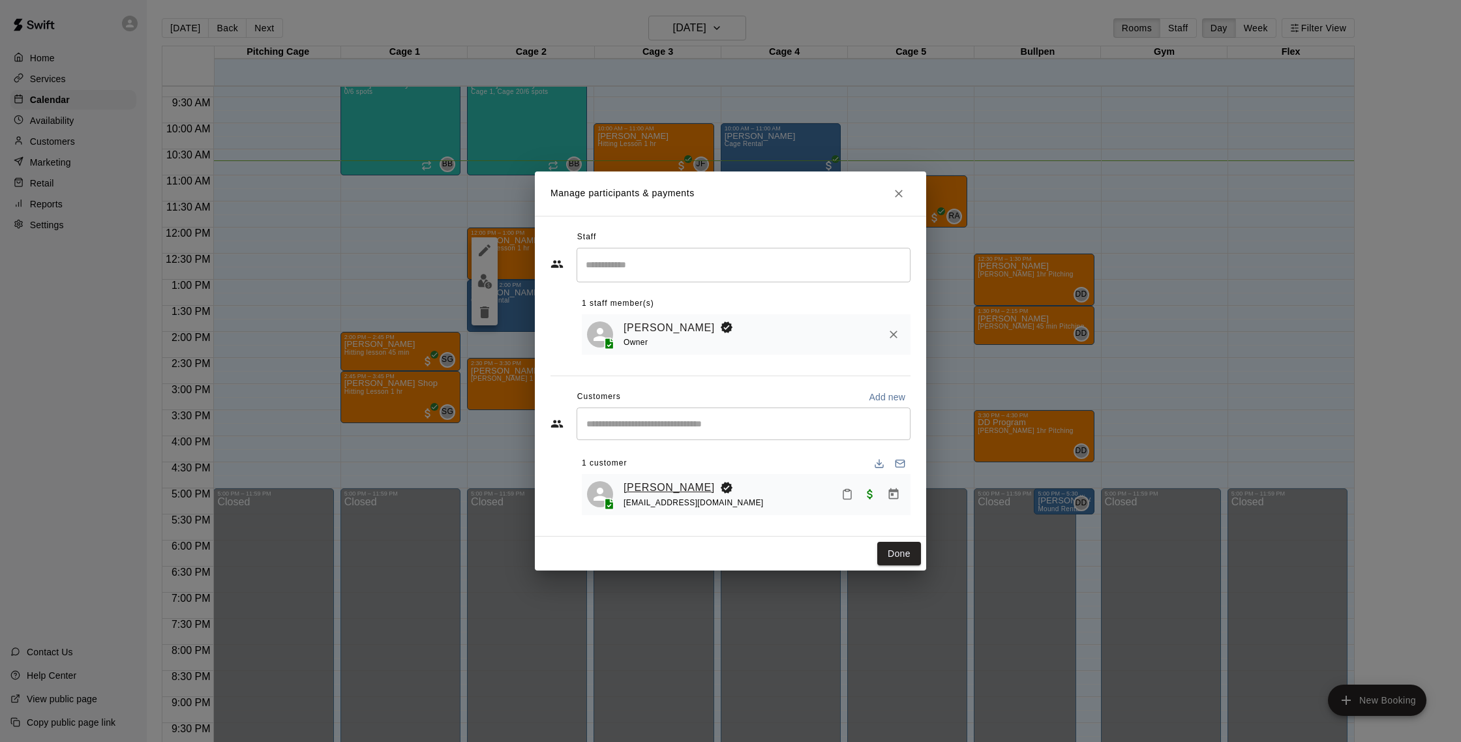
click at [693, 485] on link "[PERSON_NAME]" at bounding box center [668, 487] width 91 height 17
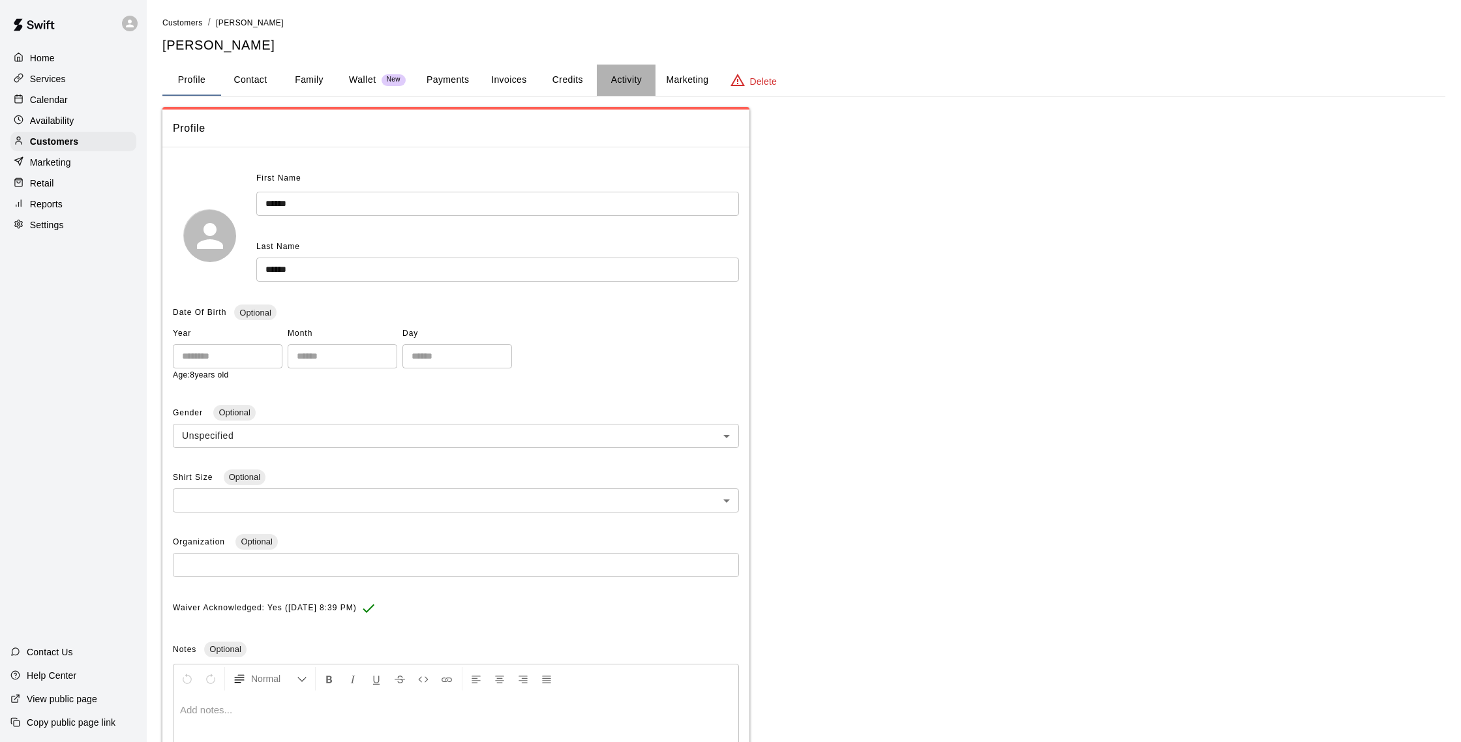
click at [628, 86] on button "Activity" at bounding box center [626, 80] width 59 height 31
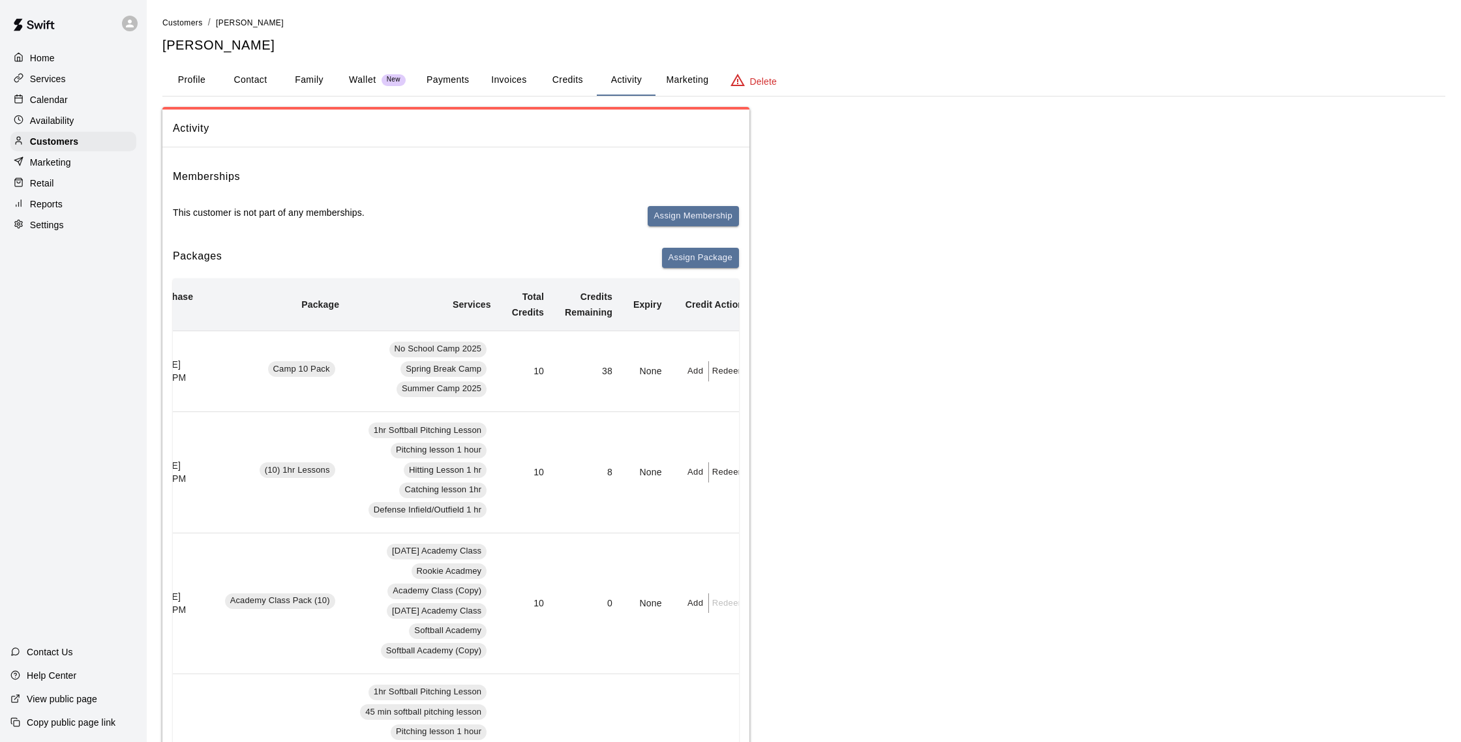
scroll to position [0, 32]
click at [50, 140] on p "Customers" at bounding box center [54, 141] width 48 height 13
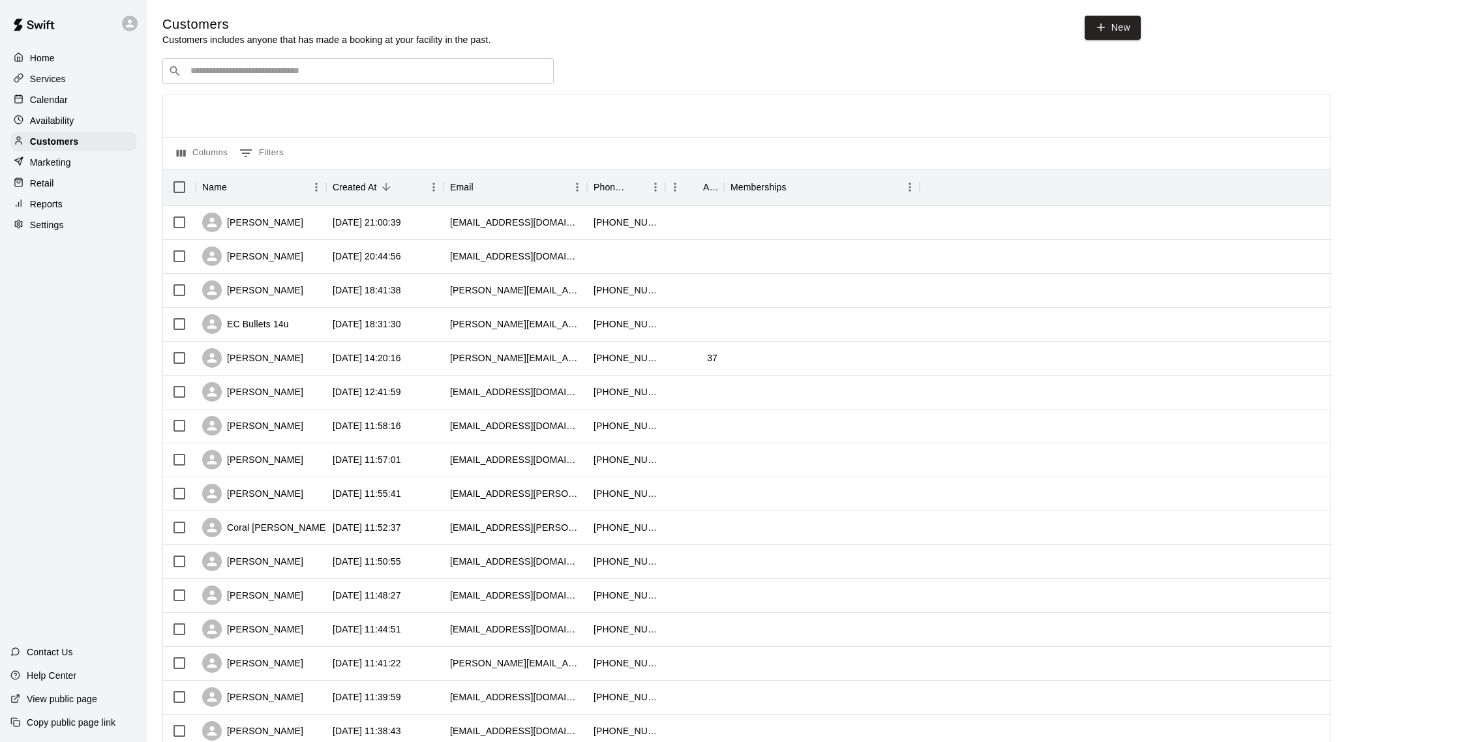
click at [303, 67] on input "Search customers by name or email" at bounding box center [367, 71] width 361 height 13
type input "******"
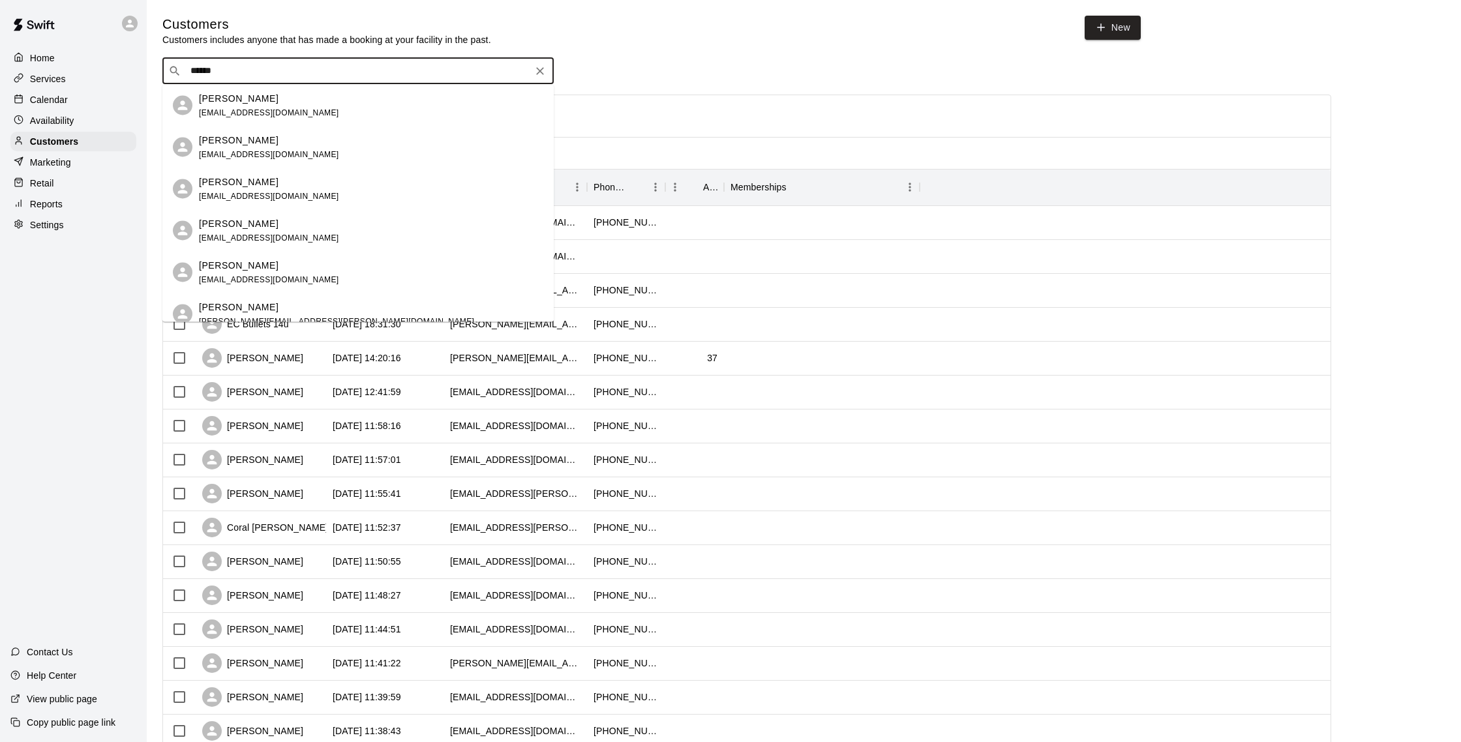
click at [340, 111] on div "[PERSON_NAME] [EMAIL_ADDRESS][DOMAIN_NAME]" at bounding box center [371, 105] width 344 height 28
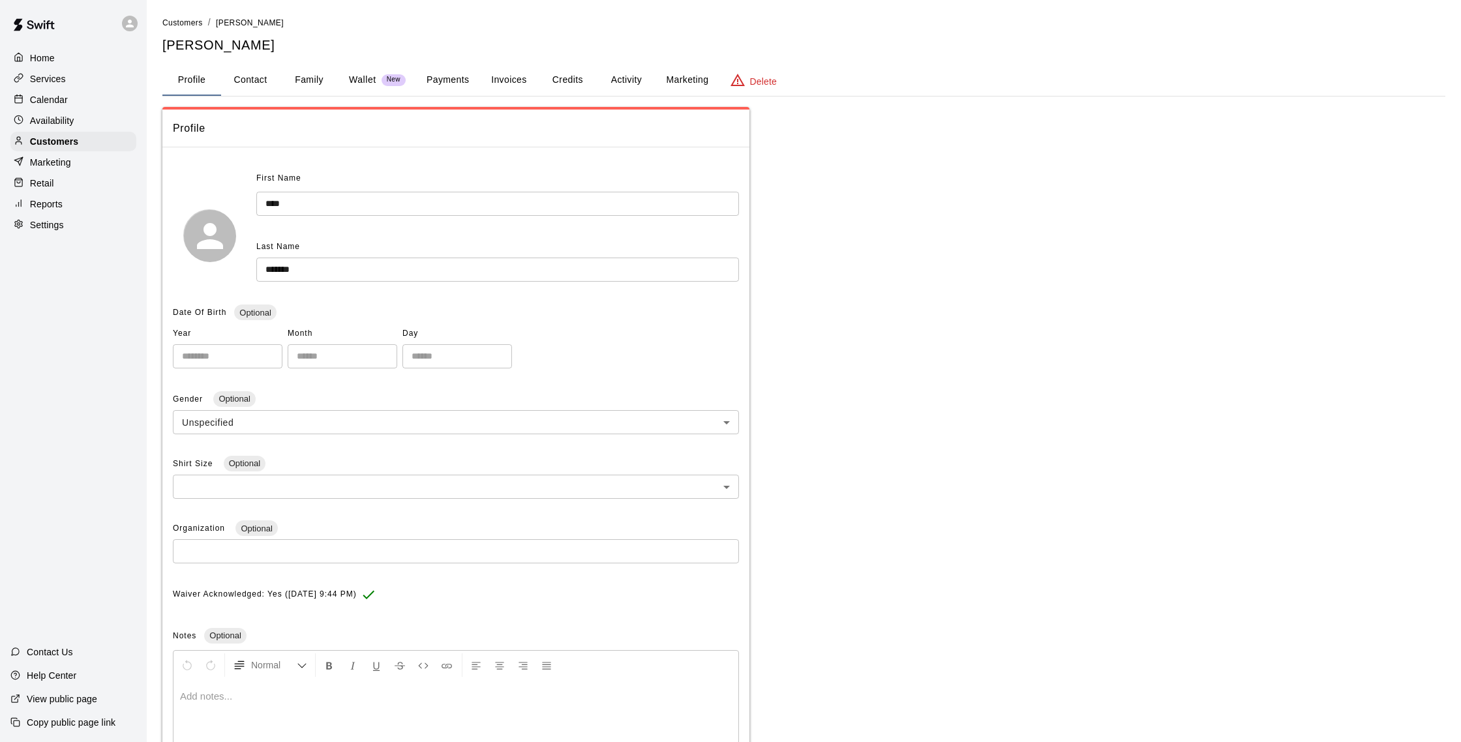
click at [618, 83] on button "Activity" at bounding box center [626, 80] width 59 height 31
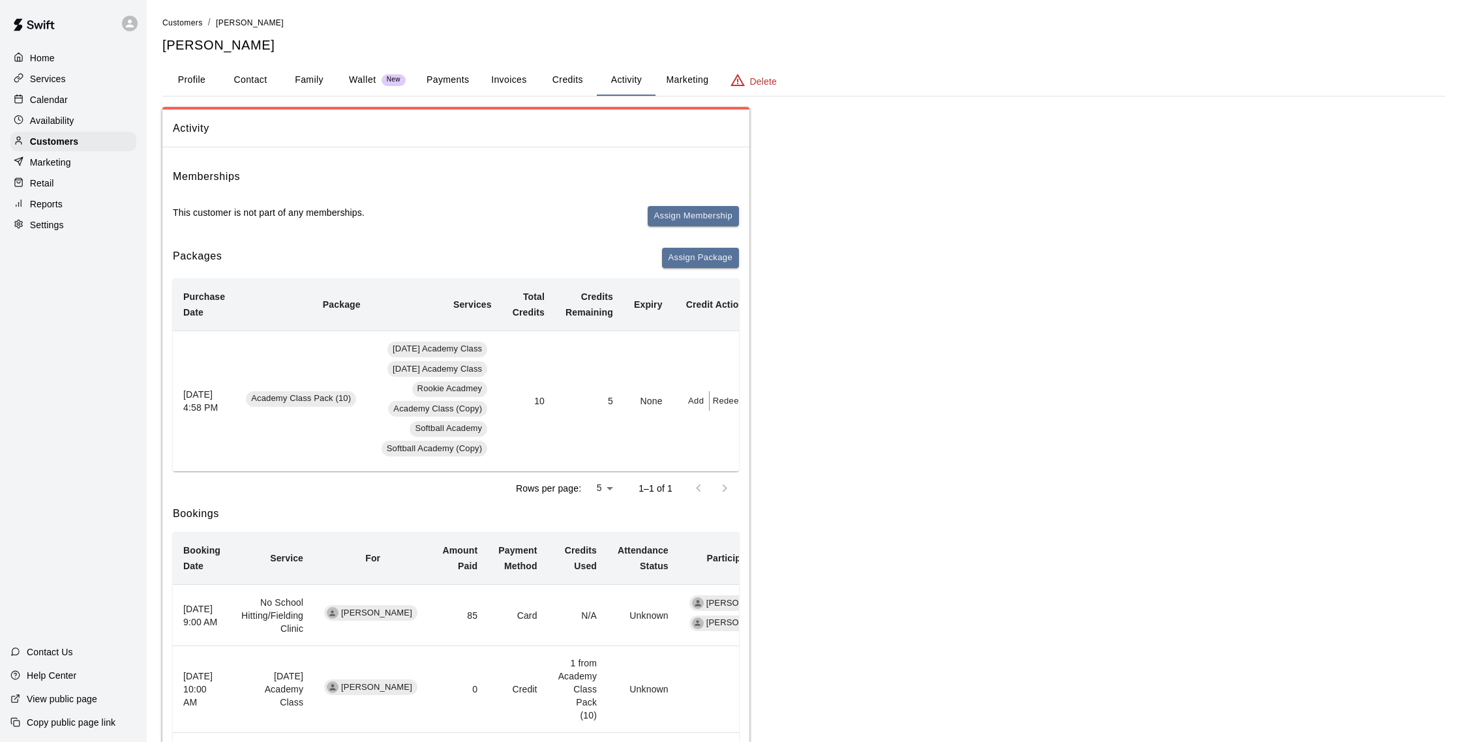
click at [310, 78] on button "Family" at bounding box center [309, 80] width 59 height 31
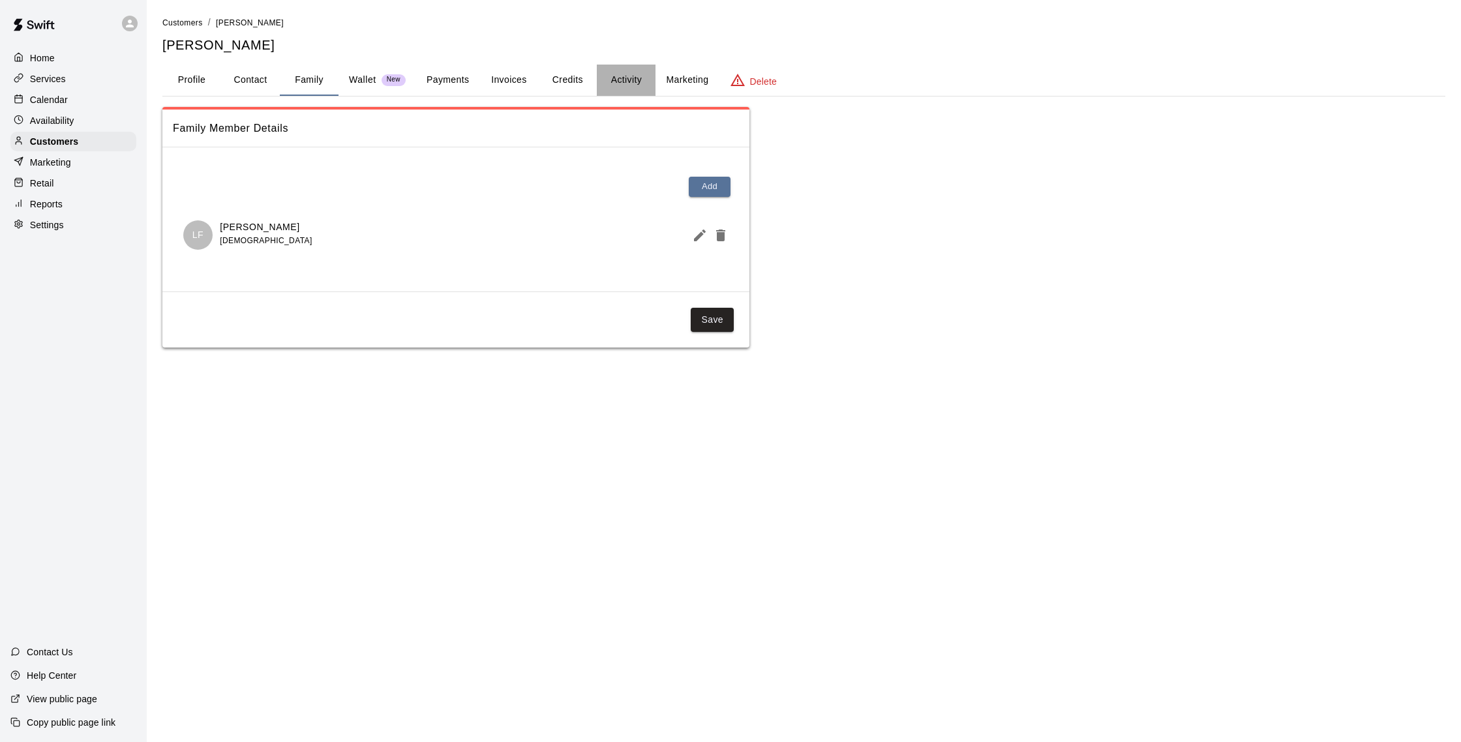
click at [618, 75] on button "Activity" at bounding box center [626, 80] width 59 height 31
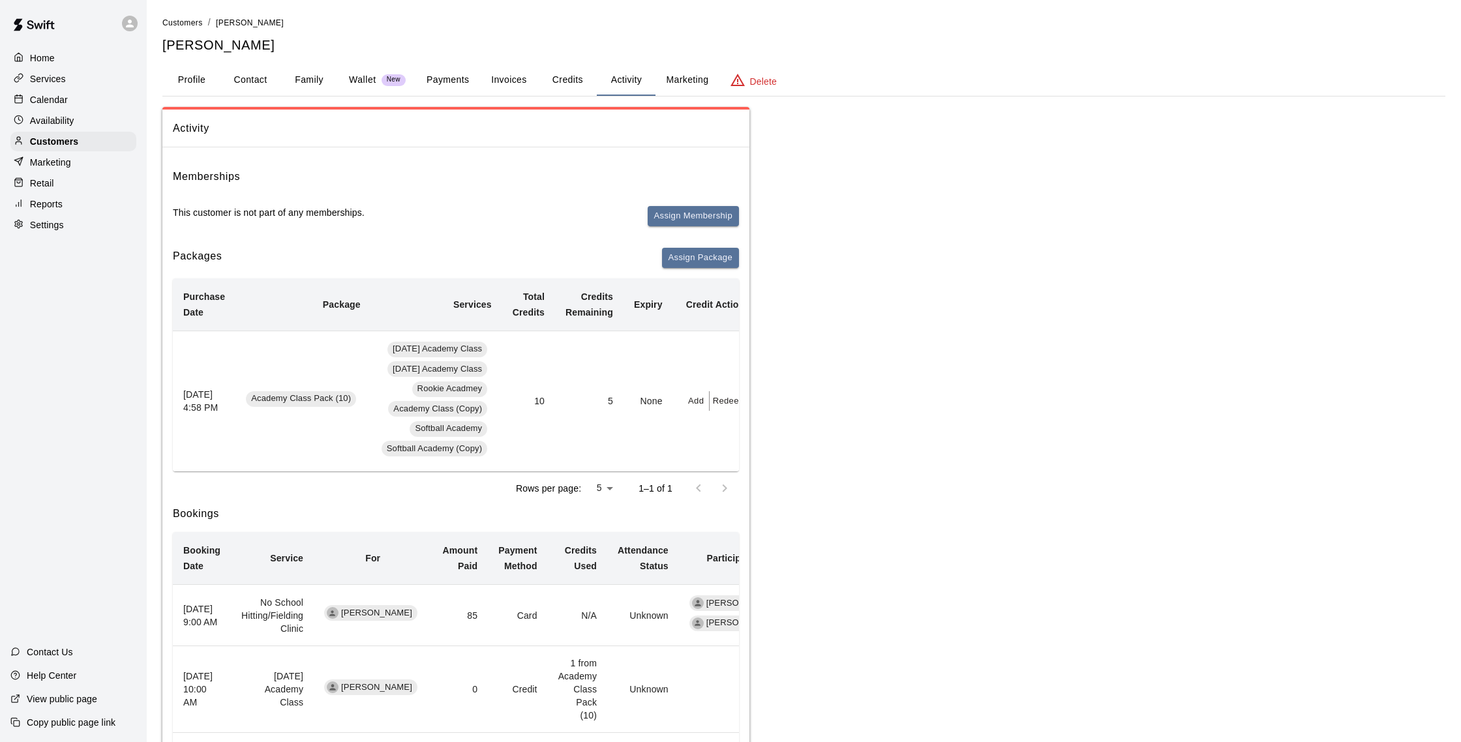
click at [260, 75] on button "Contact" at bounding box center [250, 80] width 59 height 31
select select "**"
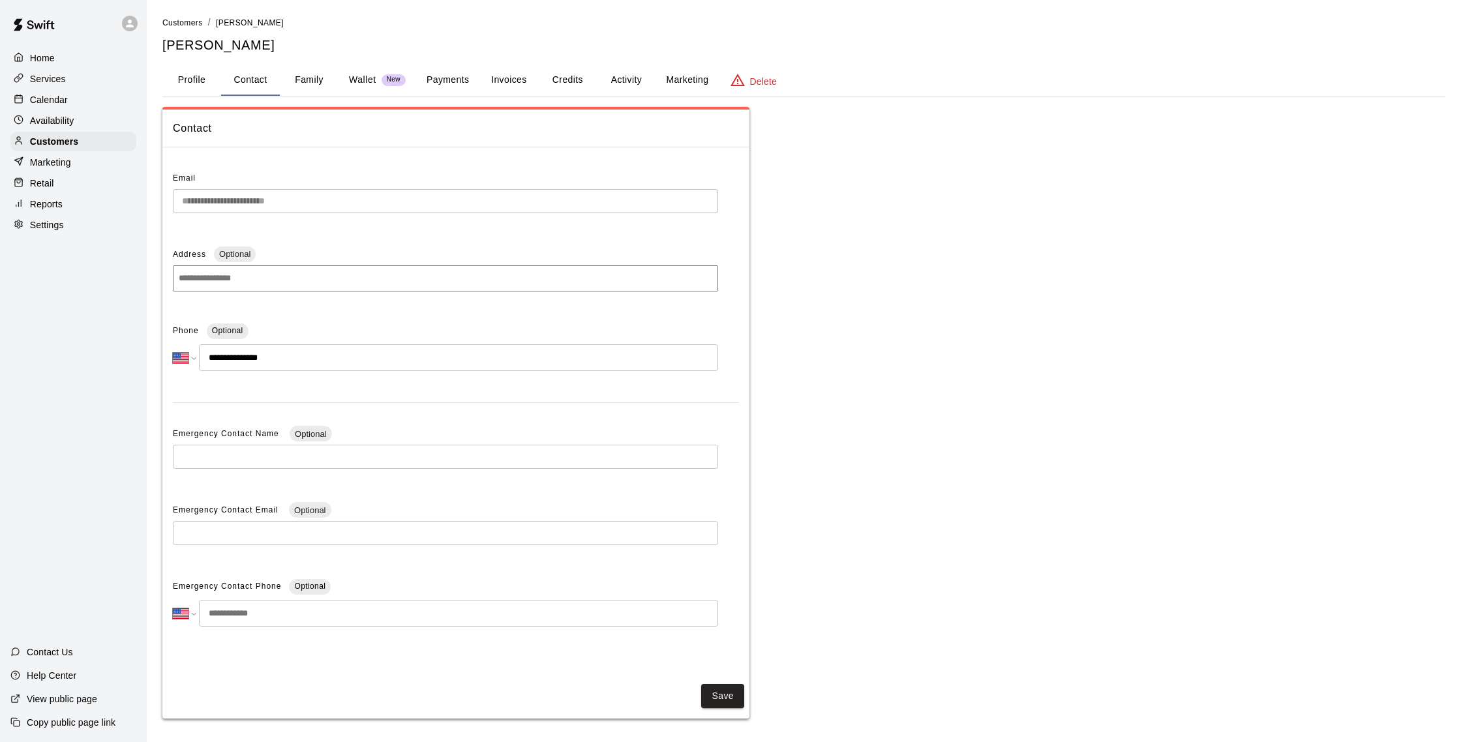
scroll to position [5, 0]
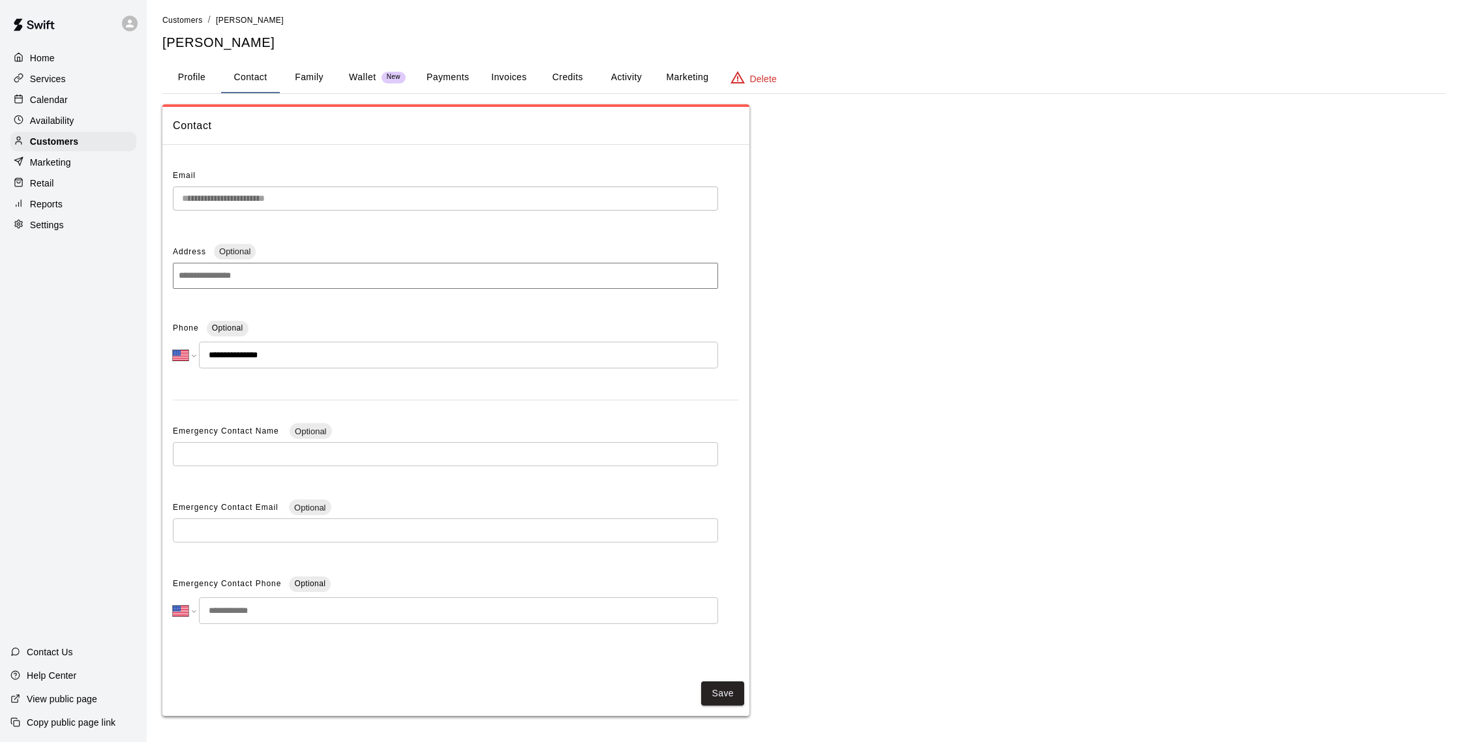
click at [59, 93] on p "Calendar" at bounding box center [49, 99] width 38 height 13
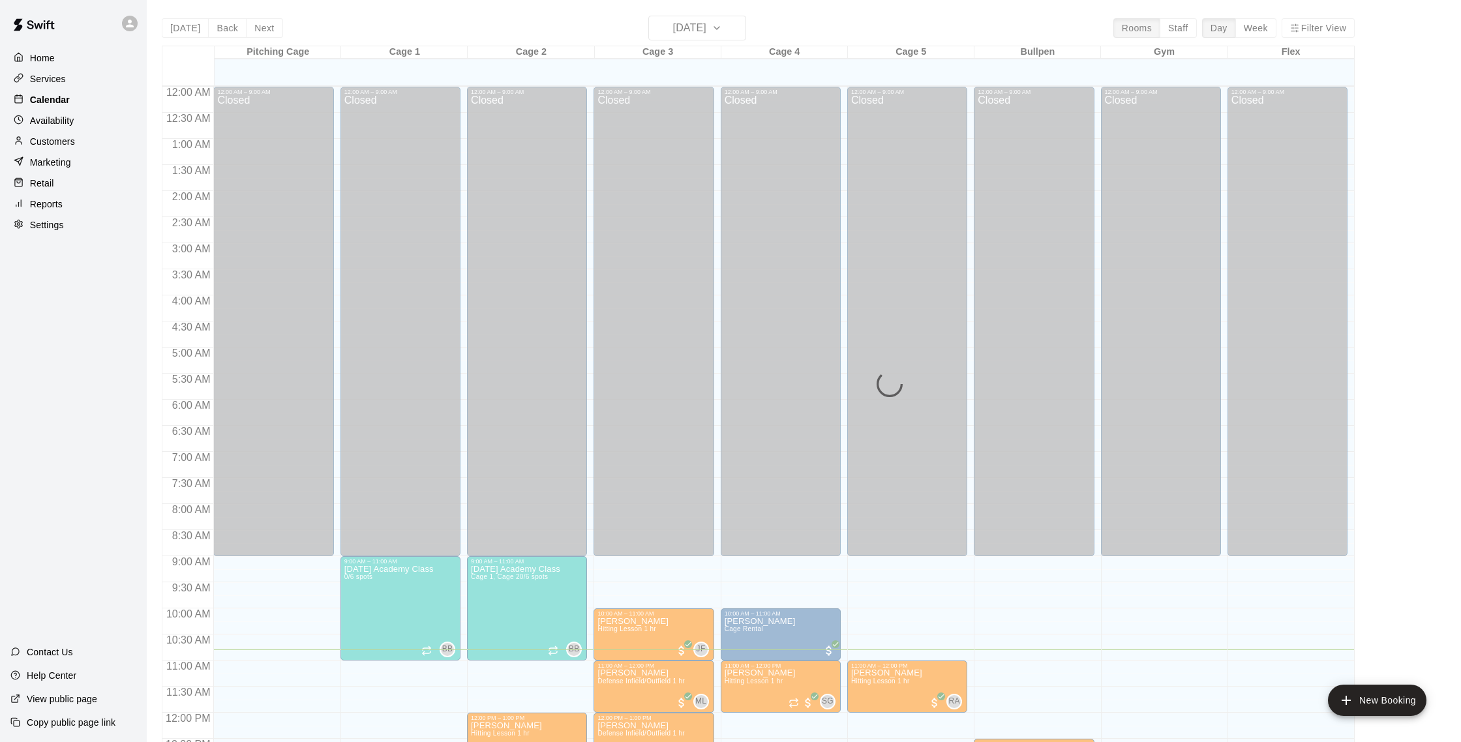
scroll to position [543, 0]
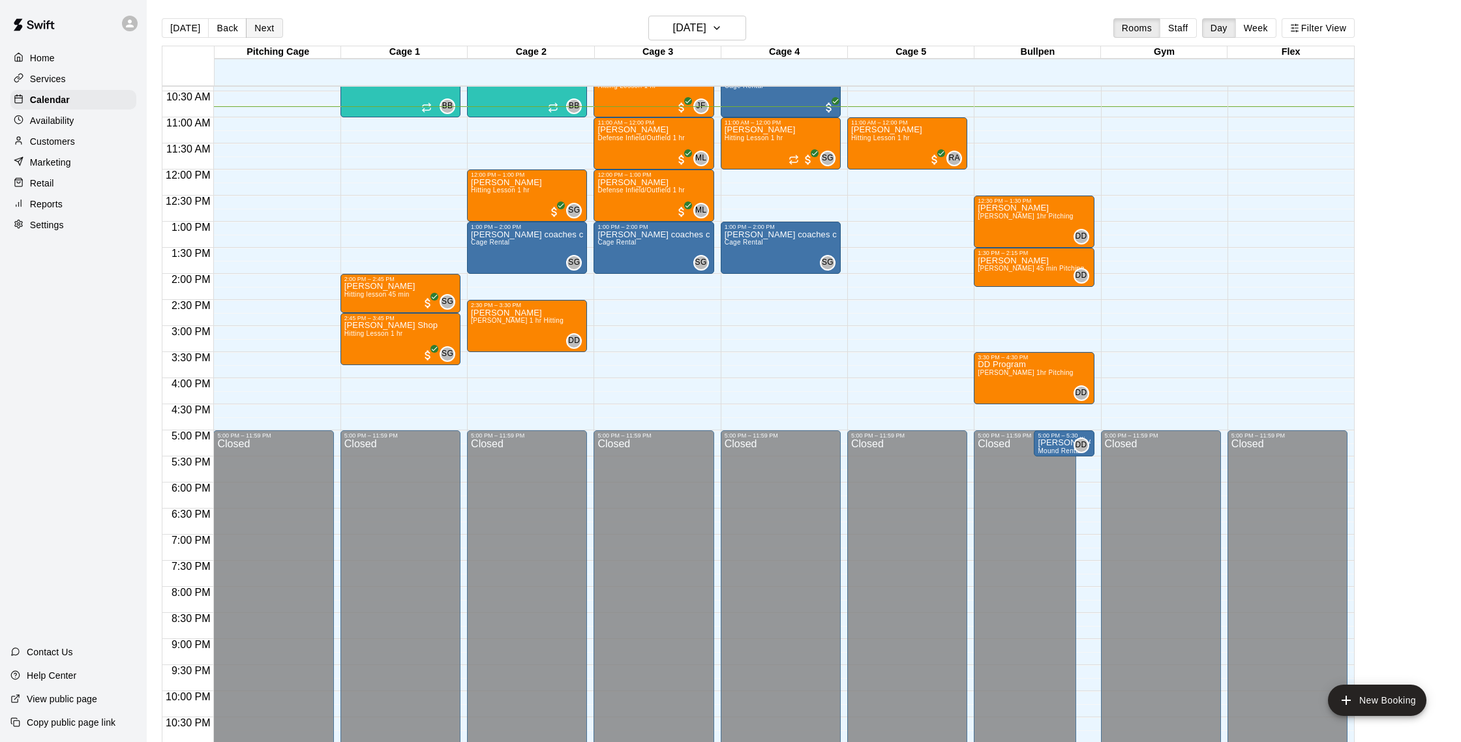
click at [262, 25] on button "Next" at bounding box center [264, 28] width 37 height 20
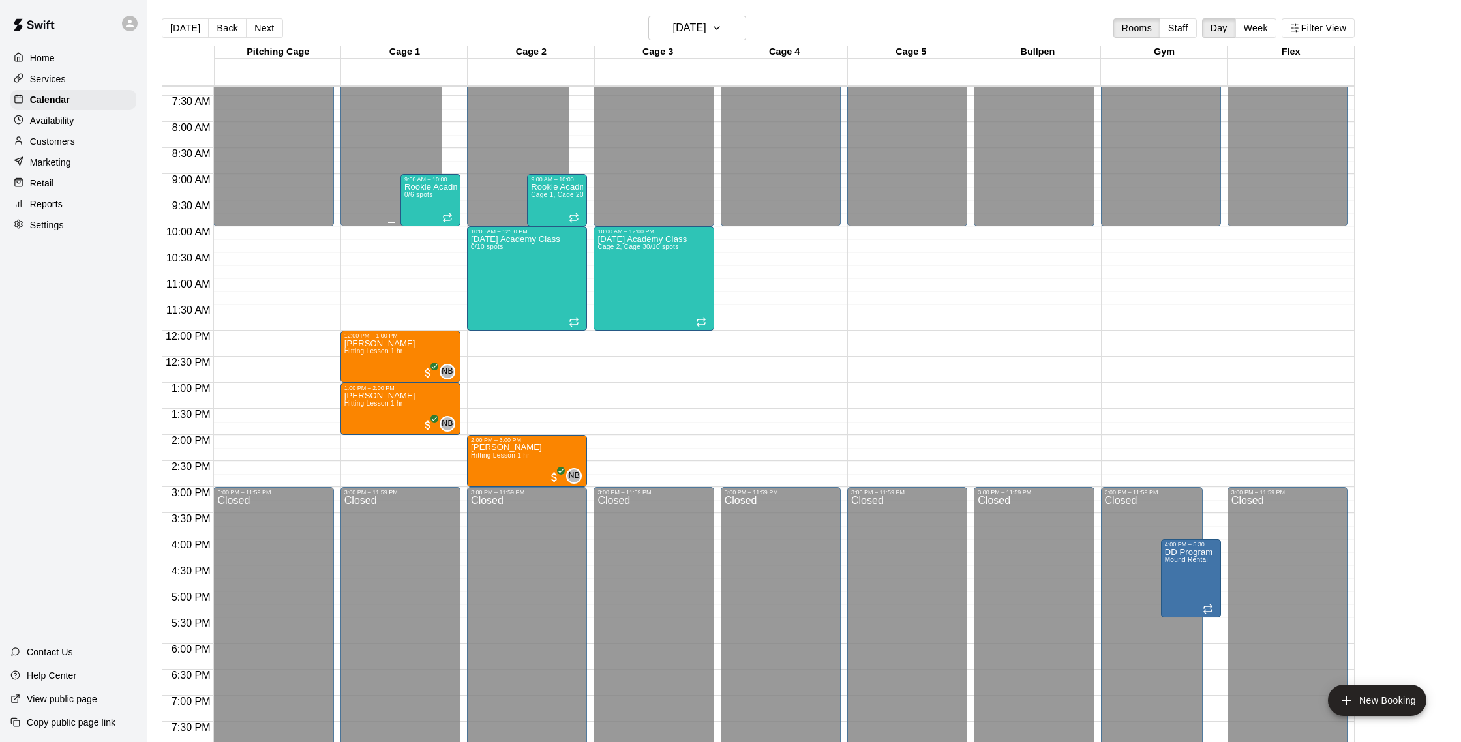
scroll to position [380, 0]
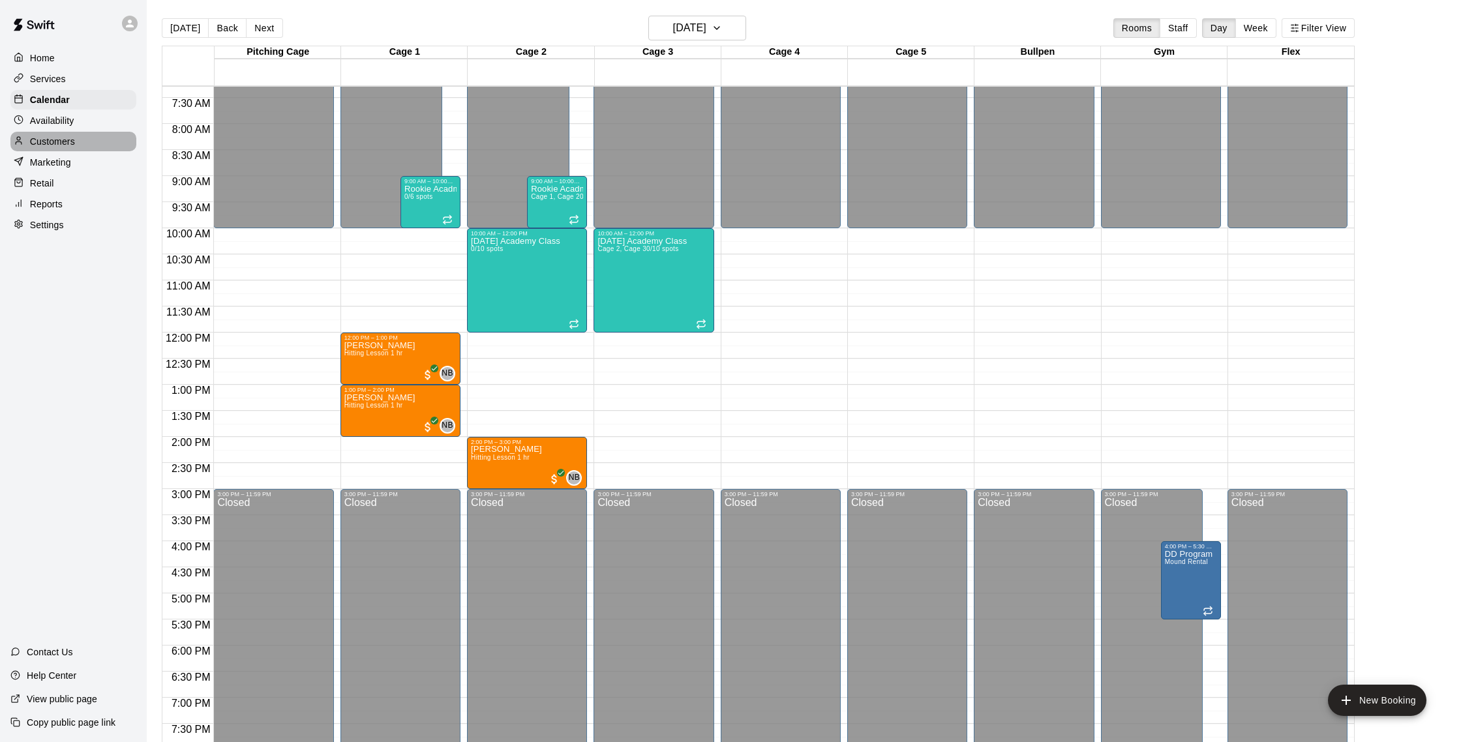
click at [87, 139] on div "Customers" at bounding box center [73, 142] width 126 height 20
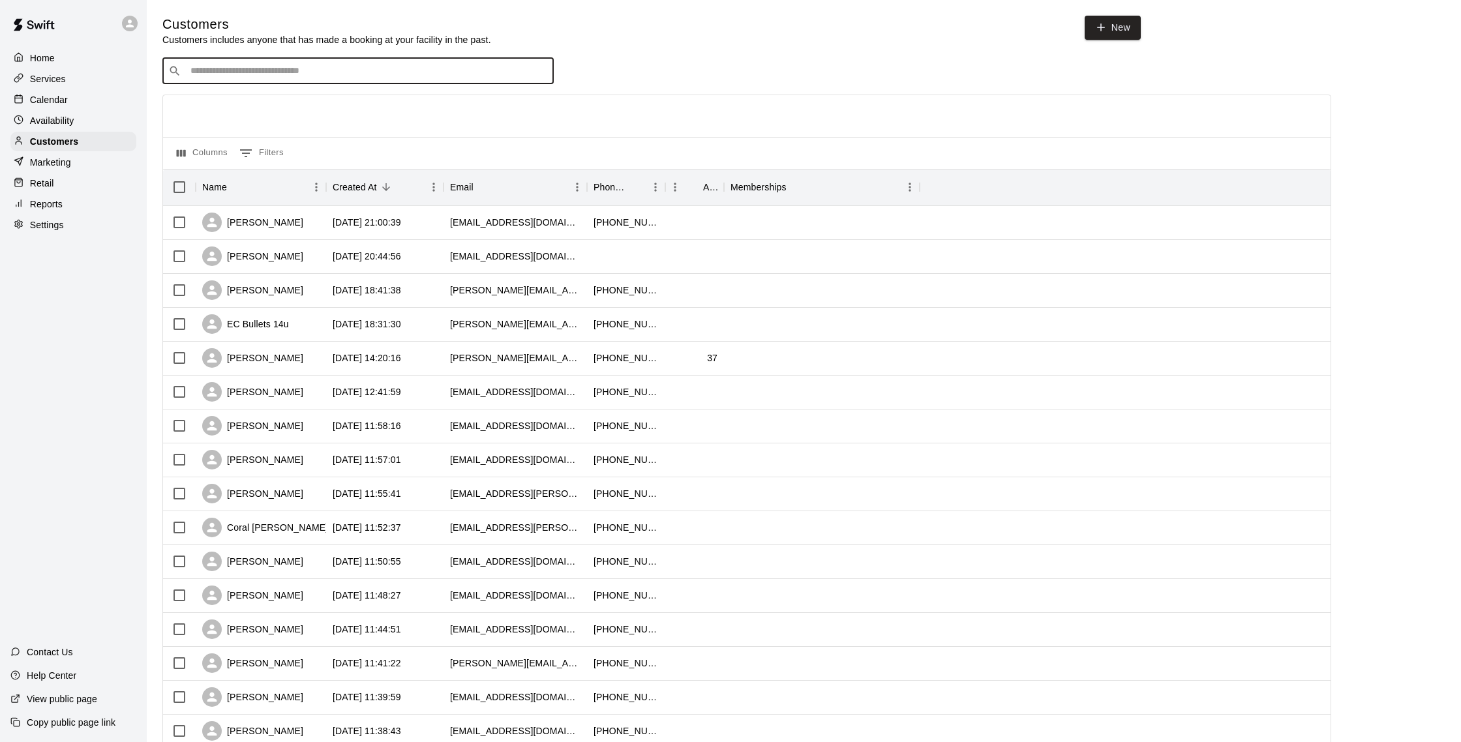
click at [293, 72] on input "Search customers by name or email" at bounding box center [367, 71] width 361 height 13
type input "******"
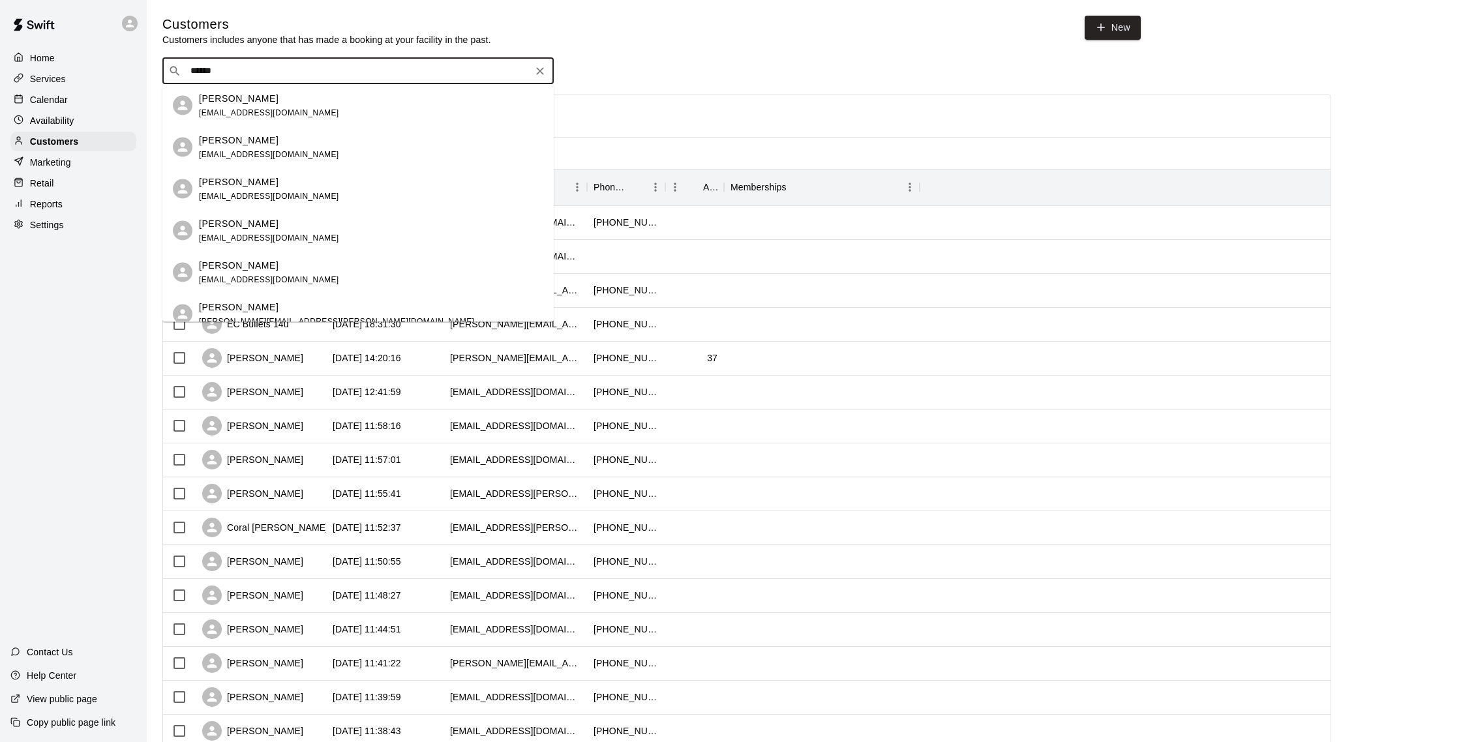
click at [263, 105] on div "[PERSON_NAME] [EMAIL_ADDRESS][DOMAIN_NAME]" at bounding box center [269, 105] width 140 height 28
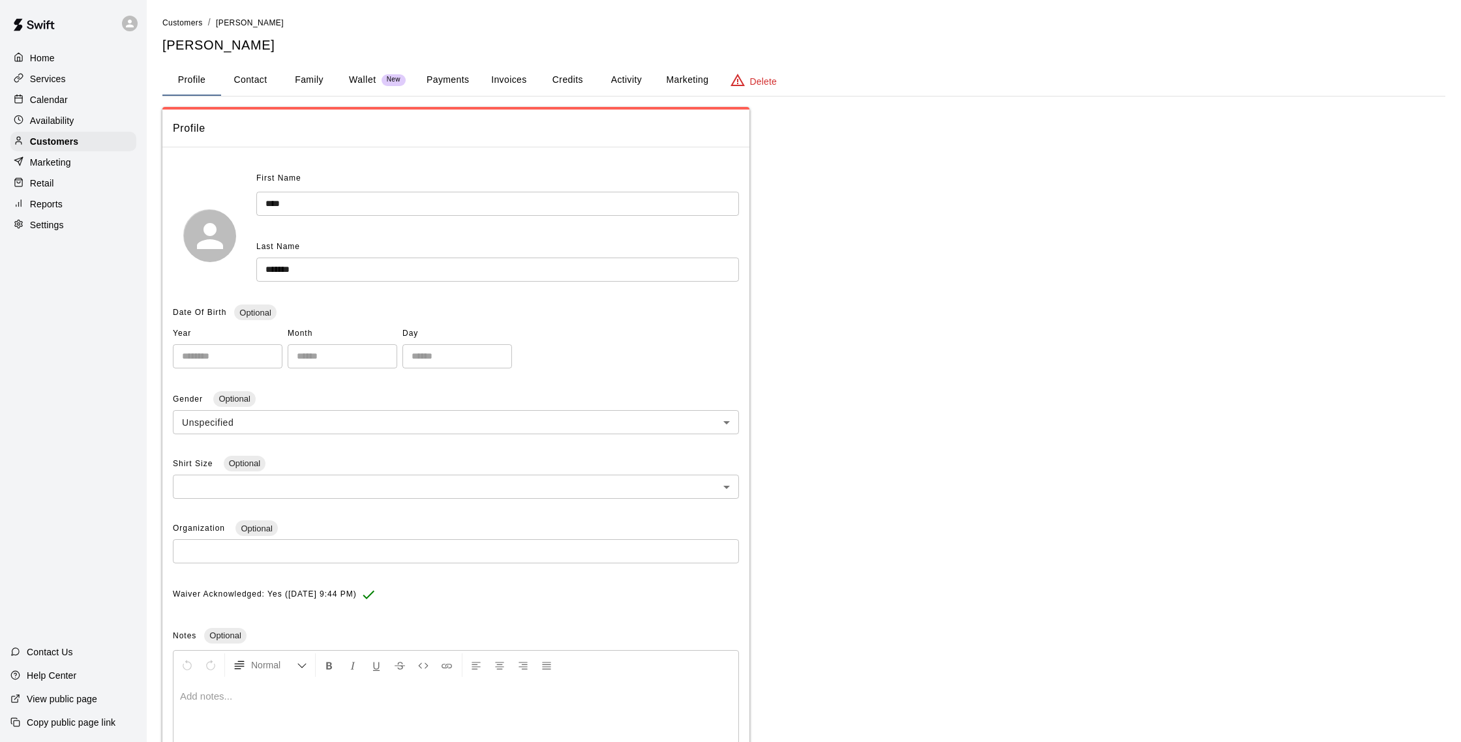
click at [605, 77] on button "Activity" at bounding box center [626, 80] width 59 height 31
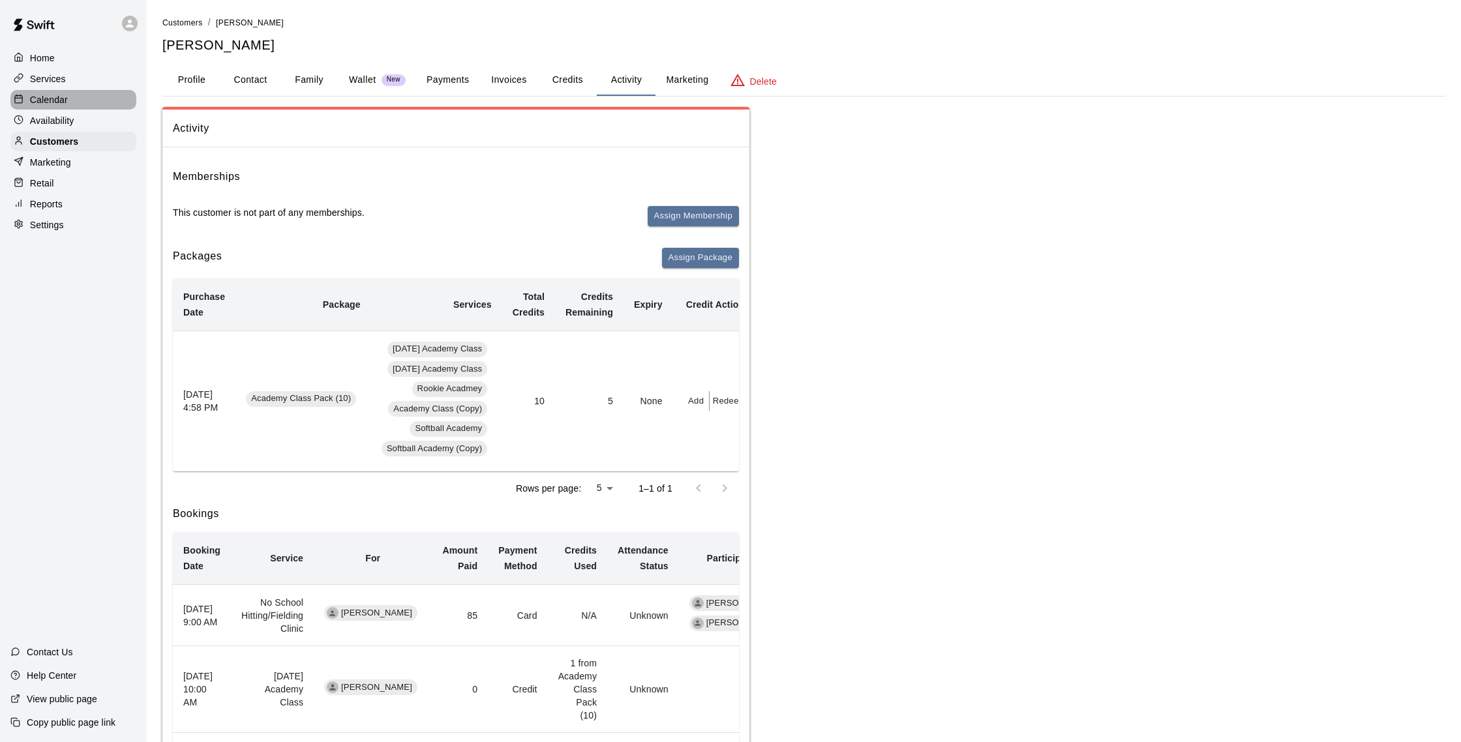
click at [39, 97] on p "Calendar" at bounding box center [49, 99] width 38 height 13
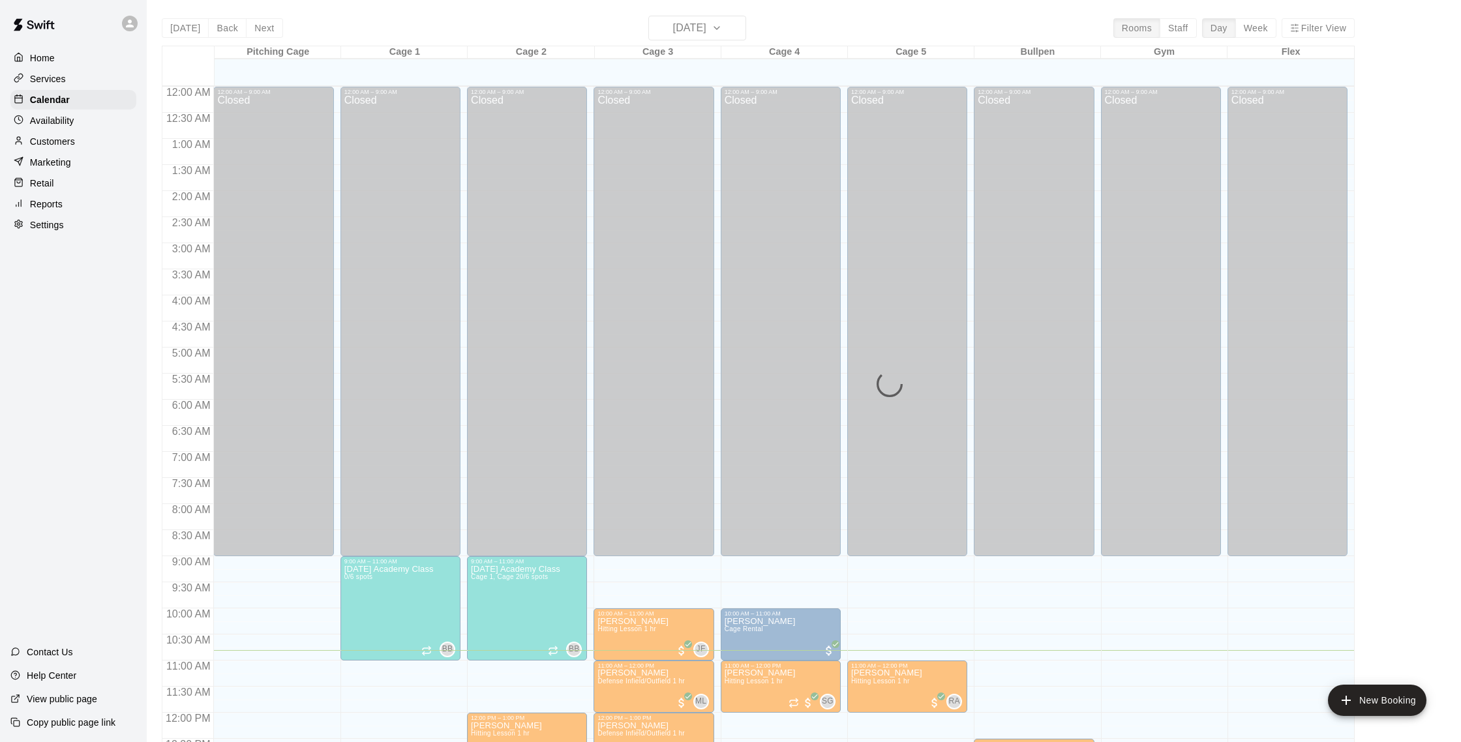
scroll to position [543, 0]
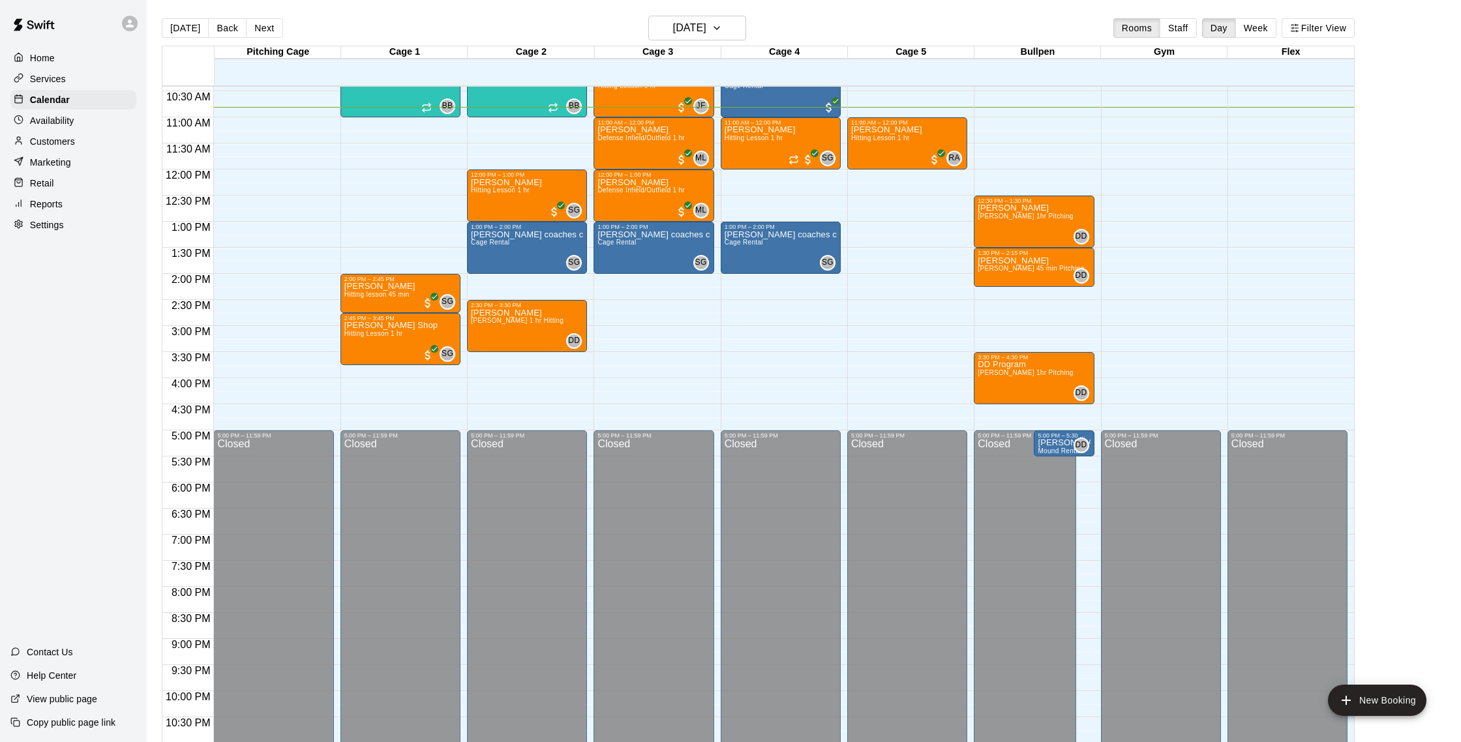
click at [260, 27] on button "Next" at bounding box center [264, 28] width 37 height 20
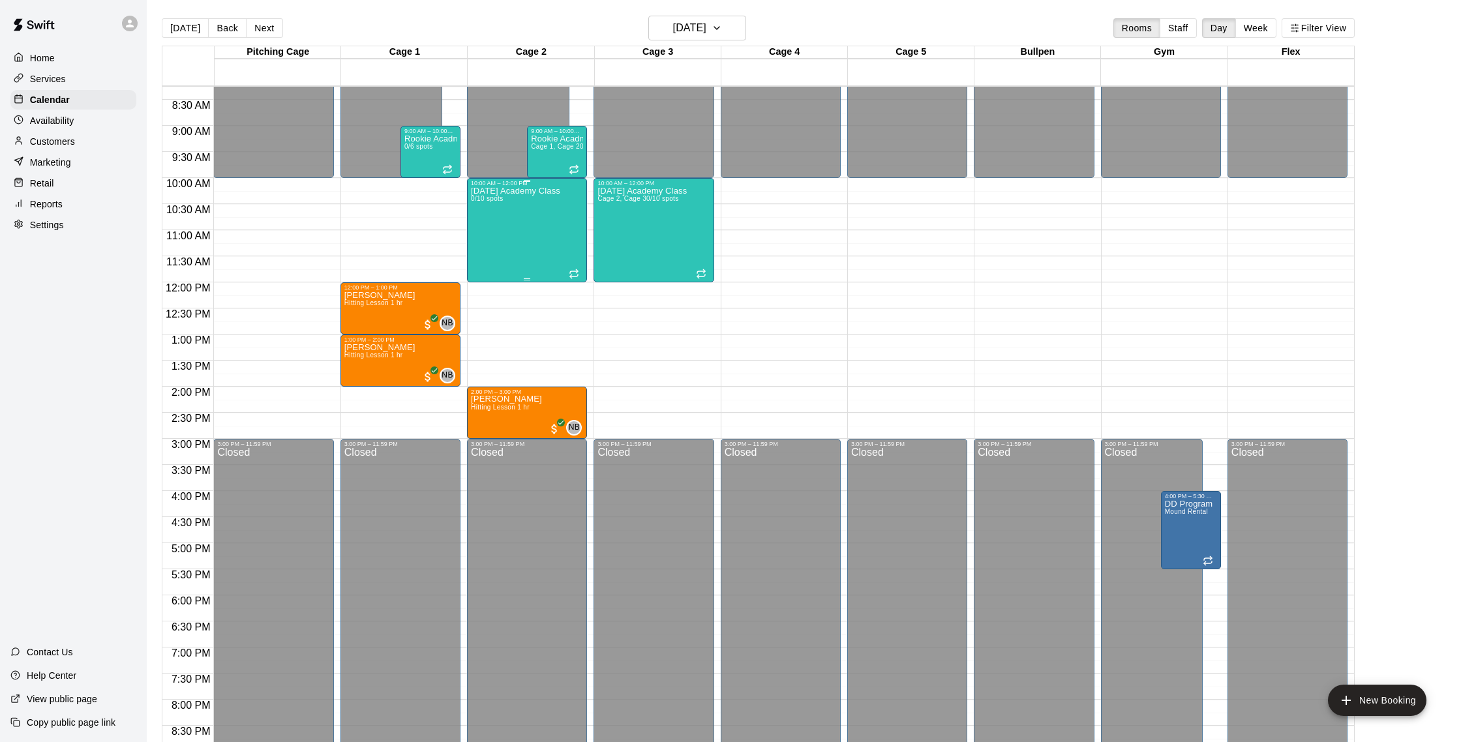
scroll to position [413, 0]
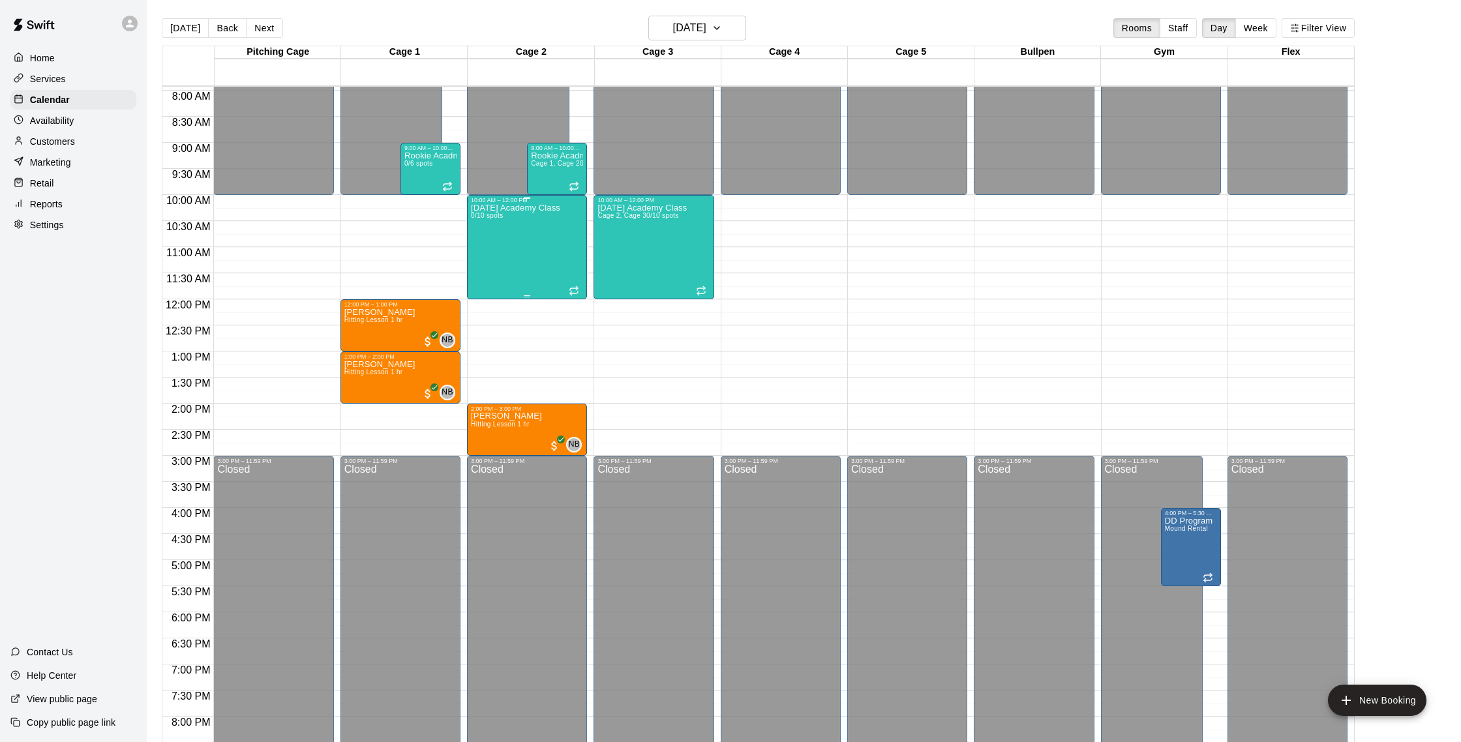
click at [526, 225] on div "[DATE] Academy Class 0/10 spots" at bounding box center [515, 574] width 89 height 742
click at [491, 249] on img "edit" at bounding box center [484, 248] width 15 height 15
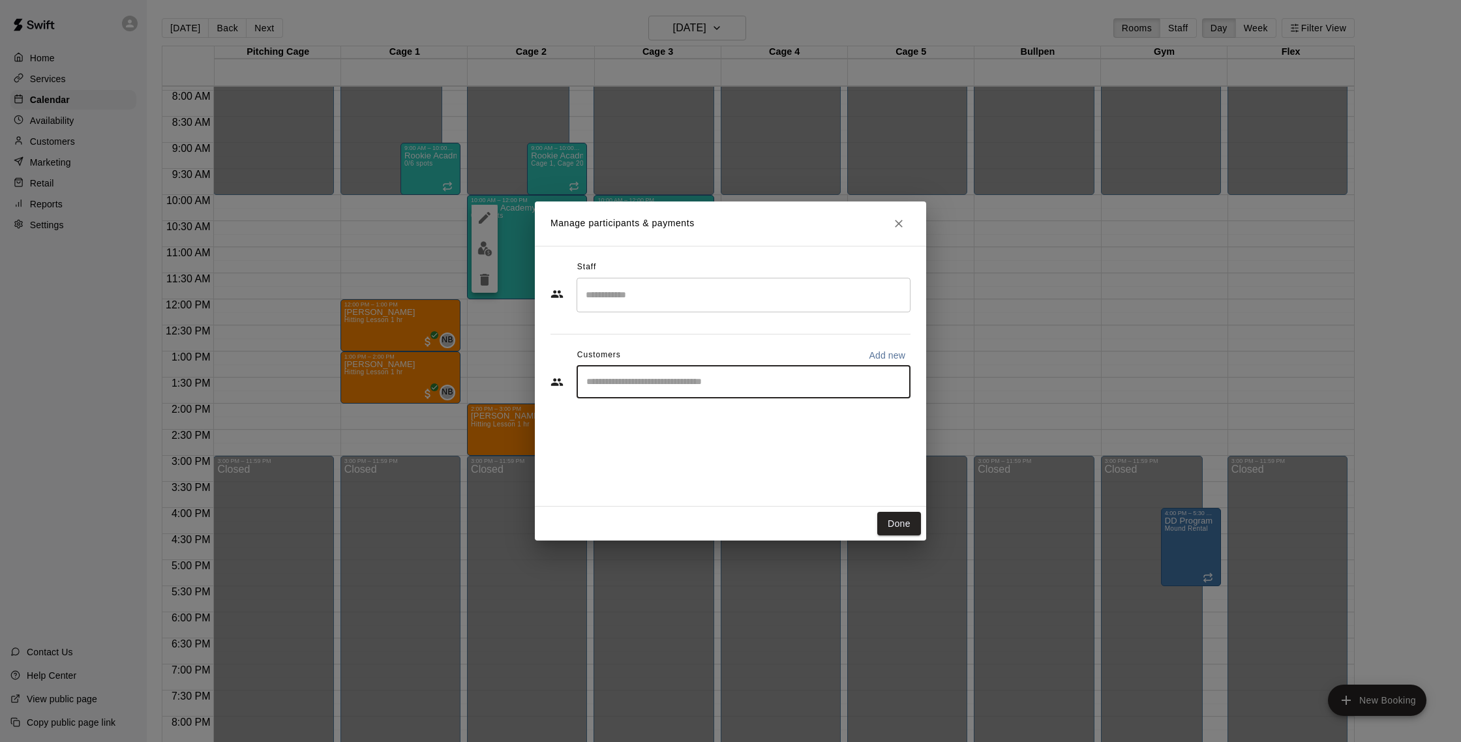
click at [642, 378] on input "Start typing to search customers..." at bounding box center [743, 382] width 322 height 13
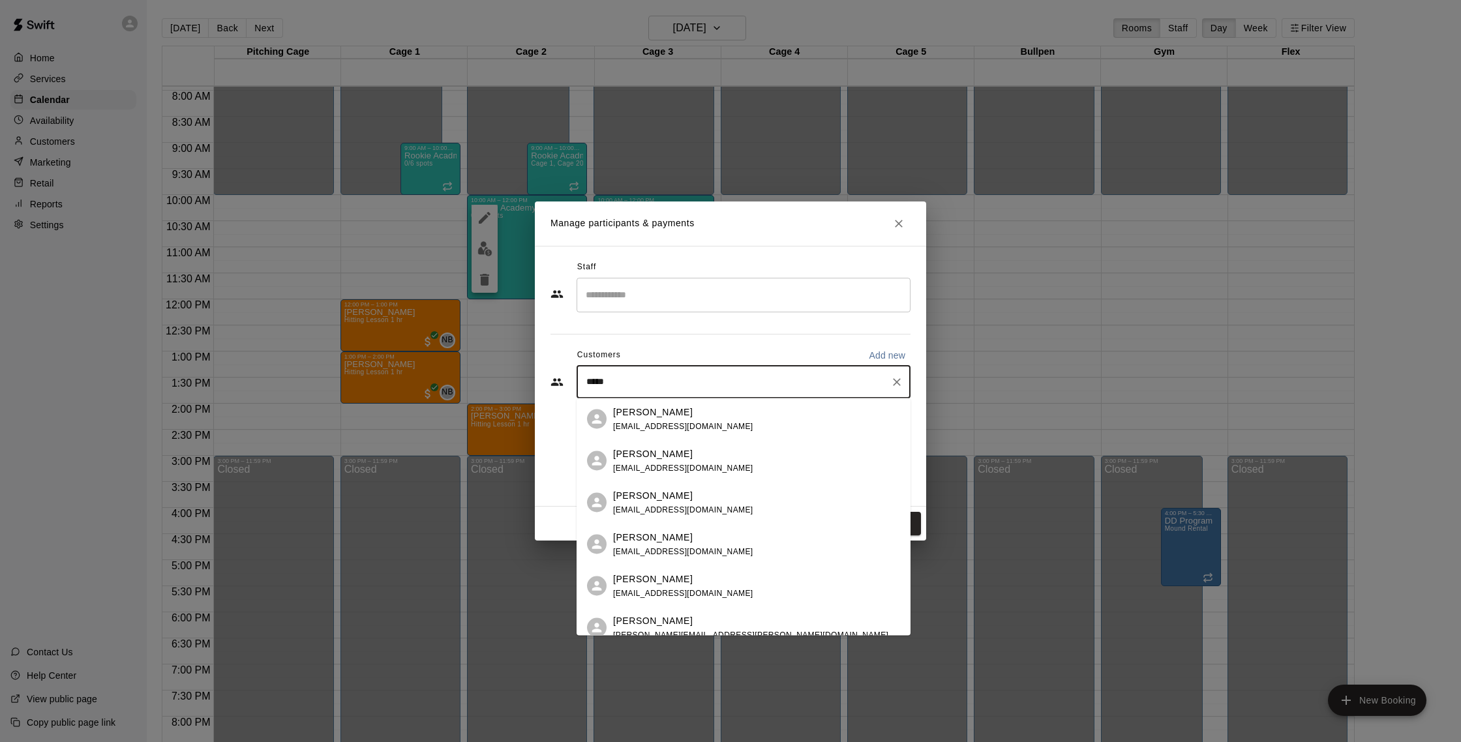
type input "******"
click at [687, 537] on div "[PERSON_NAME]" at bounding box center [683, 537] width 140 height 14
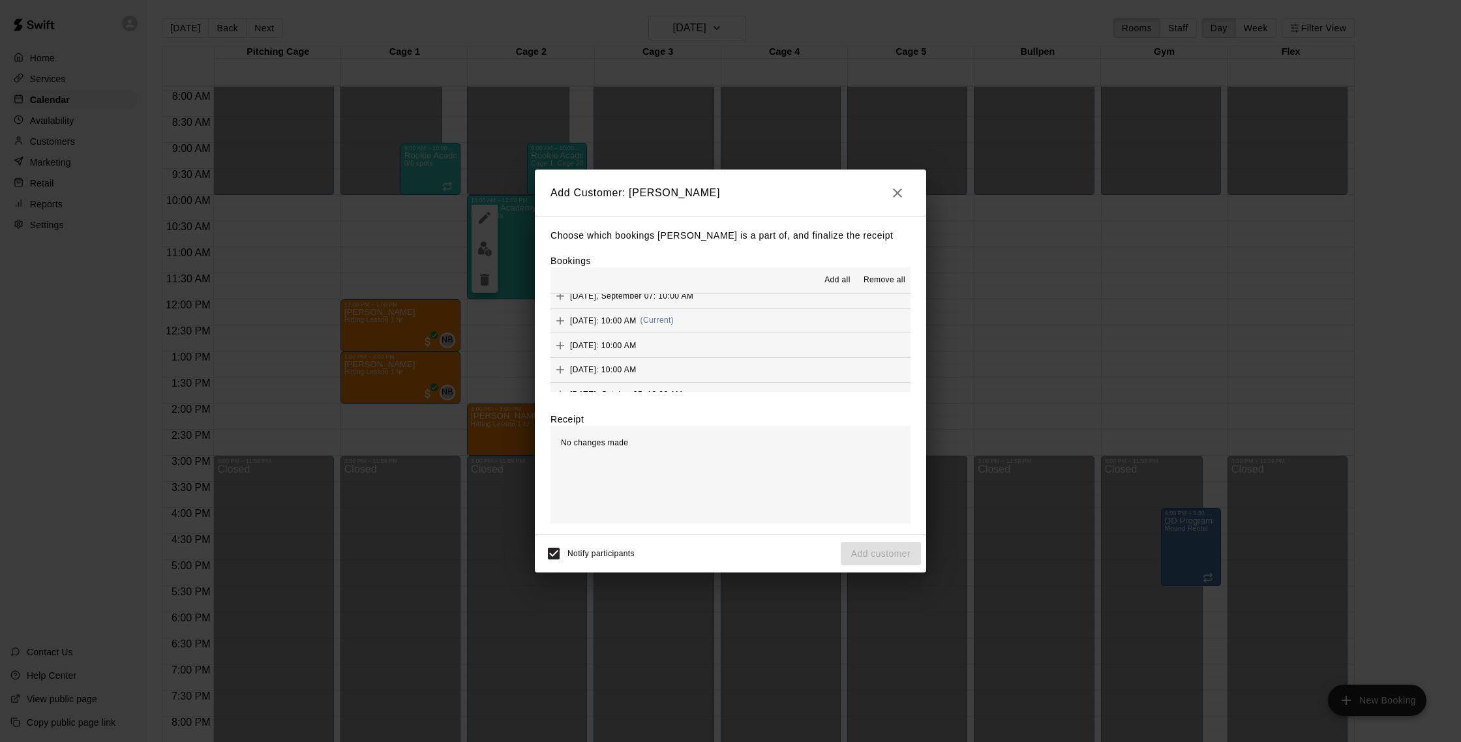
scroll to position [279, 0]
click at [745, 327] on button "[DATE]: 10:00 AM (Current)" at bounding box center [730, 322] width 360 height 24
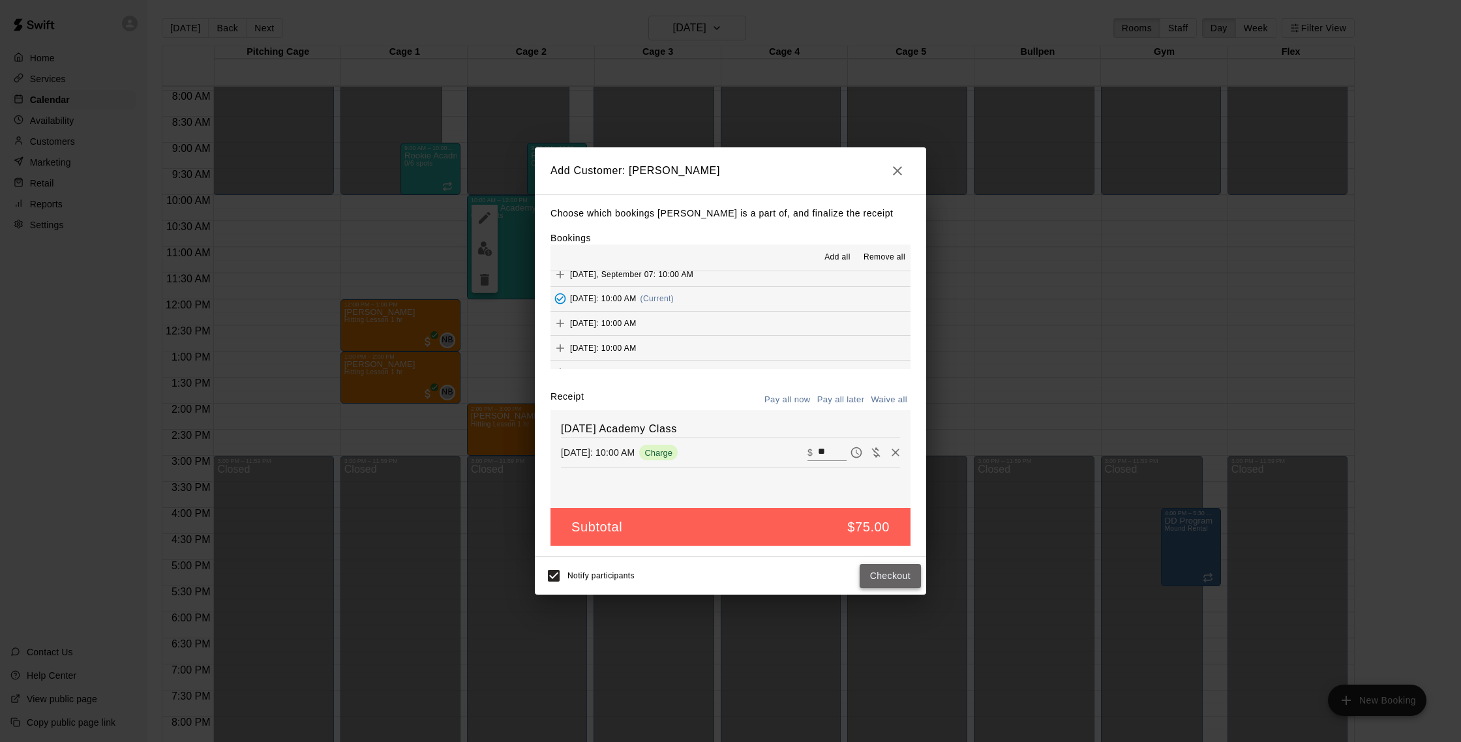
click at [879, 566] on button "Checkout" at bounding box center [889, 576] width 61 height 24
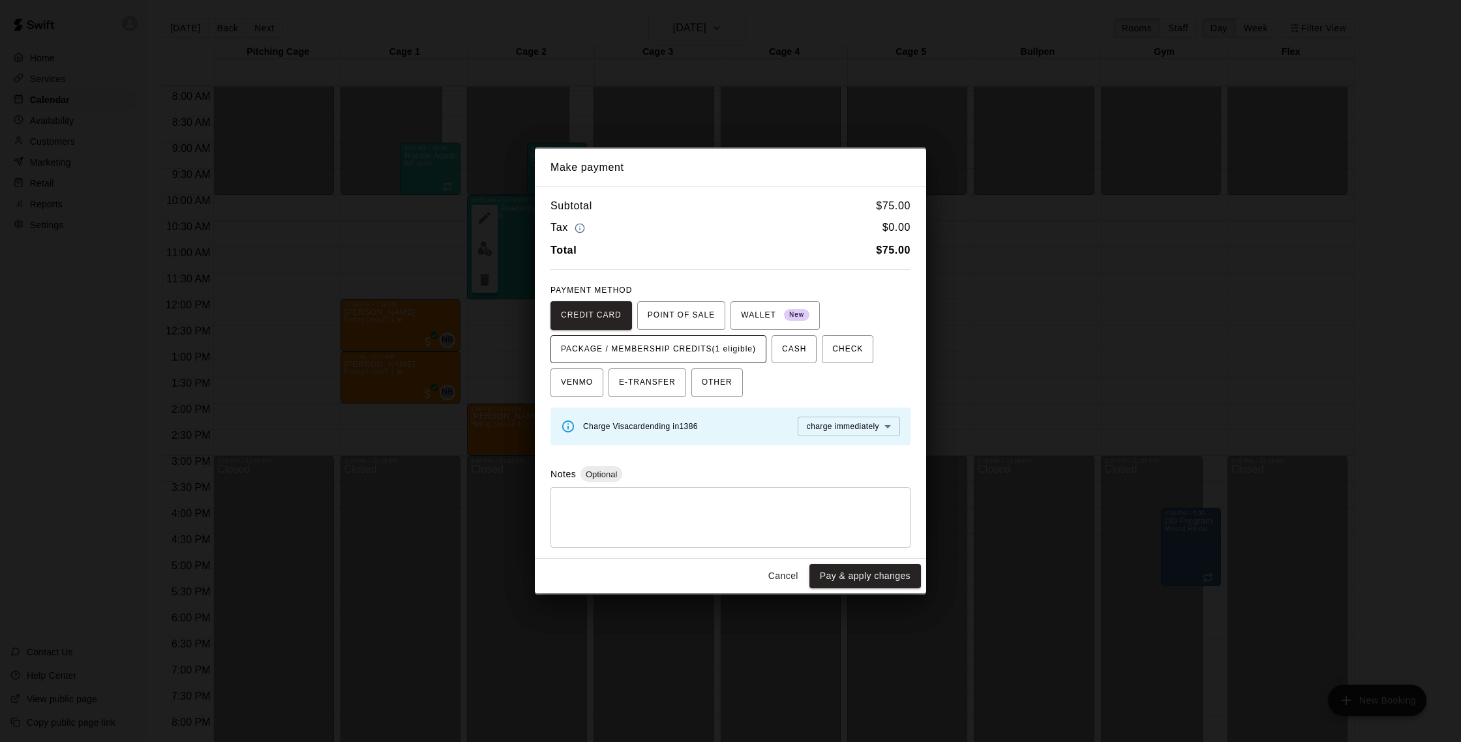
click at [735, 351] on span "PACKAGE / MEMBERSHIP CREDITS (1 eligible)" at bounding box center [658, 349] width 195 height 21
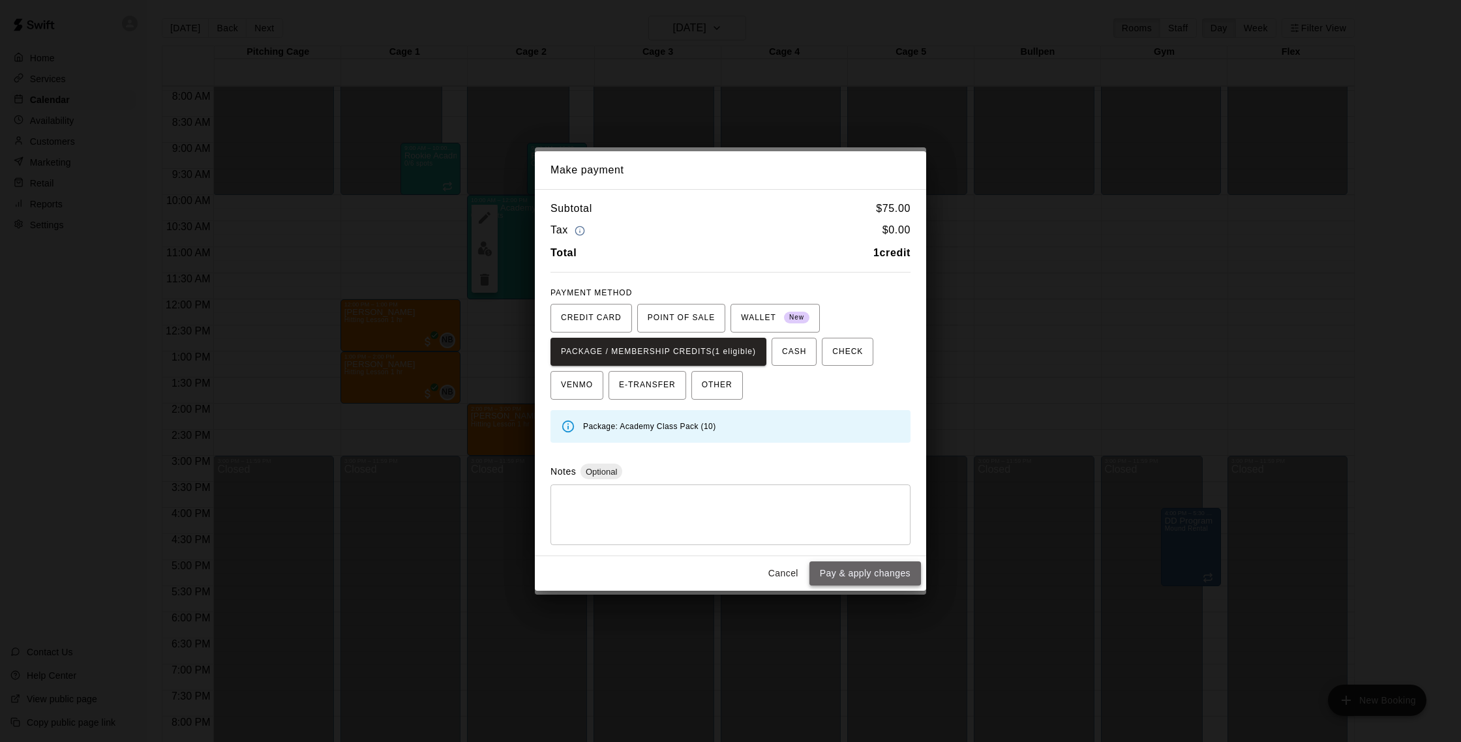
click at [871, 578] on button "Pay & apply changes" at bounding box center [865, 573] width 112 height 24
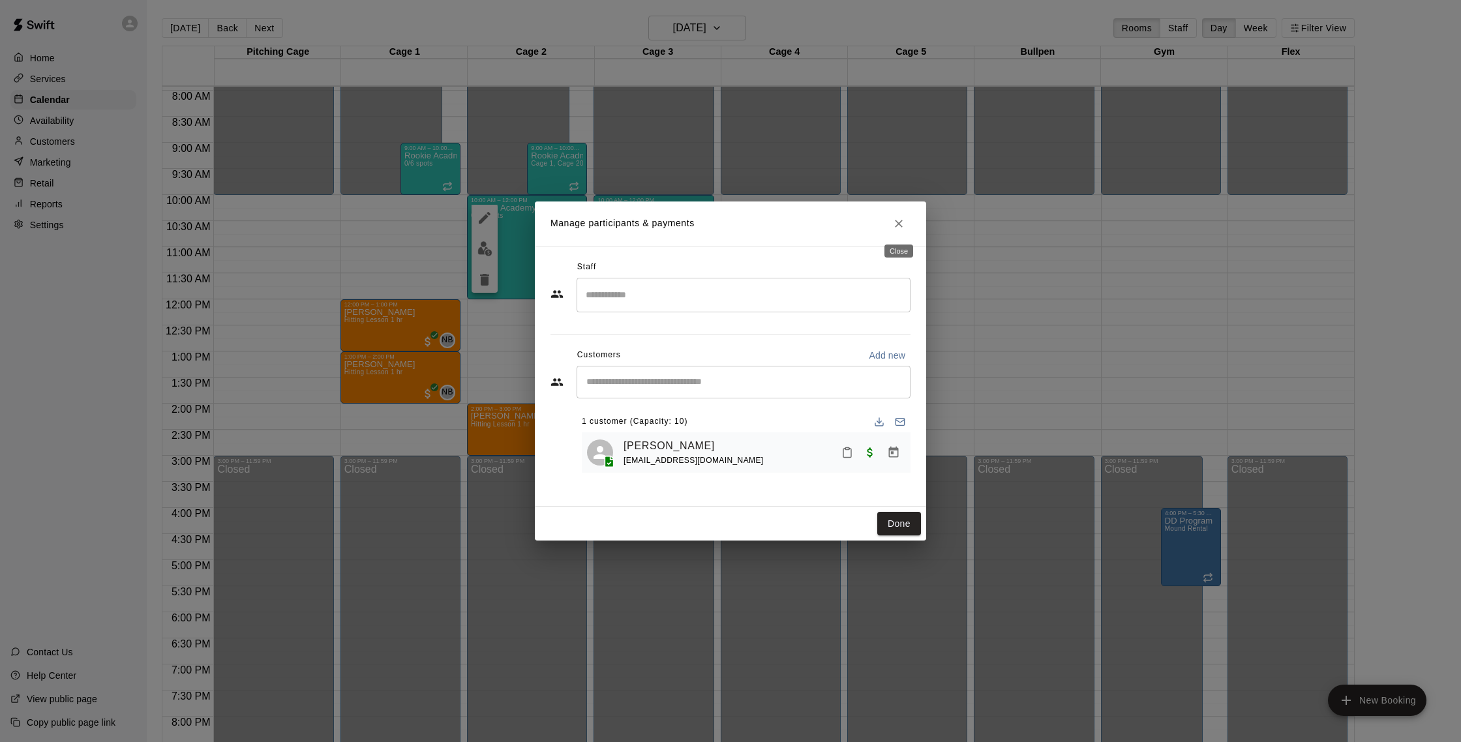
click at [897, 226] on icon "Close" at bounding box center [898, 223] width 13 height 13
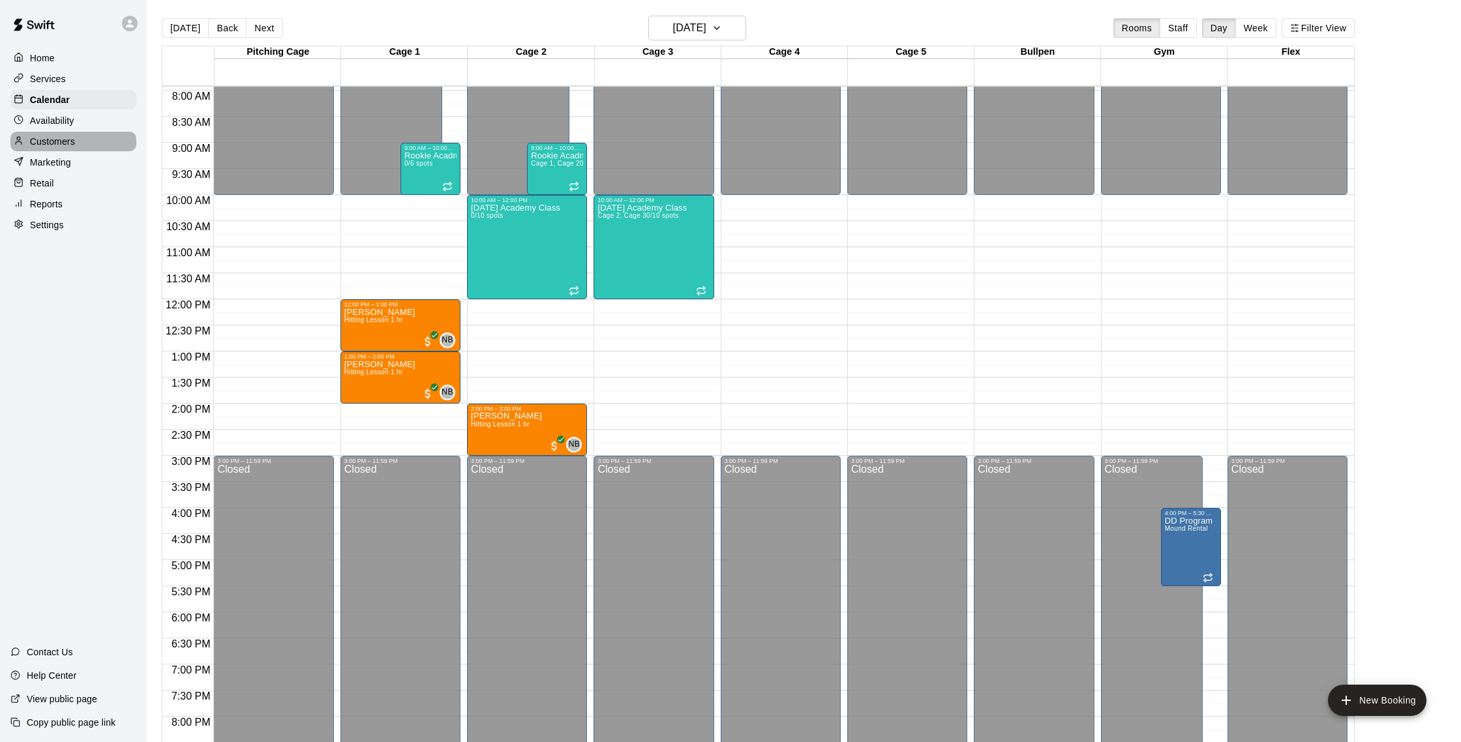
click at [49, 138] on p "Customers" at bounding box center [52, 141] width 45 height 13
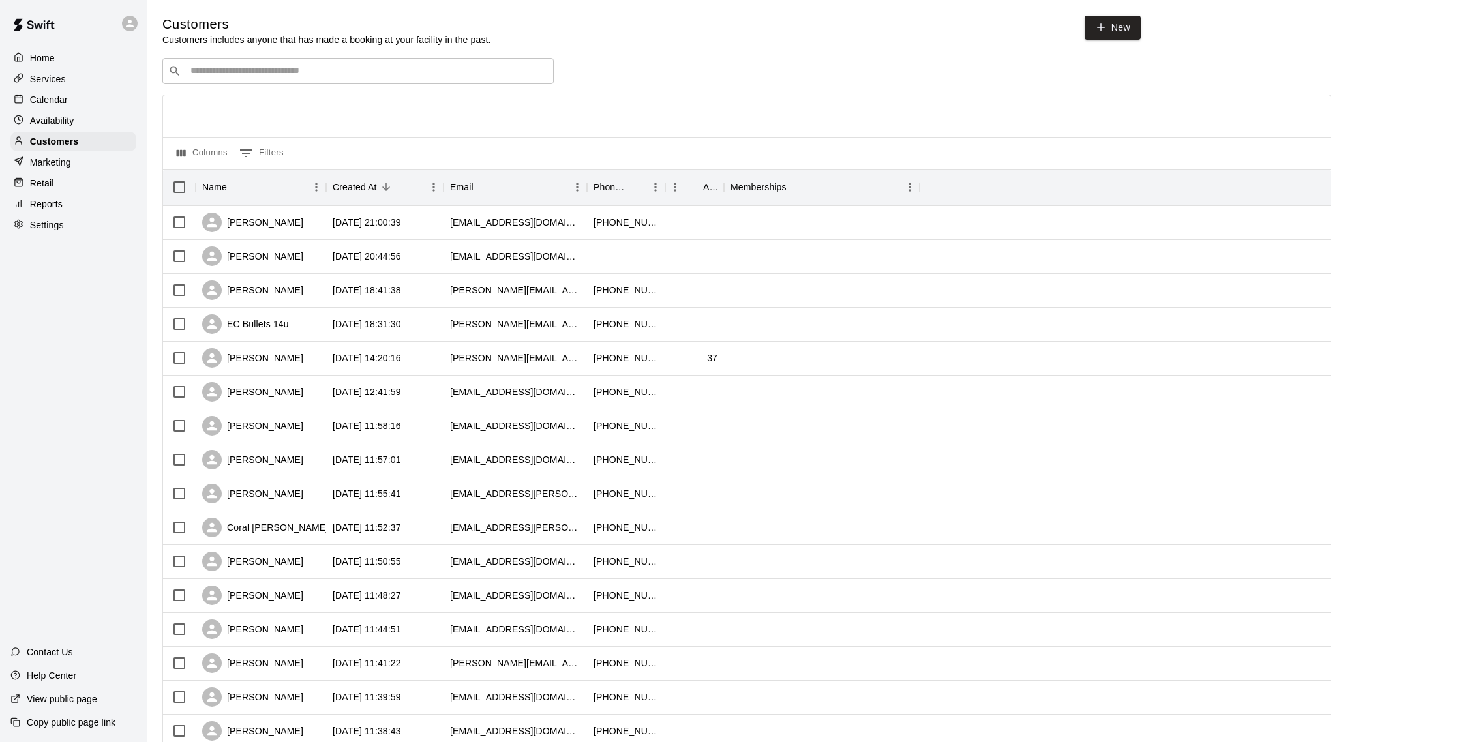
click at [59, 95] on p "Calendar" at bounding box center [49, 99] width 38 height 13
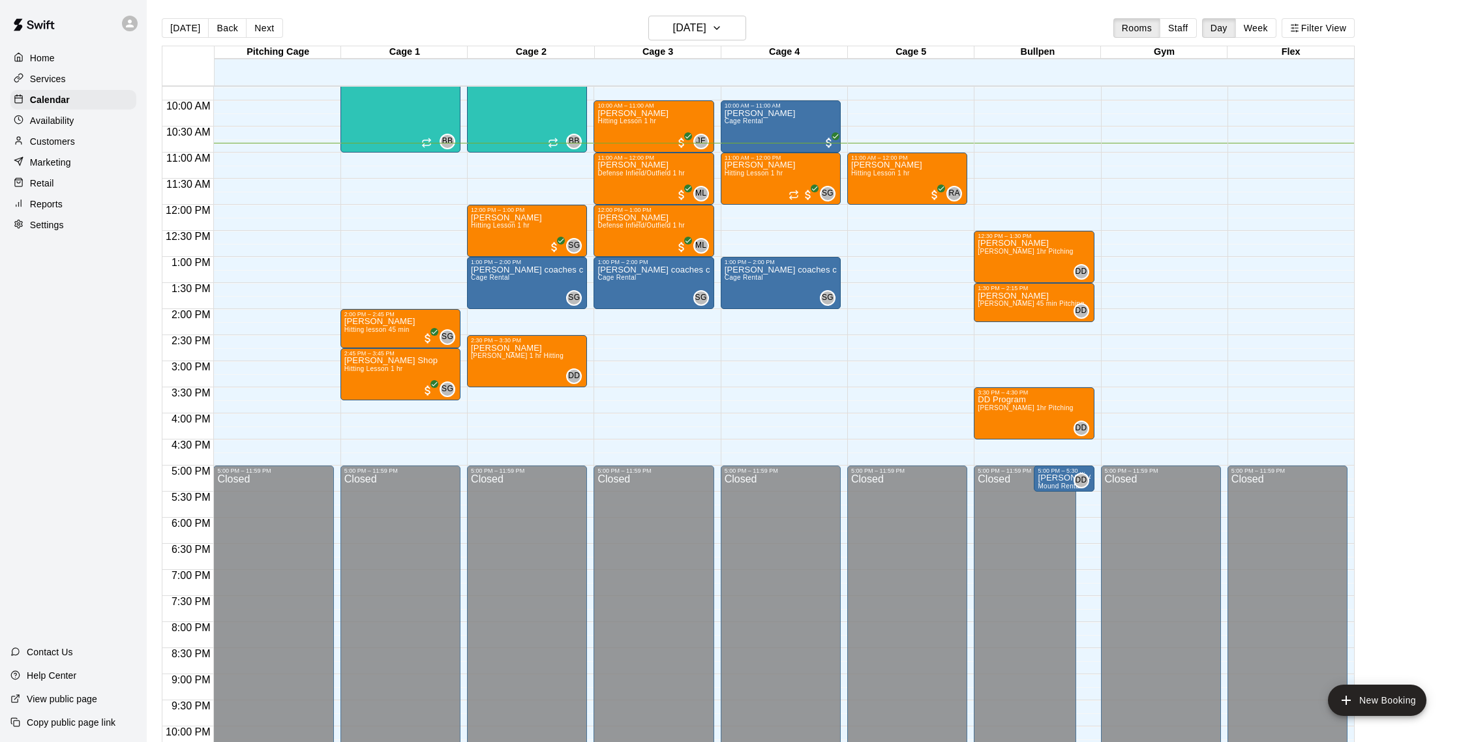
scroll to position [492, 0]
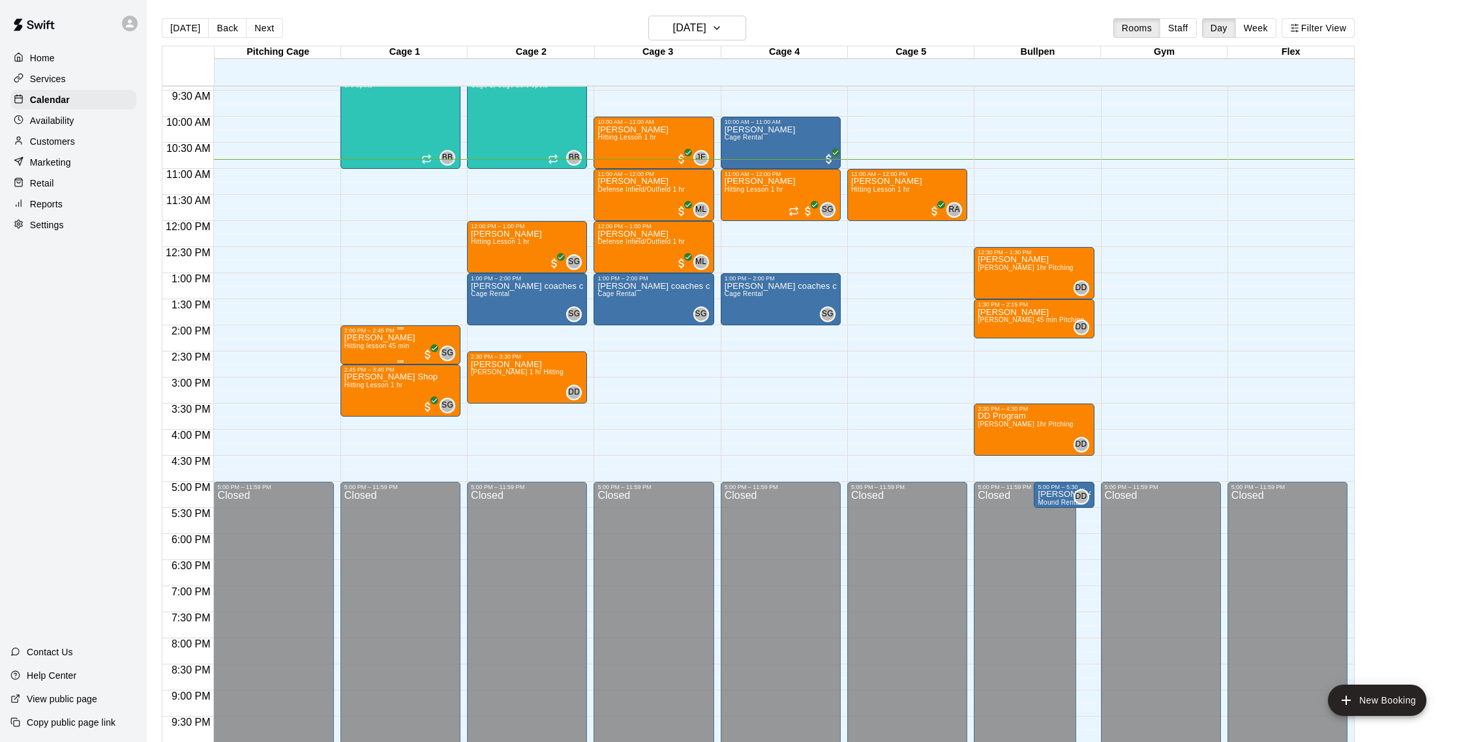
click at [377, 329] on div at bounding box center [400, 328] width 112 height 2
click at [353, 370] on img "edit" at bounding box center [357, 372] width 15 height 15
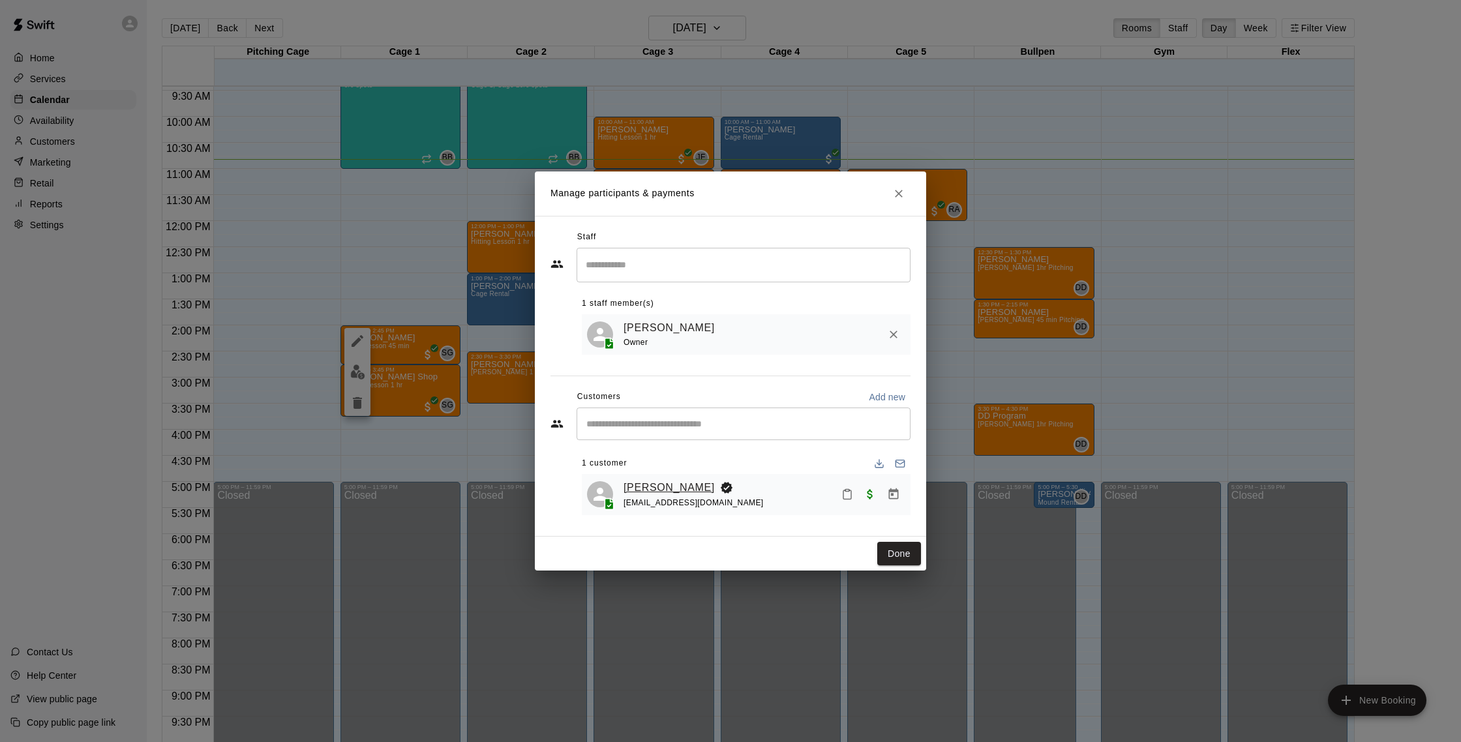
click at [671, 486] on link "[PERSON_NAME]" at bounding box center [668, 487] width 91 height 17
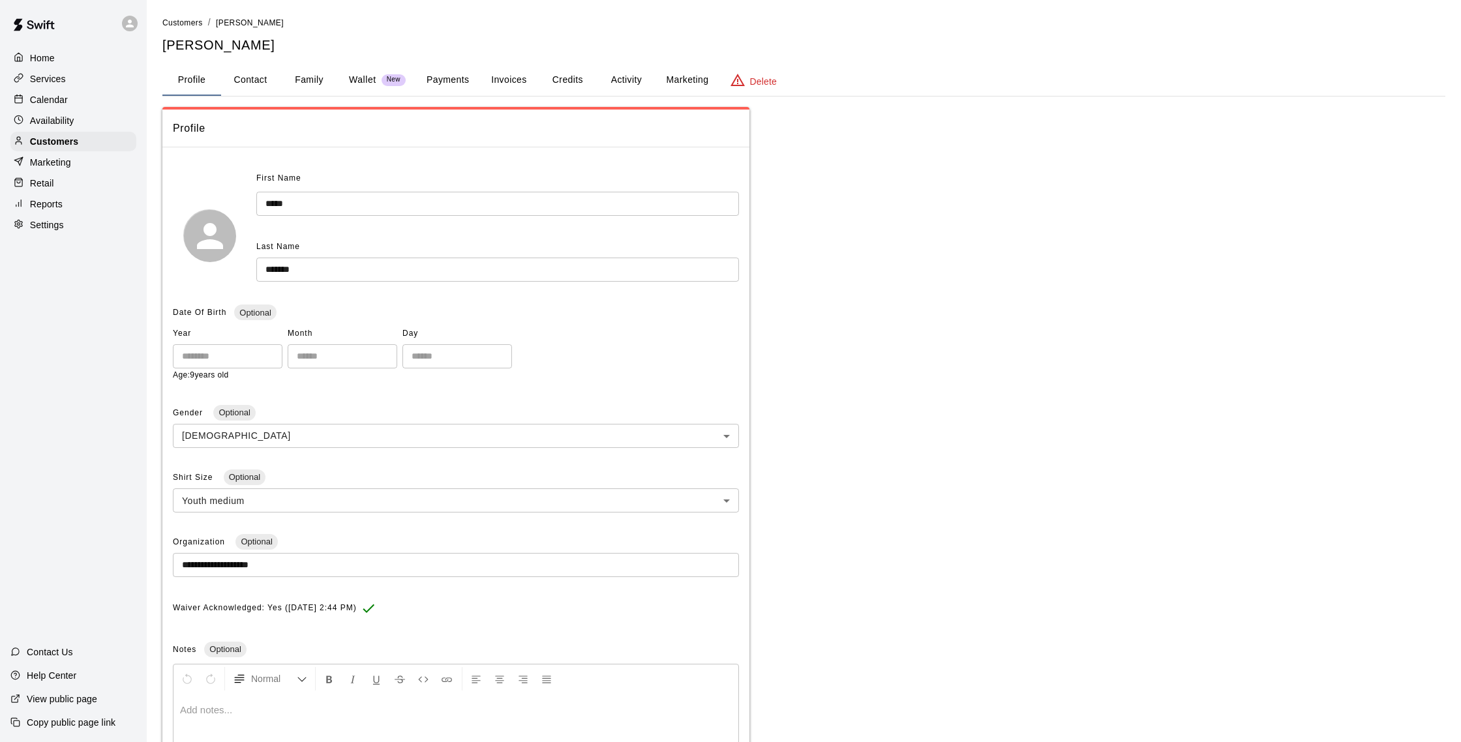
click at [616, 77] on button "Activity" at bounding box center [626, 80] width 59 height 31
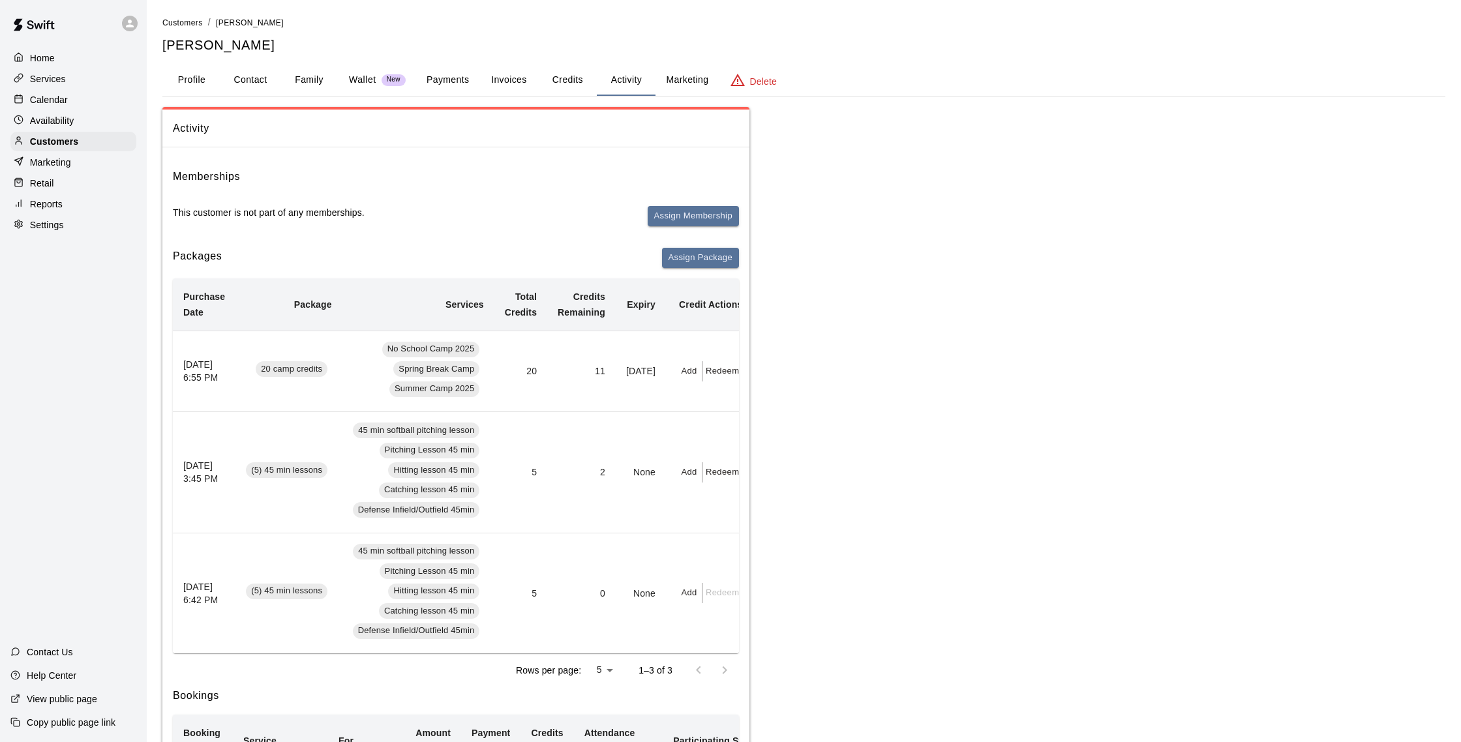
click at [451, 80] on button "Payments" at bounding box center [447, 80] width 63 height 31
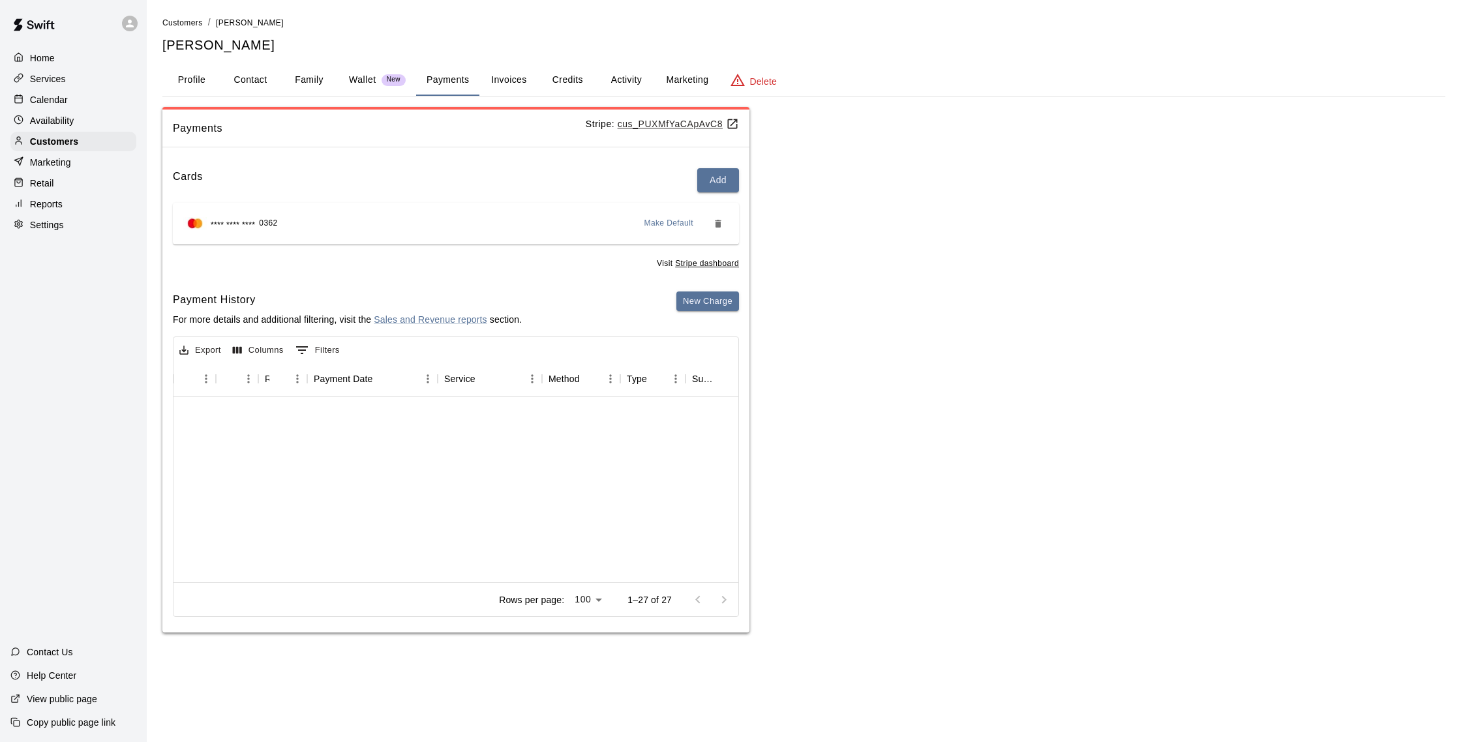
scroll to position [0, 33]
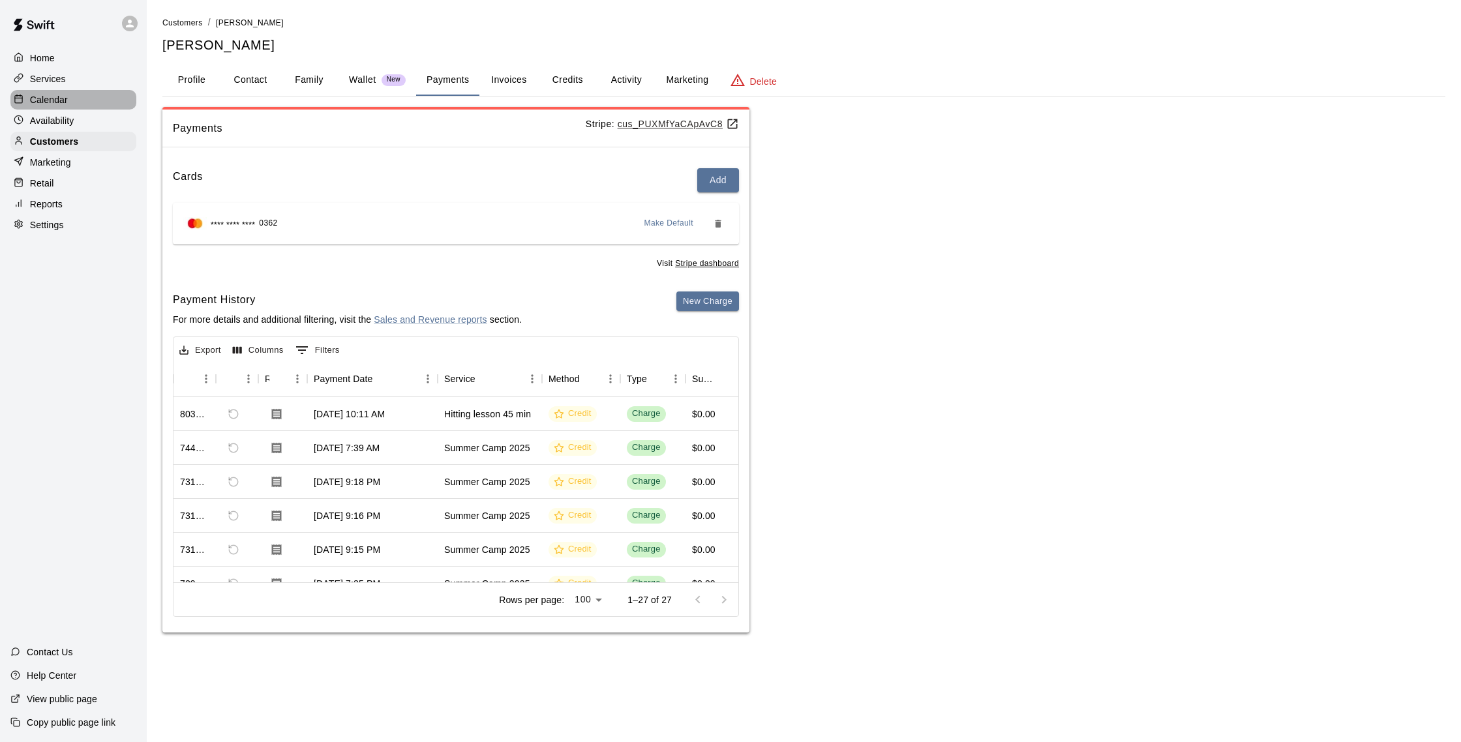
click at [65, 102] on p "Calendar" at bounding box center [49, 99] width 38 height 13
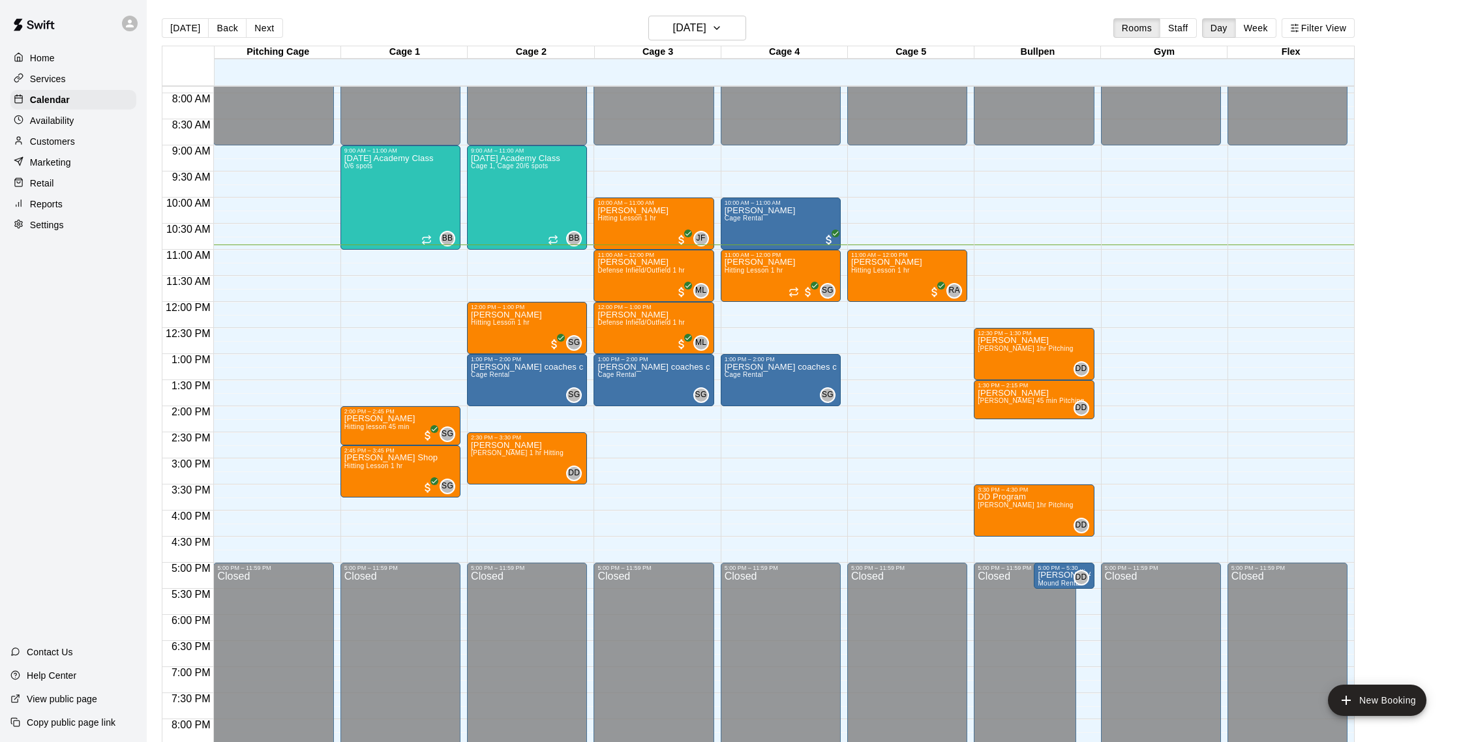
scroll to position [410, 0]
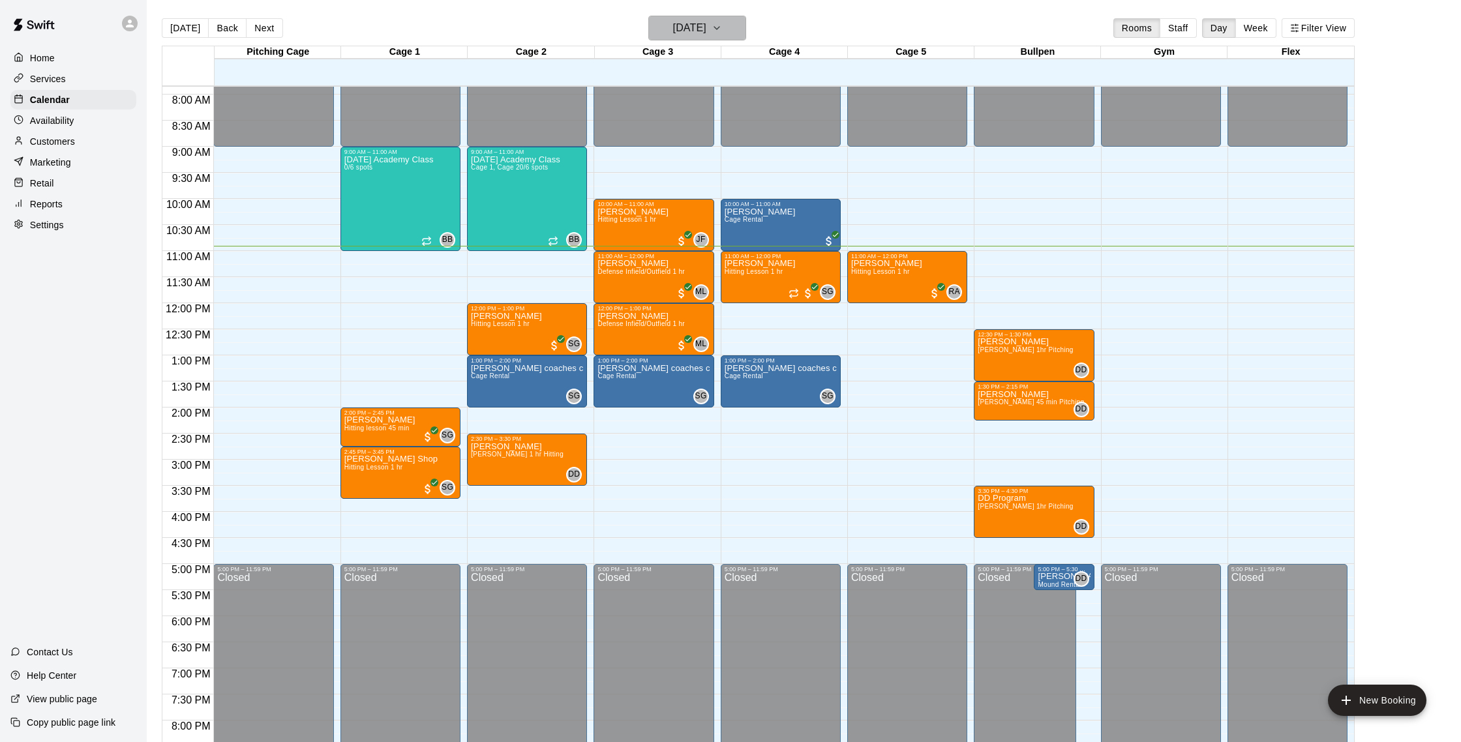
click at [695, 33] on h6 "[DATE]" at bounding box center [689, 28] width 33 height 18
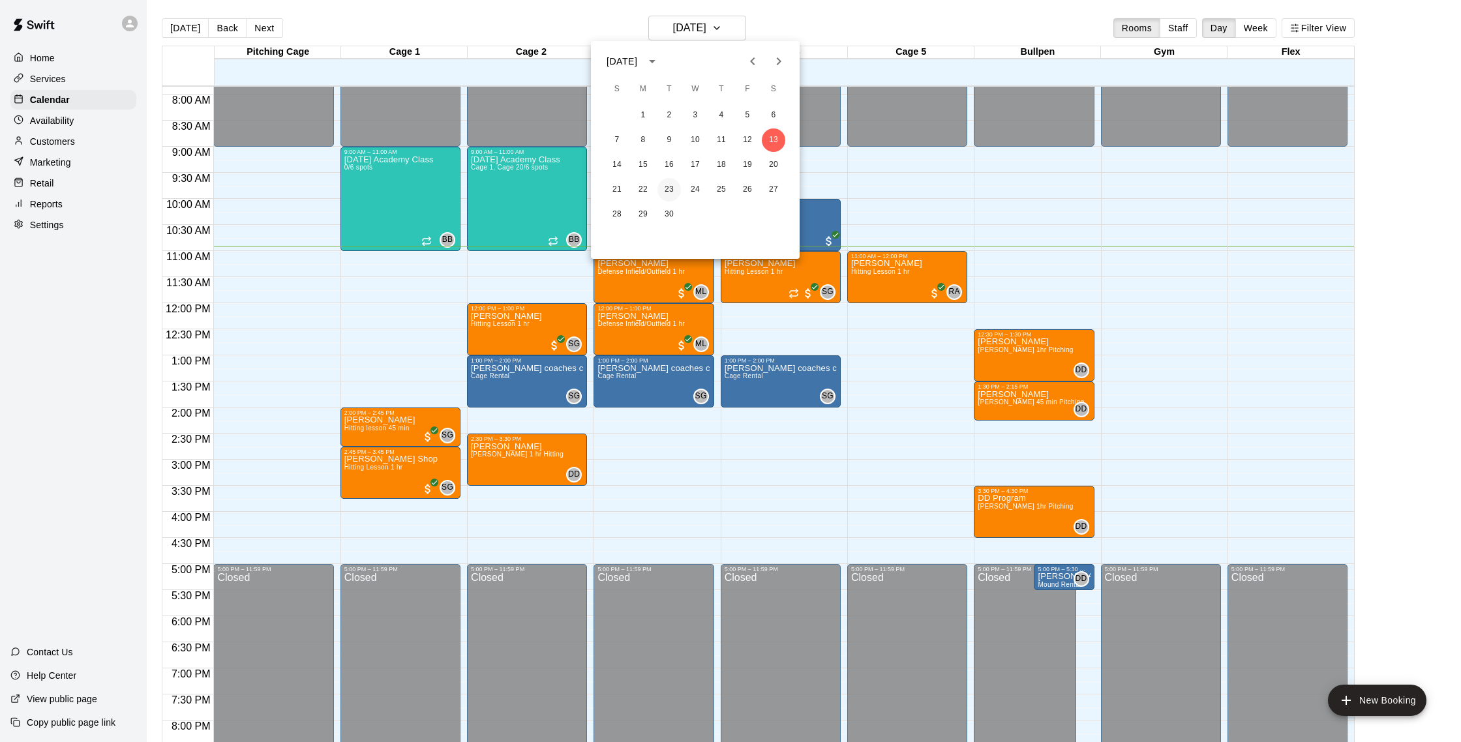
click at [672, 190] on button "23" at bounding box center [668, 189] width 23 height 23
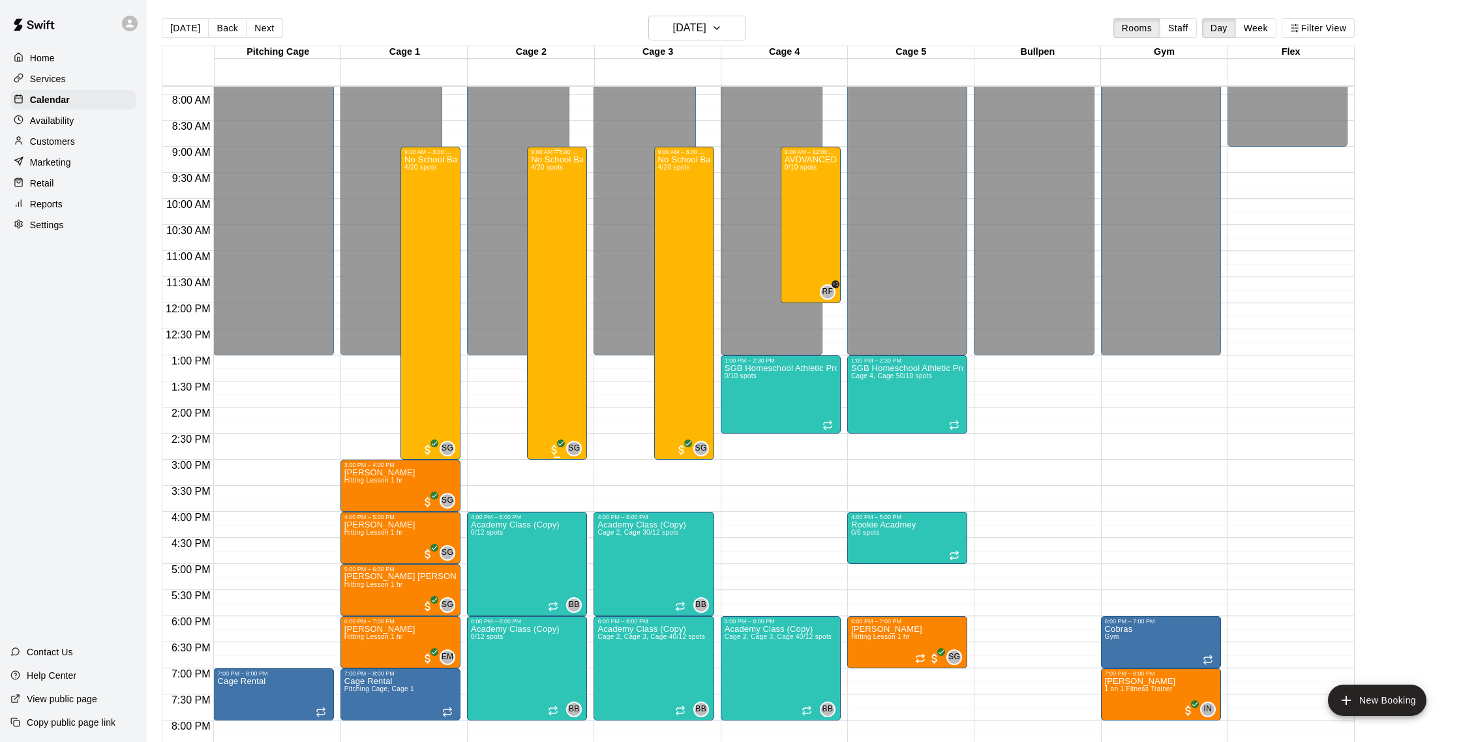
click at [572, 185] on div "No School Baseball & Softball Clinics 4/20 spots" at bounding box center [557, 526] width 52 height 742
click at [551, 200] on img "edit" at bounding box center [544, 200] width 15 height 15
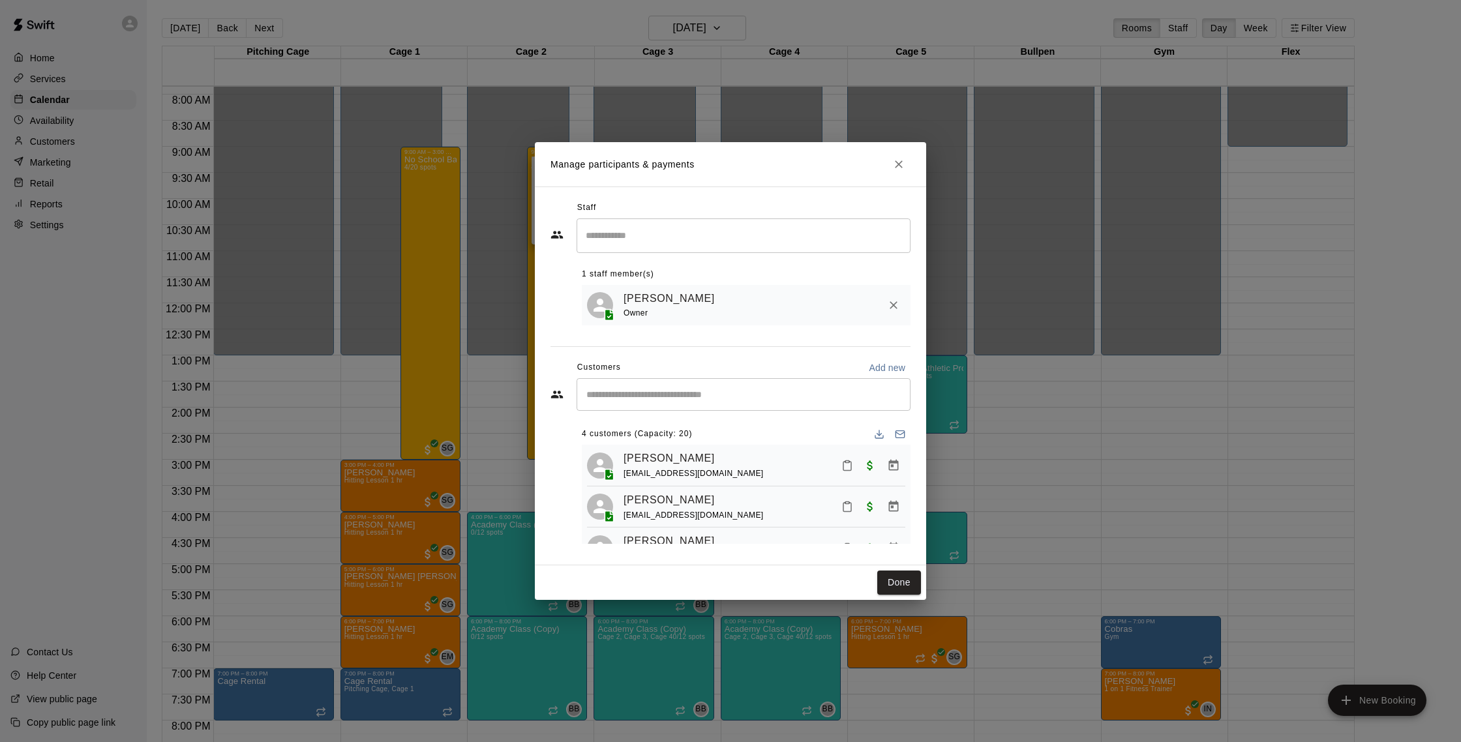
scroll to position [74, 0]
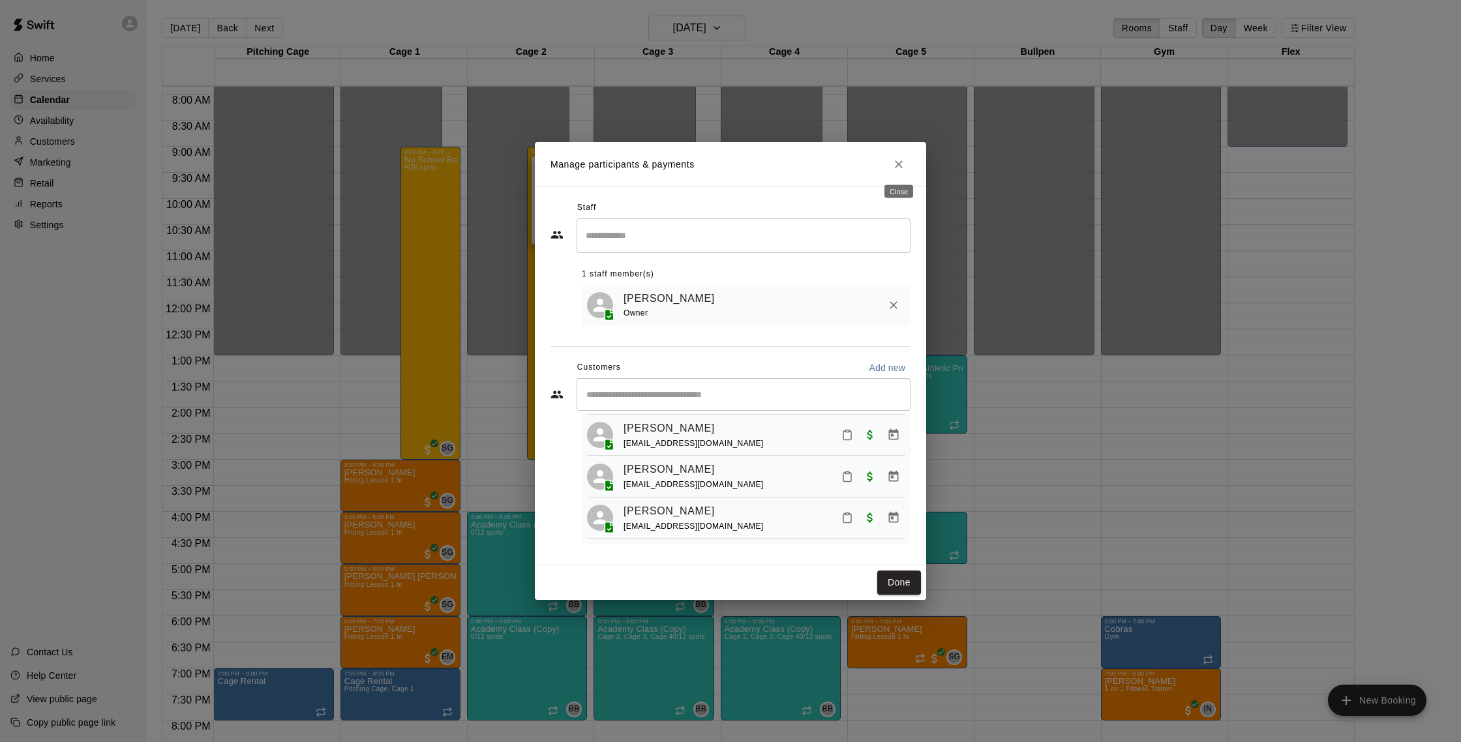
click at [895, 164] on icon "Close" at bounding box center [898, 164] width 13 height 13
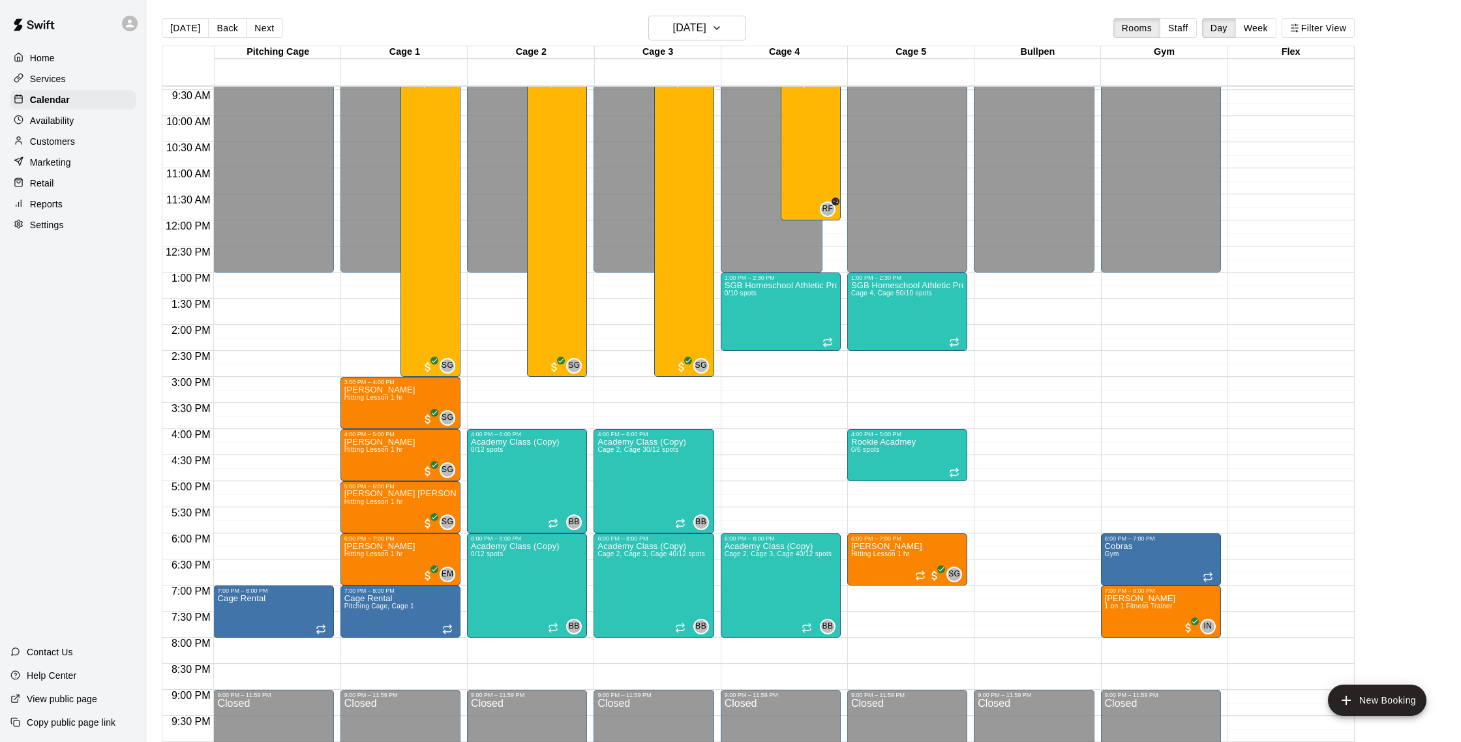
scroll to position [495, 0]
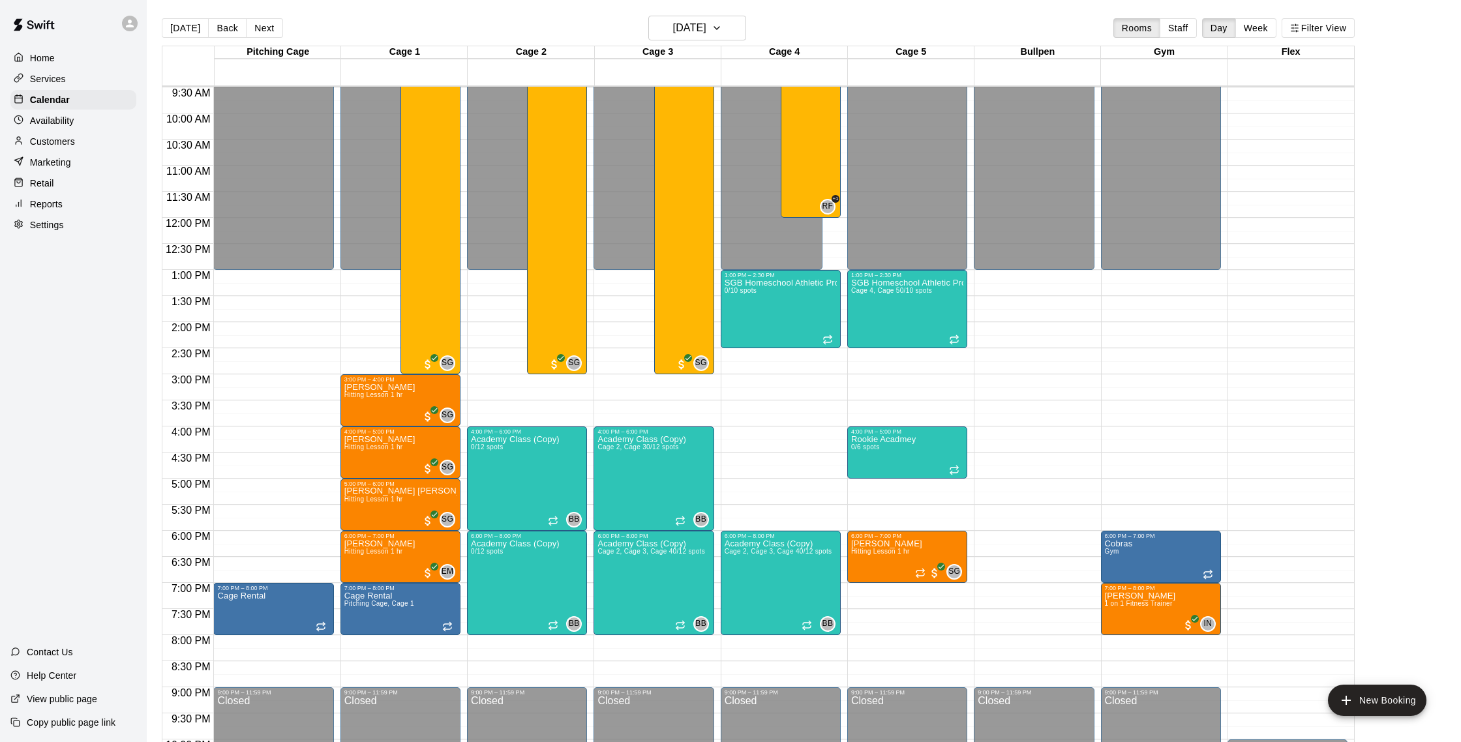
click at [55, 143] on p "Customers" at bounding box center [52, 141] width 45 height 13
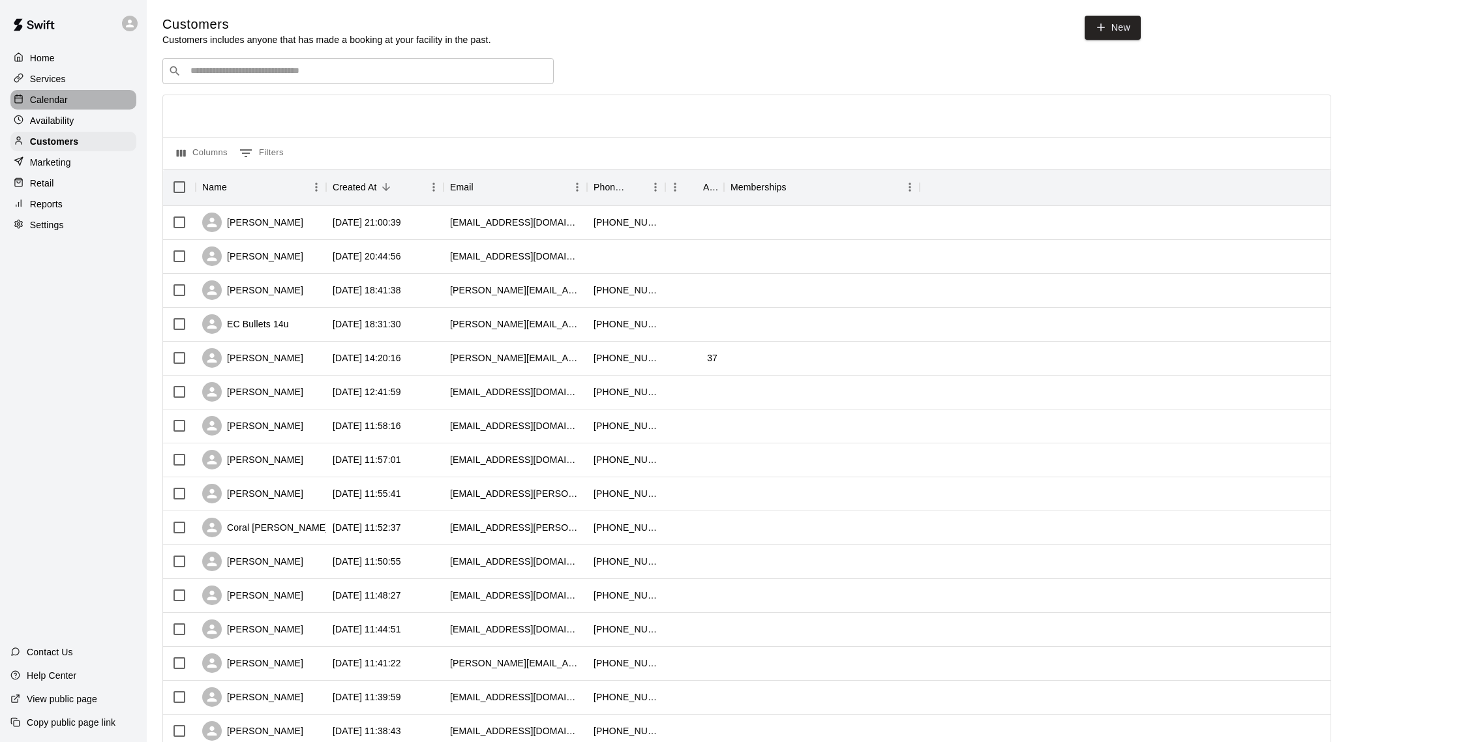
click at [96, 95] on div "Calendar" at bounding box center [73, 100] width 126 height 20
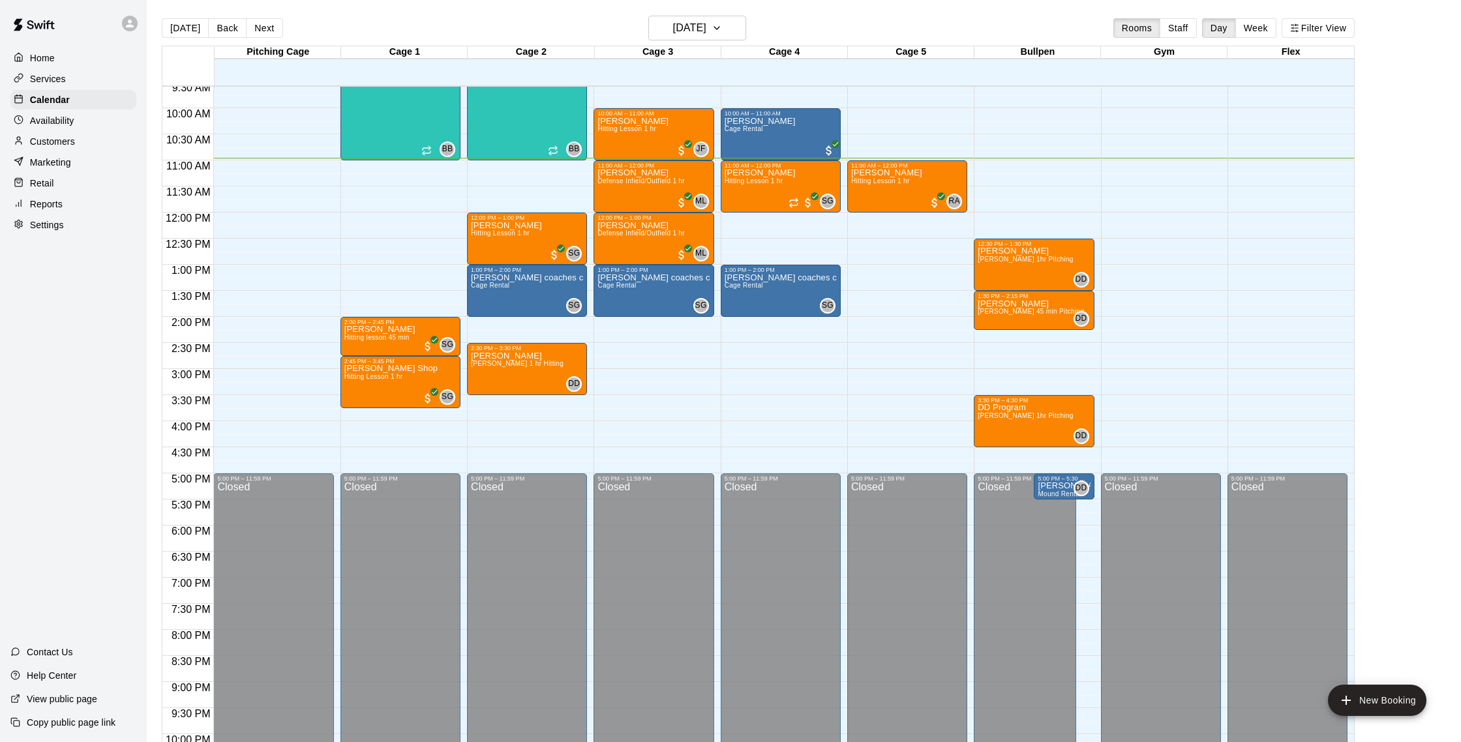
scroll to position [498, 0]
